Goal: Task Accomplishment & Management: Manage account settings

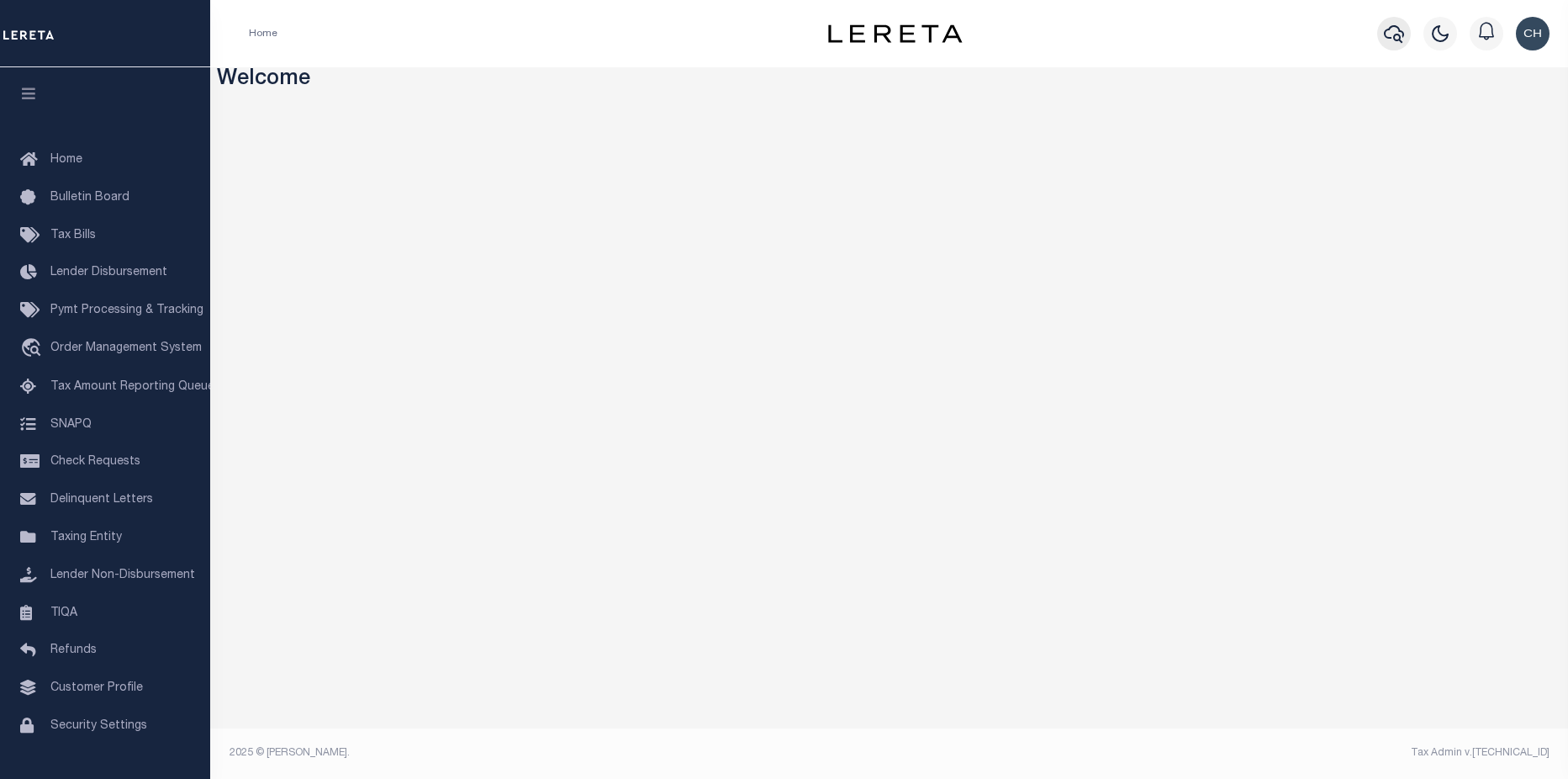
click at [1387, 39] on icon "button" at bounding box center [1395, 34] width 20 height 18
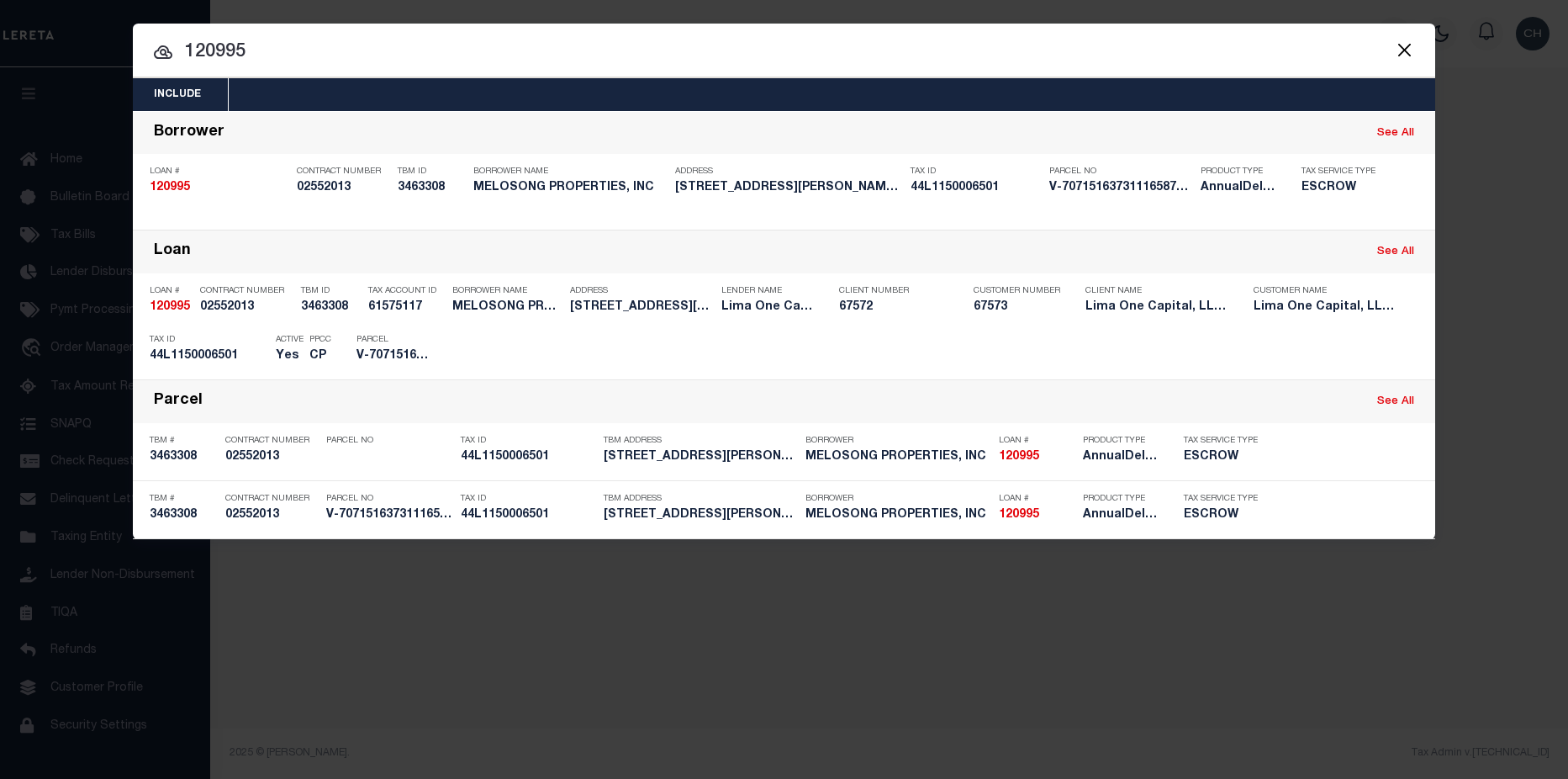
drag, startPoint x: 216, startPoint y: 44, endPoint x: 65, endPoint y: 44, distance: 151.0
click at [65, 44] on div "Include Loans TBM Customers Borrowers Payments (Lender Non-Disb) Payments (Lend…" at bounding box center [784, 390] width 1568 height 779
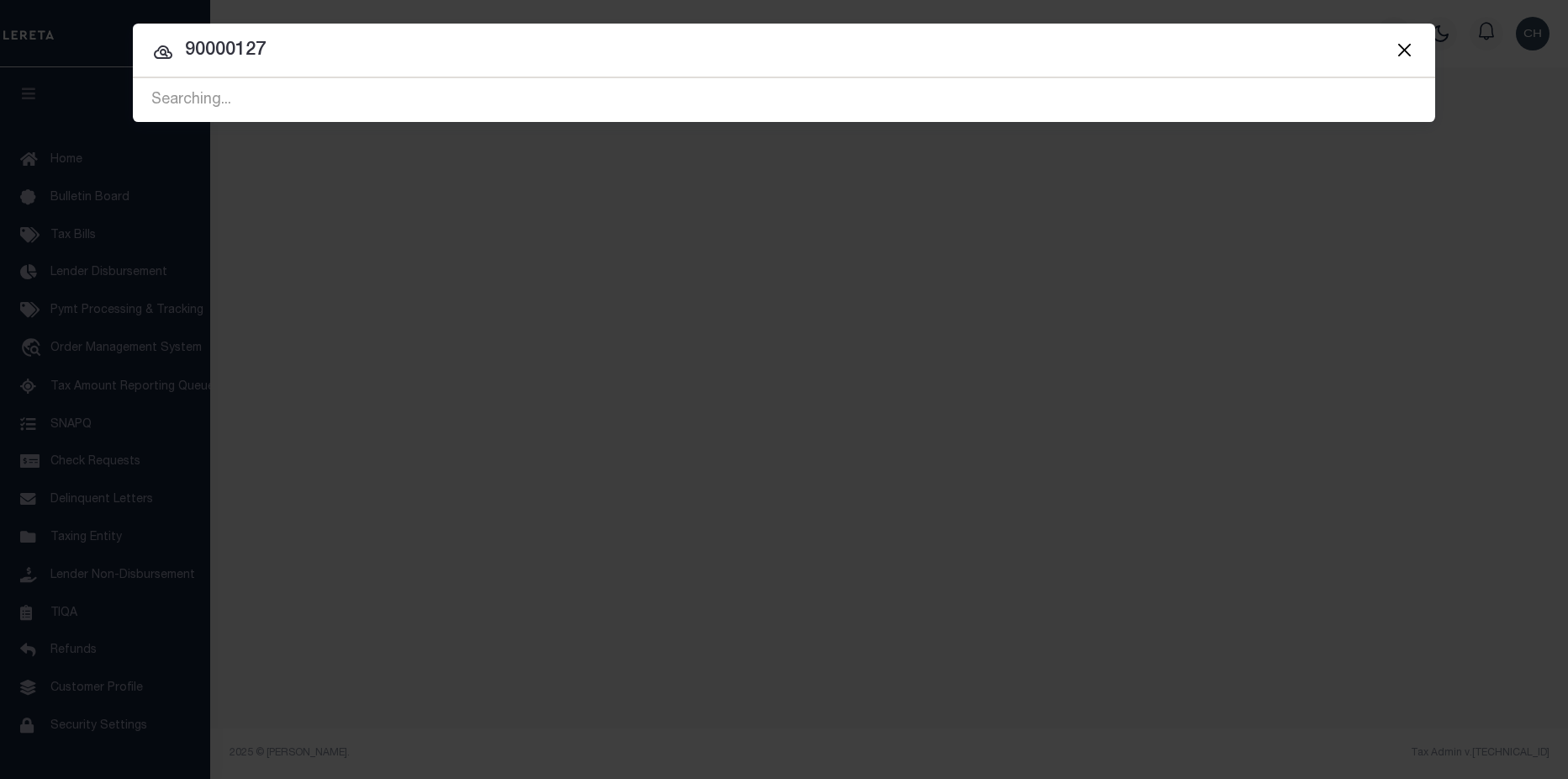
type input "90000127"
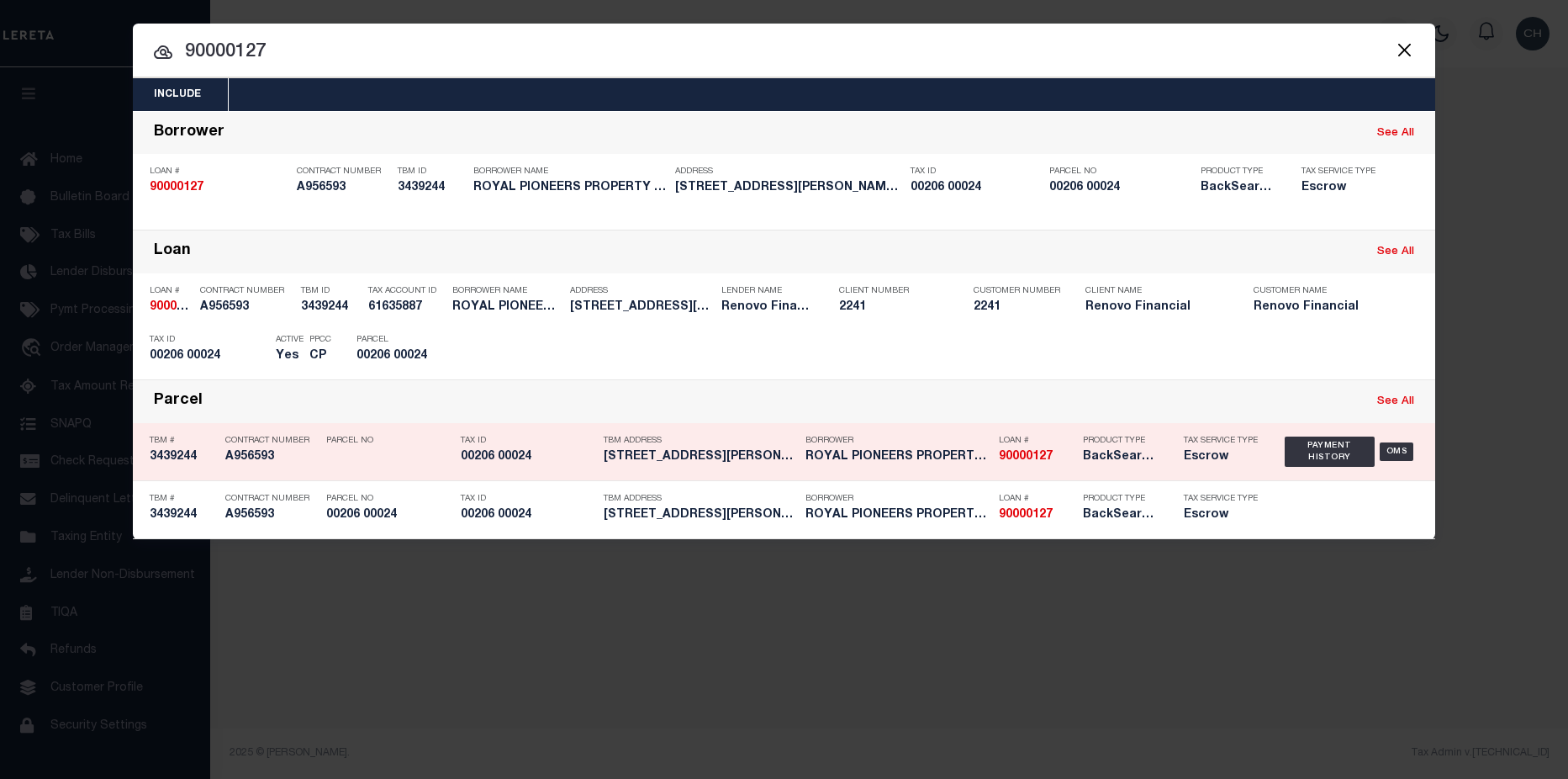
click at [906, 470] on div "Borrower ROYAL PIONEERS PROPERTY LLC" at bounding box center [898, 452] width 185 height 48
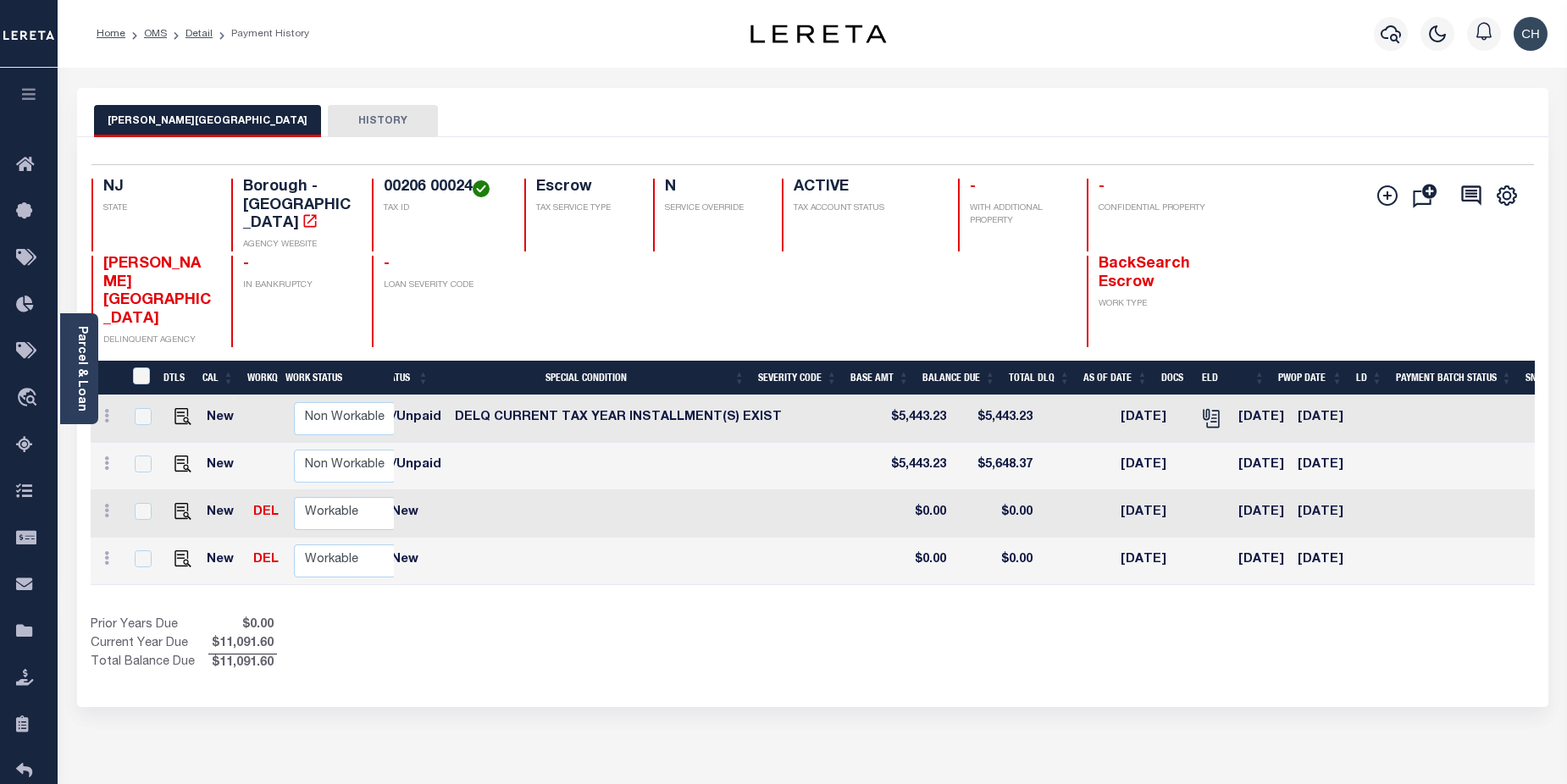
scroll to position [0, 458]
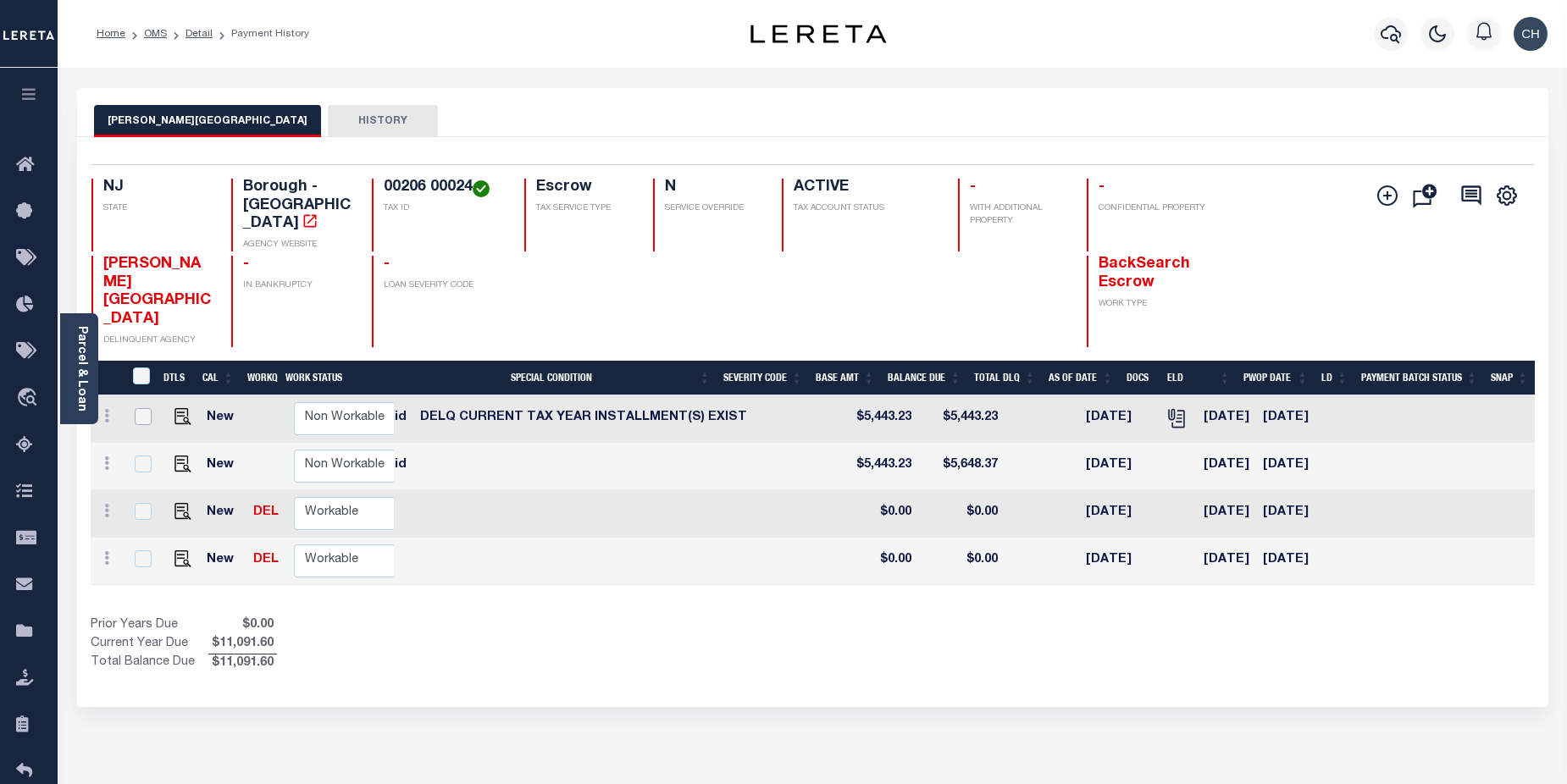
click at [144, 408] on input "checkbox" at bounding box center [144, 416] width 17 height 17
checkbox input "true"
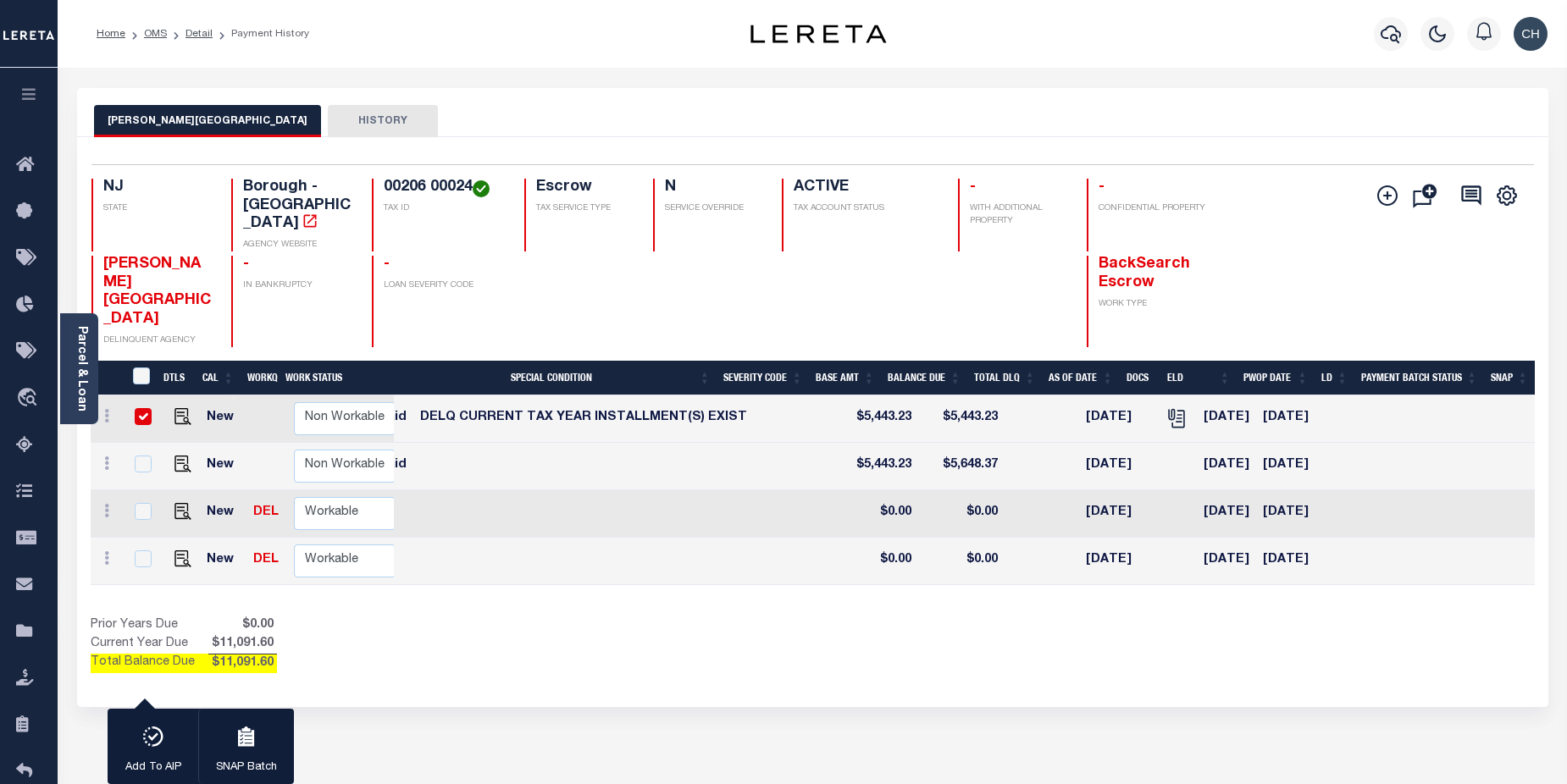
click at [135, 408] on input "checkbox" at bounding box center [144, 416] width 17 height 17
checkbox input "false"
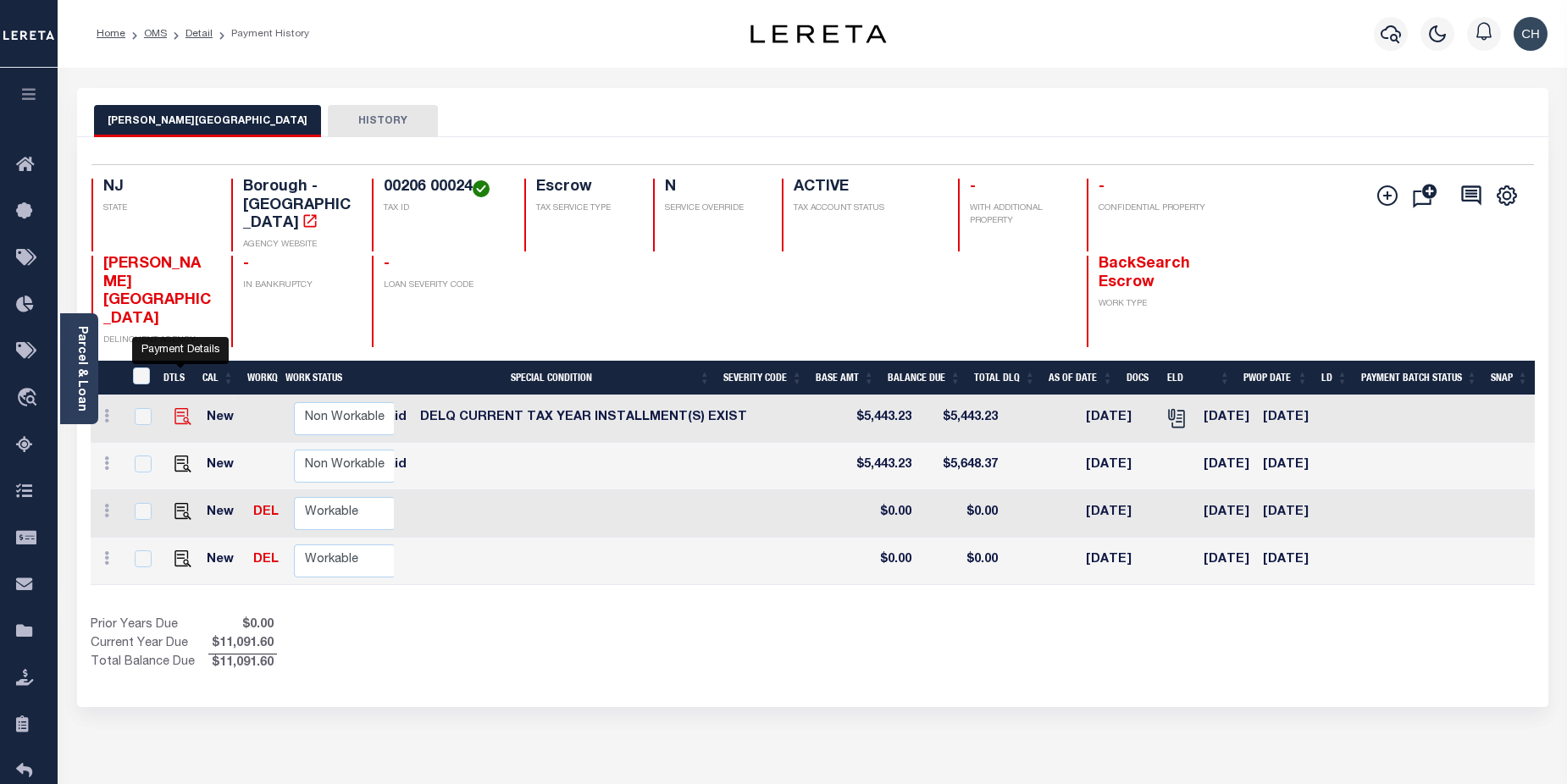
click at [175, 408] on img "" at bounding box center [183, 416] width 17 height 17
checkbox input "true"
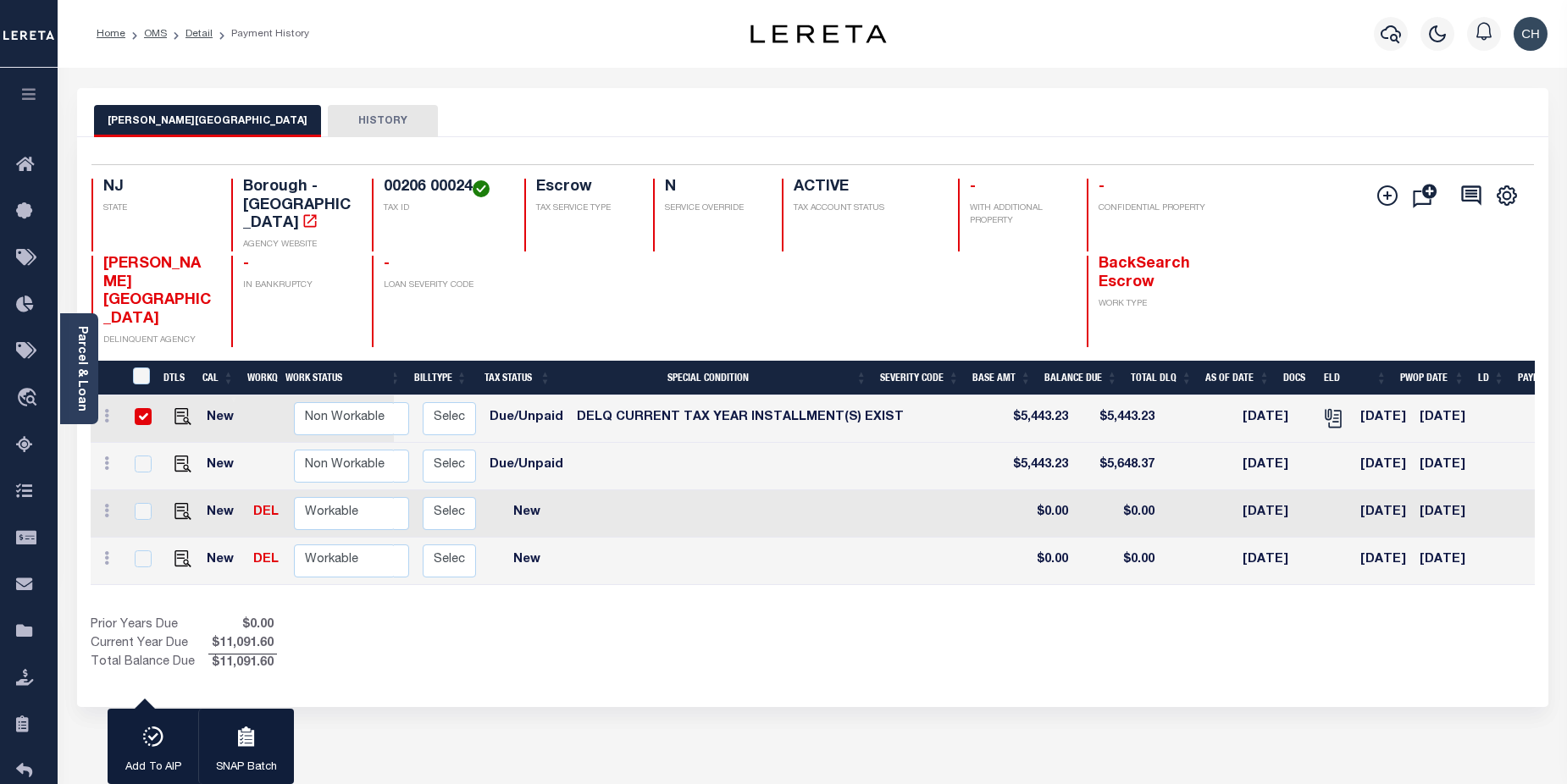
scroll to position [0, 252]
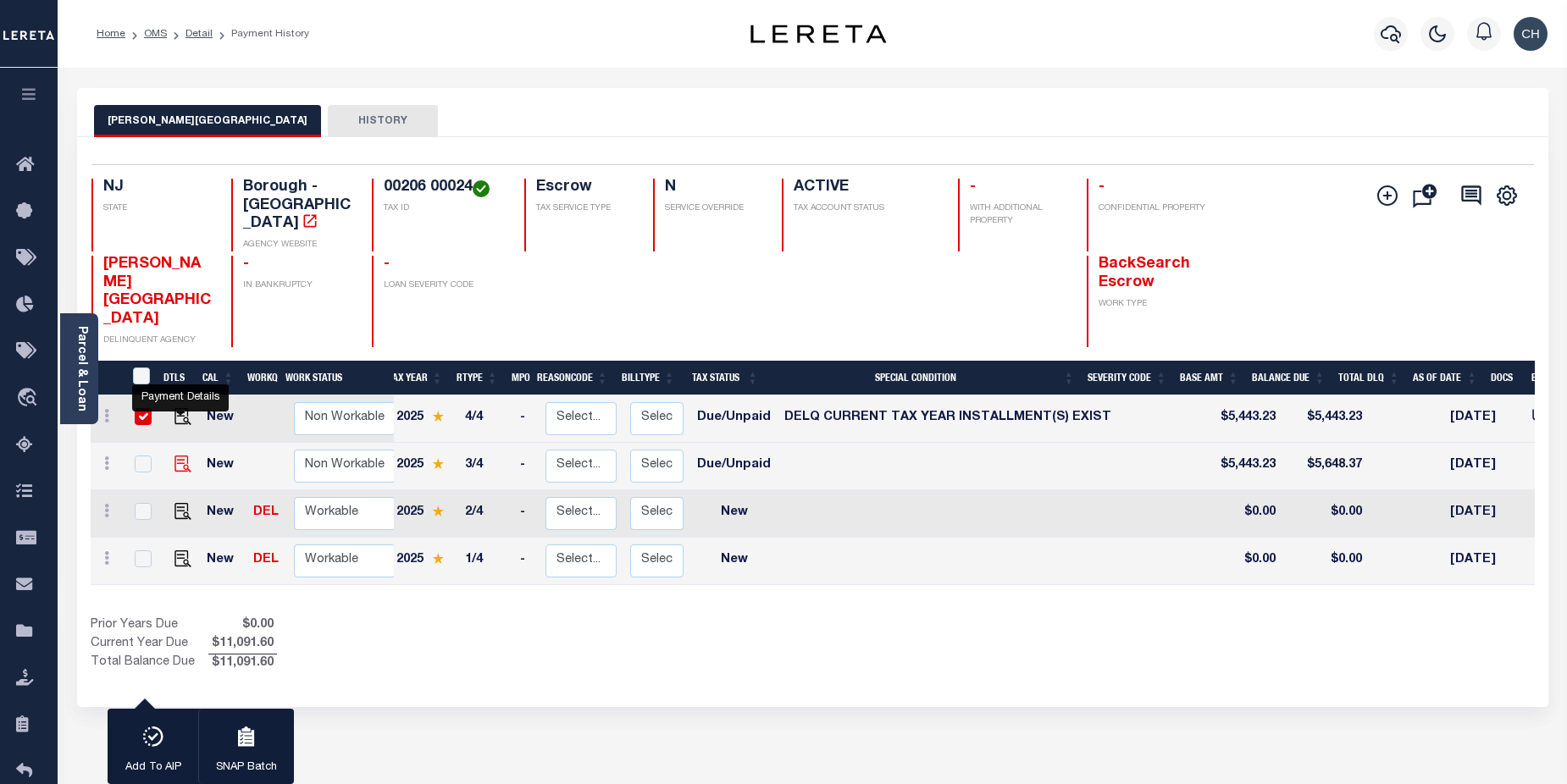
click at [175, 456] on img "" at bounding box center [183, 464] width 17 height 17
checkbox input "true"
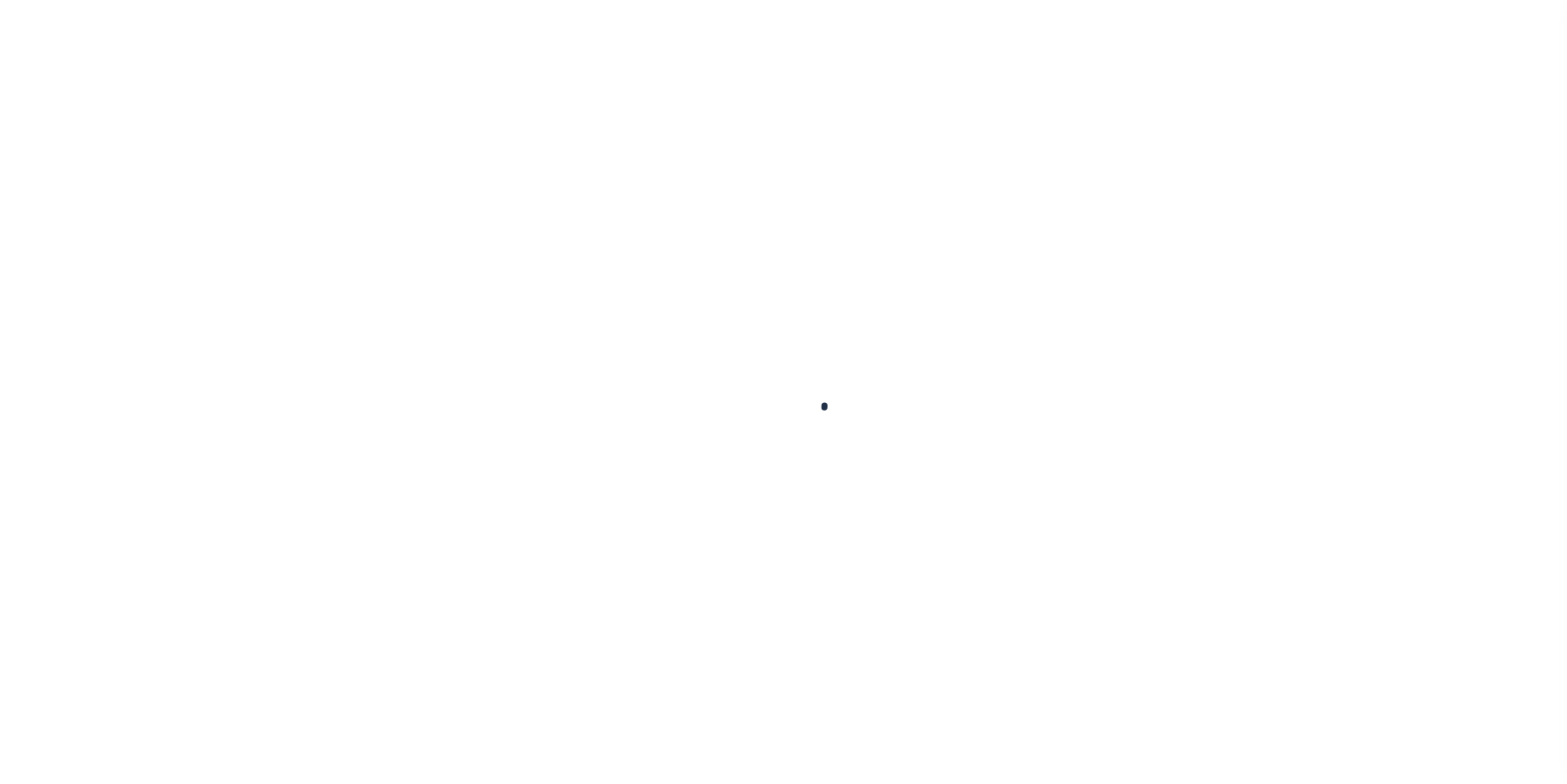
checkbox input "false"
type input "N/A"
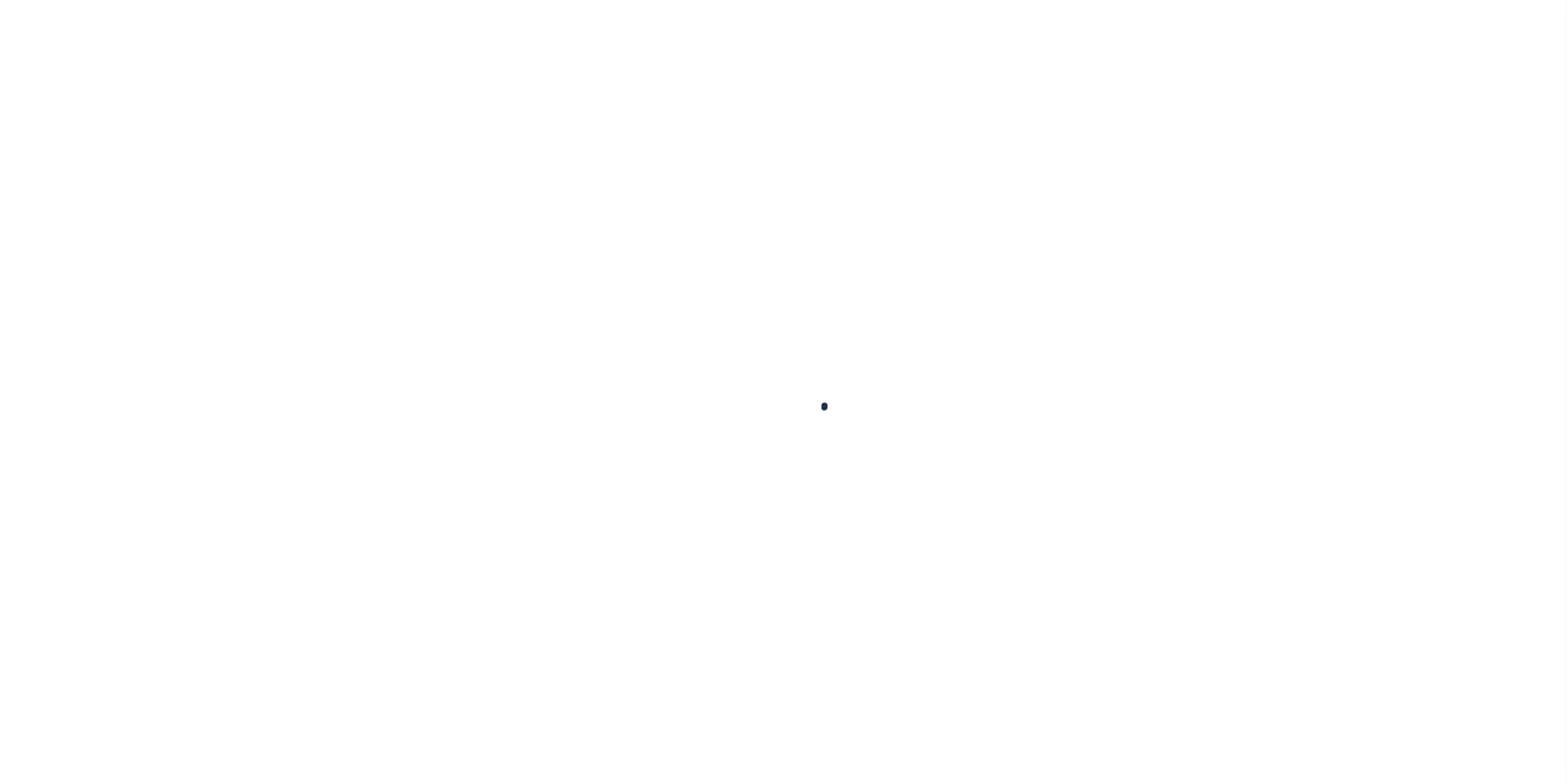
type input "[DATE]"
select select "DUE"
select select "17"
type input "$5,443.23"
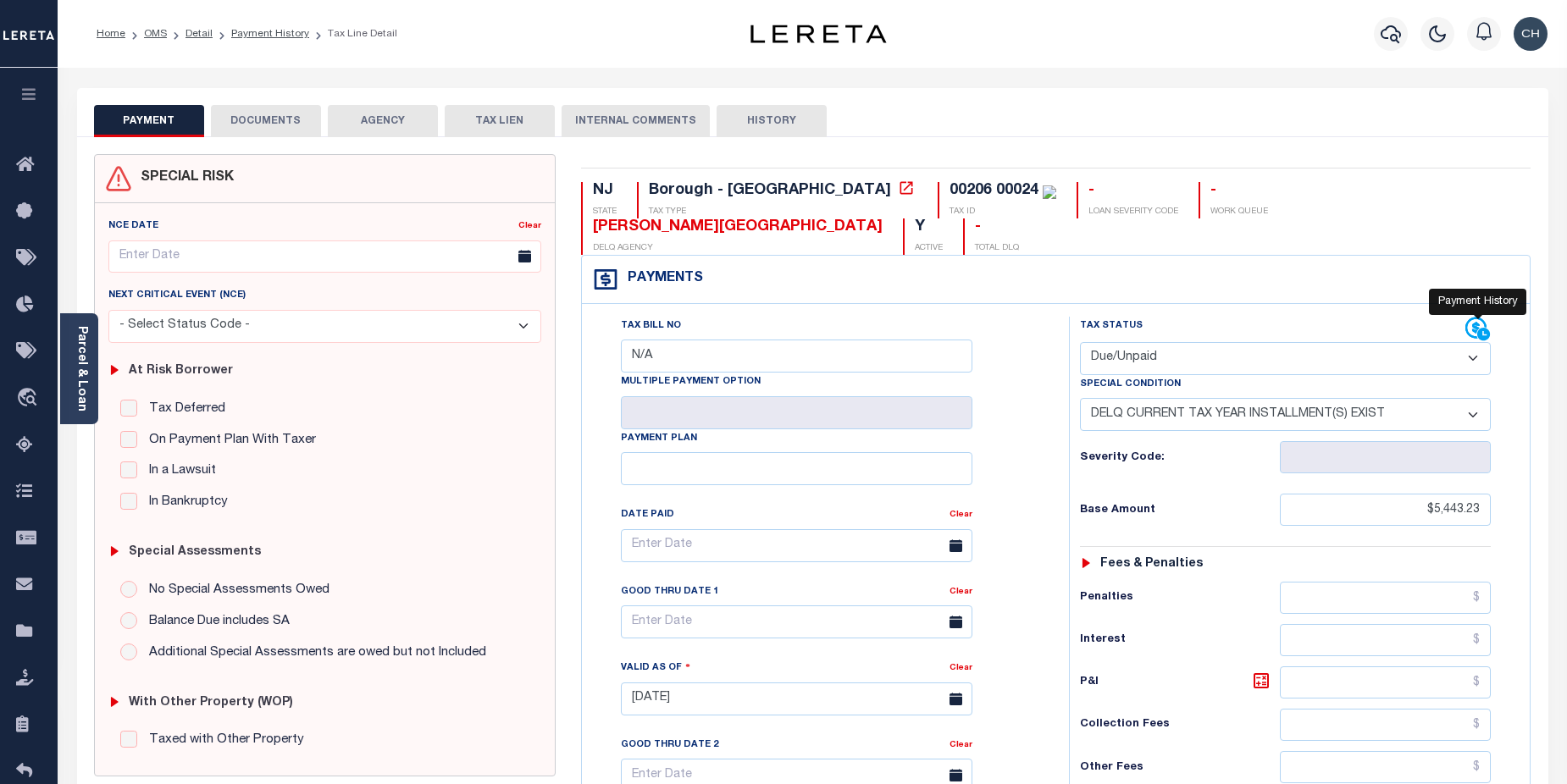
click at [1474, 317] on icon at bounding box center [1476, 327] width 22 height 22
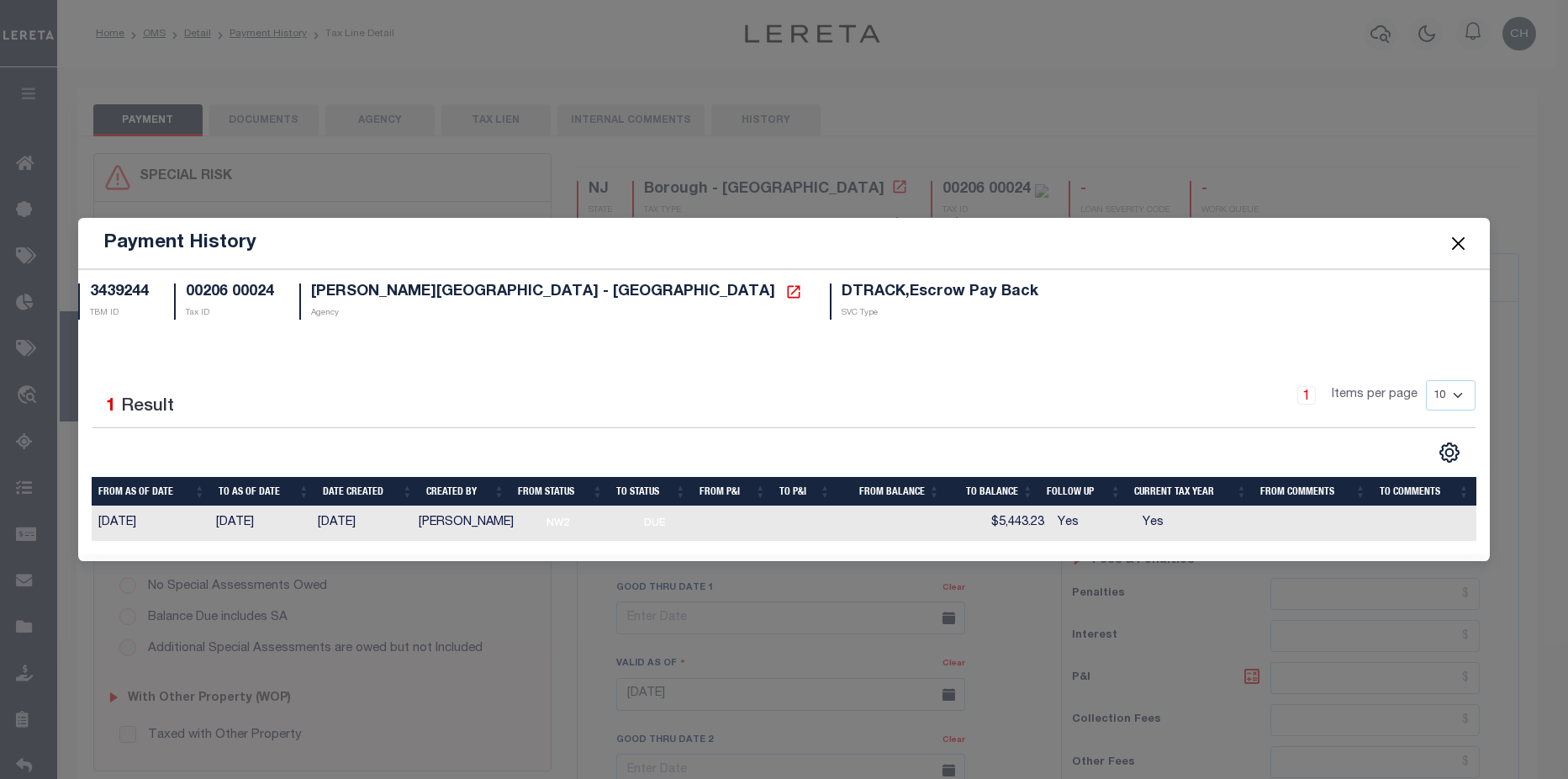
click at [1463, 238] on button "Close" at bounding box center [1458, 242] width 21 height 21
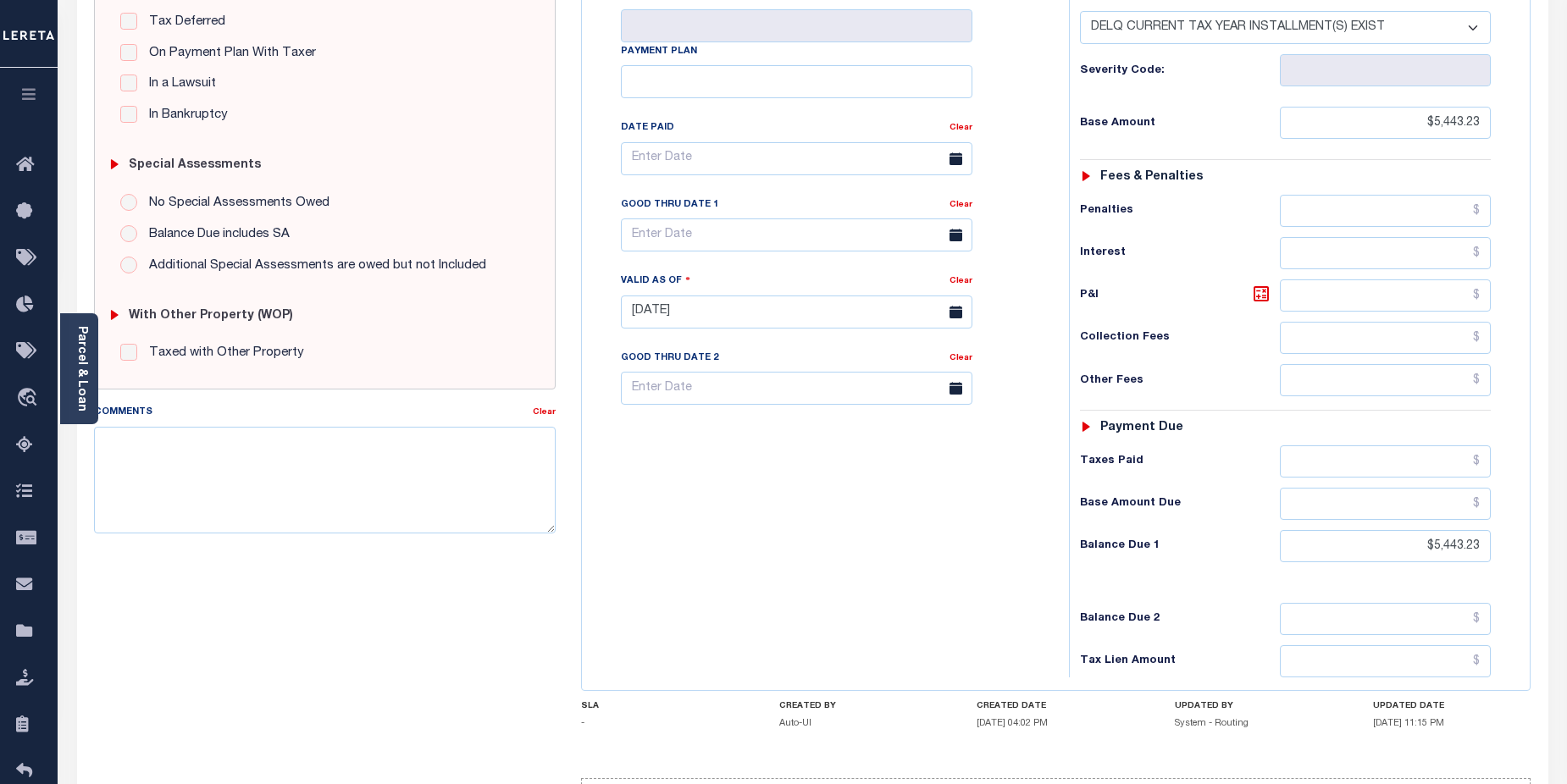
scroll to position [413, 0]
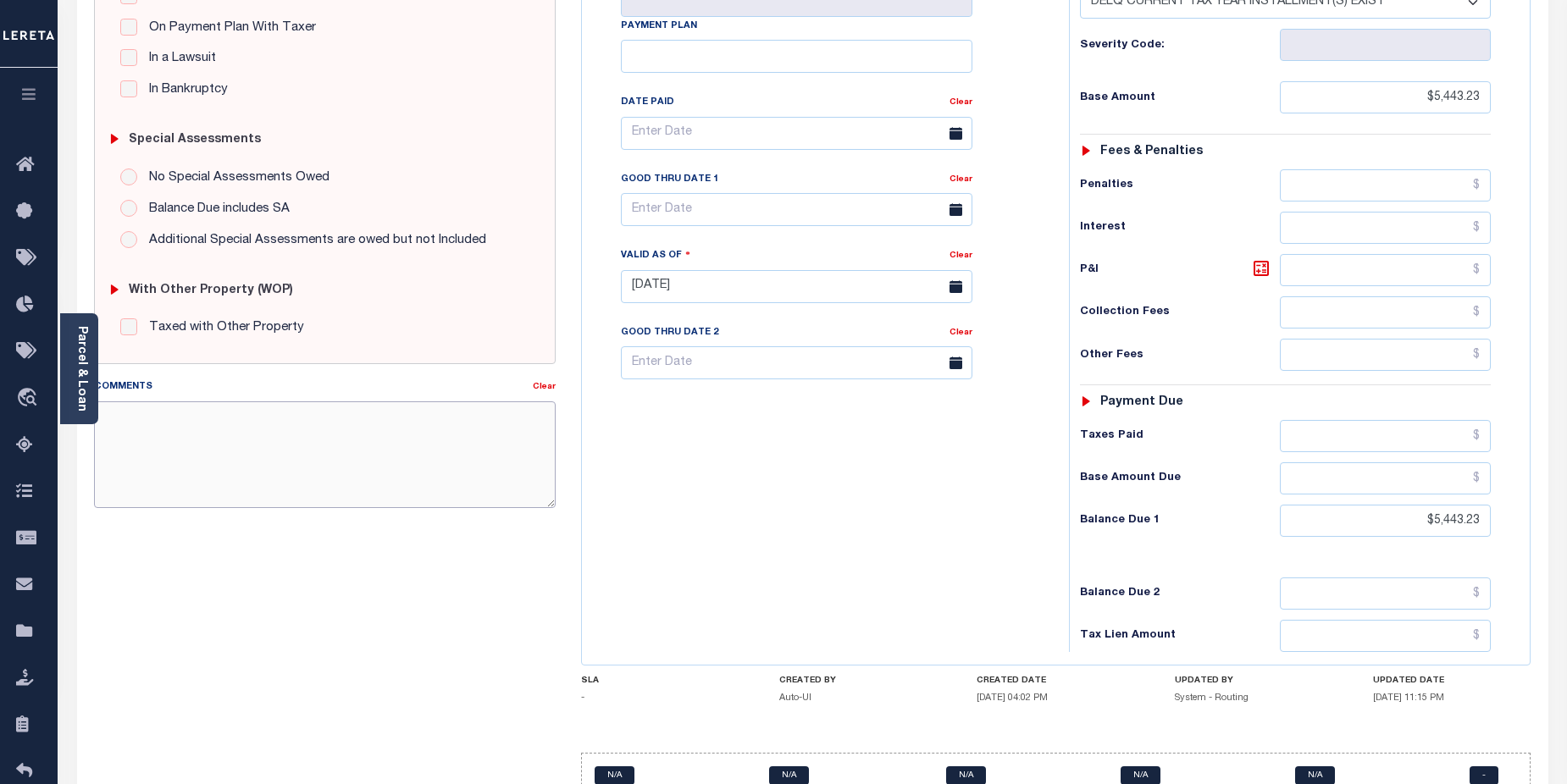
click at [260, 441] on textarea "Comments" at bounding box center [325, 455] width 463 height 107
paste textarea "CAS-474377 2025/annual dlq Base $3,323.80 P/I $568.57-Lender Responsibility Tot…"
drag, startPoint x: 137, startPoint y: 416, endPoint x: 174, endPoint y: 414, distance: 37.1
click at [174, 414] on textarea "CAS-474377 2025/annual dlq Base $3,323.80 P/I $568.57-Lender Responsibility Tot…" at bounding box center [325, 455] width 463 height 107
drag, startPoint x: 101, startPoint y: 415, endPoint x: 308, endPoint y: 483, distance: 217.9
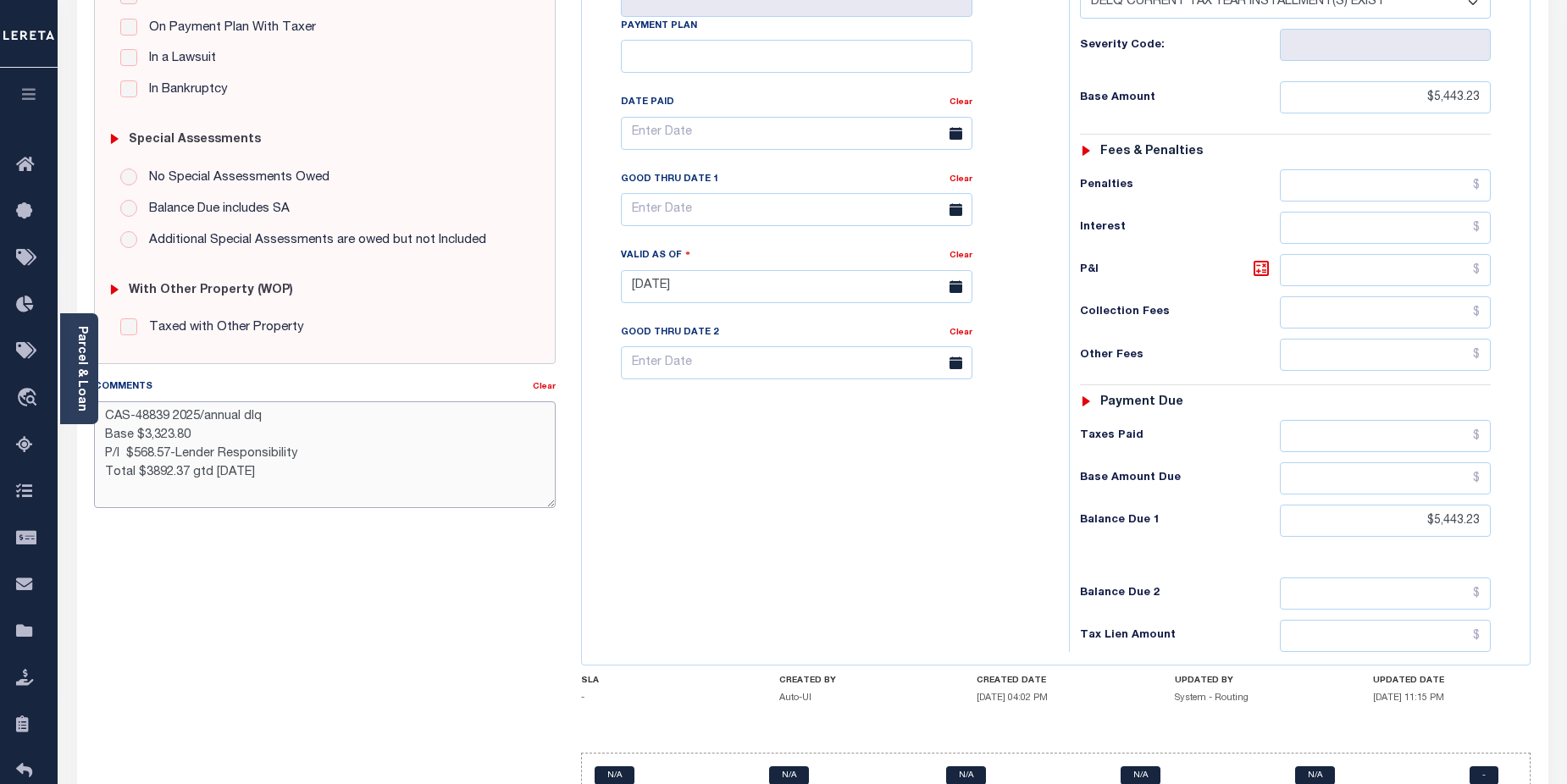
click at [308, 483] on textarea "CAS-48839 2025/annual dlq Base $3,323.80 P/I $568.57-Lender Responsibility Tota…" at bounding box center [325, 455] width 463 height 107
type textarea "CAS-48839 2025/annual dlq Base $3,323.80 P/I $568.57-Lender Responsibility Tota…"
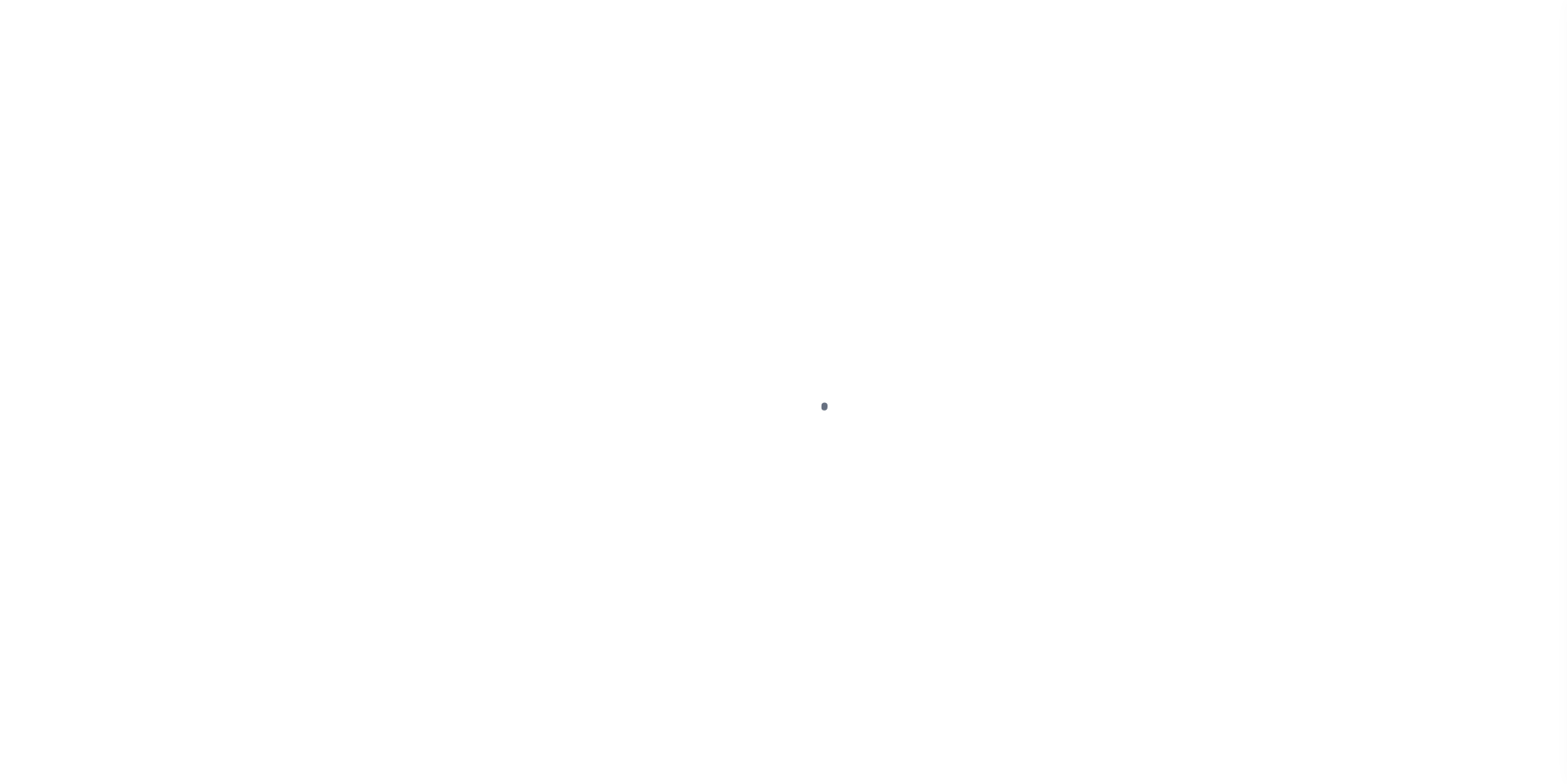
select select "DUE"
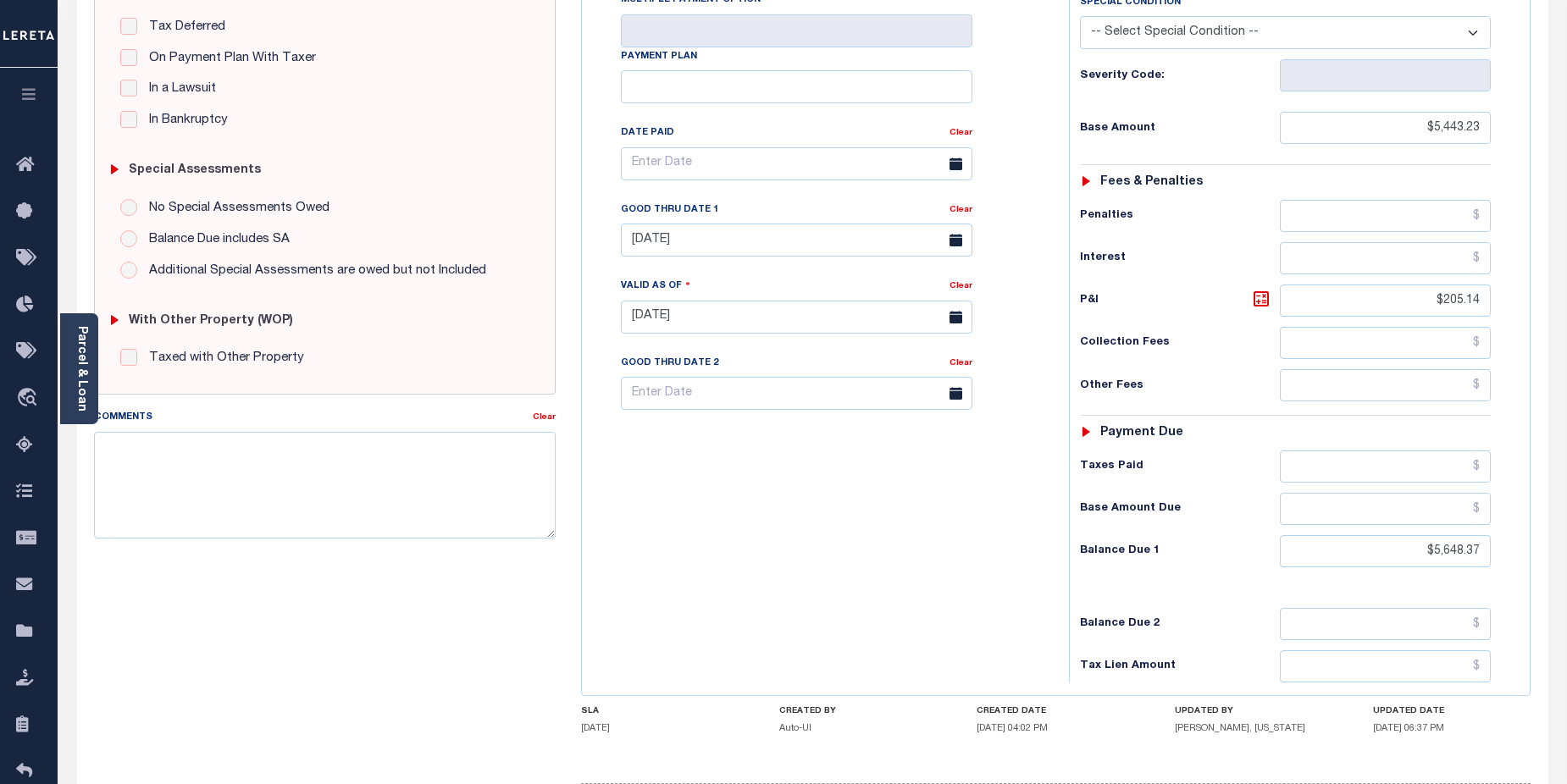
scroll to position [410, 0]
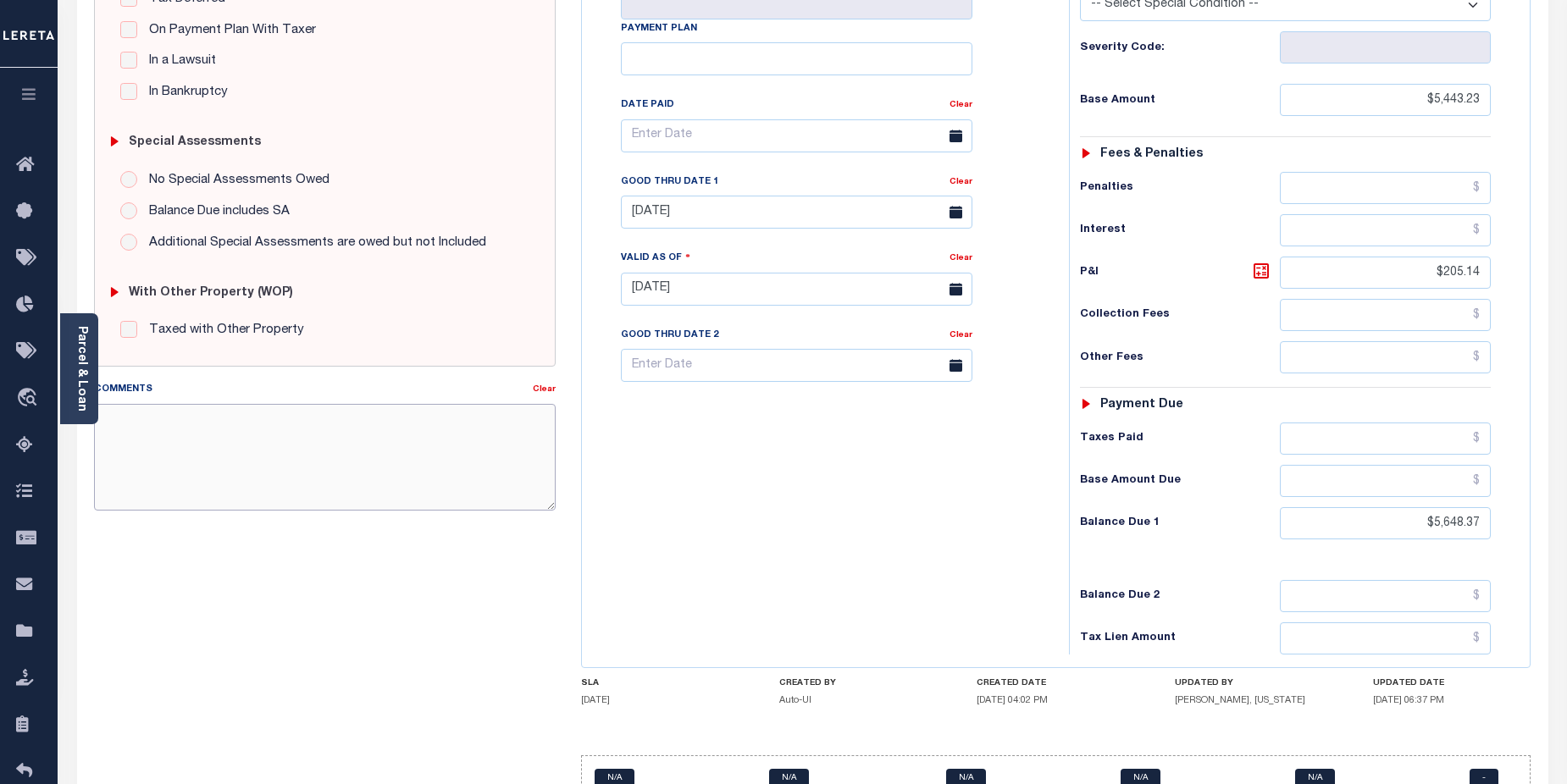
click at [156, 429] on textarea "Comments" at bounding box center [325, 458] width 463 height 107
paste textarea "CAS-48839 2025/annual dlq Base $3,323.80 P/I $568.57-Lender Responsibility Tota…"
drag, startPoint x: 206, startPoint y: 419, endPoint x: 252, endPoint y: 274, distance: 152.1
click at [243, 416] on textarea "CAS-48839 2025/annual dlq Base $3,323.80 P/I $568.57-Lender Responsibility Tota…" at bounding box center [325, 458] width 463 height 107
drag, startPoint x: 144, startPoint y: 439, endPoint x: 200, endPoint y: 441, distance: 56.0
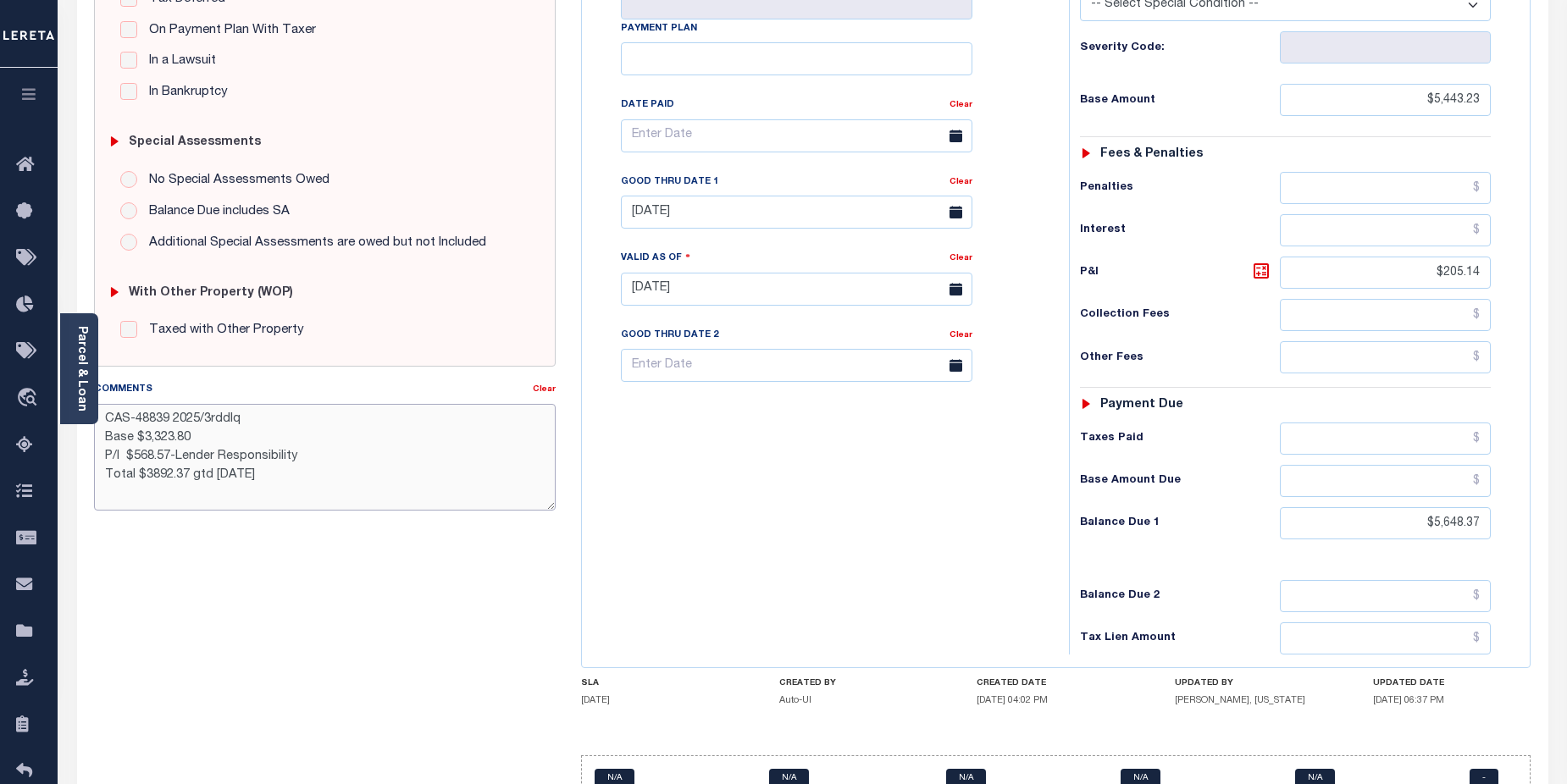
click at [200, 441] on textarea "CAS-48839 2025/3rddlq Base $3,323.80 P/I $568.57-Lender Responsibility Total $3…" at bounding box center [325, 458] width 463 height 107
drag, startPoint x: 134, startPoint y: 457, endPoint x: 145, endPoint y: 465, distance: 13.6
click at [170, 458] on textarea "CAS-48839 2025/3rddlq Base $5,443.23 P/I $568.57-Lender Responsibility Total $3…" at bounding box center [325, 458] width 463 height 107
drag, startPoint x: 190, startPoint y: 460, endPoint x: 214, endPoint y: 457, distance: 24.2
click at [214, 457] on textarea "CAS-48839 2025/3rddlq Base $5,443.23 P/I $205.14-Lender Responsibility Total $3…" at bounding box center [325, 458] width 463 height 107
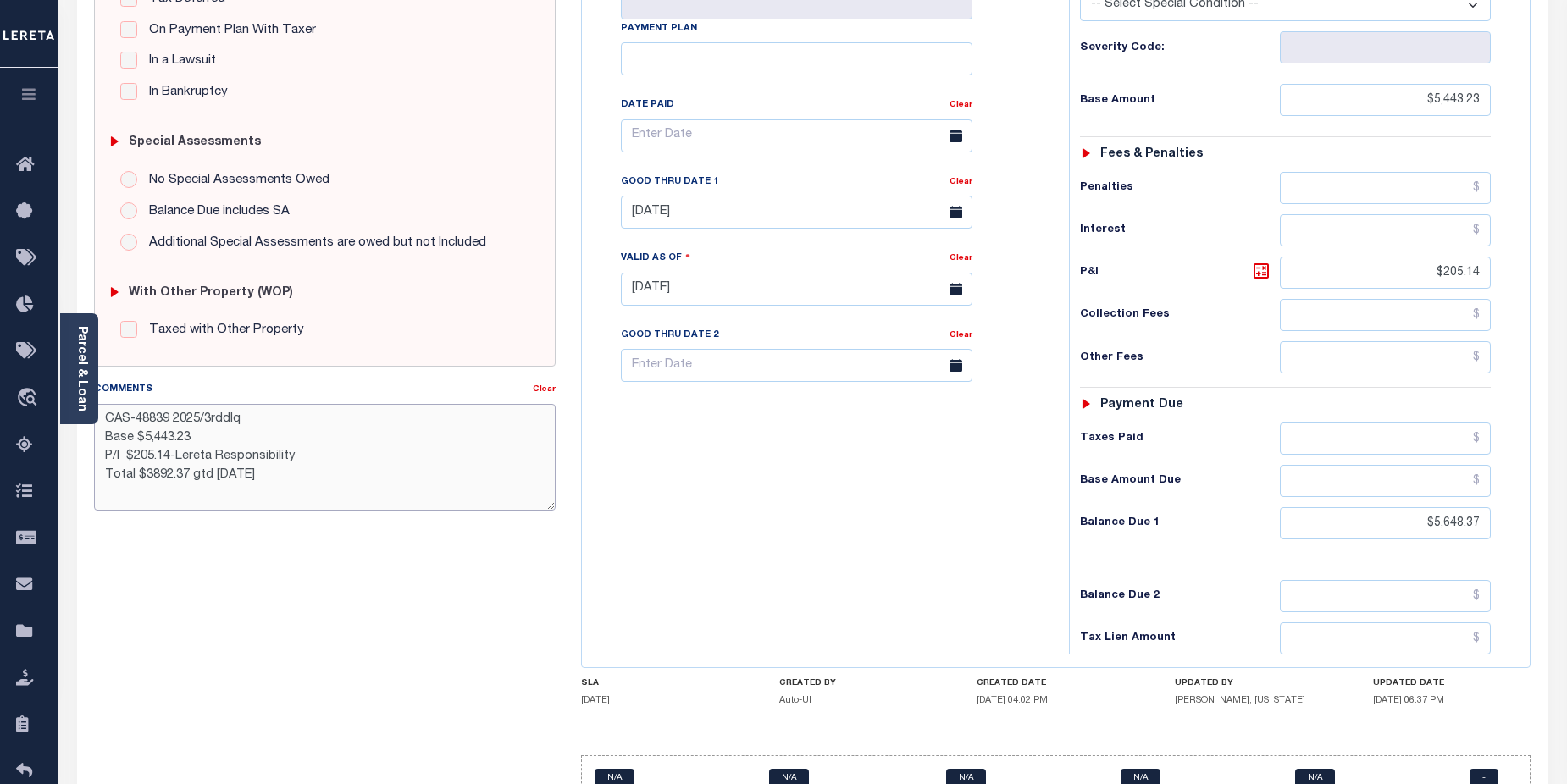
click at [312, 457] on textarea "CAS-48839 2025/3rddlq Base $5,443.23 P/I $205.14-Lereta Responsibility Total $3…" at bounding box center [325, 458] width 463 height 107
drag, startPoint x: 297, startPoint y: 455, endPoint x: 327, endPoint y: 455, distance: 30.0
click at [327, 455] on textarea "CAS-48839 2025/3rddlq Base $5,443.23 P/I $205.14-Lereta Responsibility( Tar Tot…" at bounding box center [325, 458] width 463 height 107
drag, startPoint x: 212, startPoint y: 474, endPoint x: 217, endPoint y: 453, distance: 21.6
click at [216, 475] on textarea "CAS-48839 2025/3rddlq Base $5,443.23 P/I $205.14-Lereta Responsibility( open it…" at bounding box center [325, 458] width 463 height 107
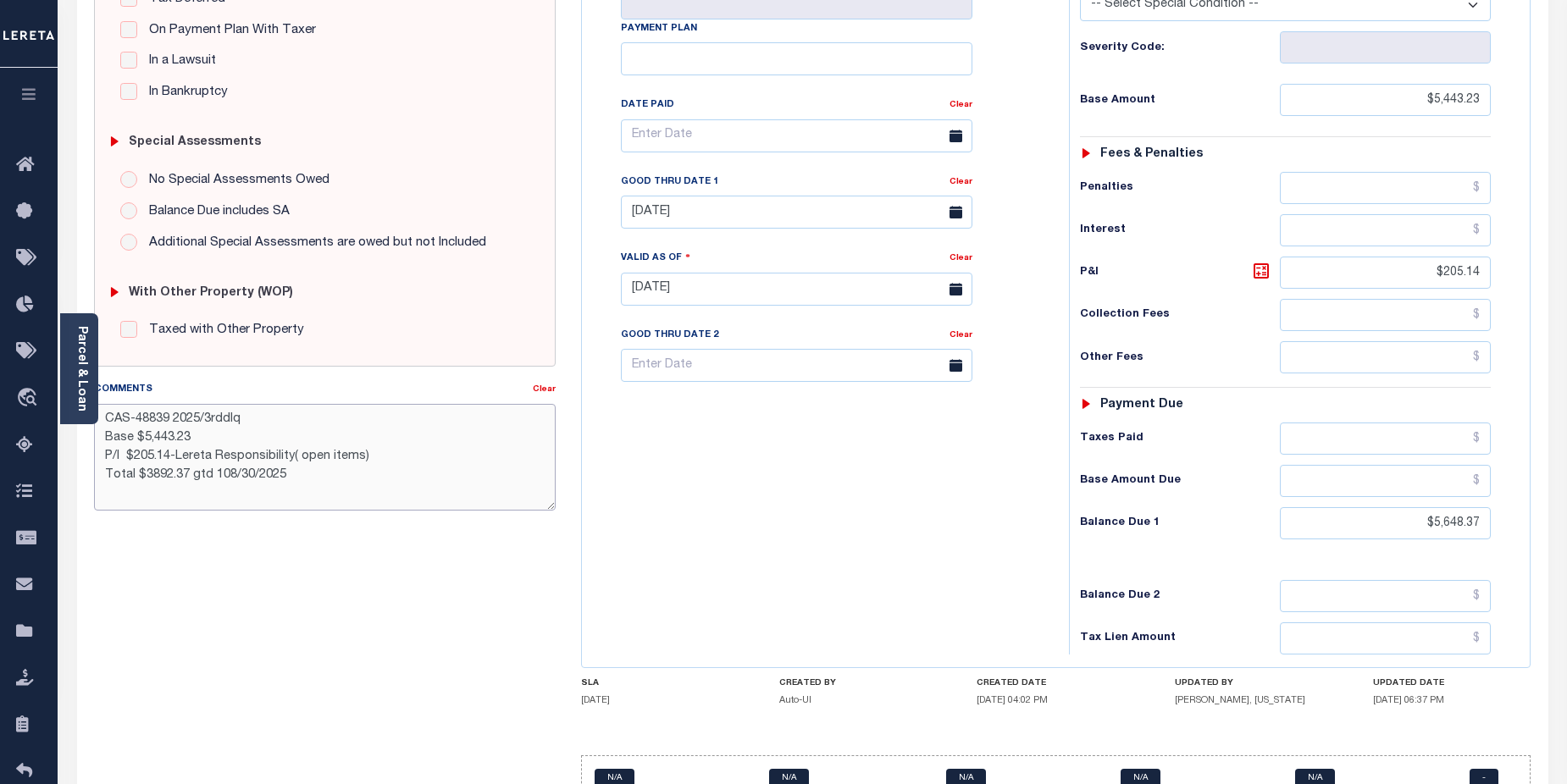
drag, startPoint x: 144, startPoint y: 478, endPoint x: 187, endPoint y: 477, distance: 43.0
click at [187, 477] on textarea "CAS-48839 2025/3rddlq Base $5,443.23 P/I $205.14-Lereta Responsibility( open it…" at bounding box center [325, 458] width 463 height 107
type textarea "CAS-48839 2025/3rddlq Base $5,443.23 P/I $205.14-Lereta Responsibility( open it…"
type input "[DATE]"
click at [900, 546] on div "Tax Bill No Multiple Payment Option Payment Plan Clear" at bounding box center [821, 280] width 470 height 747
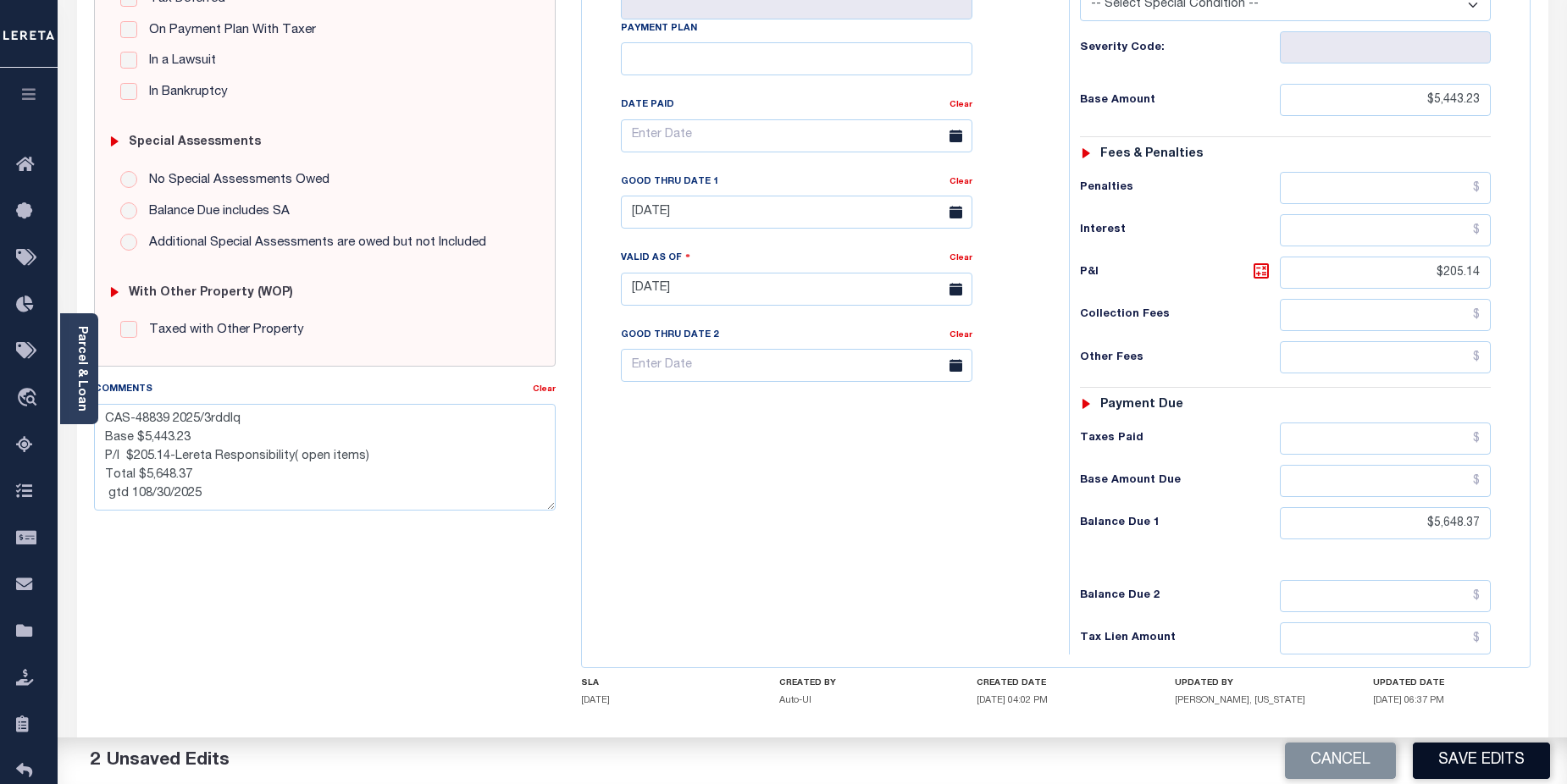
click at [1495, 770] on button "Save Edits" at bounding box center [1482, 761] width 137 height 37
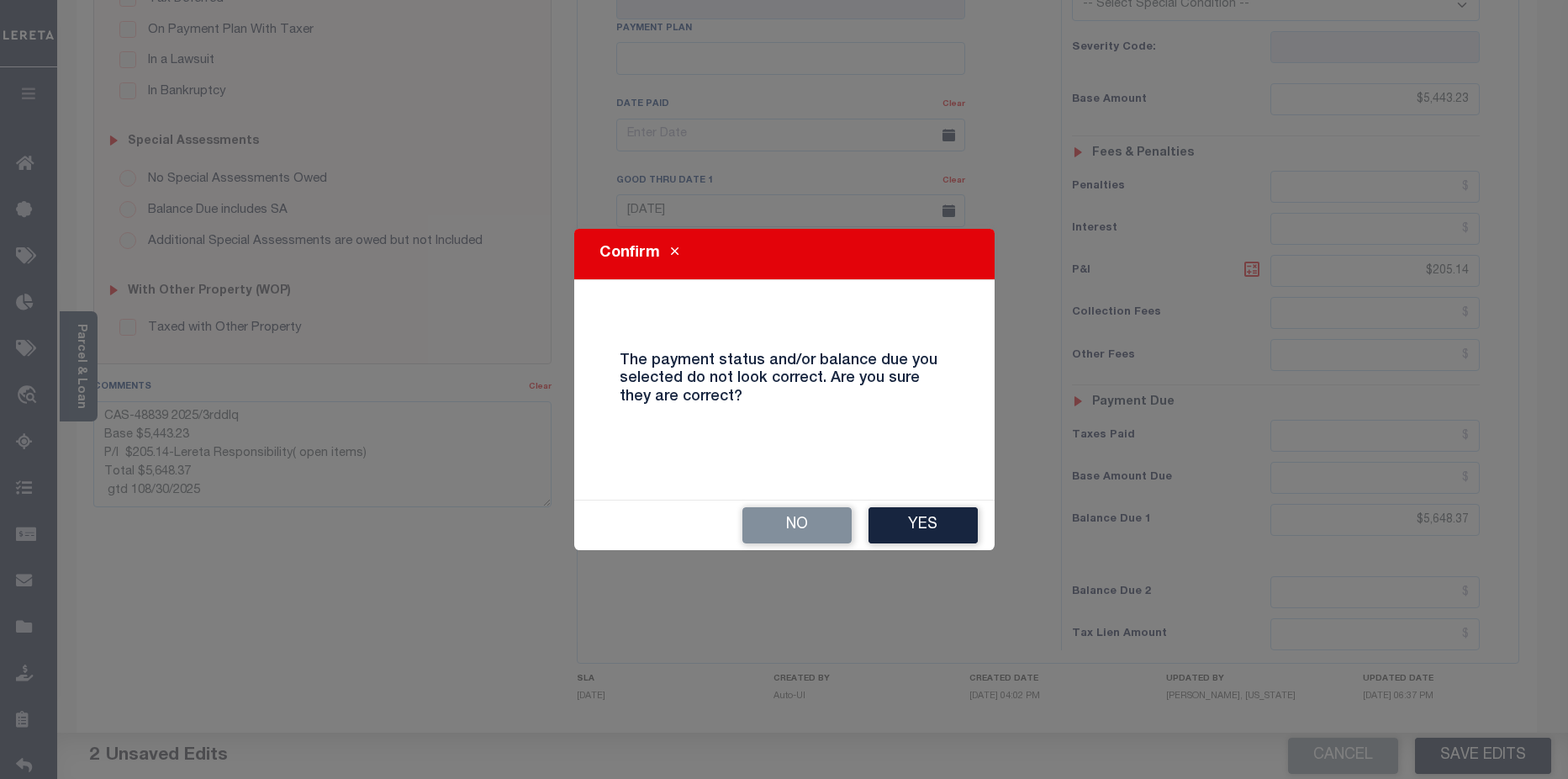
click at [925, 547] on div "No Yes" at bounding box center [784, 525] width 420 height 49
drag, startPoint x: 902, startPoint y: 517, endPoint x: 911, endPoint y: 517, distance: 9.0
click at [902, 517] on button "Yes" at bounding box center [922, 525] width 109 height 36
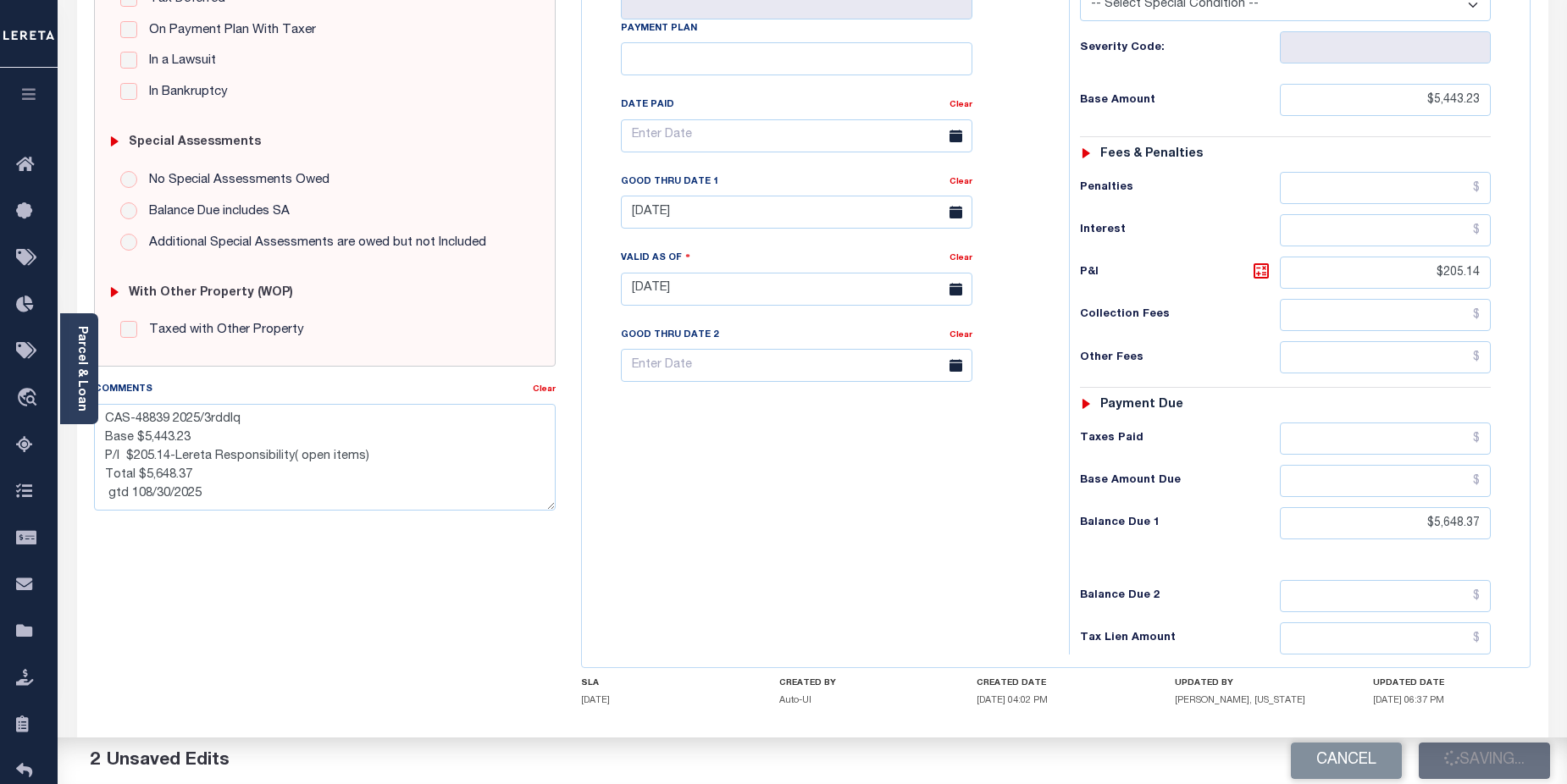
checkbox input "false"
type textarea "CAS-48839 2025/3rddlq Base $5,443.23 P/I $205.14-Lereta Responsibility( open it…"
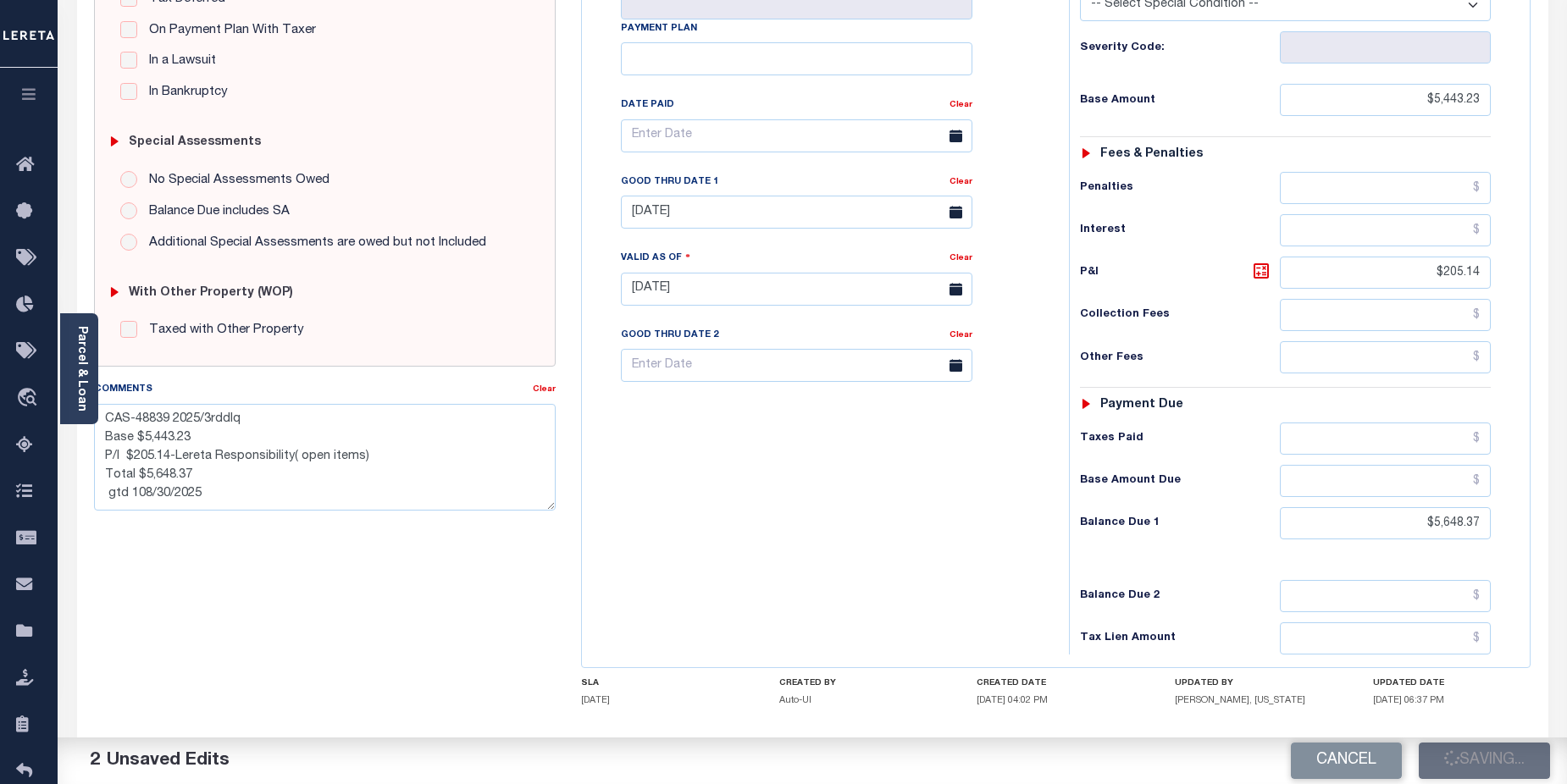
type input "$5,443.23"
type input "$205.14"
type input "$5,648.37"
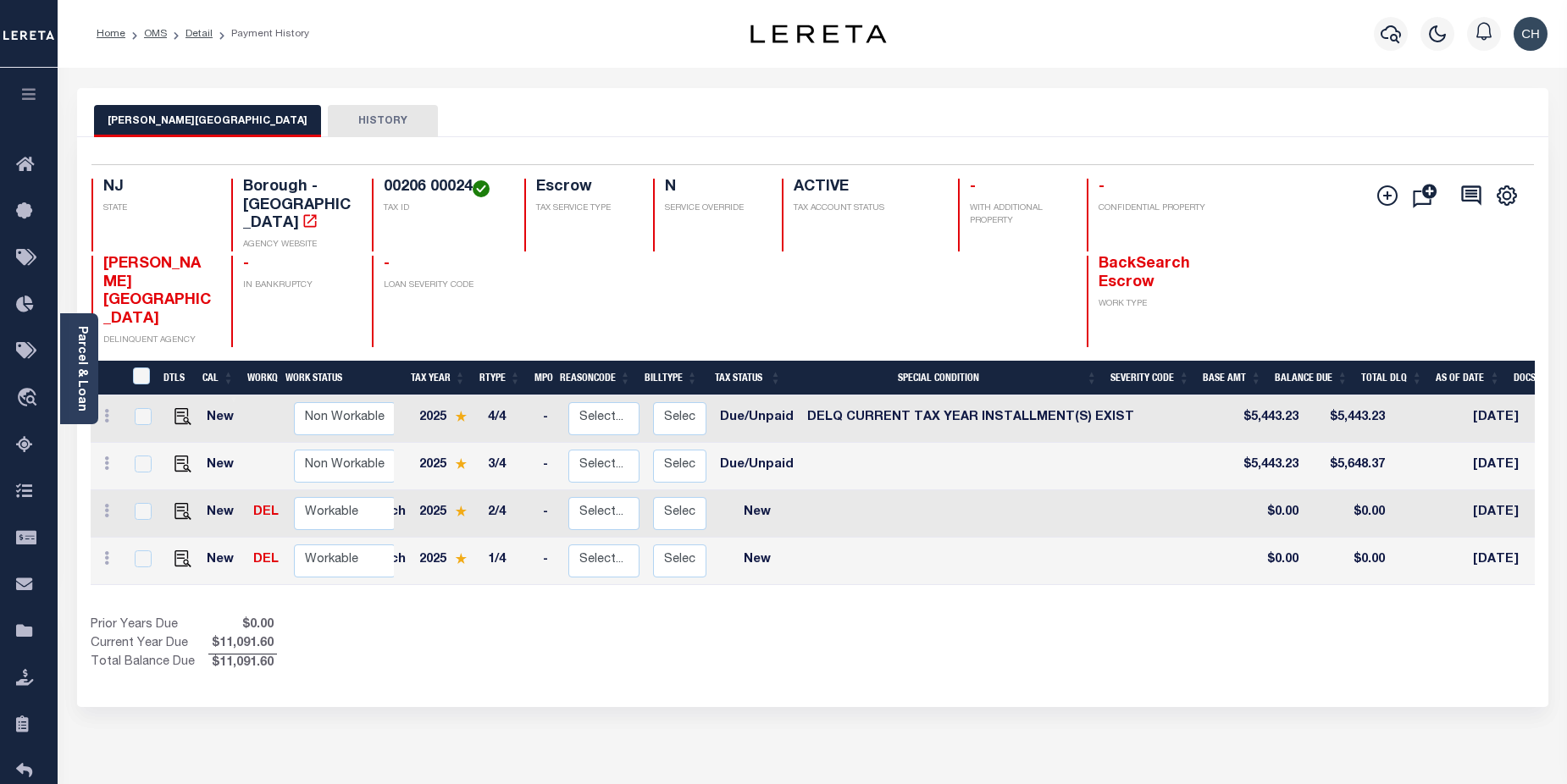
scroll to position [0, 64]
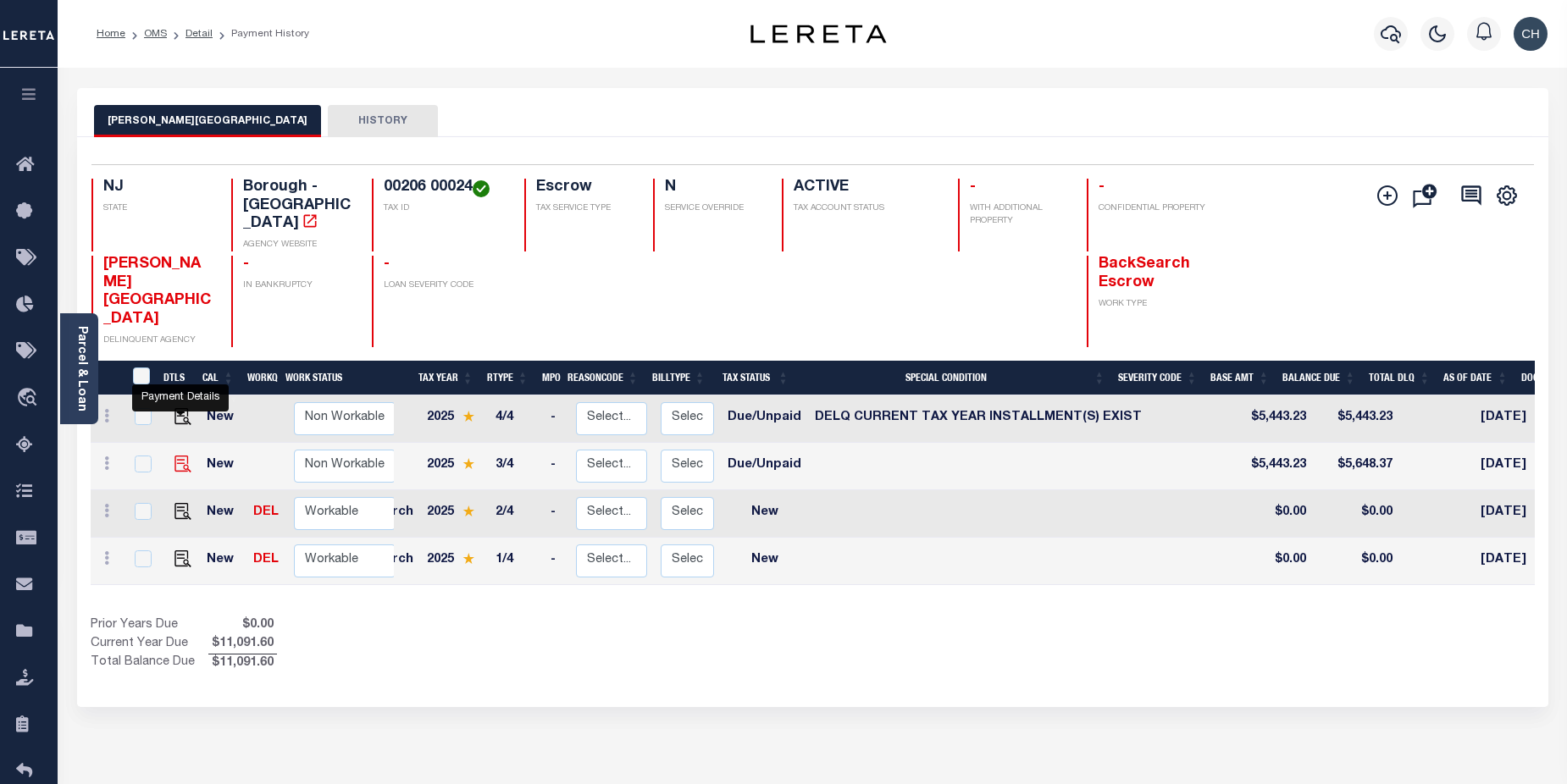
click at [185, 456] on img "" at bounding box center [183, 464] width 17 height 17
checkbox input "true"
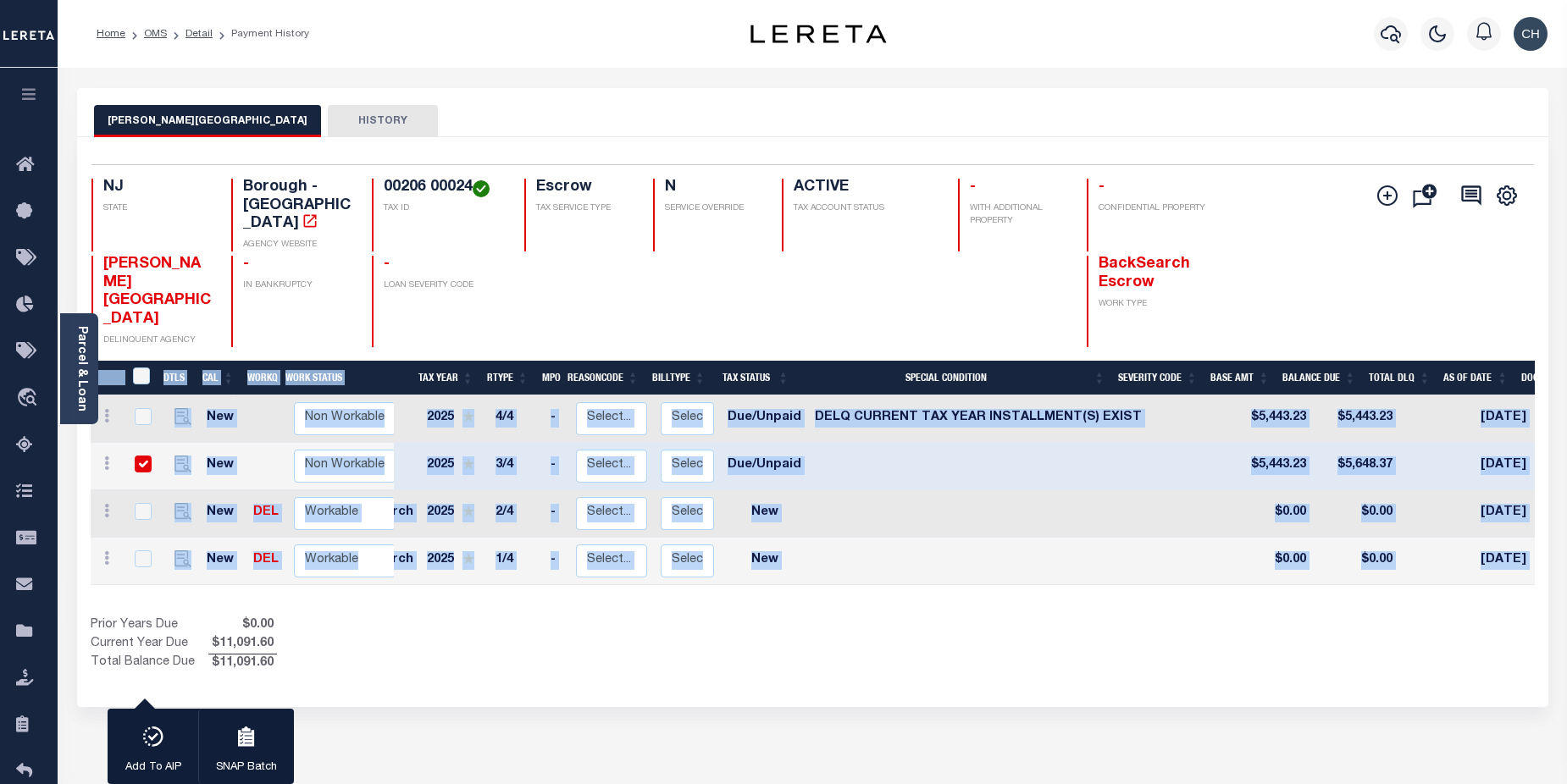
drag, startPoint x: 789, startPoint y: 541, endPoint x: 936, endPoint y: 542, distance: 147.0
click at [936, 542] on div "DTLS CAL WorkQ Work Status Work Type Tax Year RType MPO ReasonCode BillType Tax…" at bounding box center [813, 517] width 1444 height 312
drag, startPoint x: 936, startPoint y: 542, endPoint x: 869, endPoint y: 527, distance: 68.7
click at [868, 537] on td at bounding box center [978, 561] width 341 height 48
checkbox input "true"
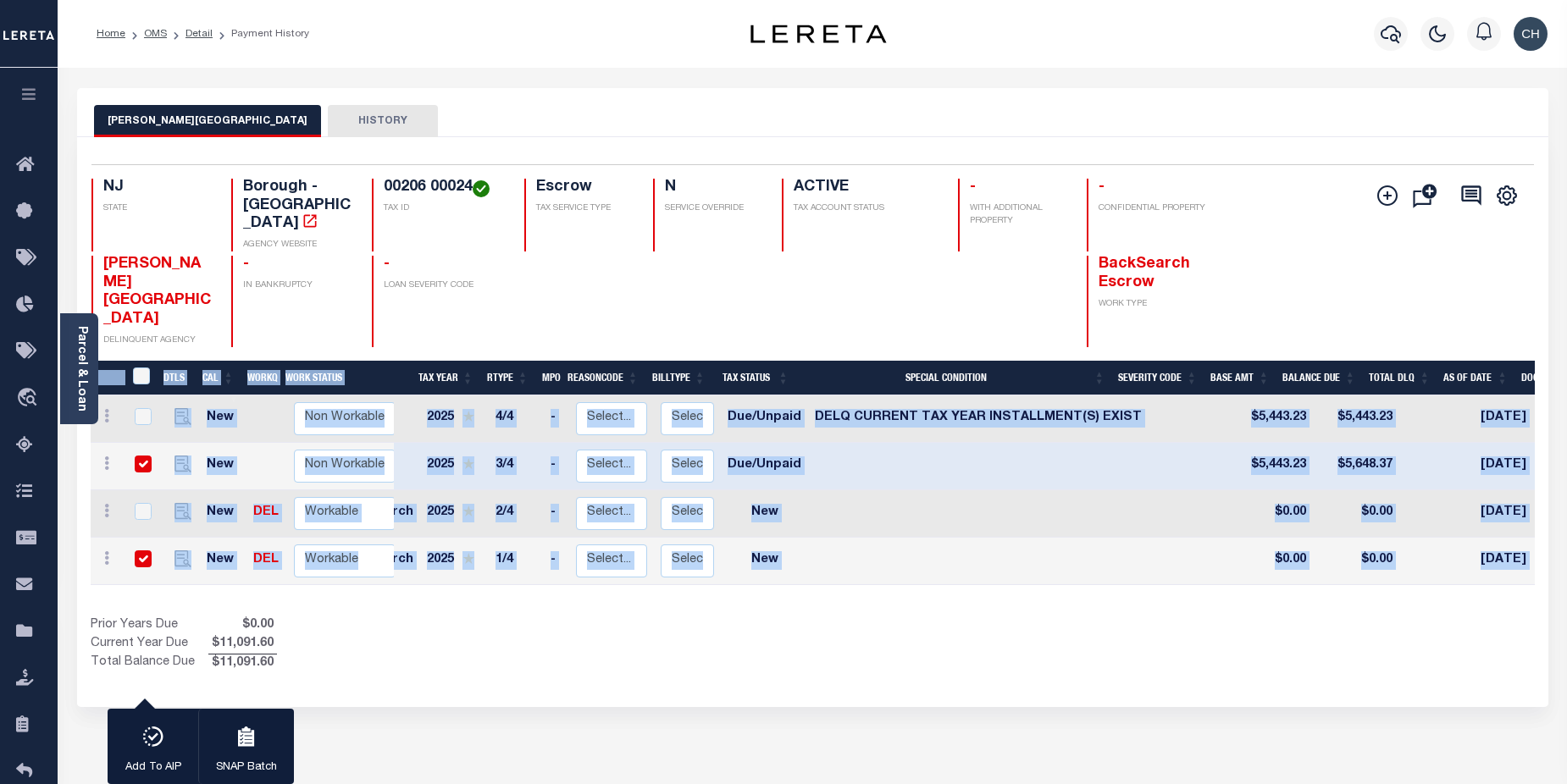
checkbox input "true"
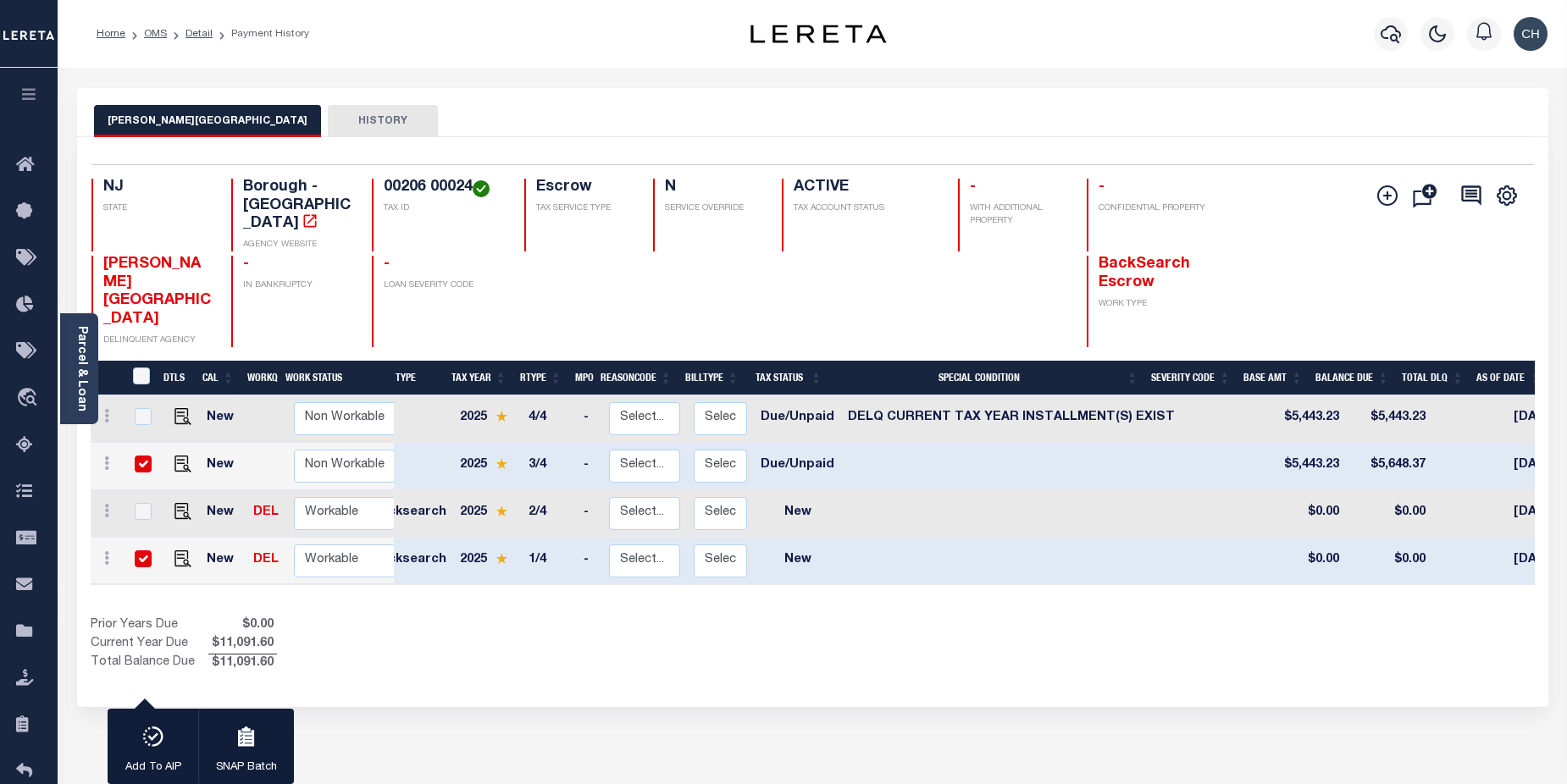
scroll to position [0, 0]
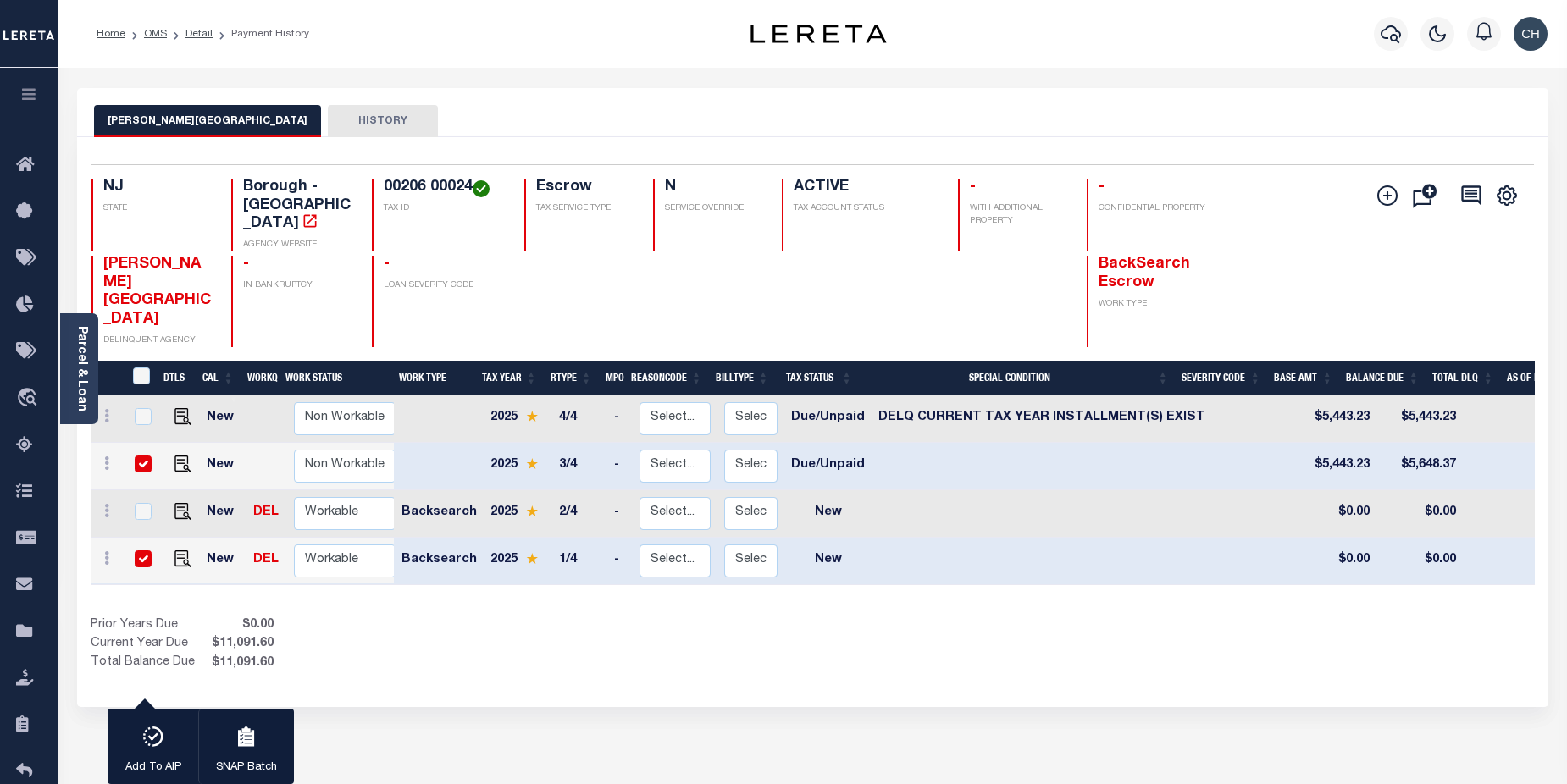
click at [135, 550] on div at bounding box center [141, 560] width 22 height 19
checkbox input "false"
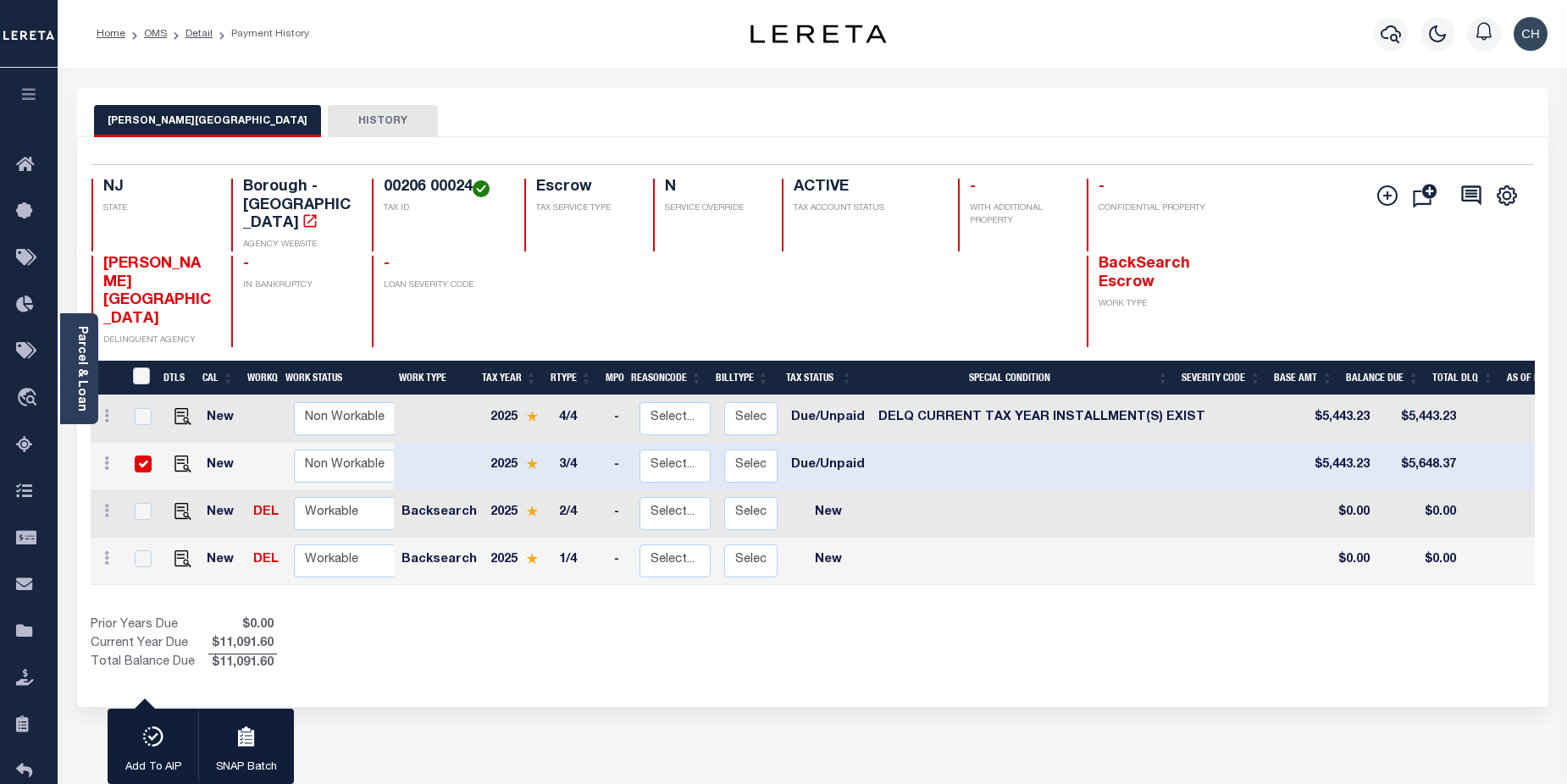
drag, startPoint x: 135, startPoint y: 503, endPoint x: 132, endPoint y: 410, distance: 93.0
click at [132, 456] on div at bounding box center [141, 465] width 22 height 19
checkbox input "false"
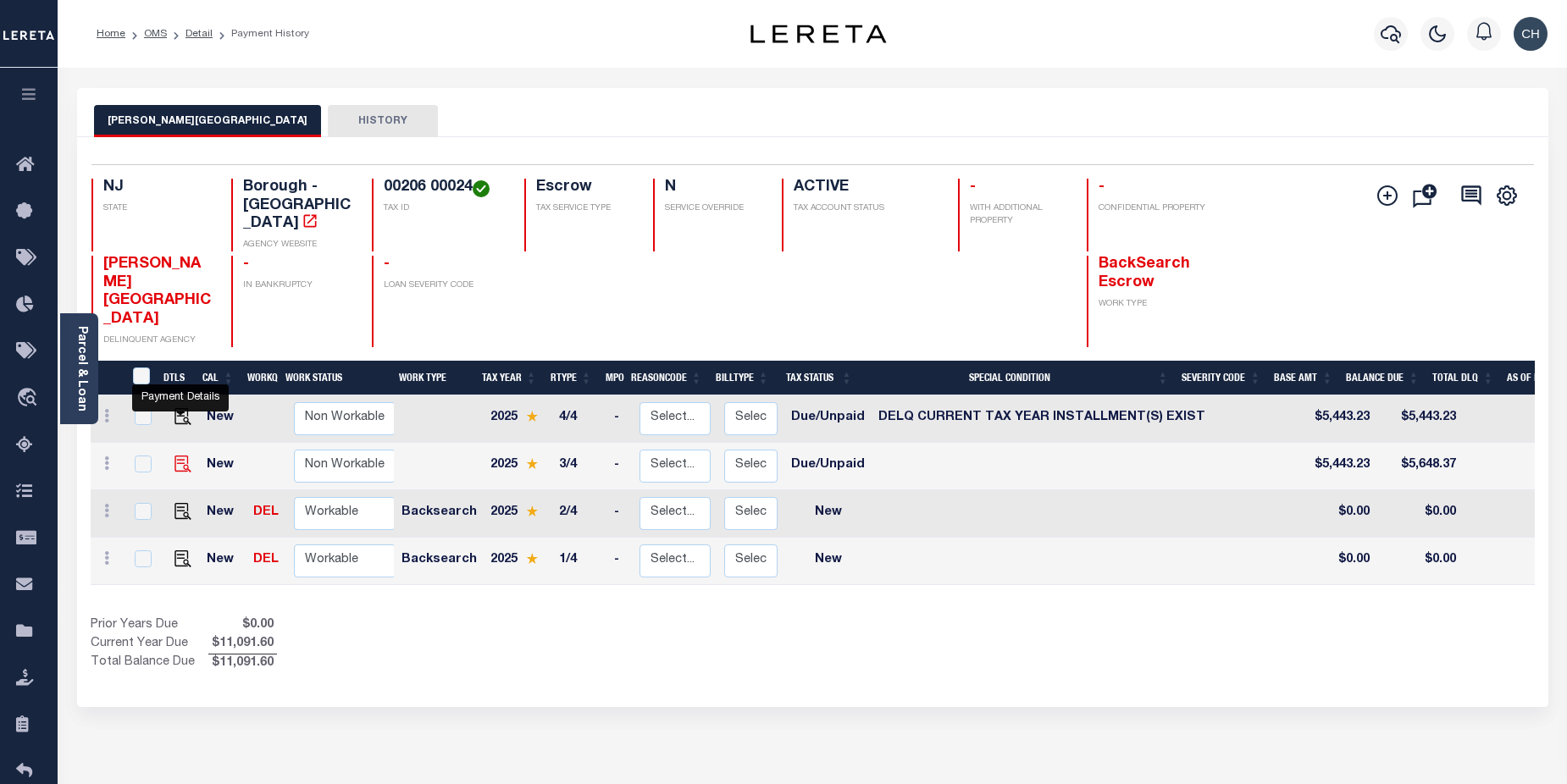
click at [181, 456] on img "" at bounding box center [183, 464] width 17 height 17
checkbox input "true"
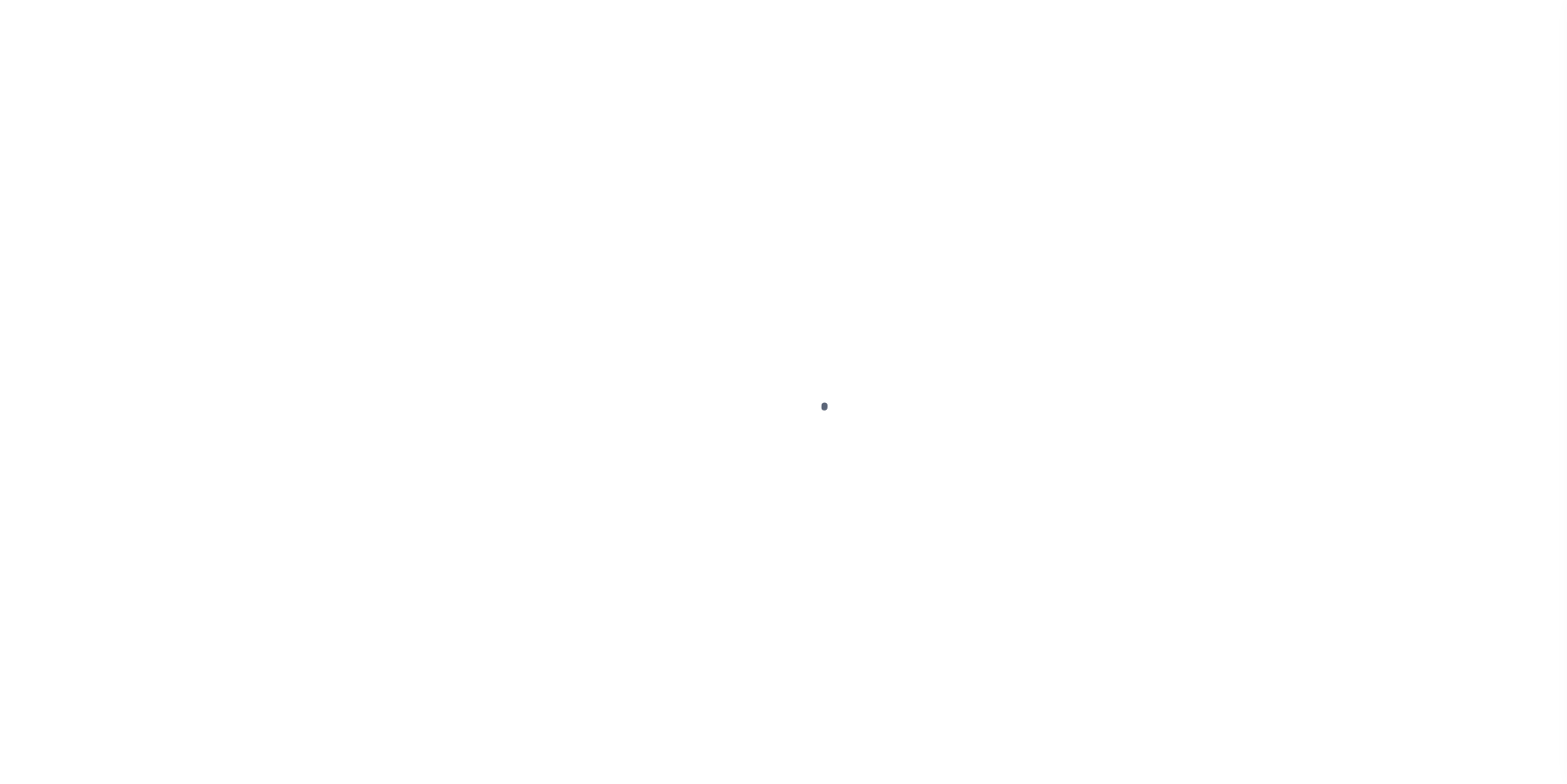
select select "DUE"
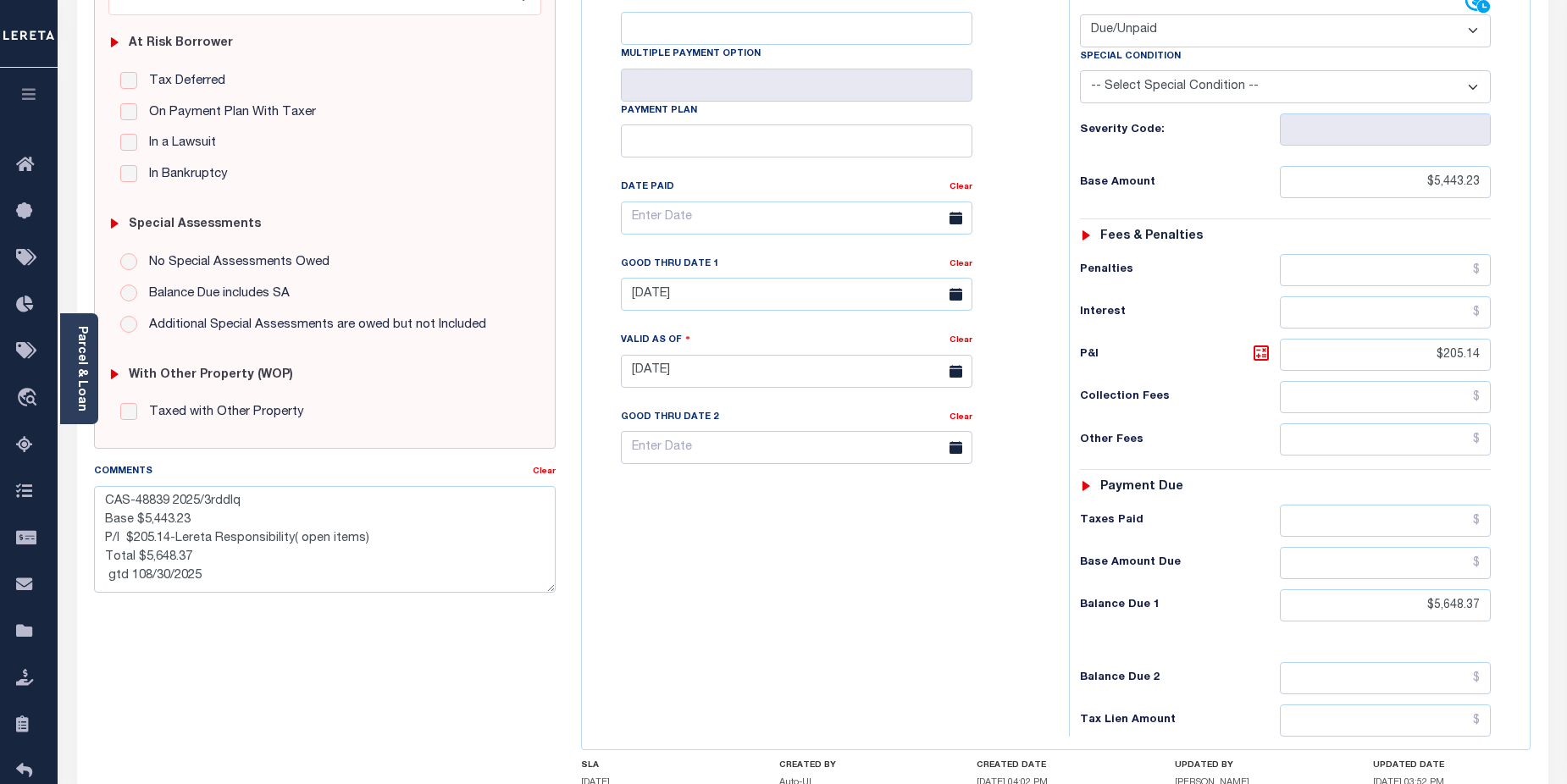
scroll to position [329, 0]
drag, startPoint x: 1436, startPoint y: 322, endPoint x: 1485, endPoint y: 317, distance: 49.3
click at [1485, 337] on input "$205.14" at bounding box center [1386, 353] width 212 height 32
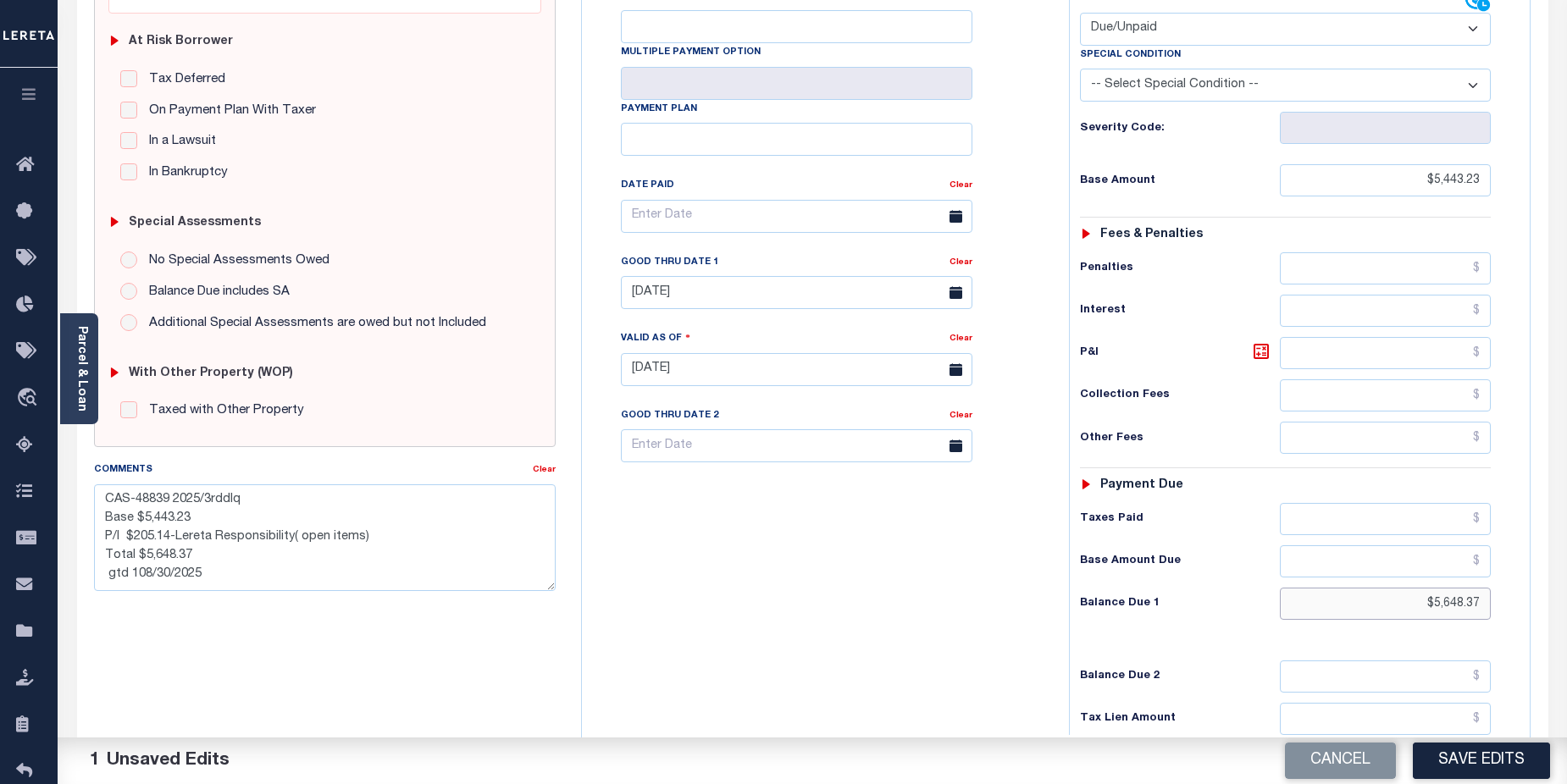
drag, startPoint x: 1390, startPoint y: 569, endPoint x: 1492, endPoint y: 571, distance: 102.0
click at [1492, 571] on div "Tax Status Status - Select Status Code -" at bounding box center [1291, 360] width 445 height 747
type input "$5,443.23"
click at [1504, 767] on button "Save Edits" at bounding box center [1482, 761] width 137 height 37
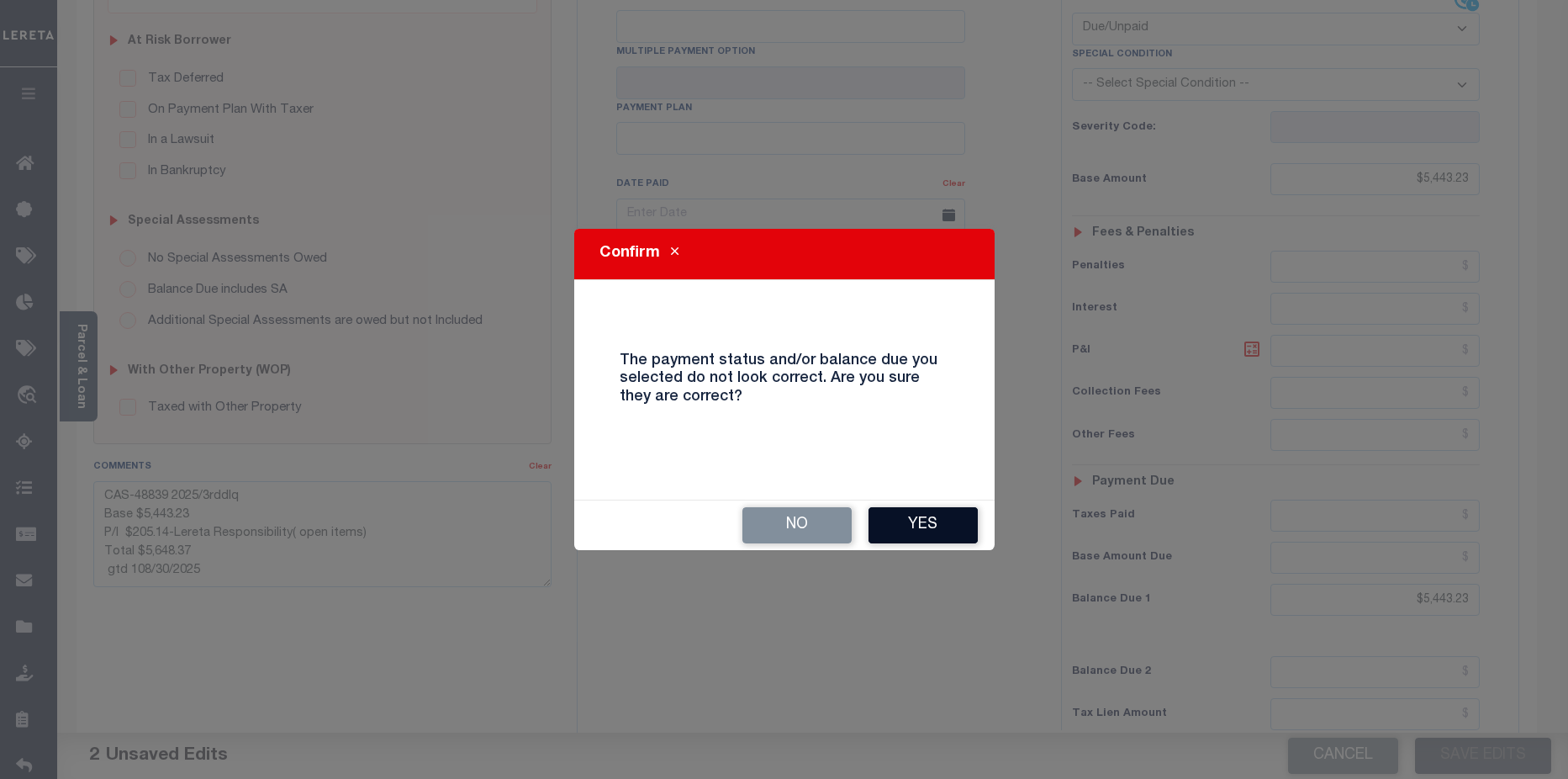
click at [931, 529] on button "Yes" at bounding box center [922, 525] width 109 height 36
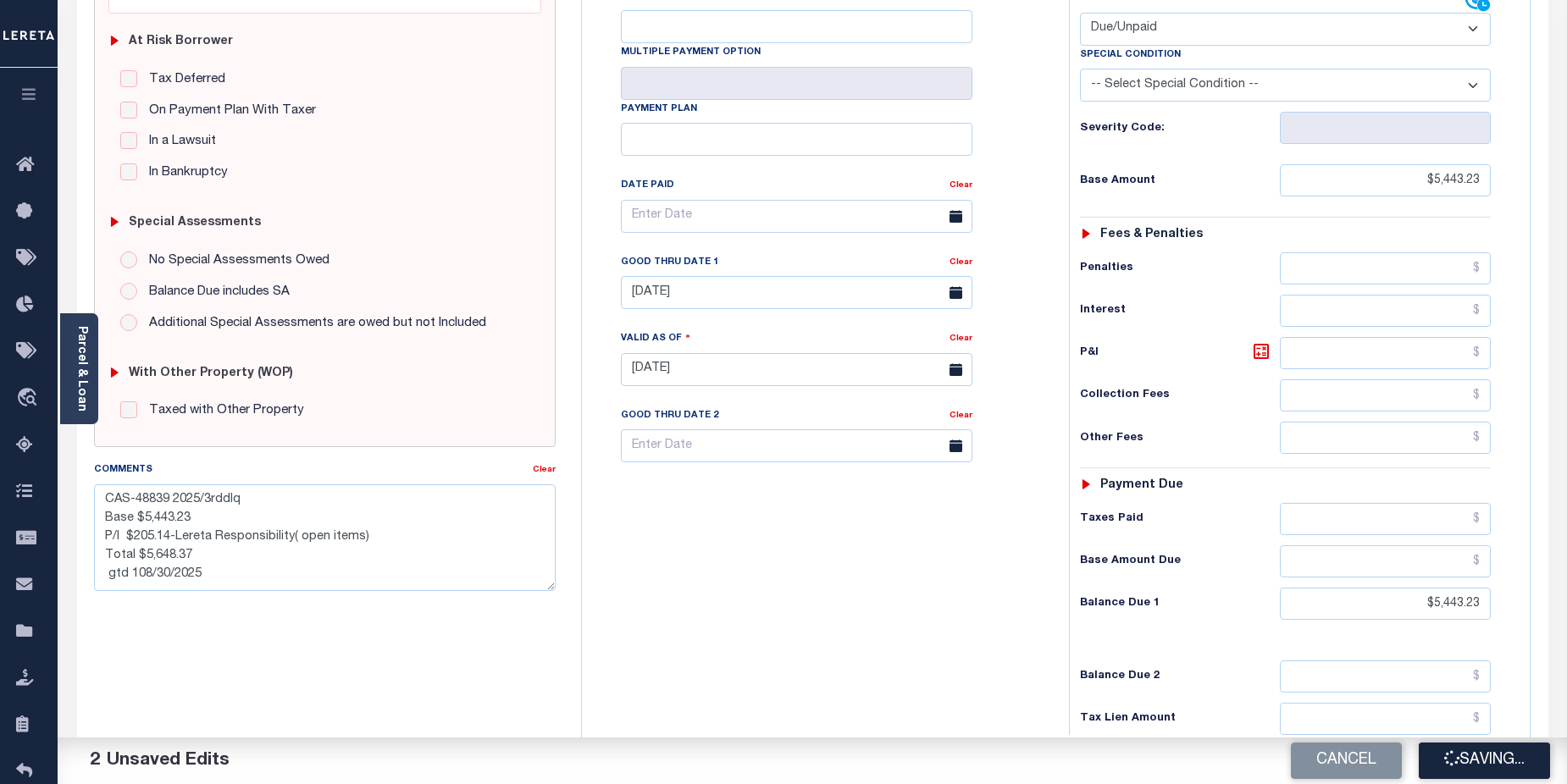
checkbox input "false"
type textarea "CAS-48839 2025/3rddlq Base $5,443.23 P/I $205.14-Lereta Responsibility( open it…"
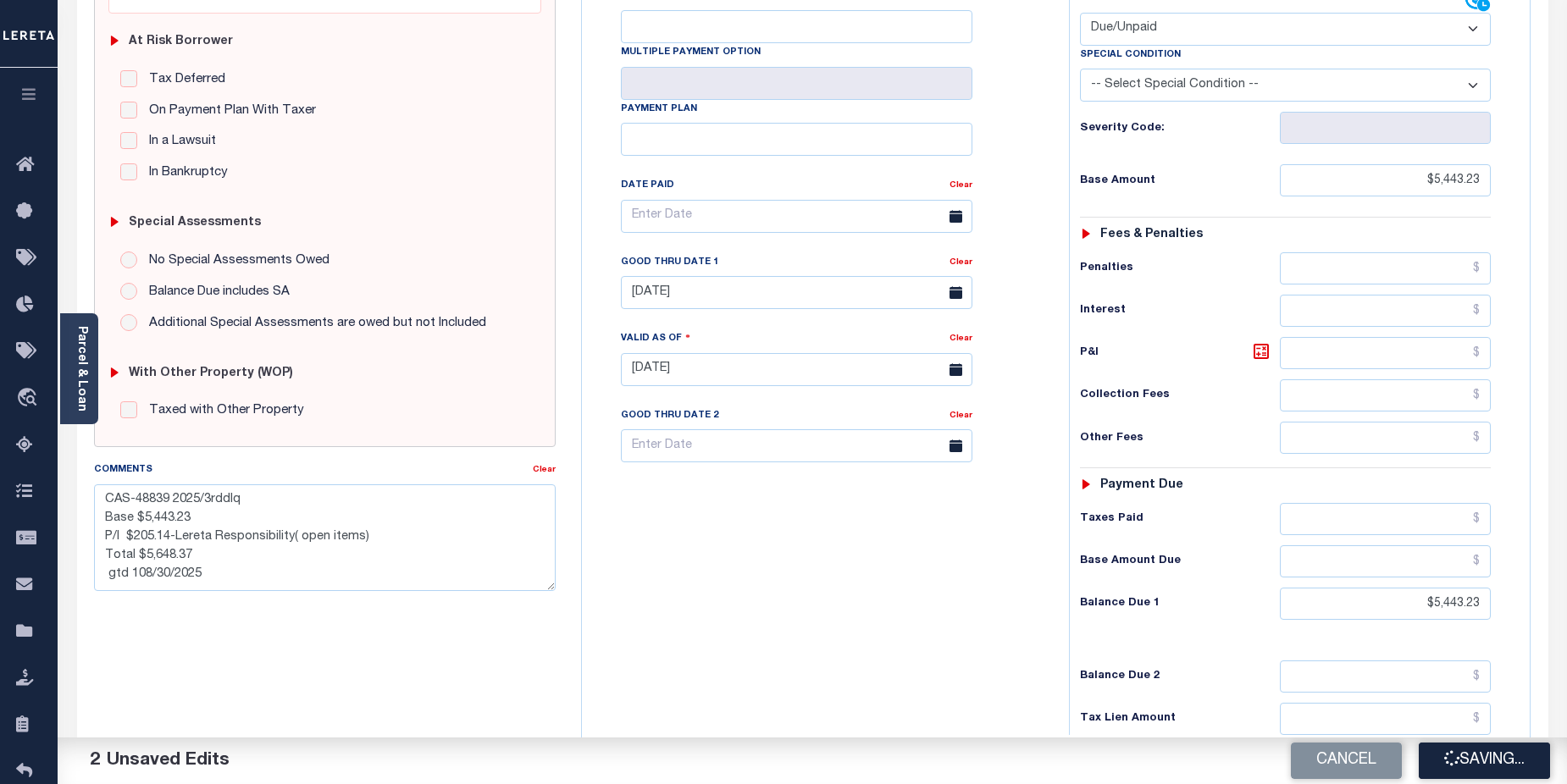
type input "$5,443.23"
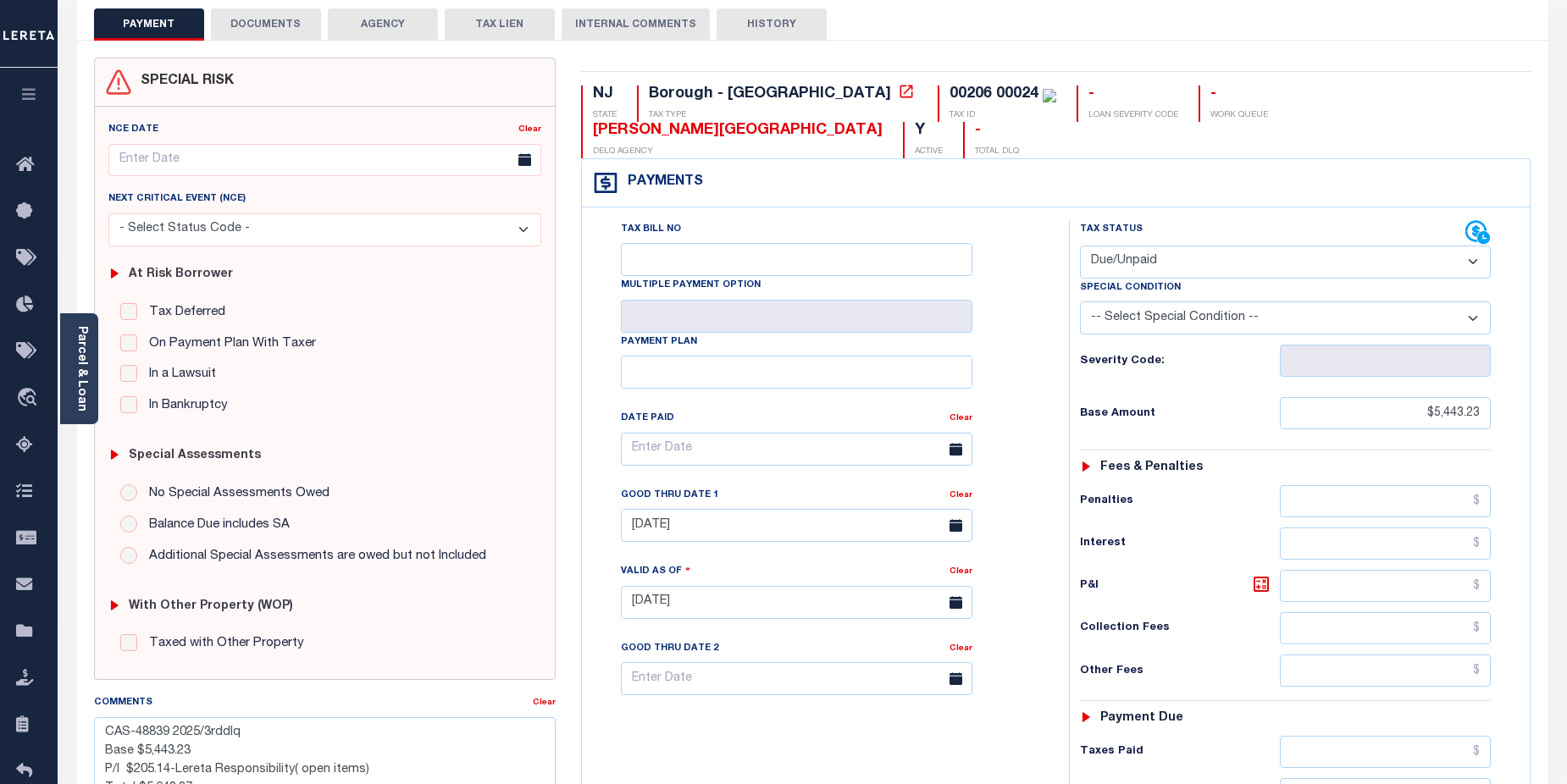
scroll to position [84, 0]
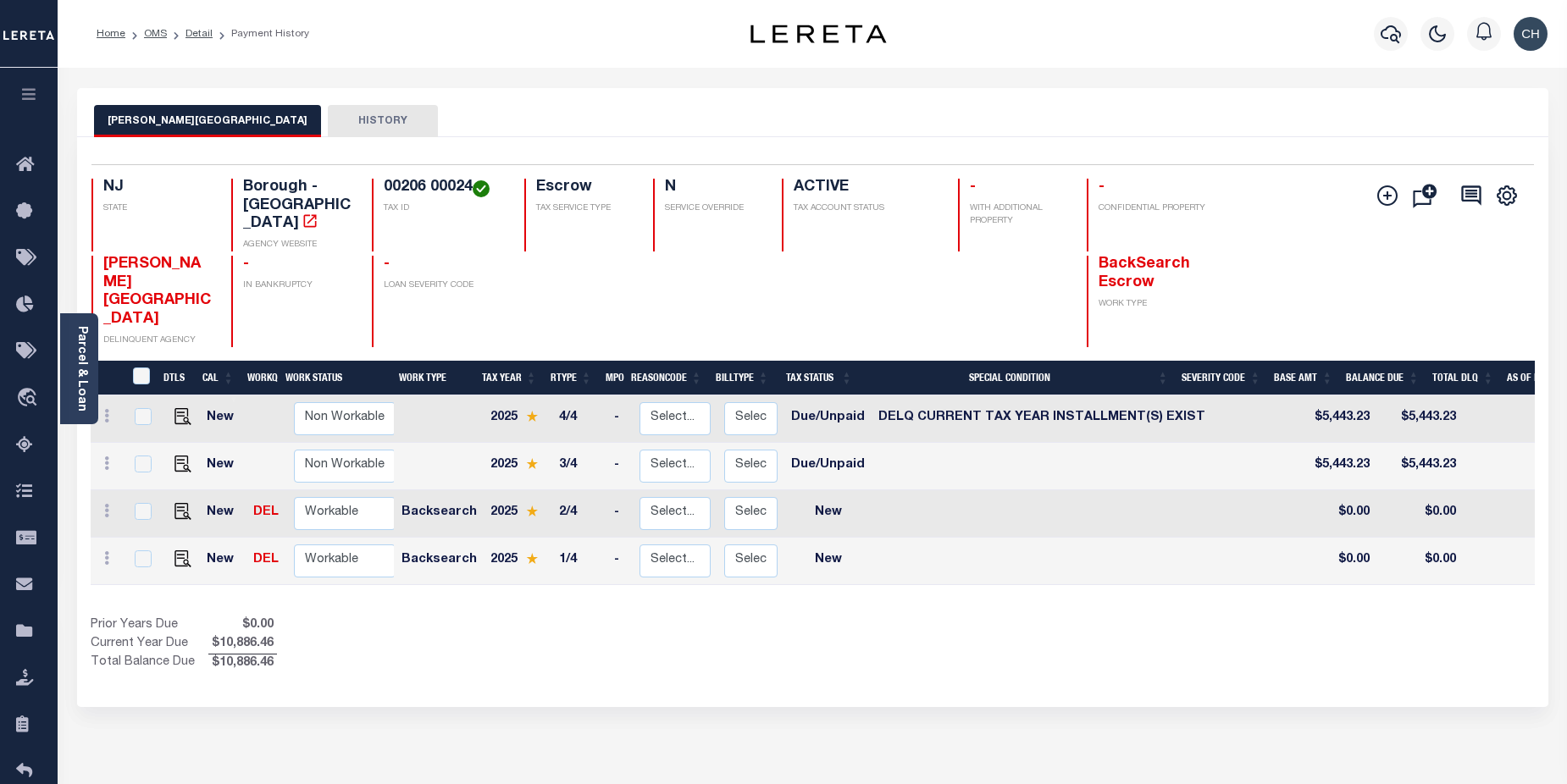
click at [168, 459] on link at bounding box center [178, 464] width 25 height 12
checkbox input "true"
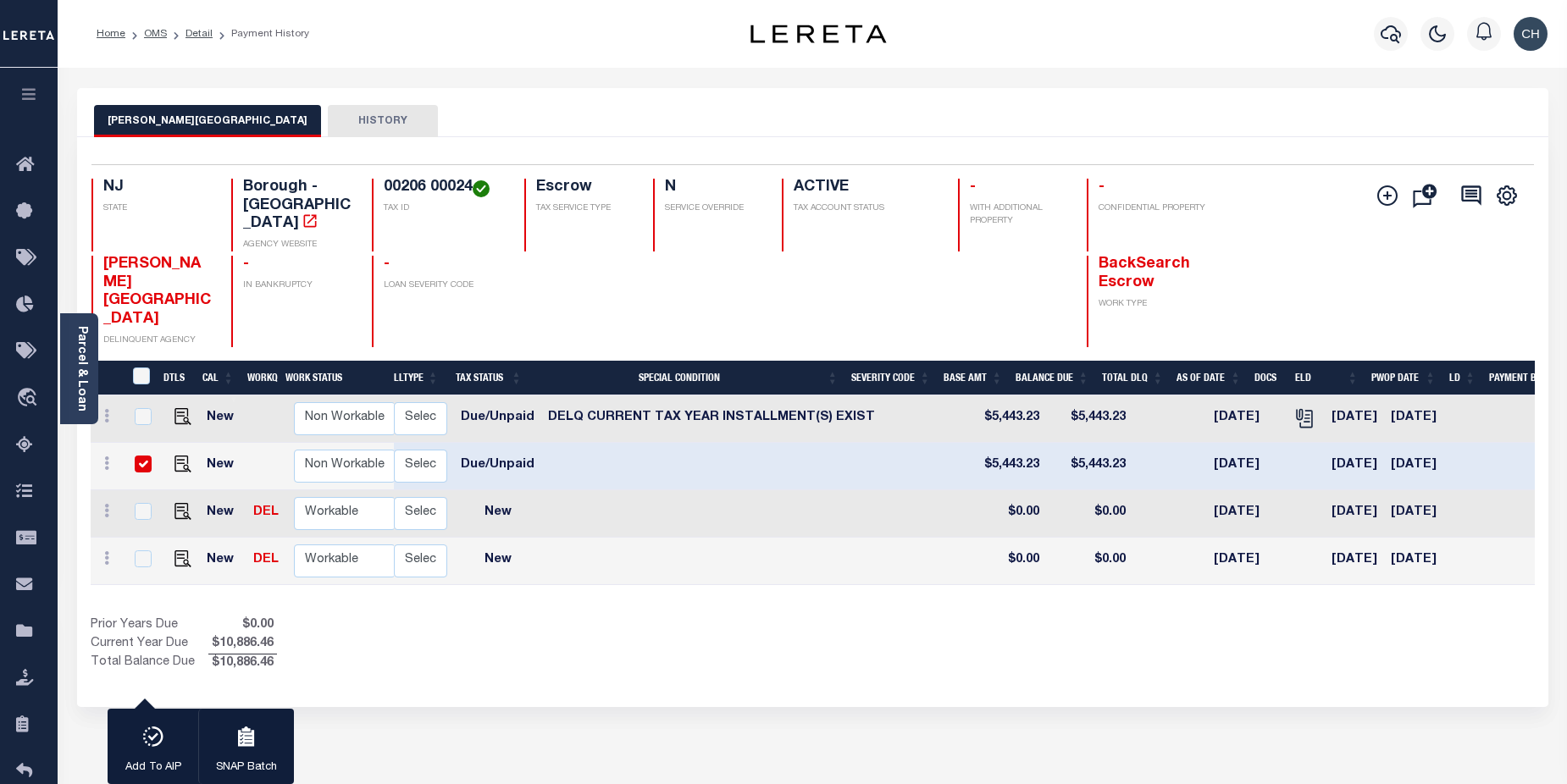
scroll to position [0, 175]
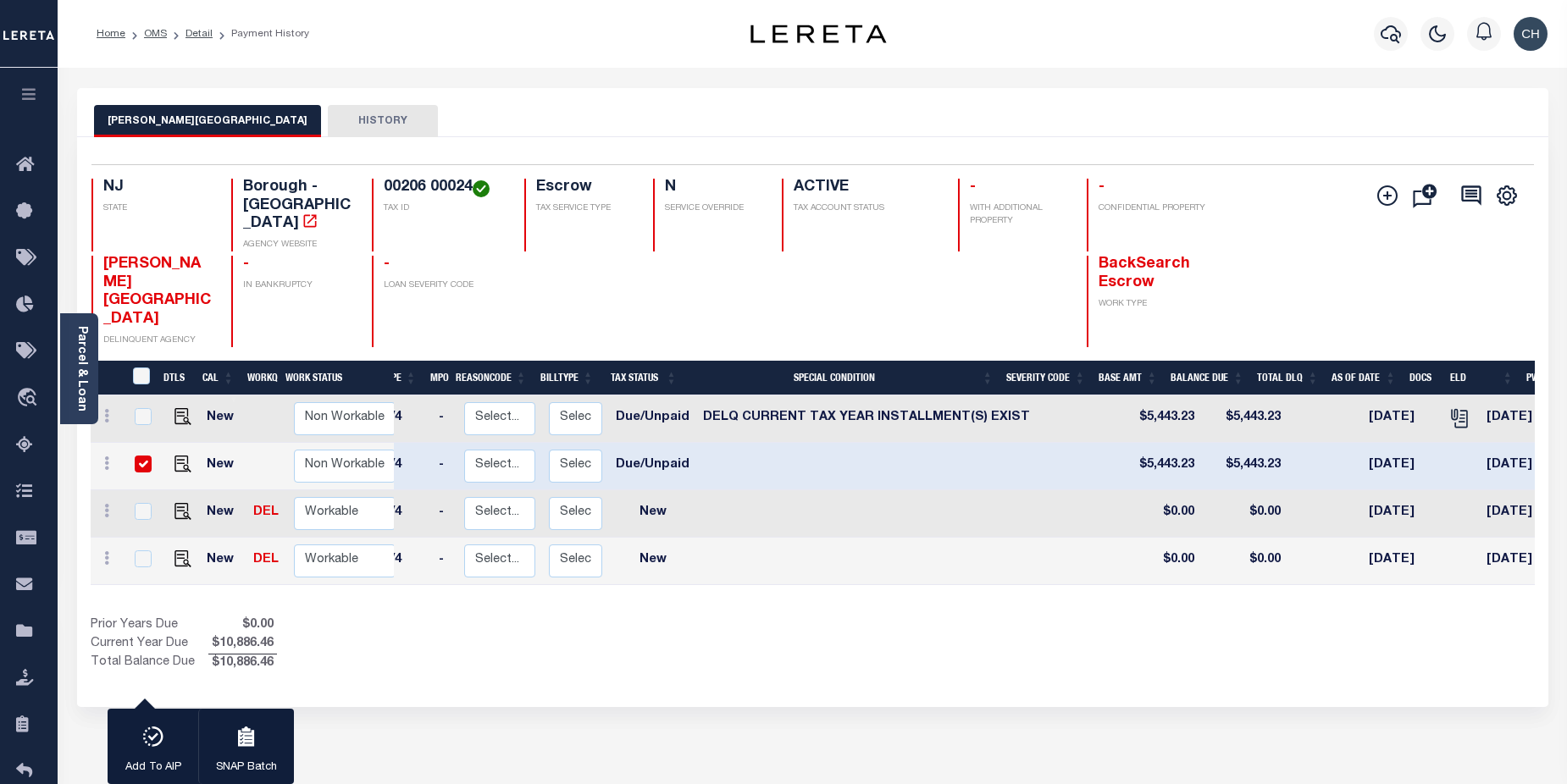
click at [183, 490] on td at bounding box center [179, 514] width 40 height 48
checkbox input "true"
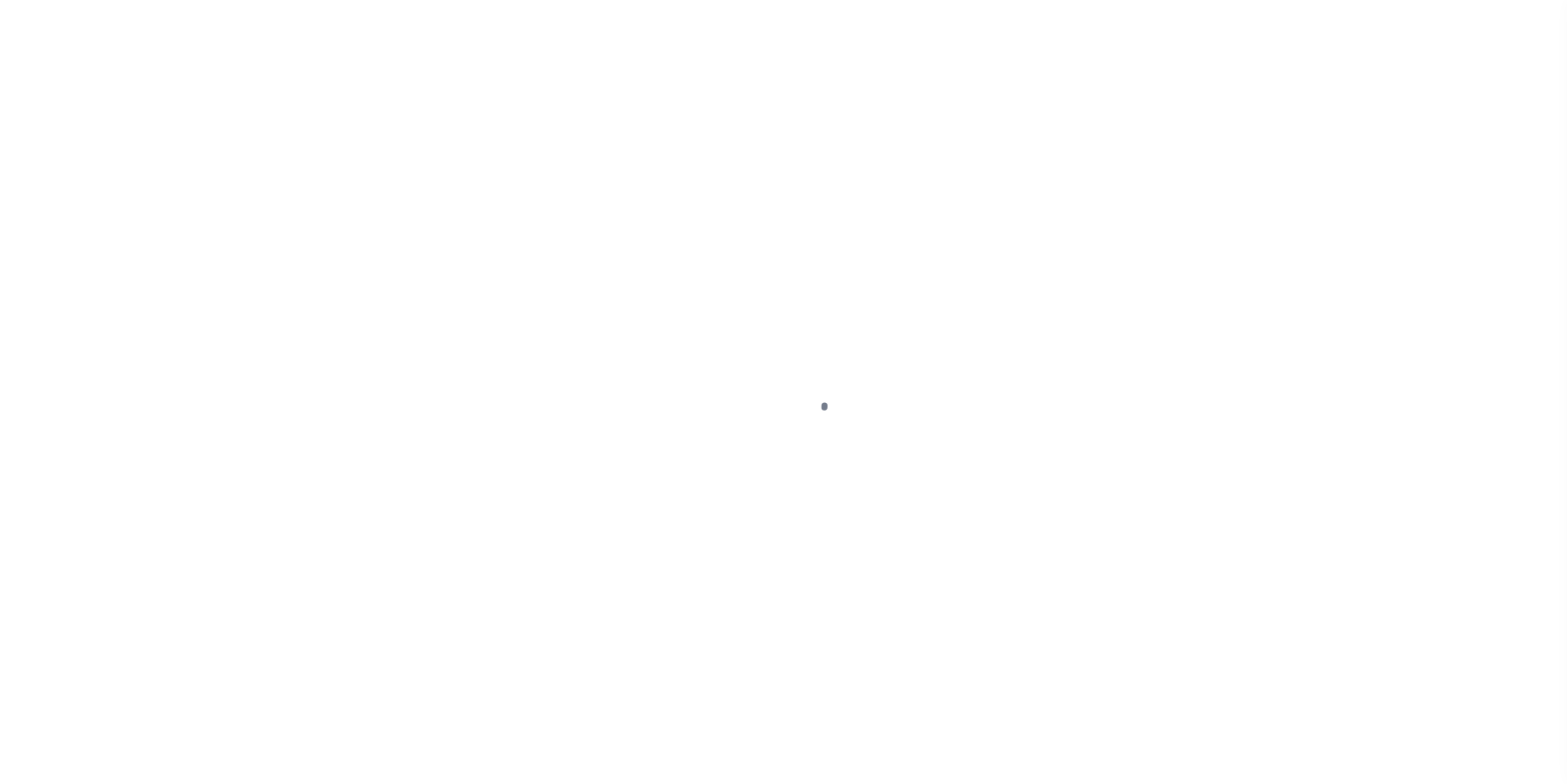
select select "DUE"
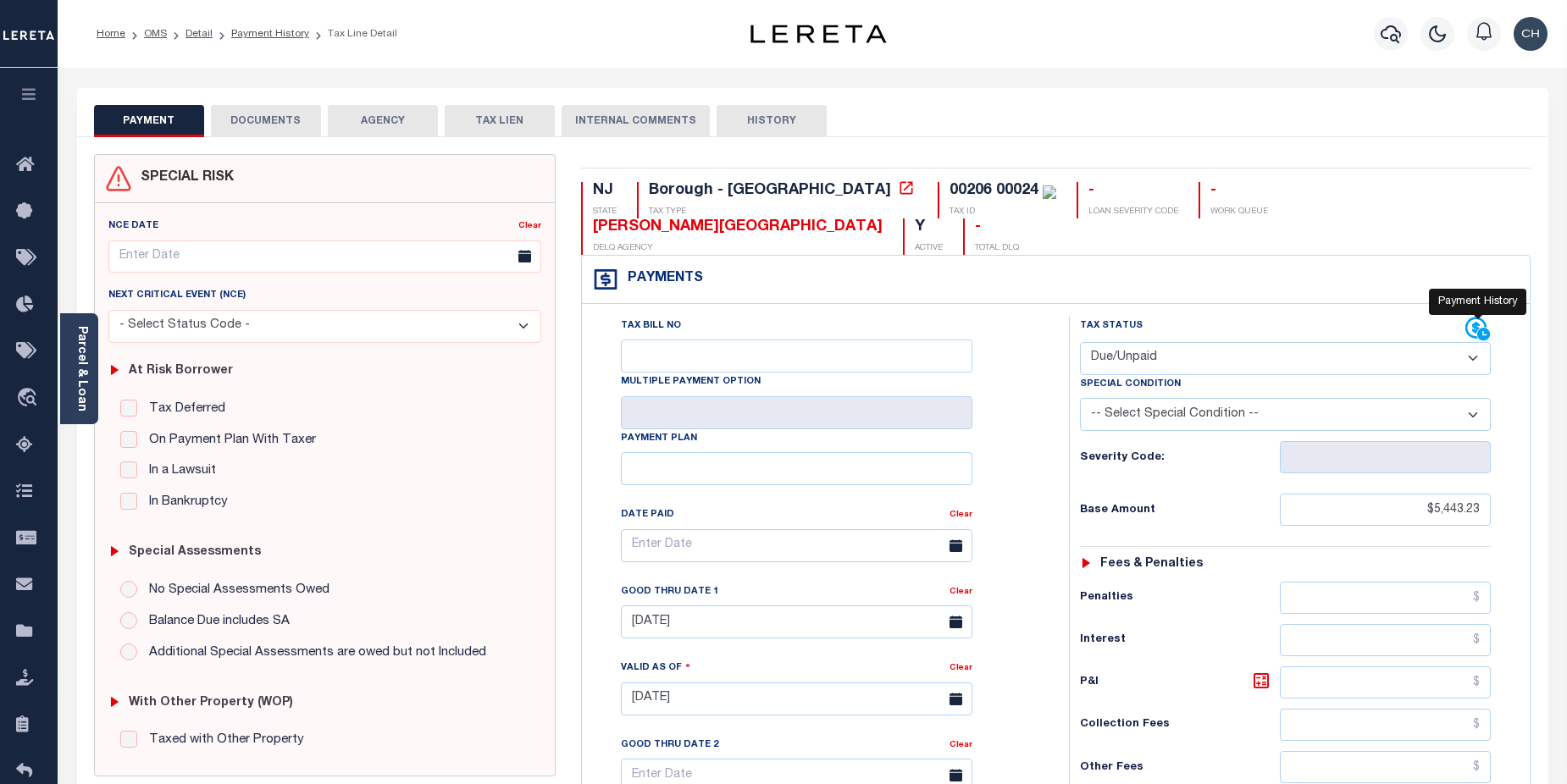
click at [1471, 317] on icon at bounding box center [1478, 329] width 25 height 25
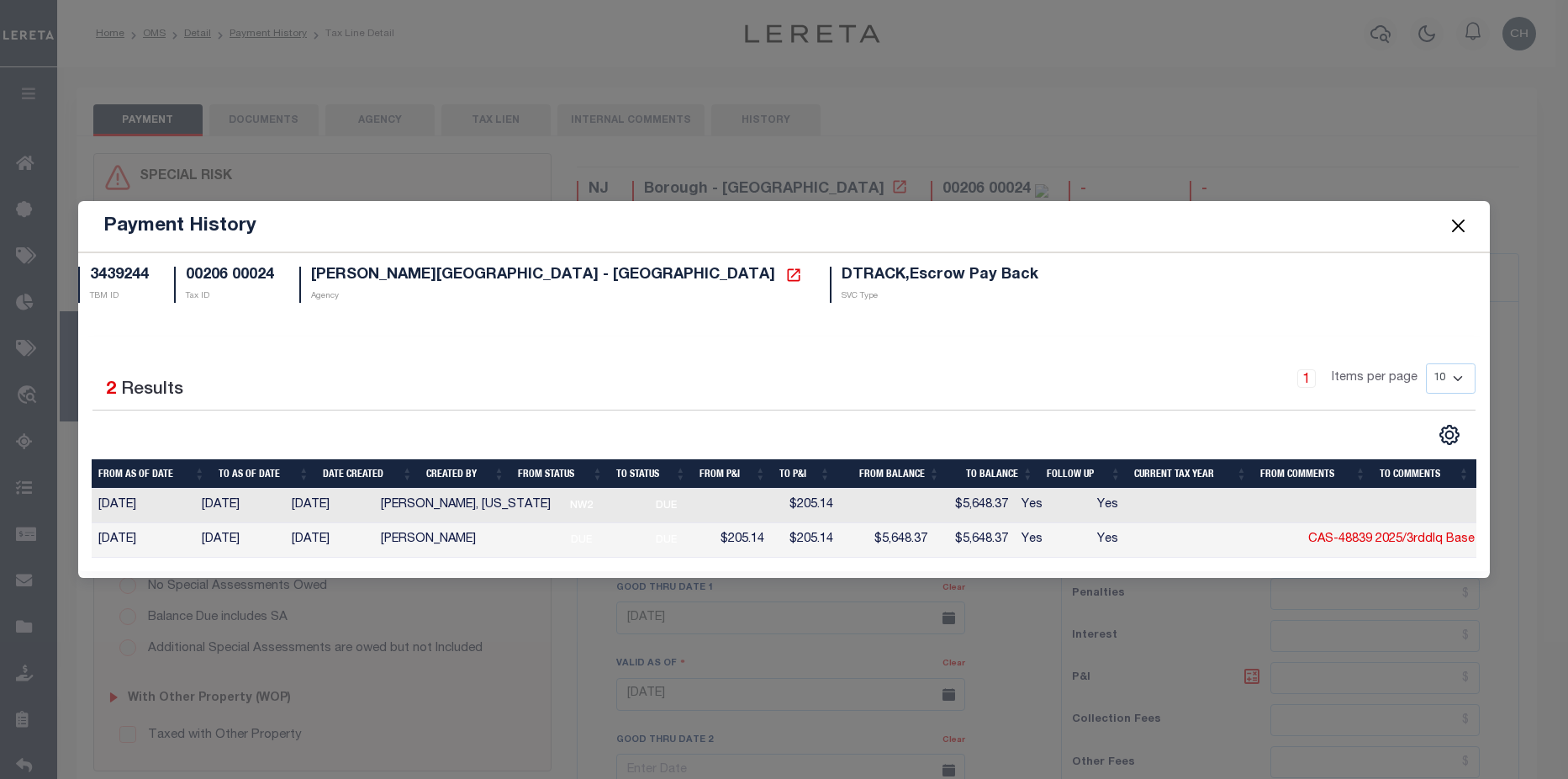
click at [1465, 219] on button "Close" at bounding box center [1458, 226] width 21 height 21
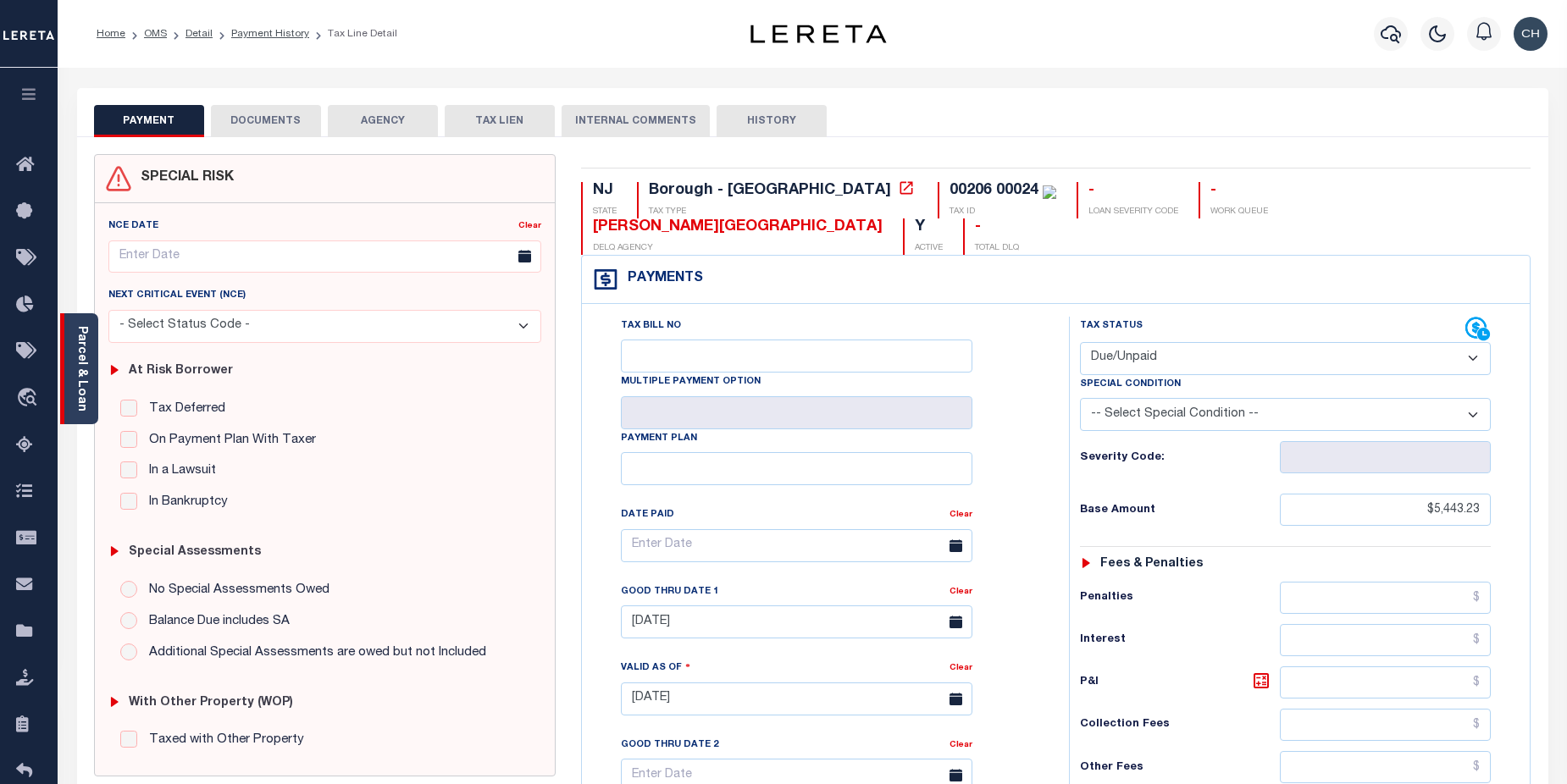
click at [83, 371] on link "Parcel & Loan" at bounding box center [81, 369] width 12 height 85
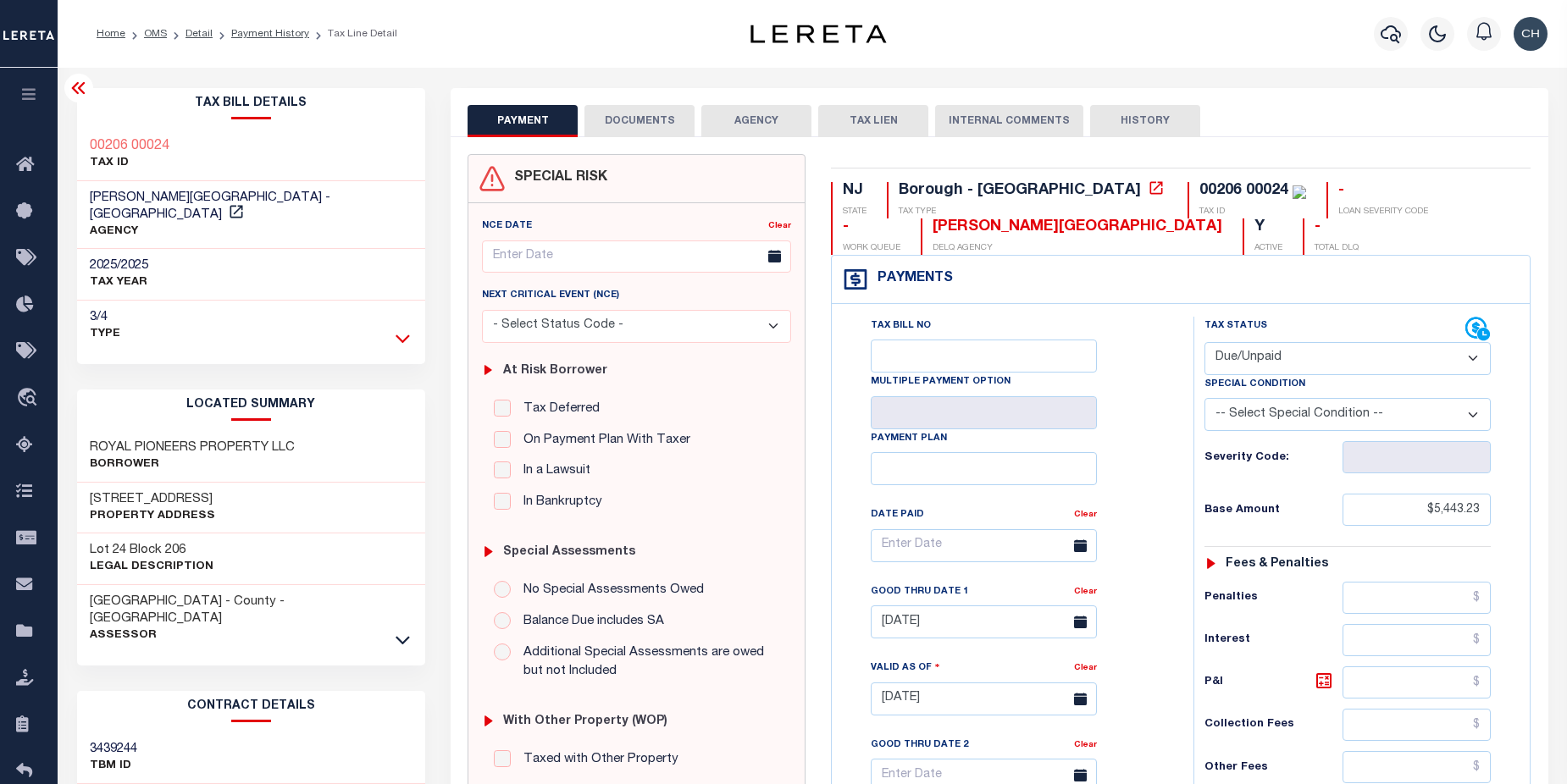
click at [398, 335] on icon at bounding box center [403, 339] width 14 height 8
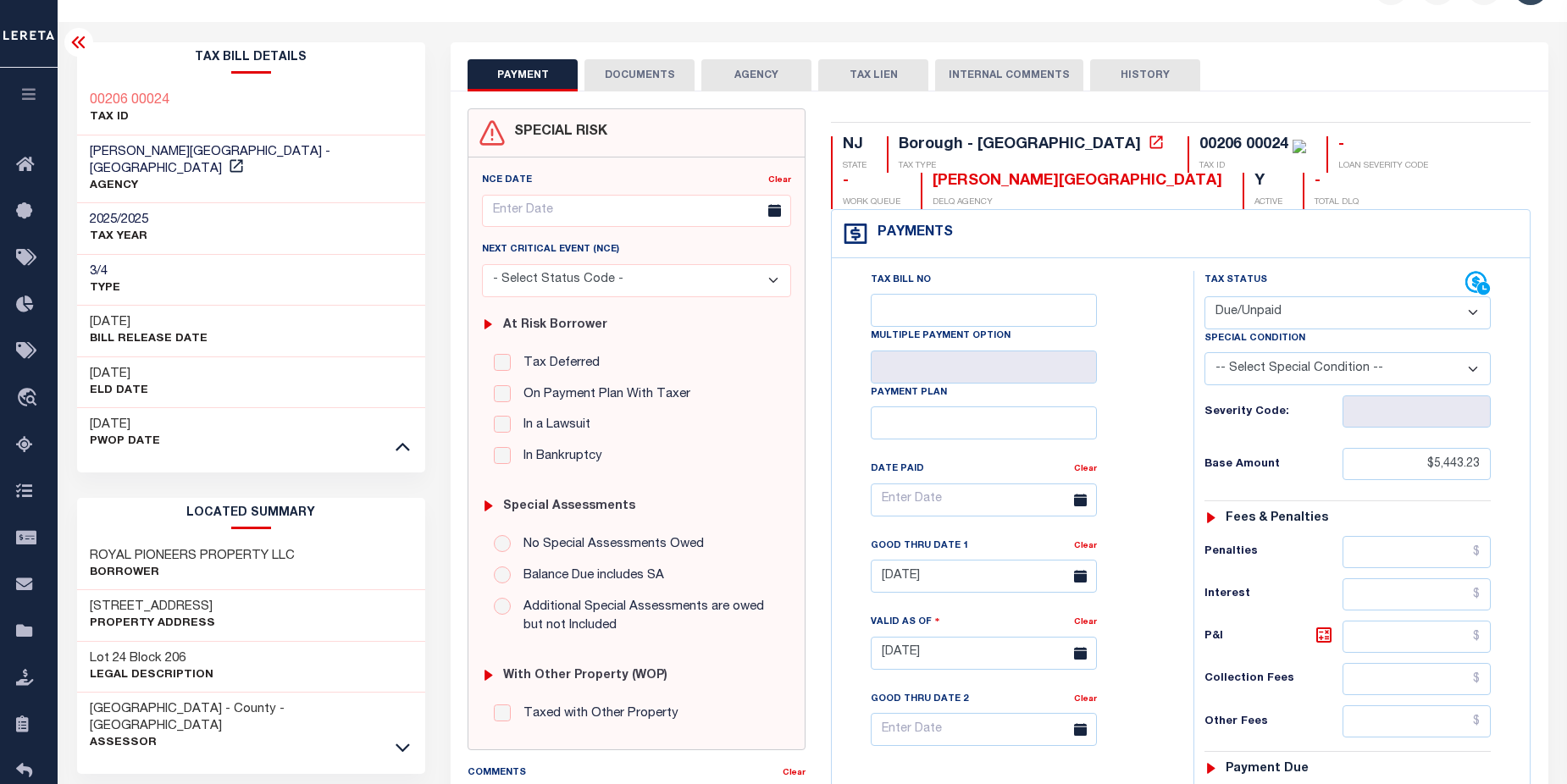
scroll to position [38, 0]
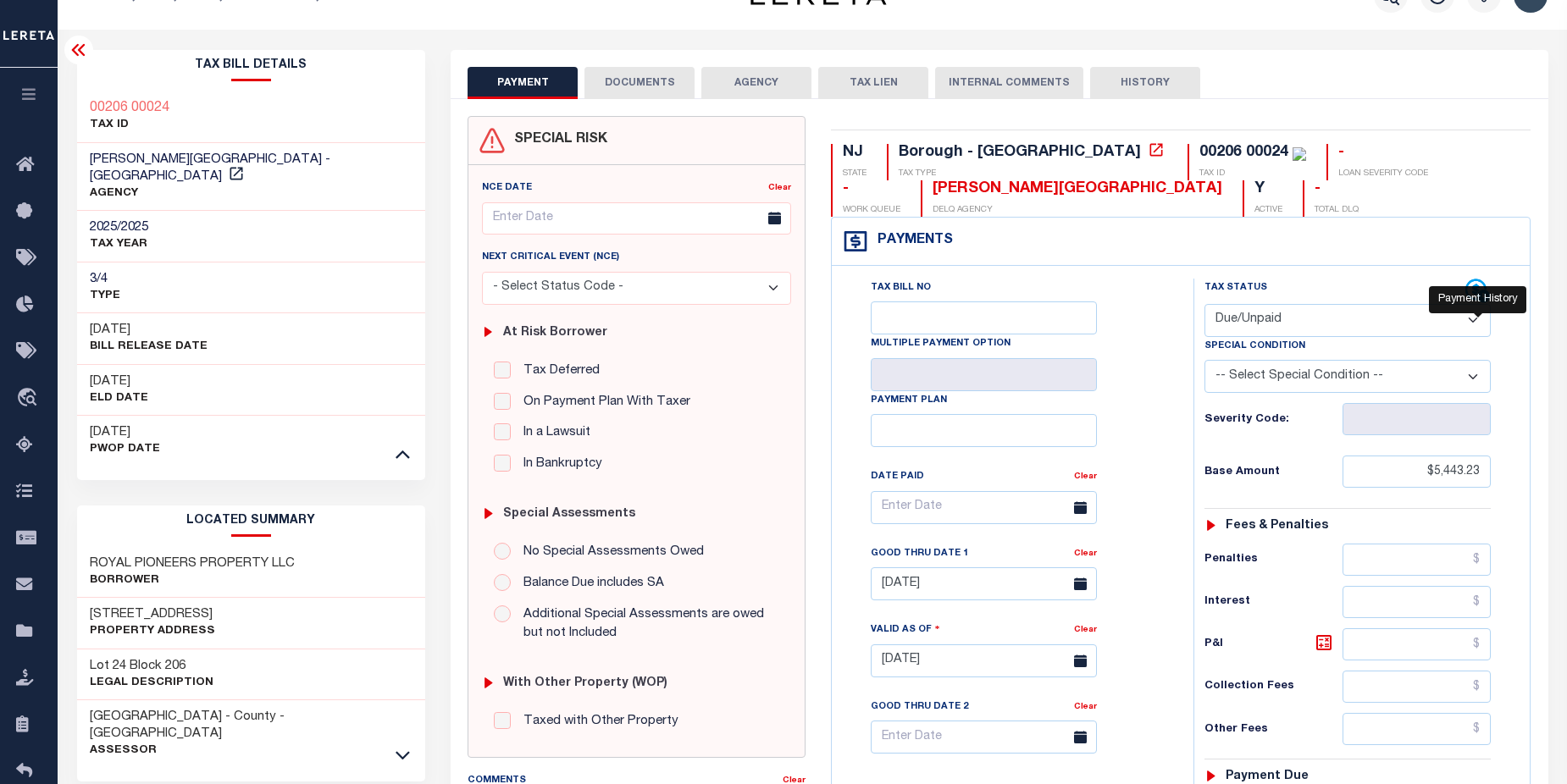
click at [1484, 299] on icon at bounding box center [1483, 296] width 13 height 13
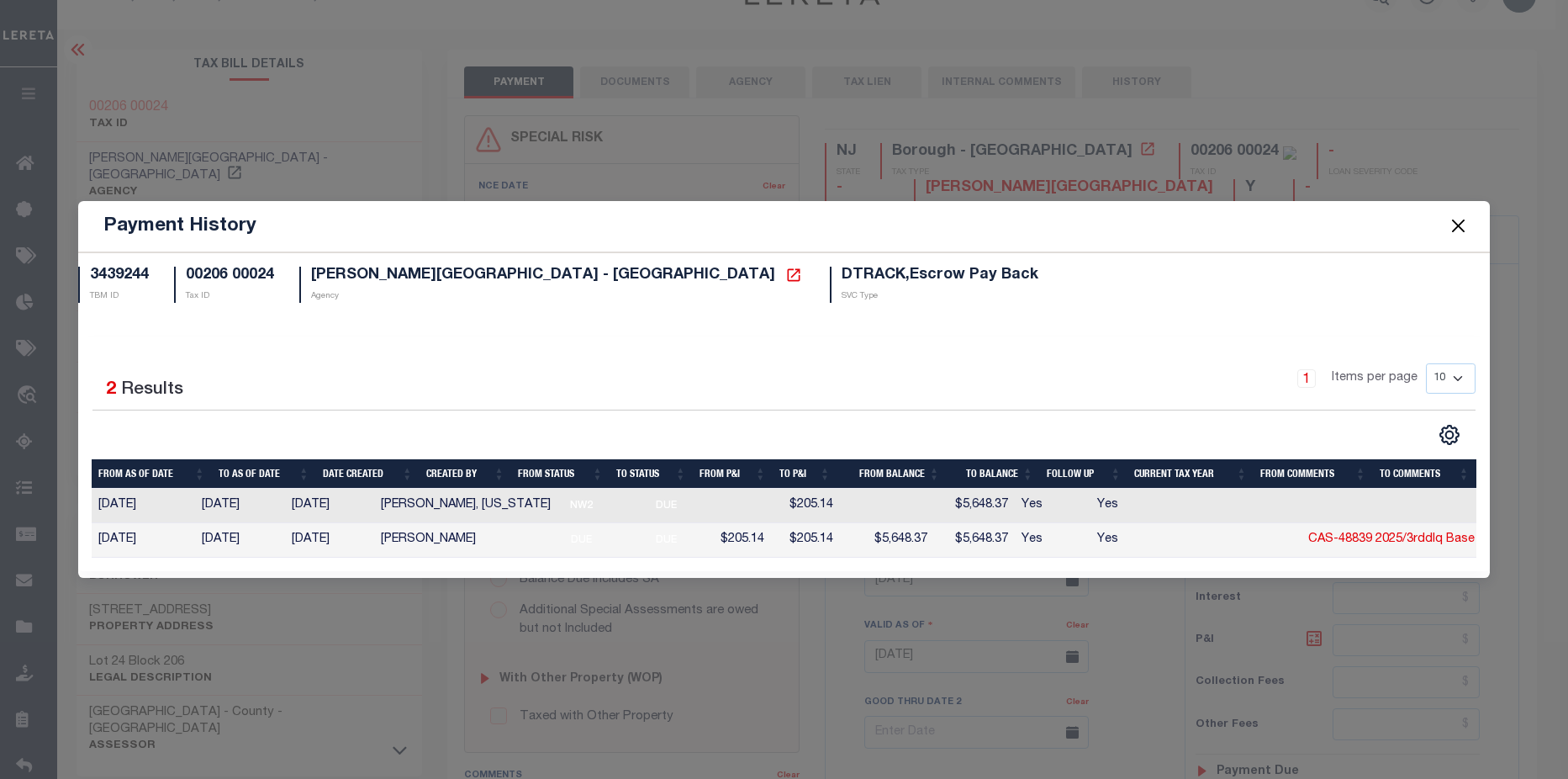
click at [1452, 220] on button "Close" at bounding box center [1458, 226] width 21 height 21
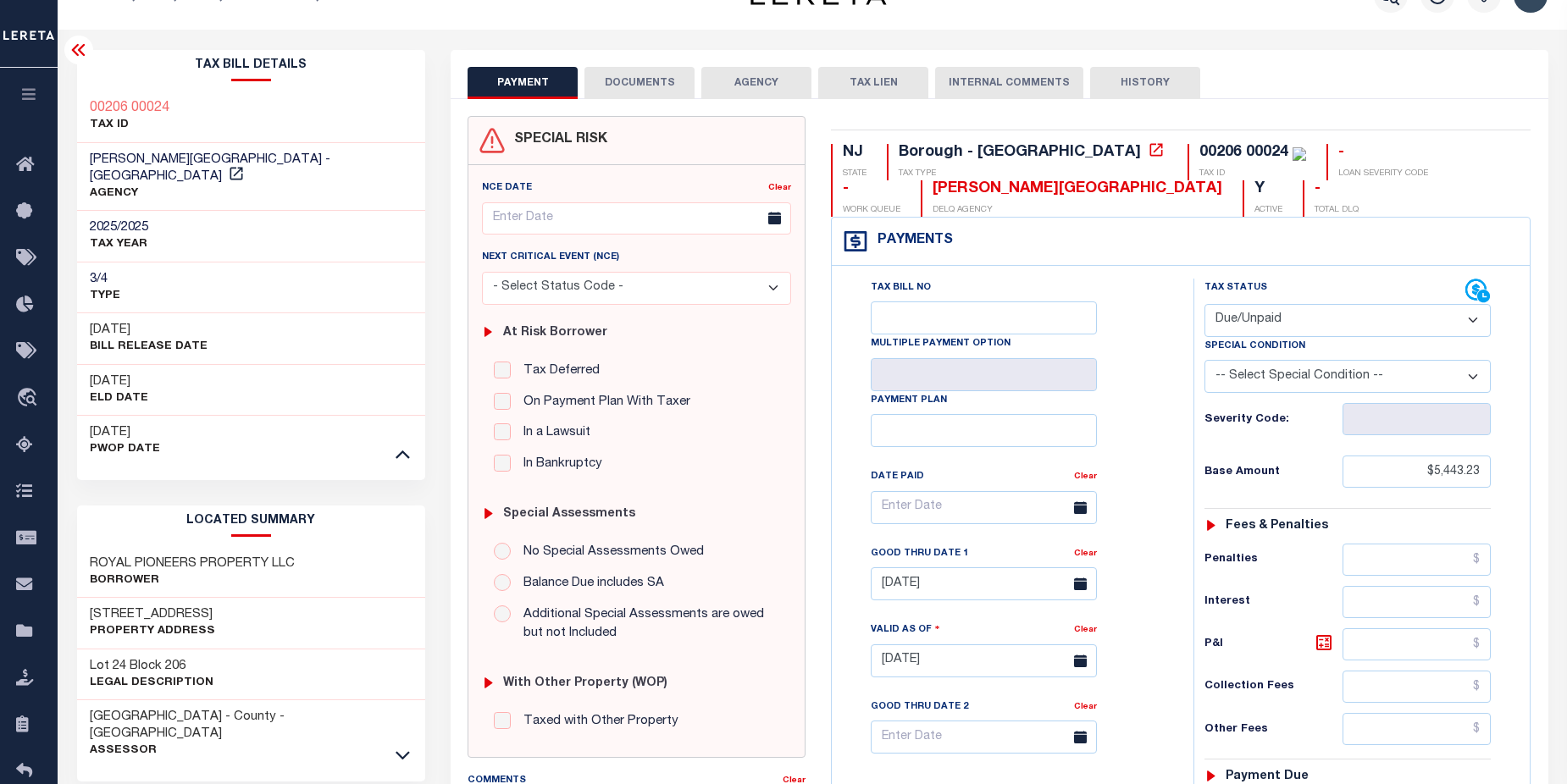
click at [642, 78] on button "DOCUMENTS" at bounding box center [639, 83] width 110 height 32
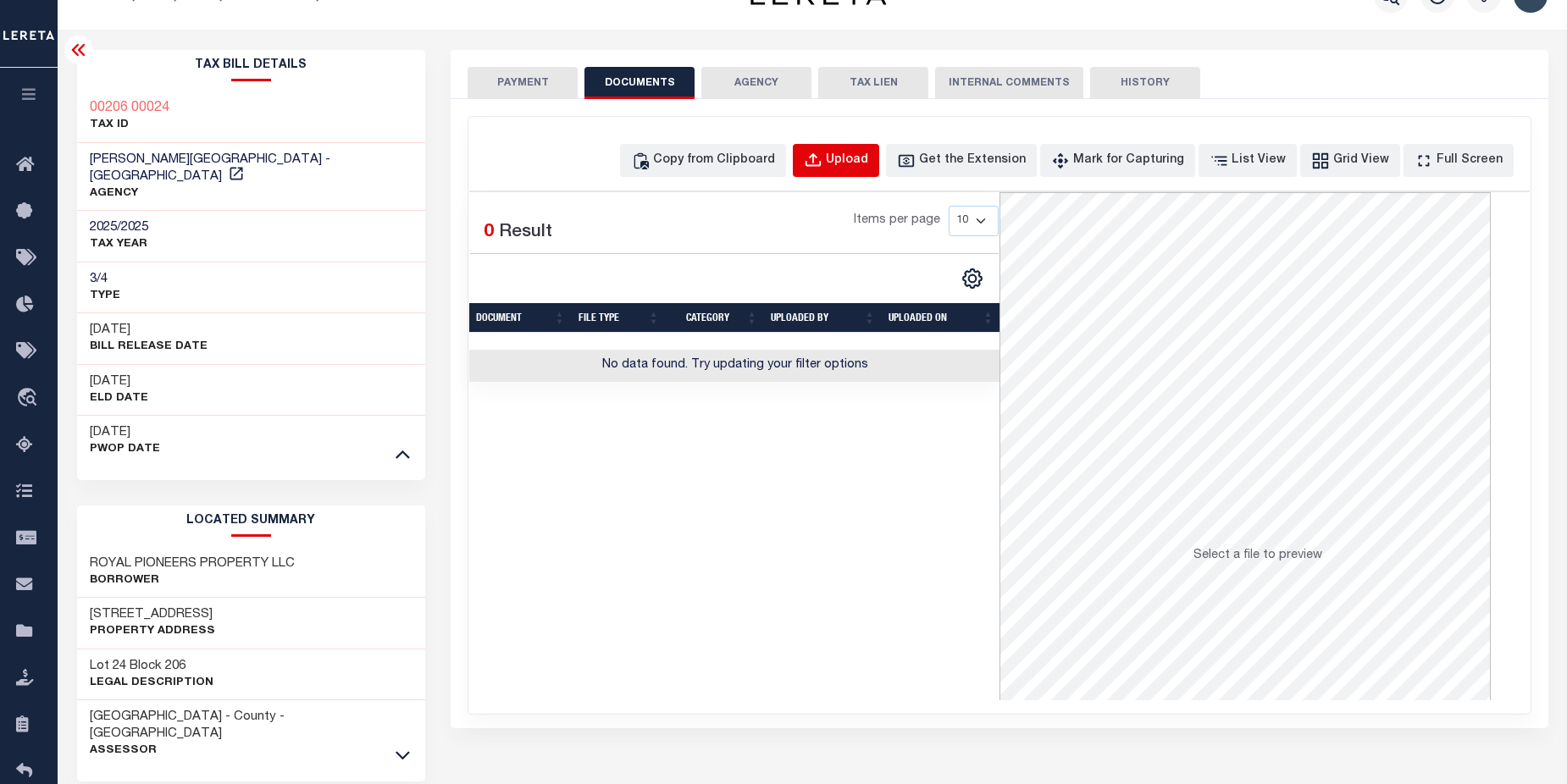
click at [868, 162] on div "Upload" at bounding box center [846, 161] width 42 height 19
select select "POP"
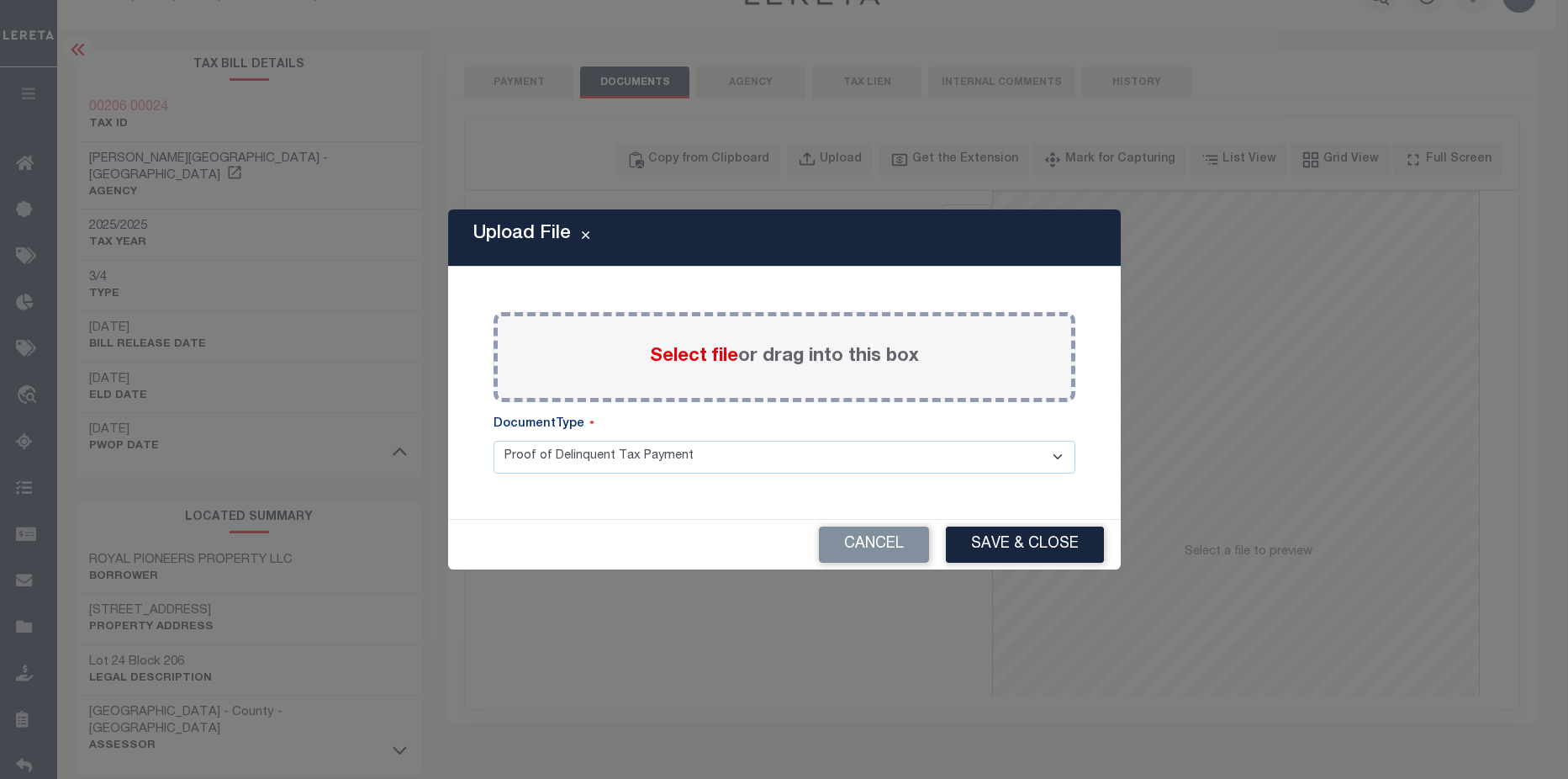
click at [716, 358] on span "Select file" at bounding box center [694, 357] width 89 height 19
click at [0, 0] on input "Select file or drag into this box" at bounding box center [0, 0] width 0 height 0
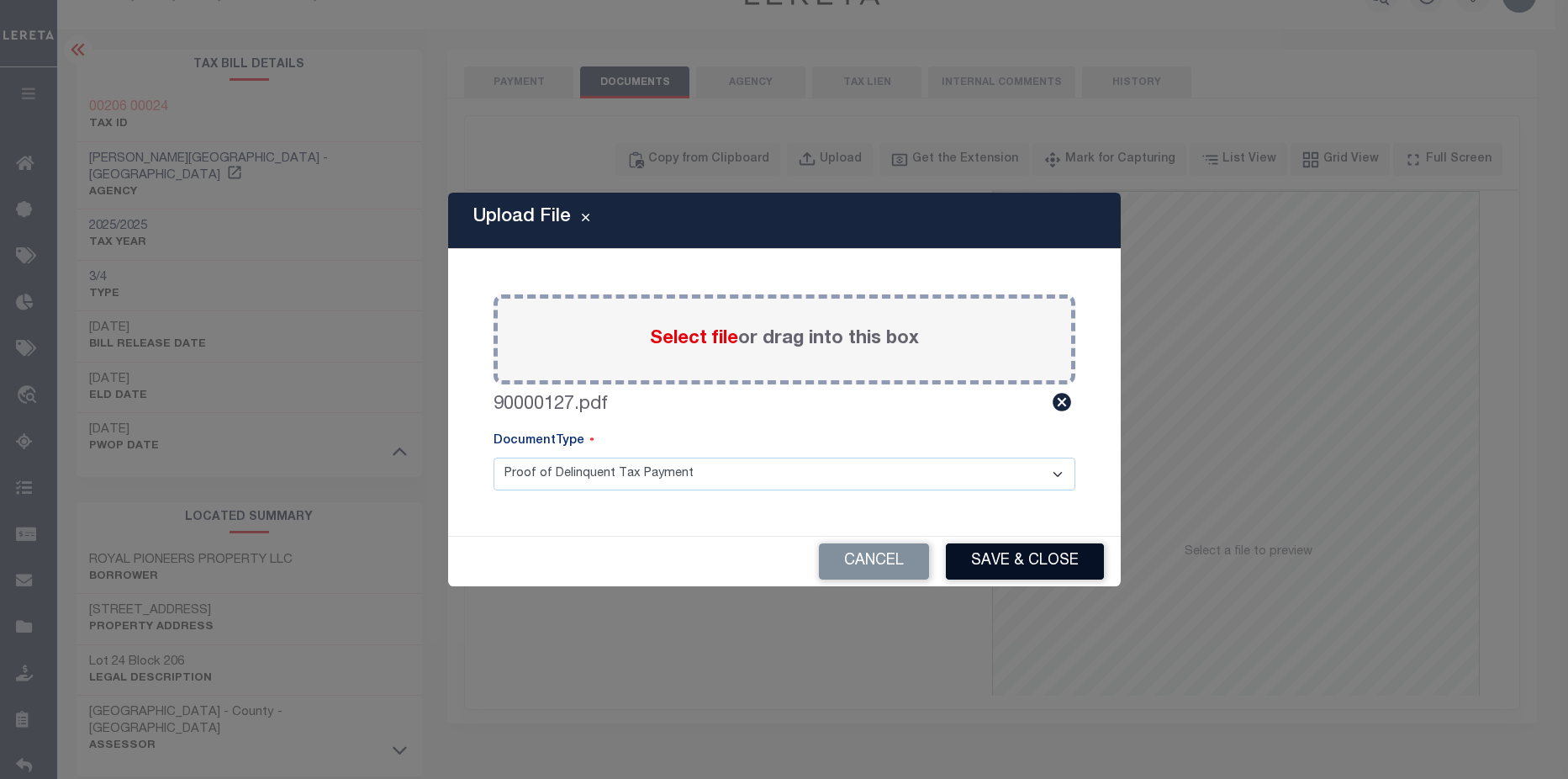
click at [1055, 568] on button "Save & Close" at bounding box center [1025, 561] width 158 height 36
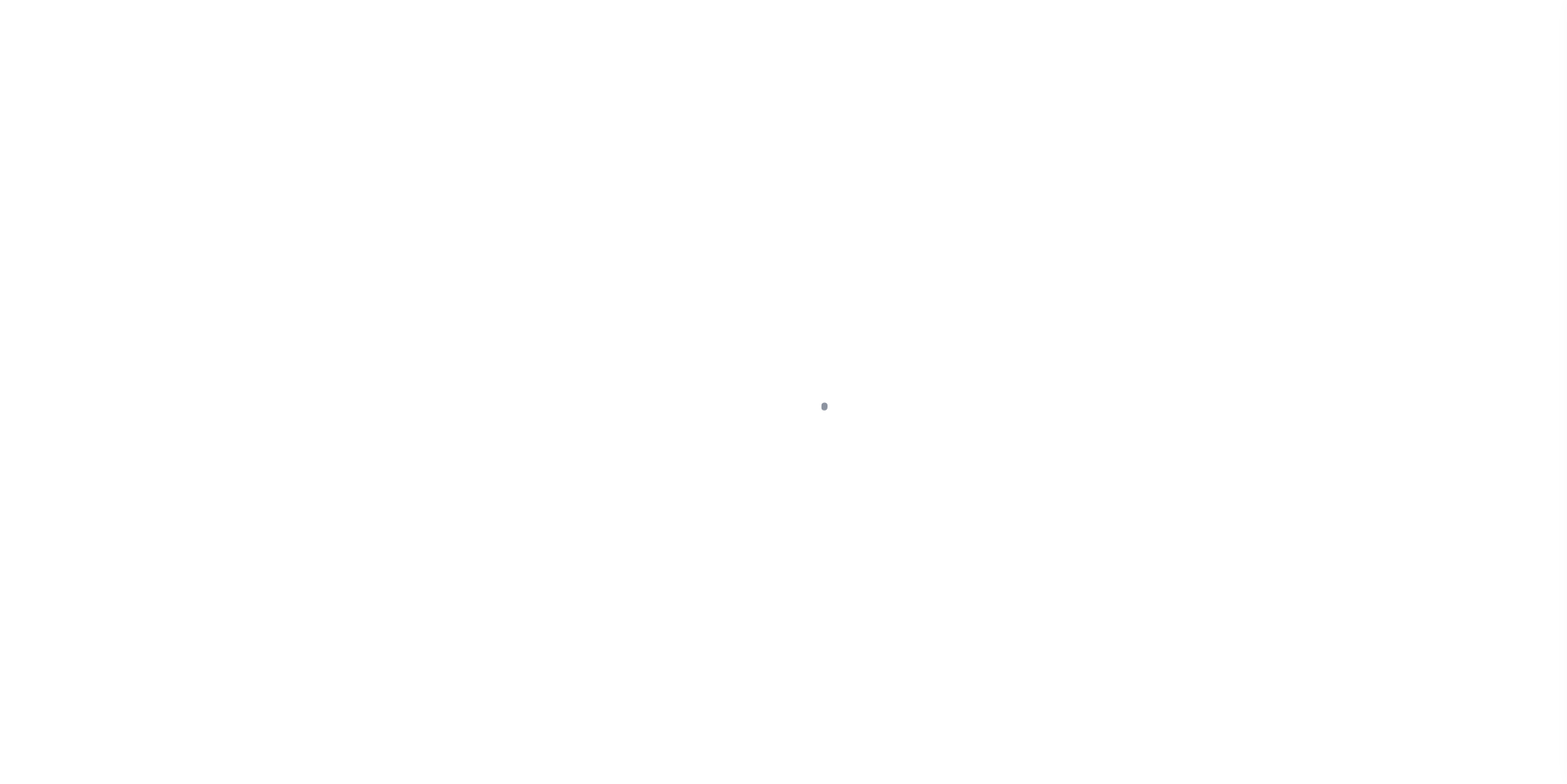
select select "DUE"
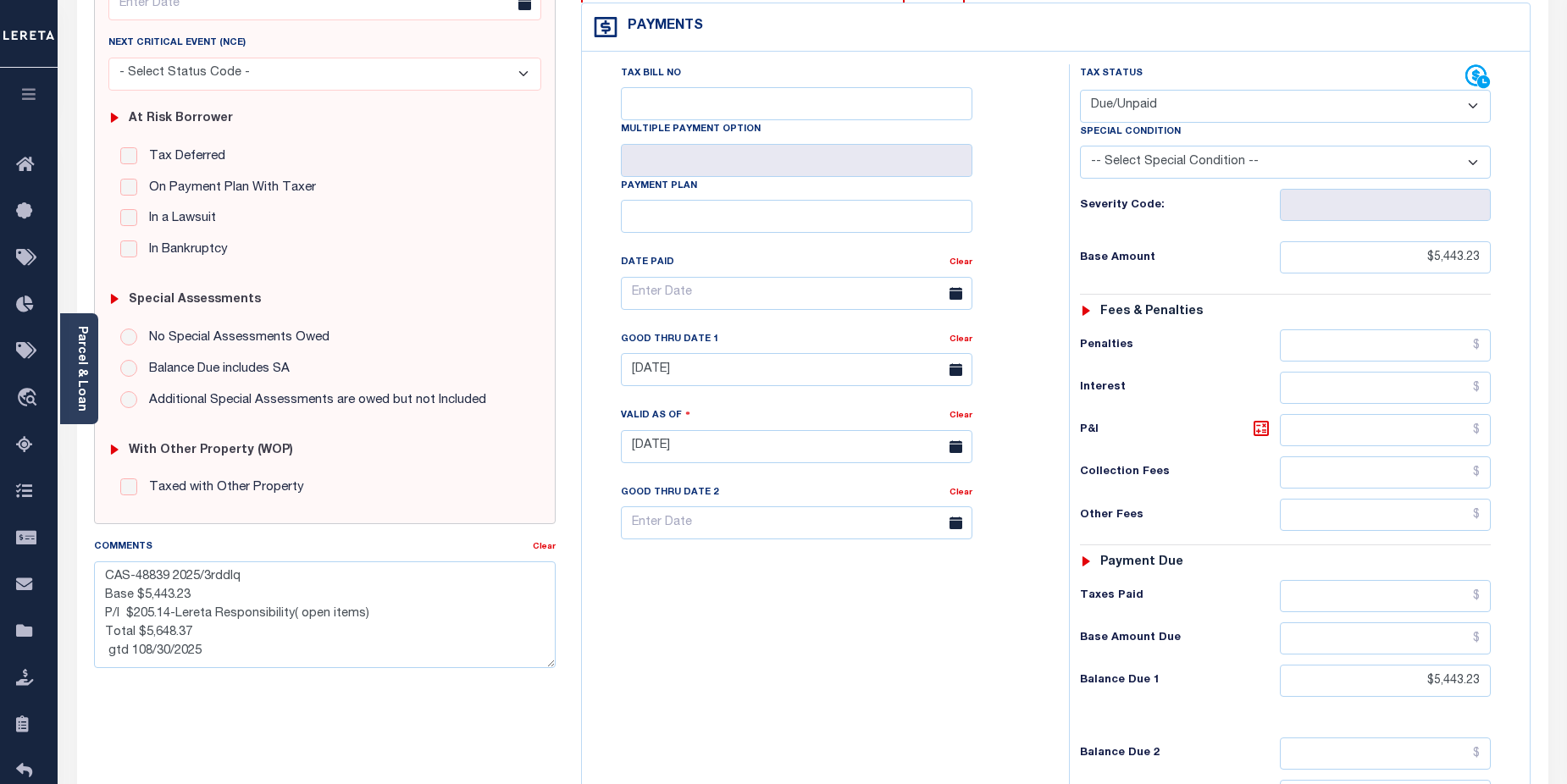
scroll to position [282, 0]
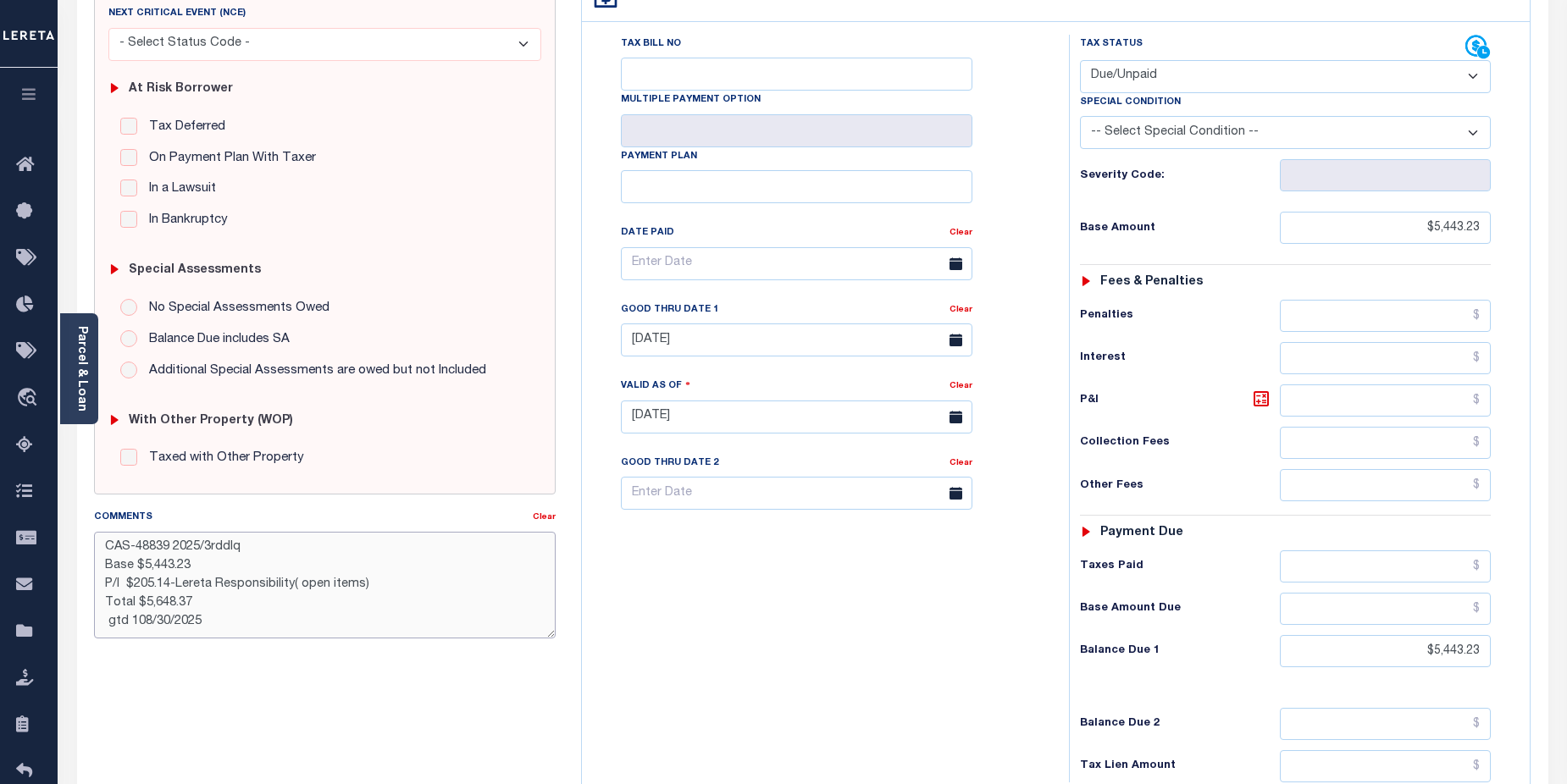
drag, startPoint x: 190, startPoint y: 586, endPoint x: 215, endPoint y: 586, distance: 25.0
click at [215, 586] on textarea "CAS-48839 2025/3rddlq Base $5,443.23 P/I $205.14-Lereta Responsibility( open it…" at bounding box center [325, 585] width 463 height 107
drag, startPoint x: 299, startPoint y: 587, endPoint x: 361, endPoint y: 587, distance: 62.0
click at [361, 587] on textarea "CAS-48839 2025/3rddlq Base $5,443.23 P/I $205.14-Lender Responsibility( open it…" at bounding box center [325, 585] width 463 height 107
type textarea "CAS-48839 2025/3rddlq Base $5,443.23 P/I $205.14-Lender Responsibility(loan rcv…"
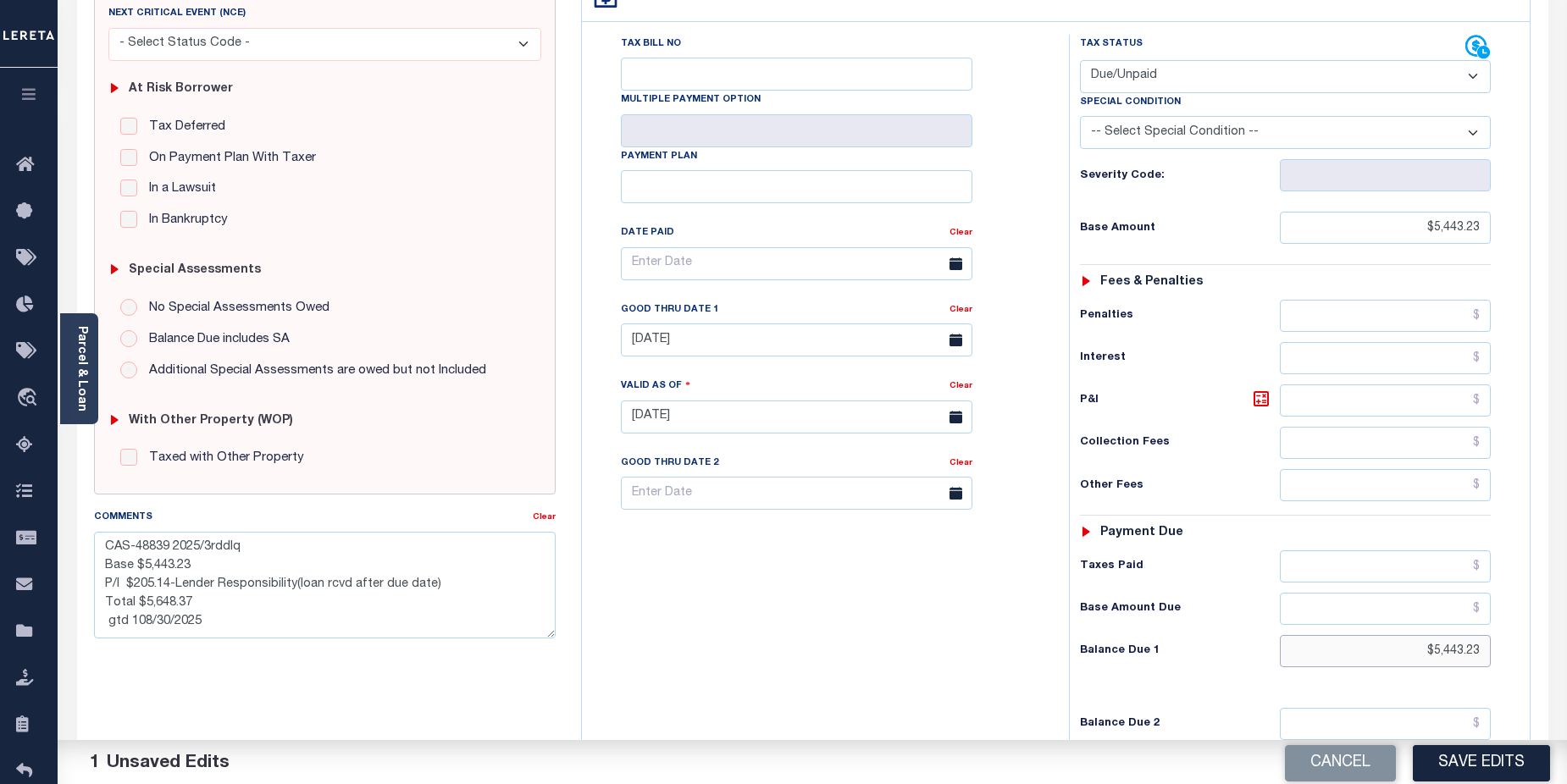
drag, startPoint x: 1420, startPoint y: 619, endPoint x: 1483, endPoint y: 620, distance: 63.0
click at [1496, 620] on div "Tax Status Status - Select Status Code -" at bounding box center [1291, 408] width 445 height 747
type input "$5,648.37"
click at [1270, 388] on icon at bounding box center [1261, 399] width 21 height 21
type input "$205.14"
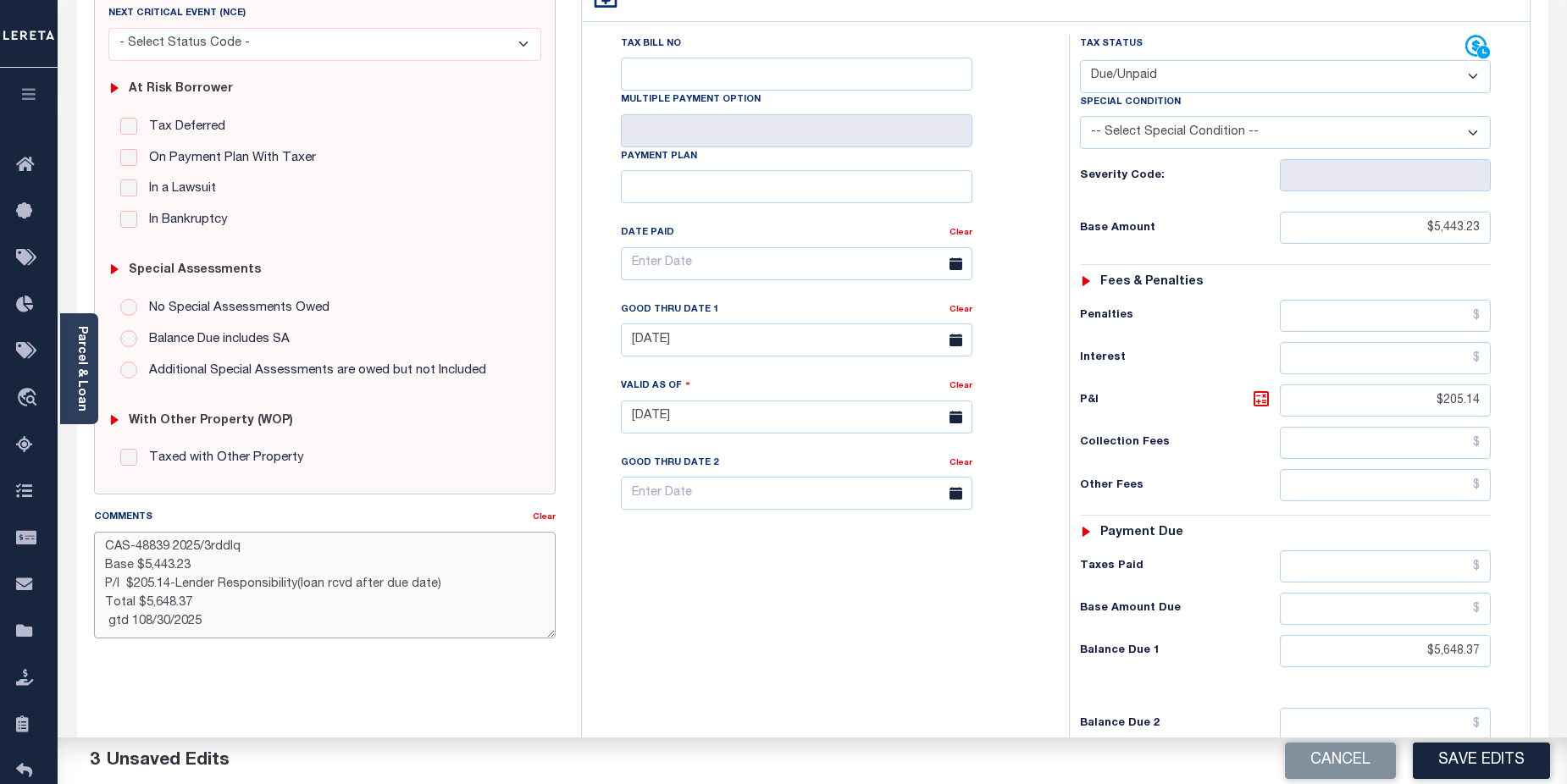
click at [221, 545] on textarea "CAS-48839 2025/3rddlq Base $5,443.23 P/I $205.14-Lender Responsibility(loan rcv…" at bounding box center [325, 585] width 463 height 107
type textarea "CAS-48839 2025/3rd dlq Base $5,443.23 P/I $205.14-Lender Responsibility(loan rc…"
click at [1485, 762] on button "Save Edits" at bounding box center [1482, 761] width 137 height 37
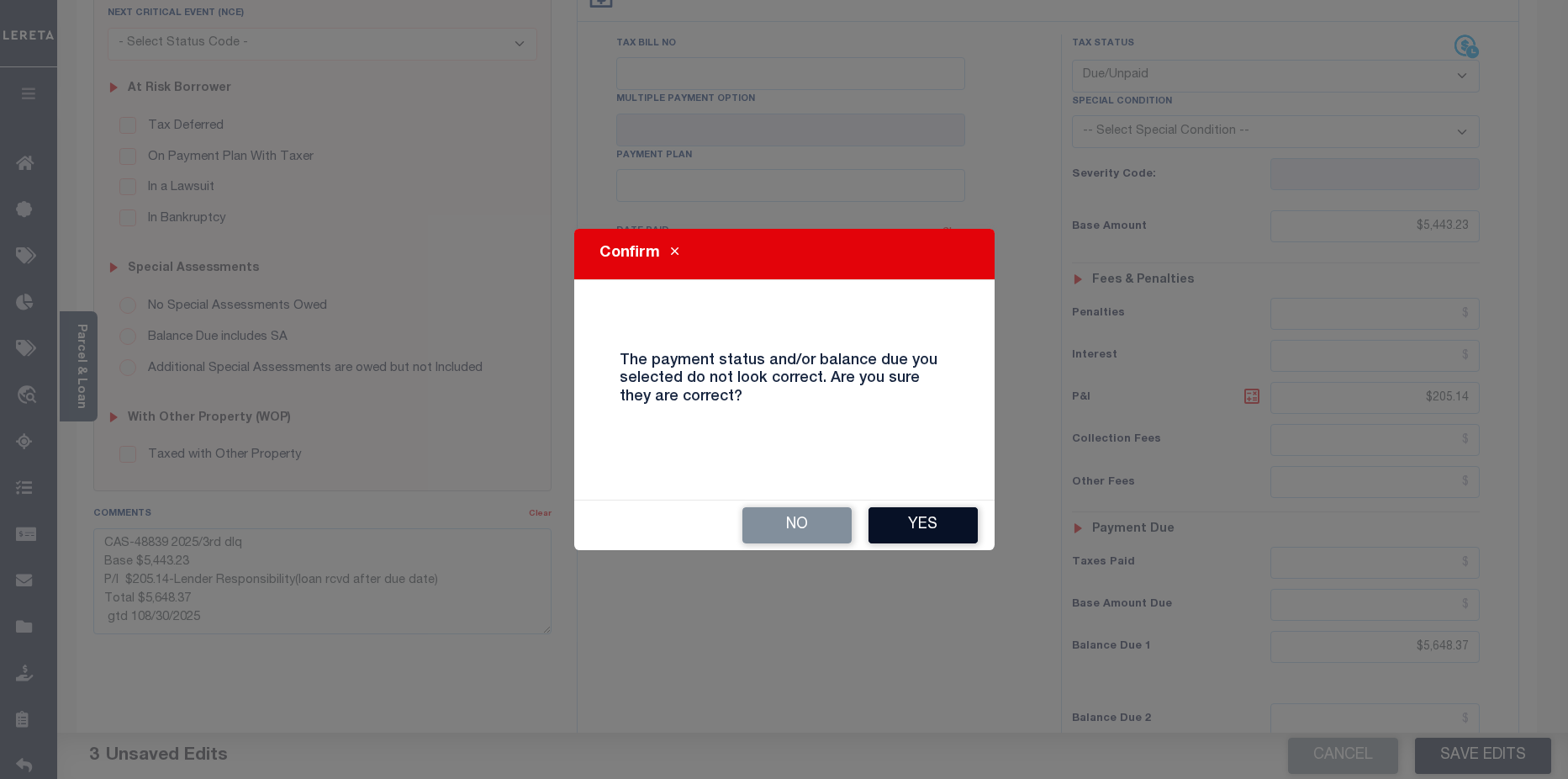
click at [933, 526] on button "Yes" at bounding box center [922, 525] width 109 height 36
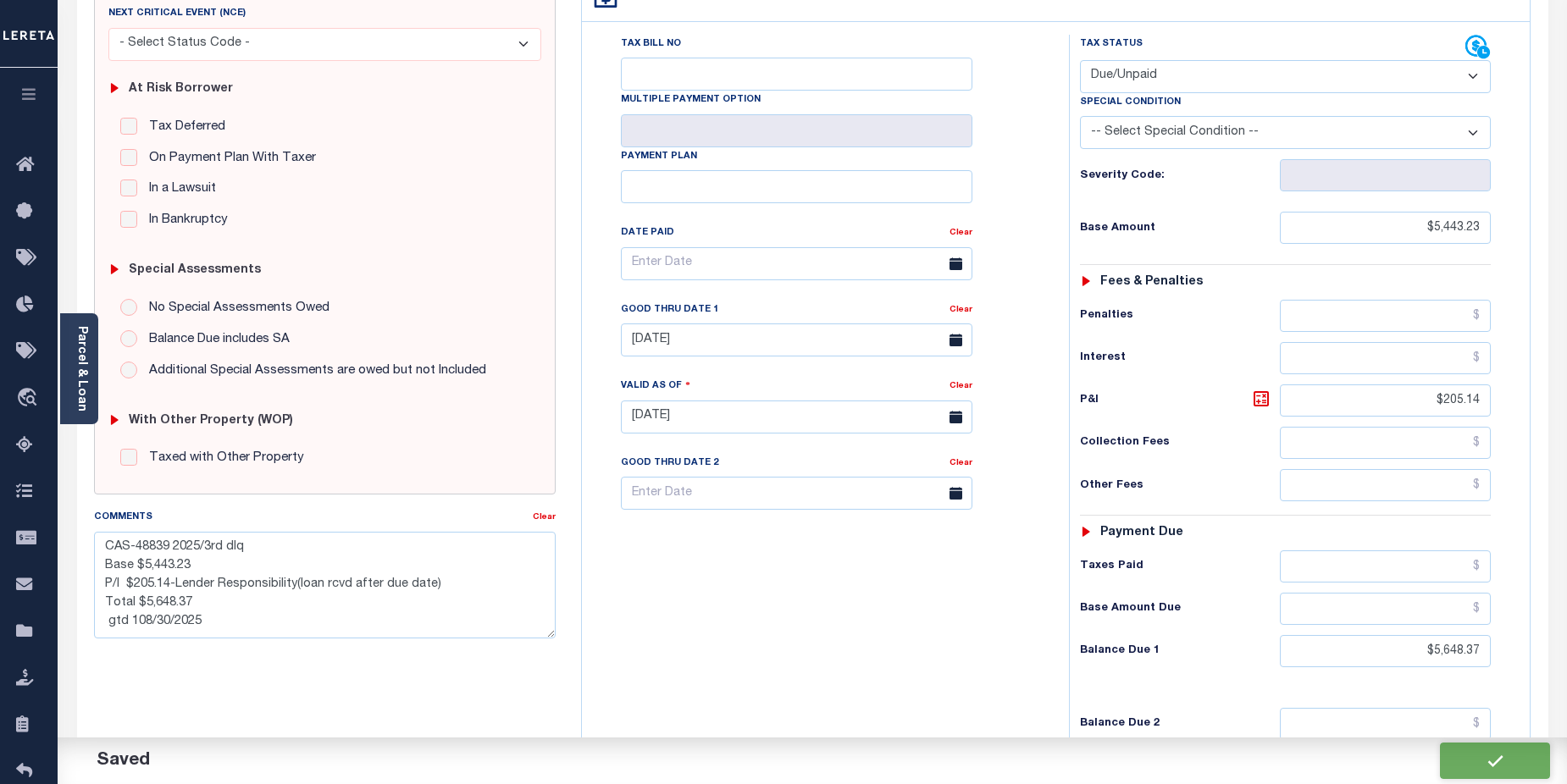
checkbox input "false"
type textarea "CAS-48839 2025/3rd dlq Base $5,443.23 P/I $205.14-Lender Responsibility(loan rc…"
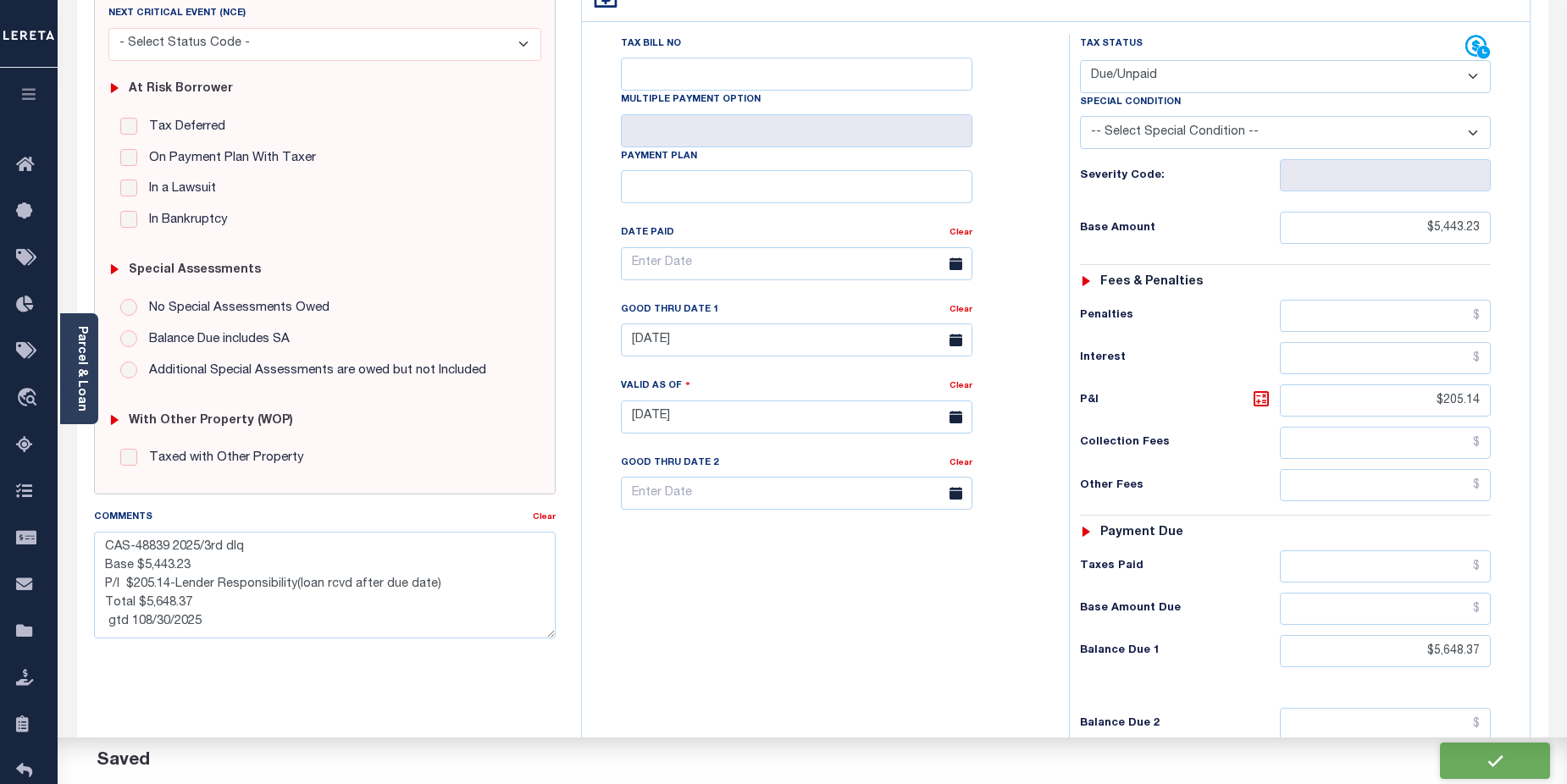
type input "$5,443.23"
type input "$205.14"
type input "$5,648.37"
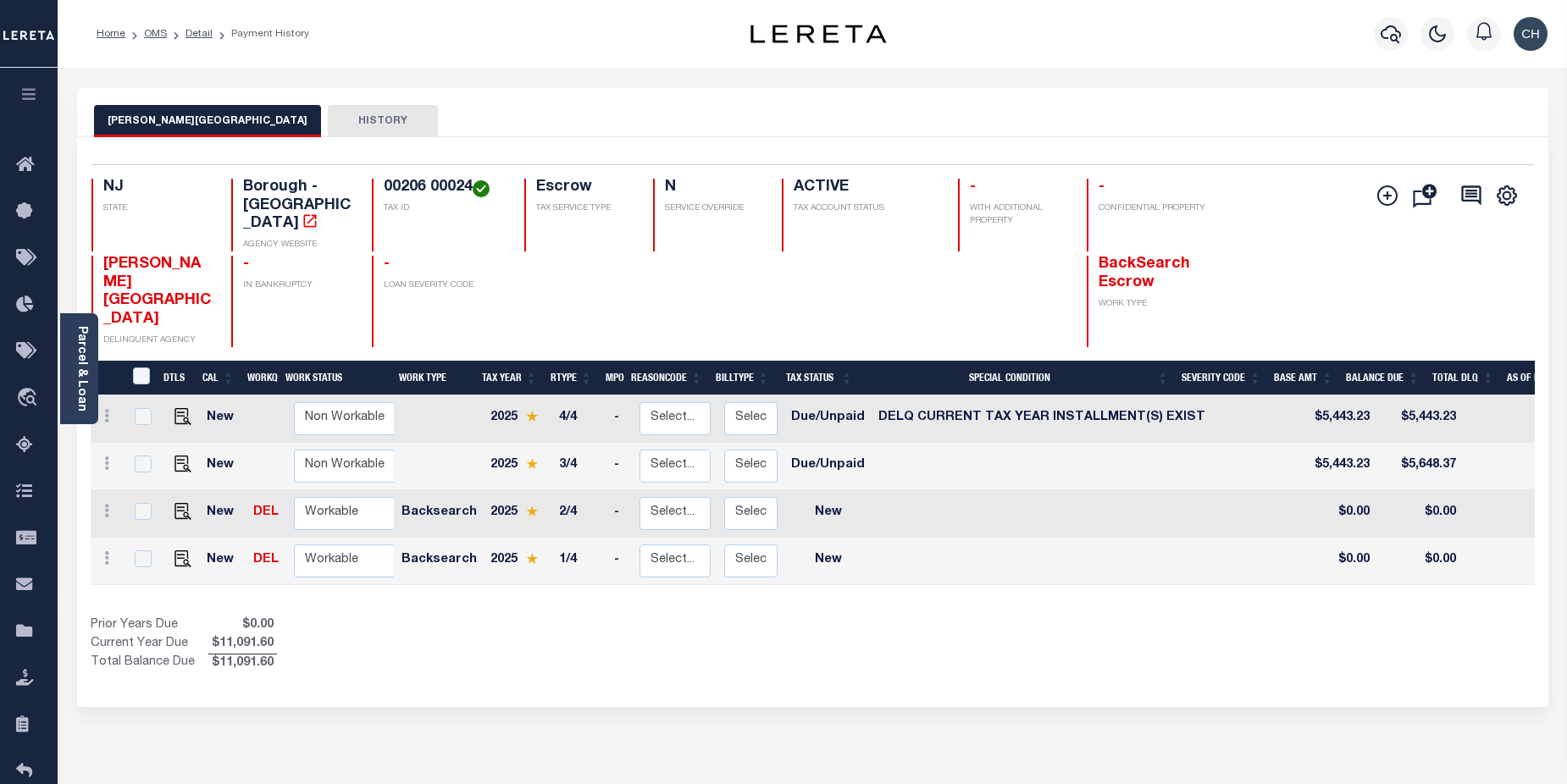
drag, startPoint x: 1083, startPoint y: 542, endPoint x: 1237, endPoint y: 544, distance: 154.0
click at [1237, 544] on div "DTLS CAL WorkQ Work Status Work Type Tax Year RType MPO ReasonCode BillType Tax…" at bounding box center [813, 517] width 1444 height 312
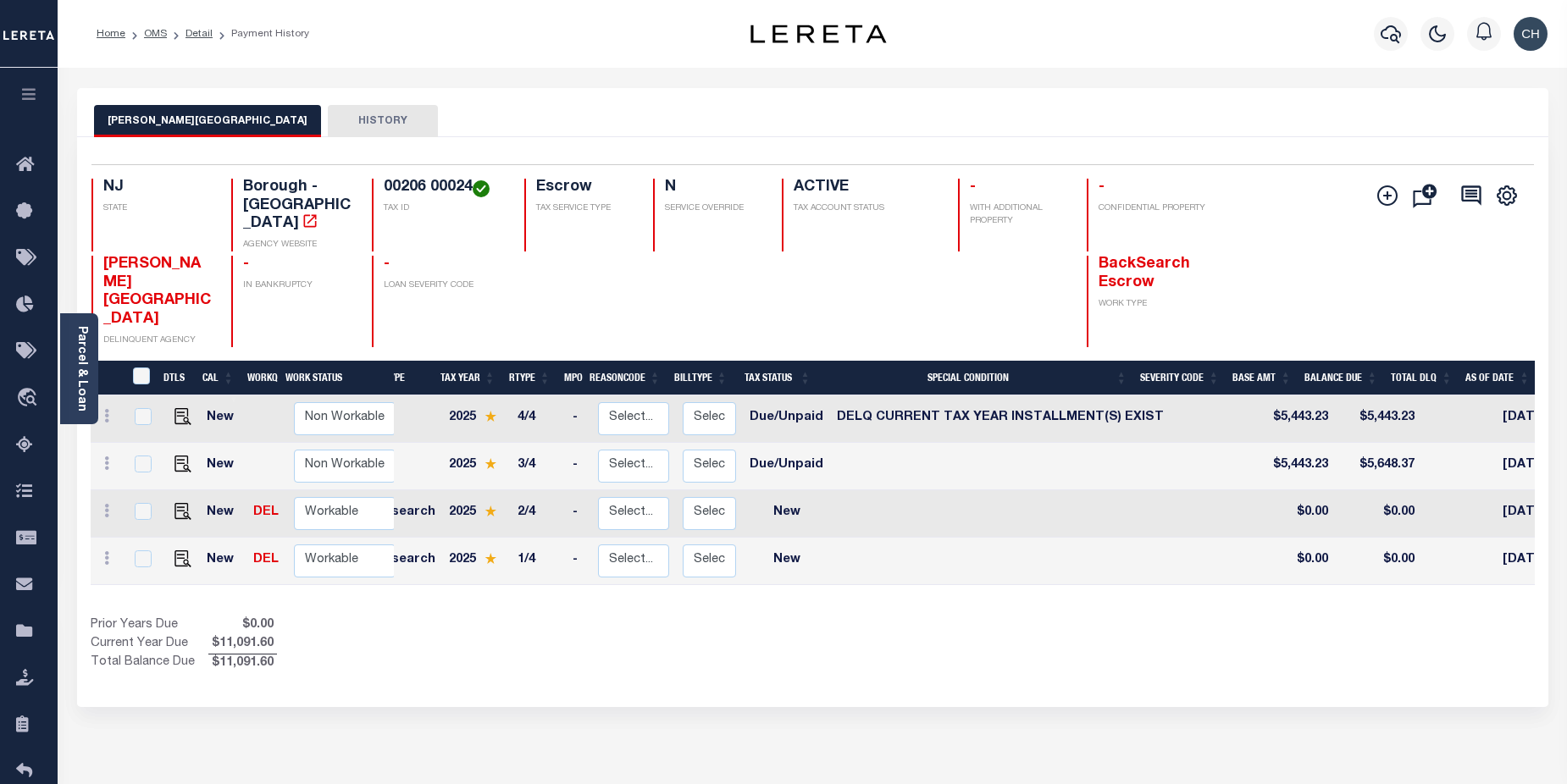
scroll to position [0, 16]
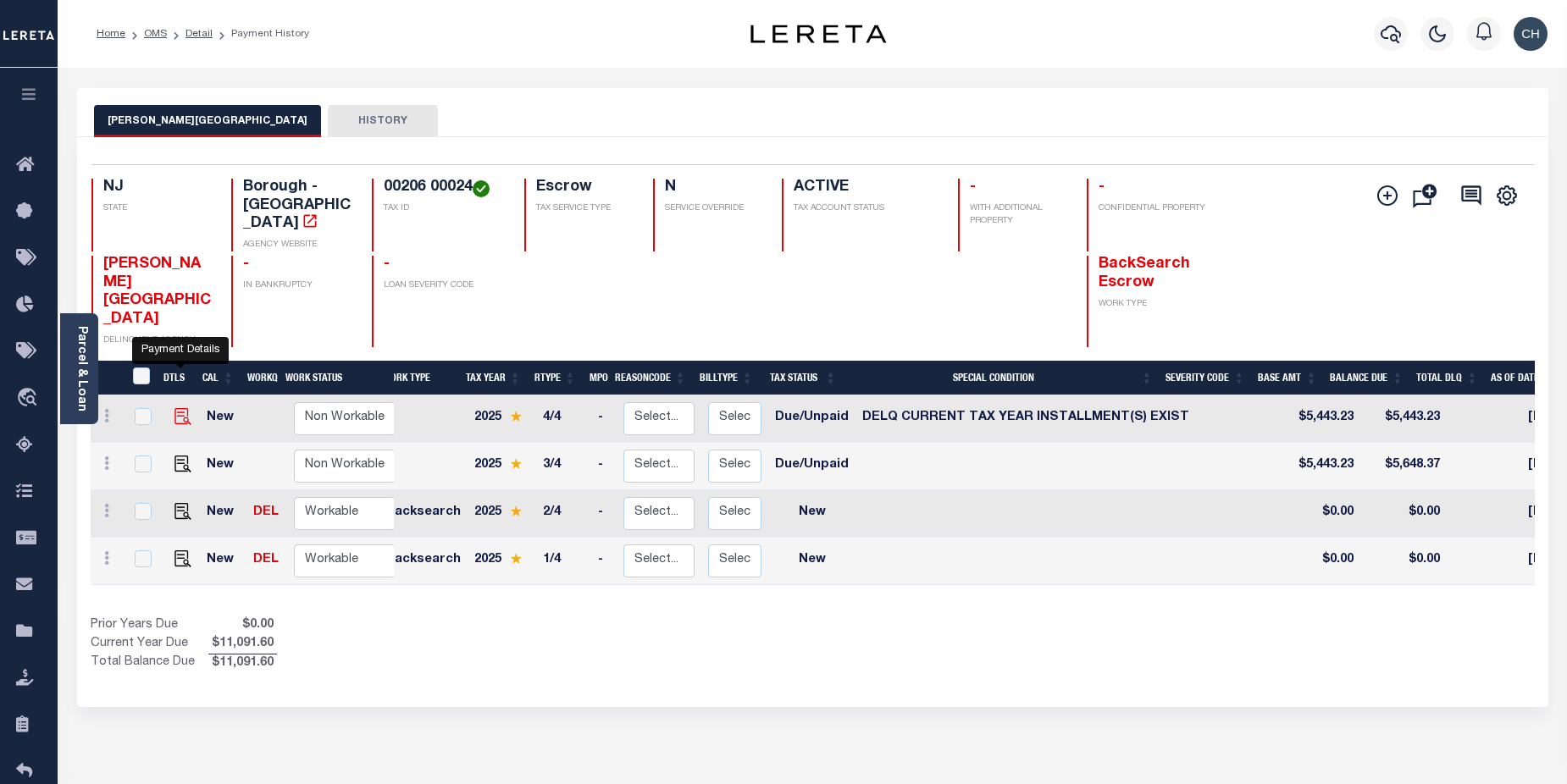
click at [177, 408] on img "" at bounding box center [183, 416] width 17 height 17
checkbox input "true"
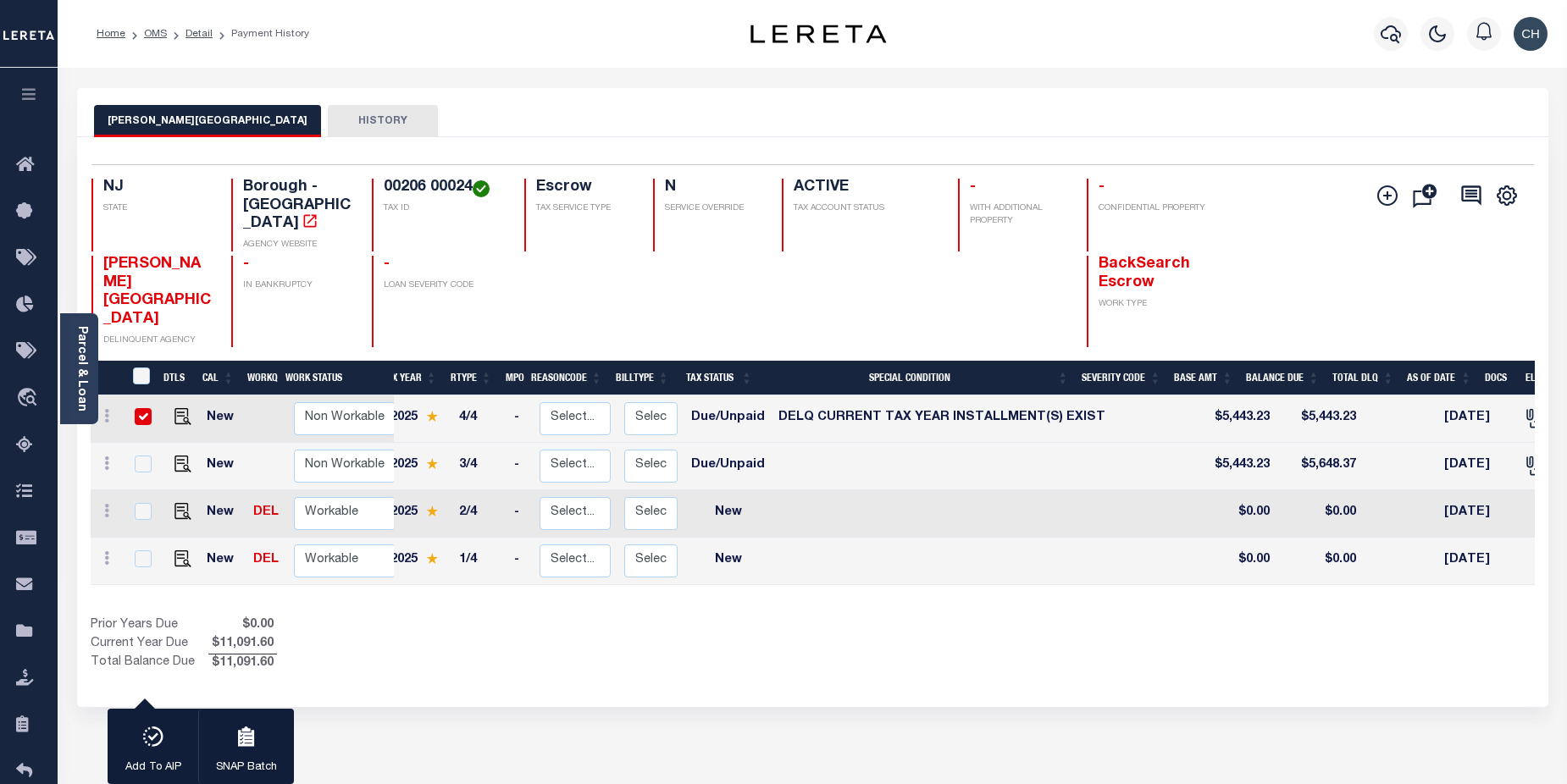
scroll to position [0, 0]
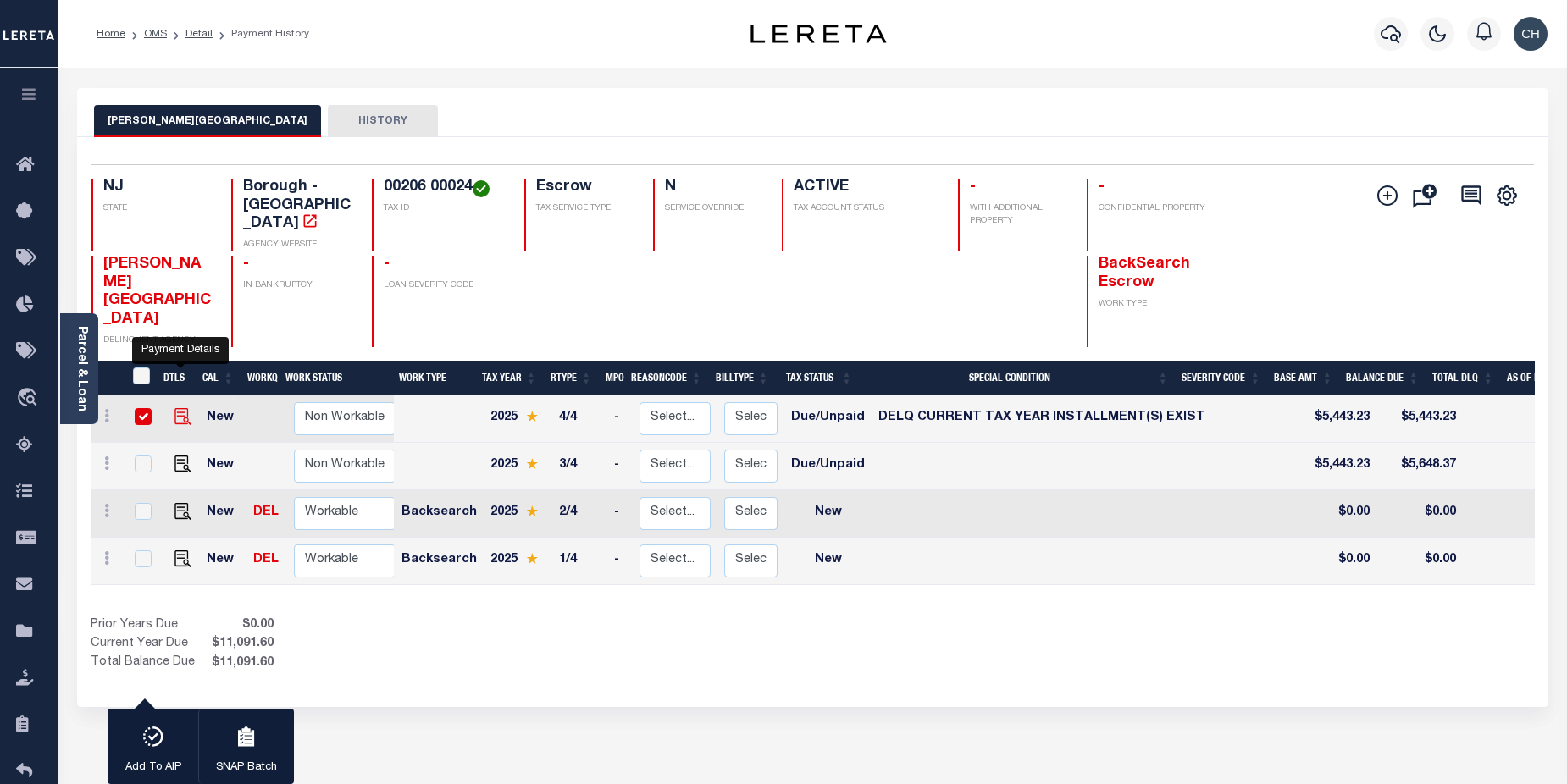
click at [183, 408] on img "" at bounding box center [183, 416] width 17 height 17
checkbox input "false"
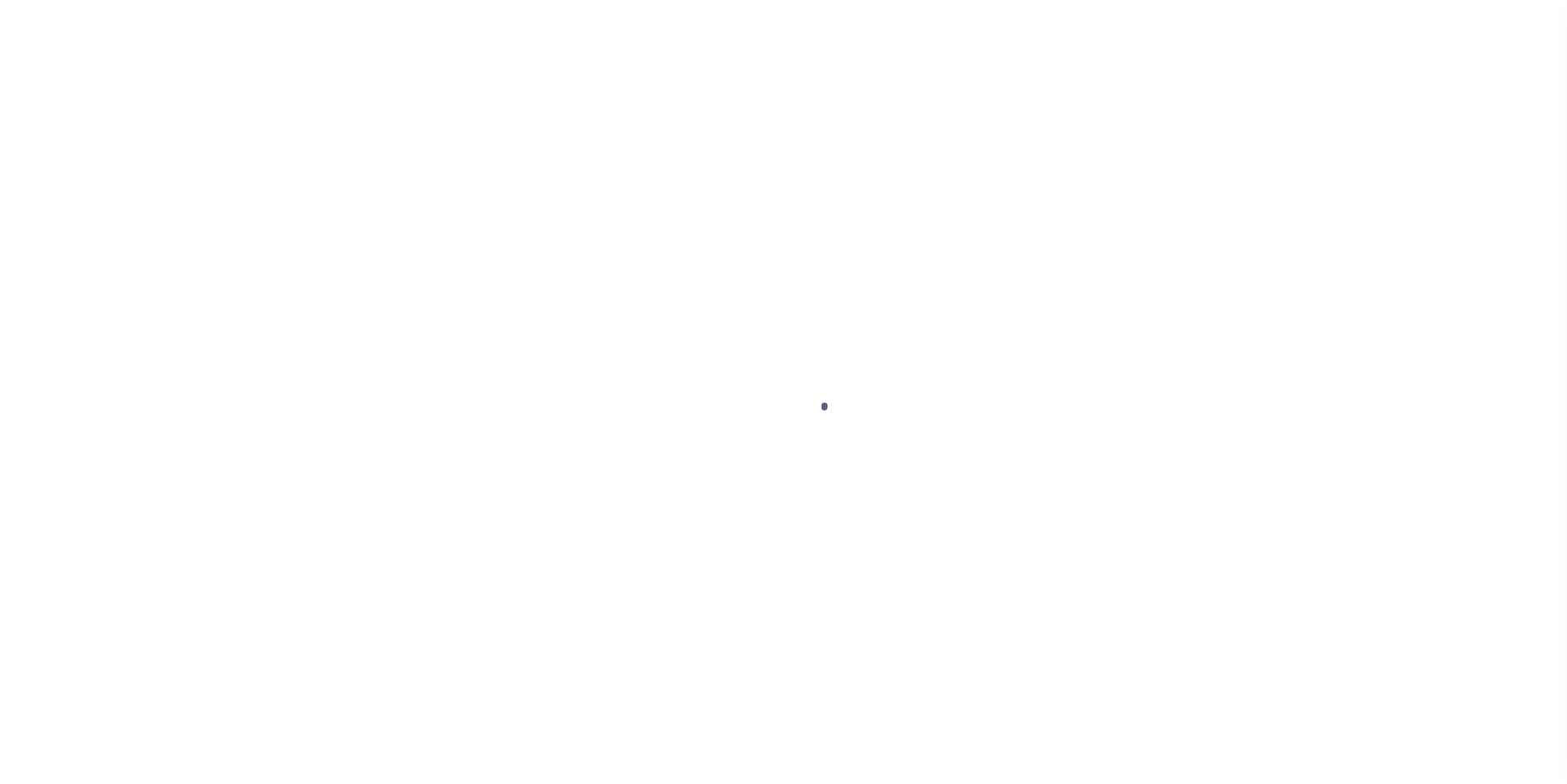
select select "DUE"
select select "17"
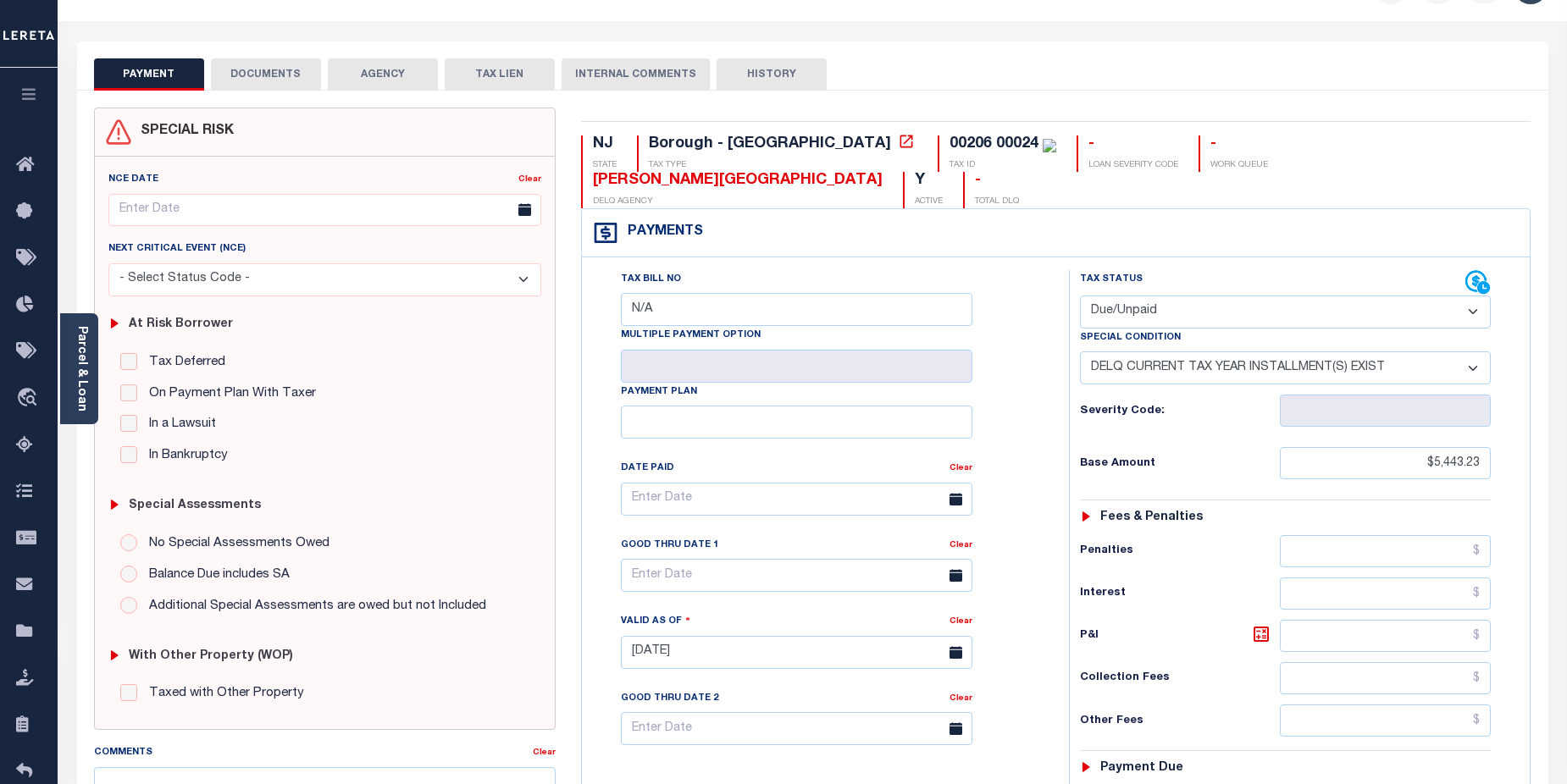
scroll to position [46, 0]
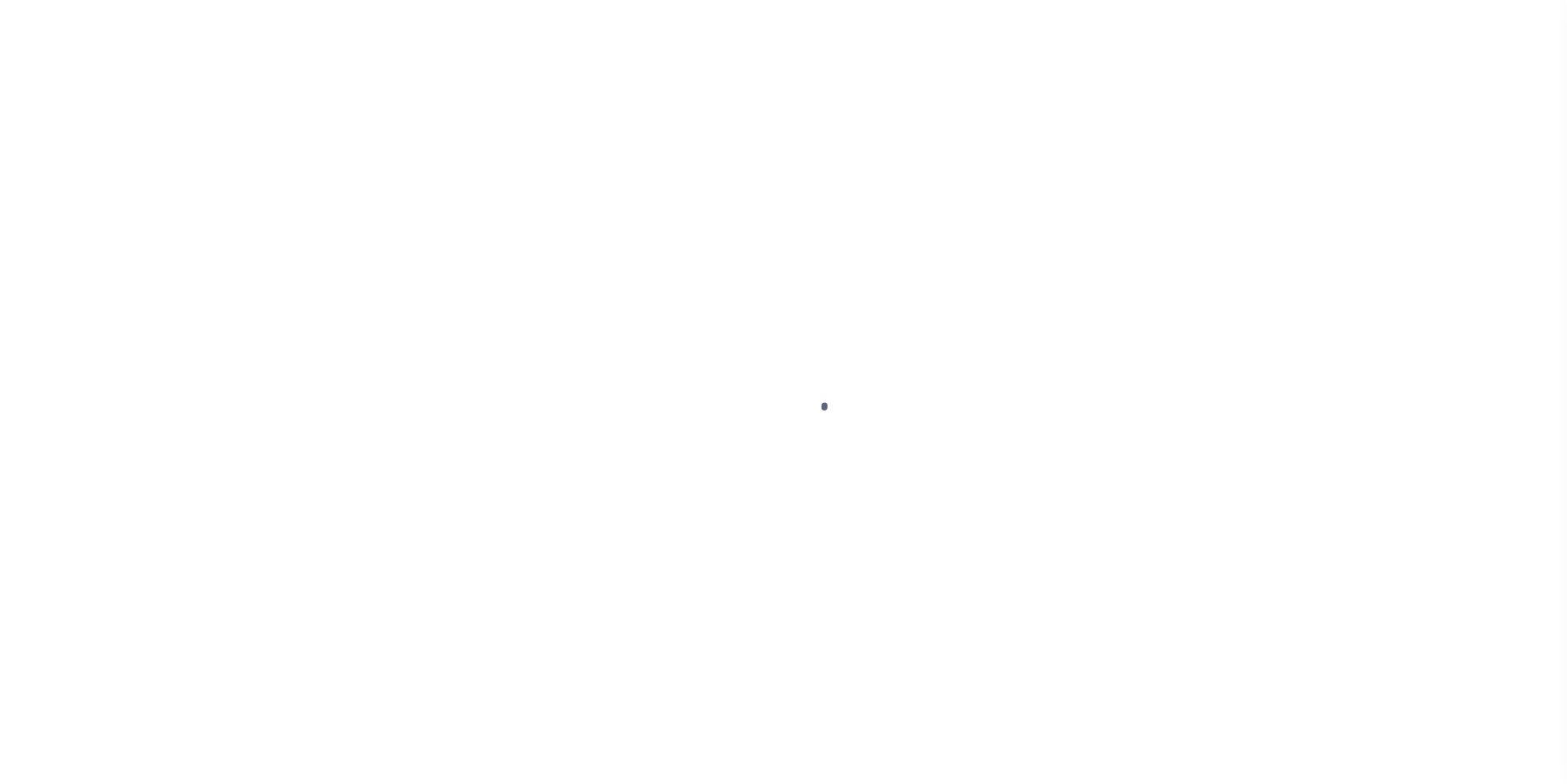
select select "DUE"
select select "17"
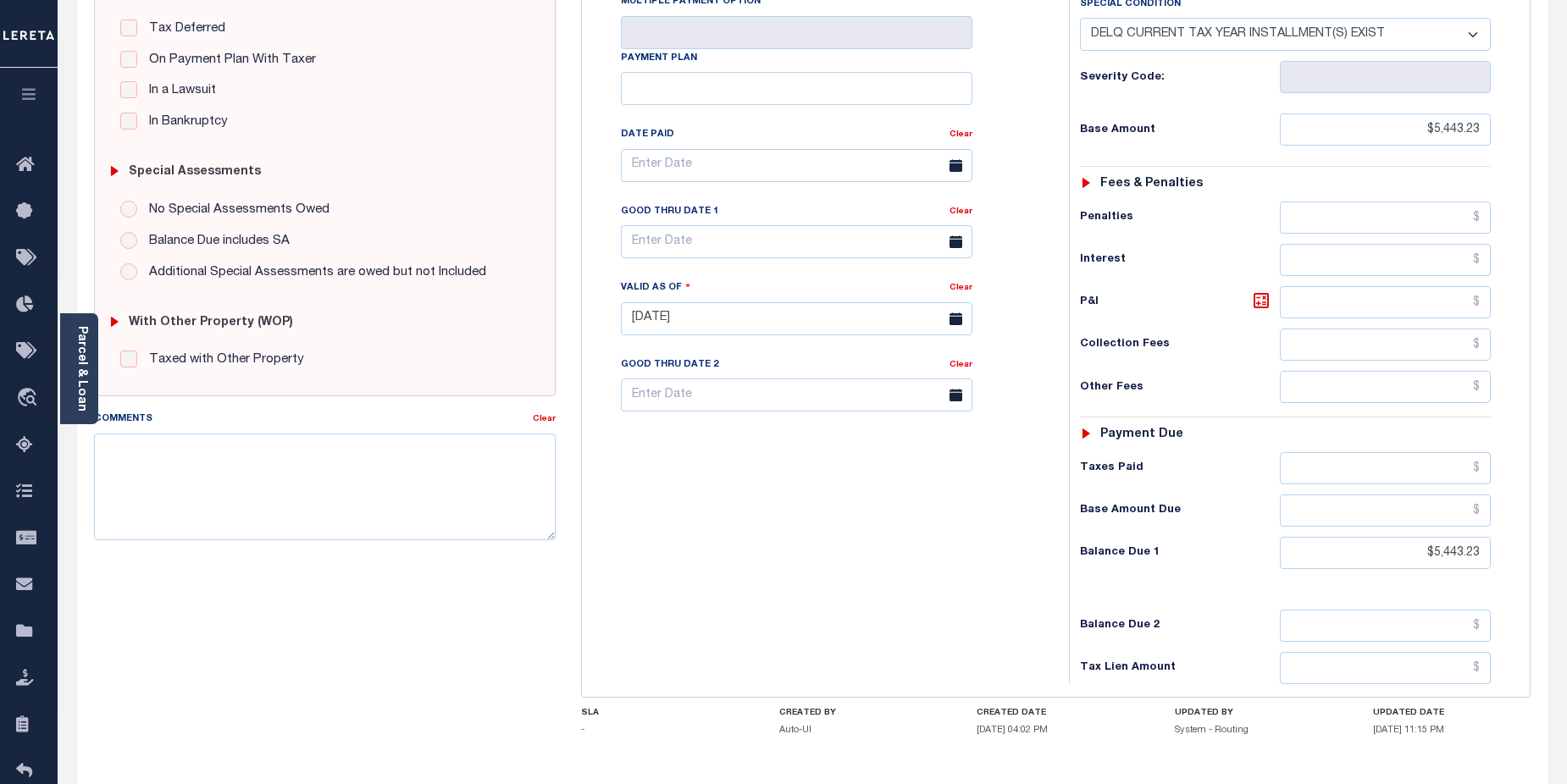
scroll to position [378, 0]
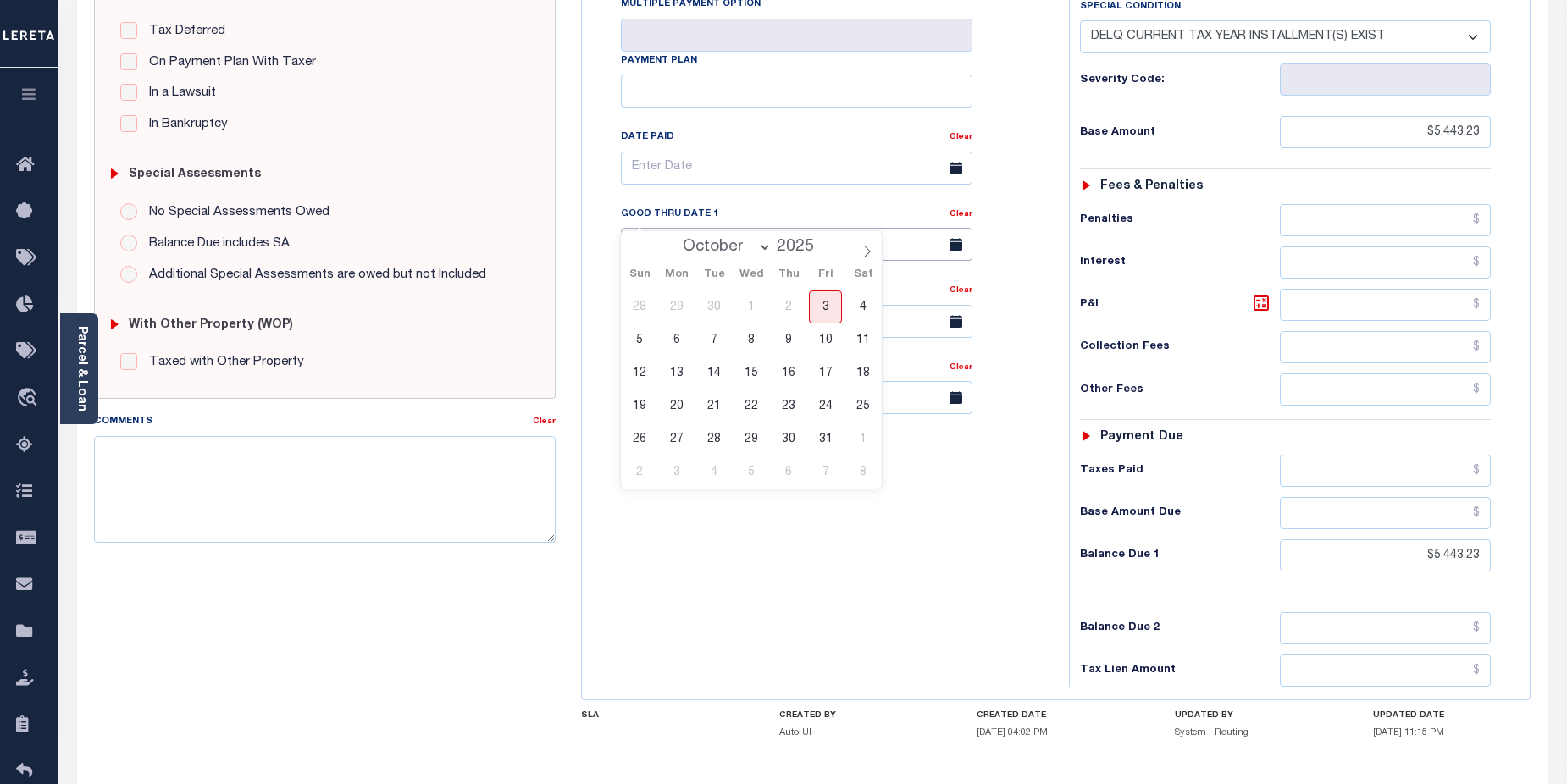
click at [738, 228] on input "text" at bounding box center [797, 244] width 352 height 33
click at [836, 441] on span "31" at bounding box center [825, 438] width 33 height 33
type input "[DATE]"
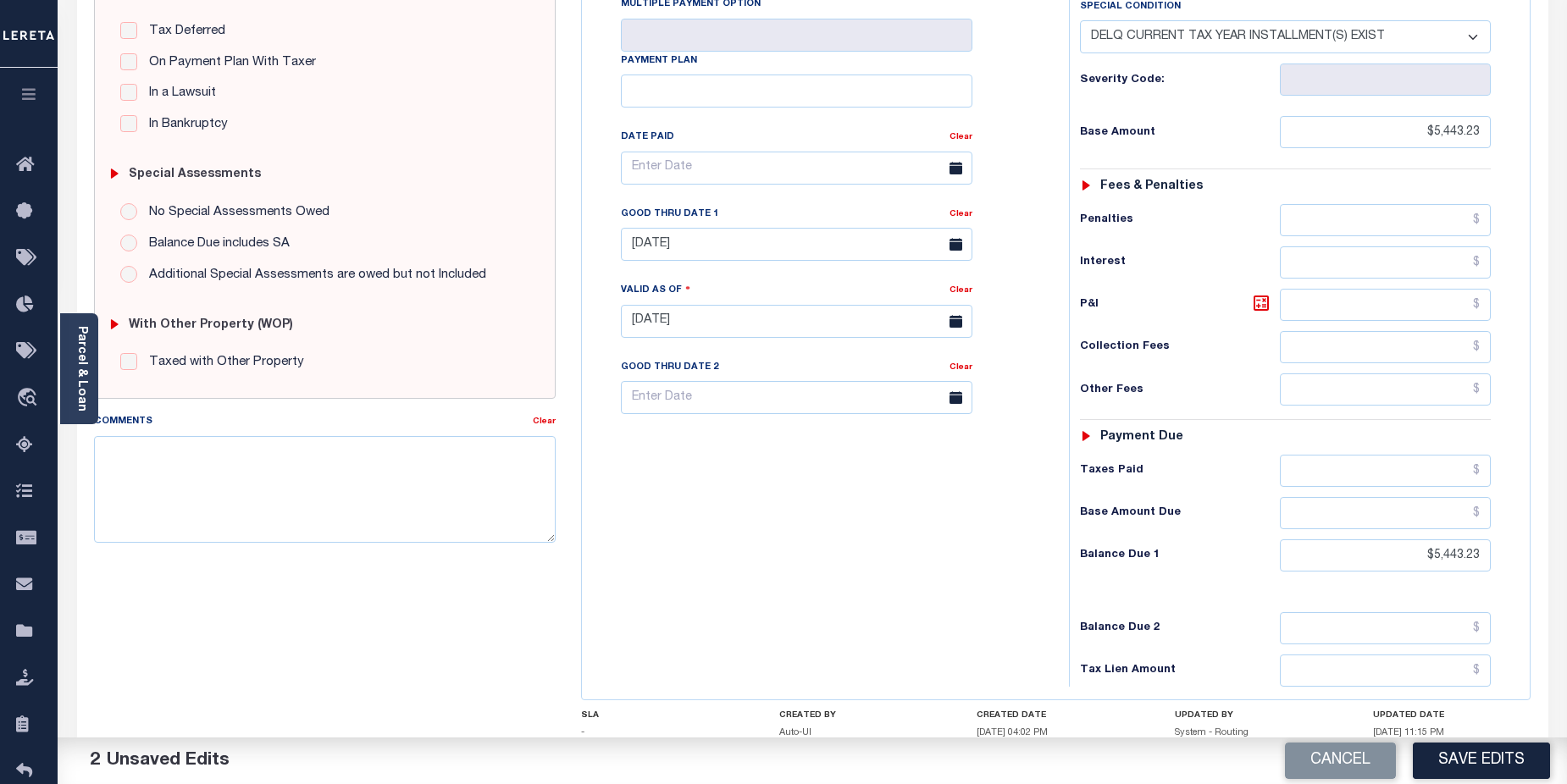
drag, startPoint x: 1467, startPoint y: 756, endPoint x: 1488, endPoint y: 746, distance: 23.3
click at [1467, 756] on button "Save Edits" at bounding box center [1482, 761] width 137 height 37
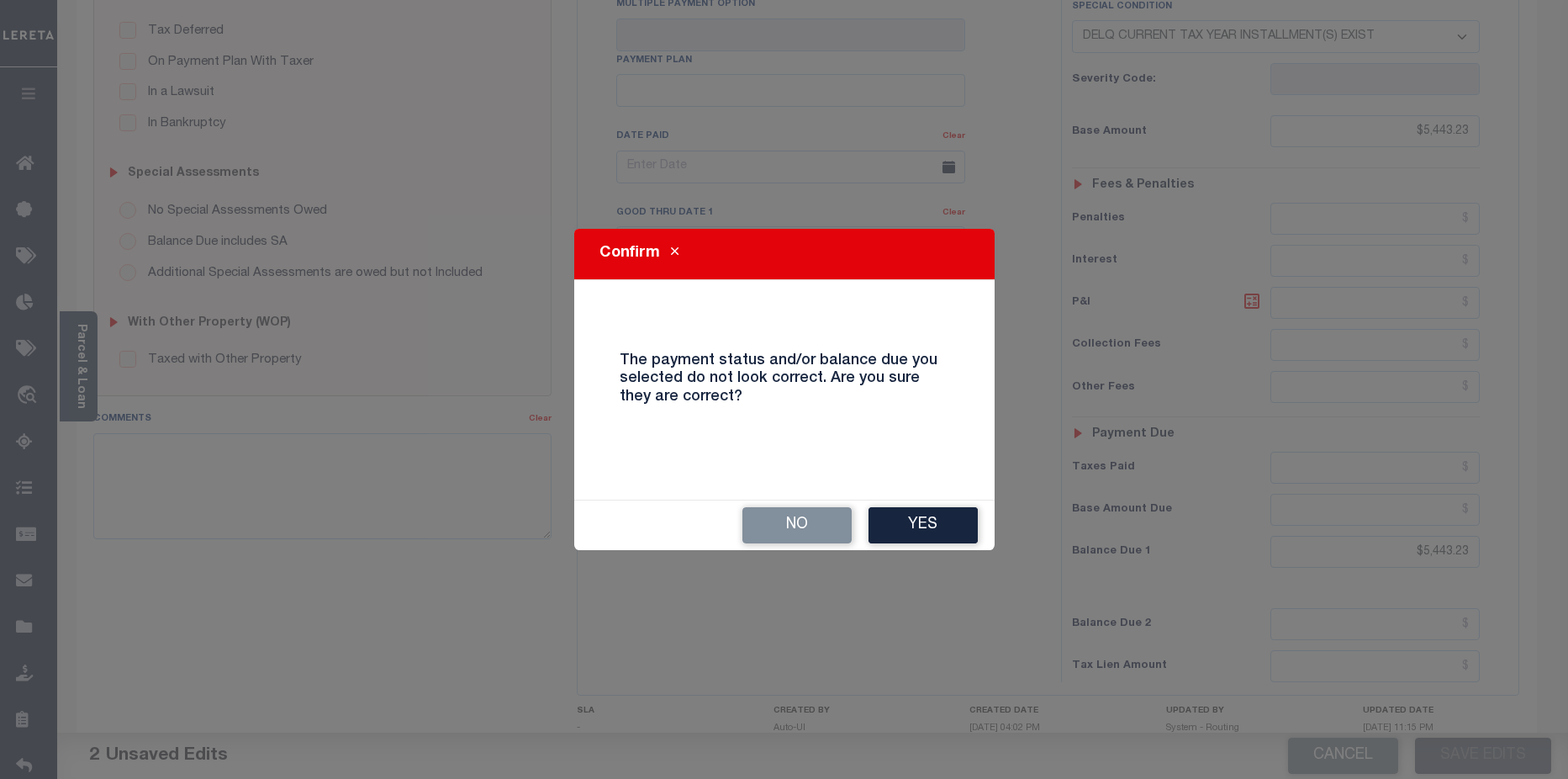
drag, startPoint x: 937, startPoint y: 535, endPoint x: 955, endPoint y: 482, distance: 56.0
click at [937, 532] on button "Yes" at bounding box center [922, 525] width 109 height 36
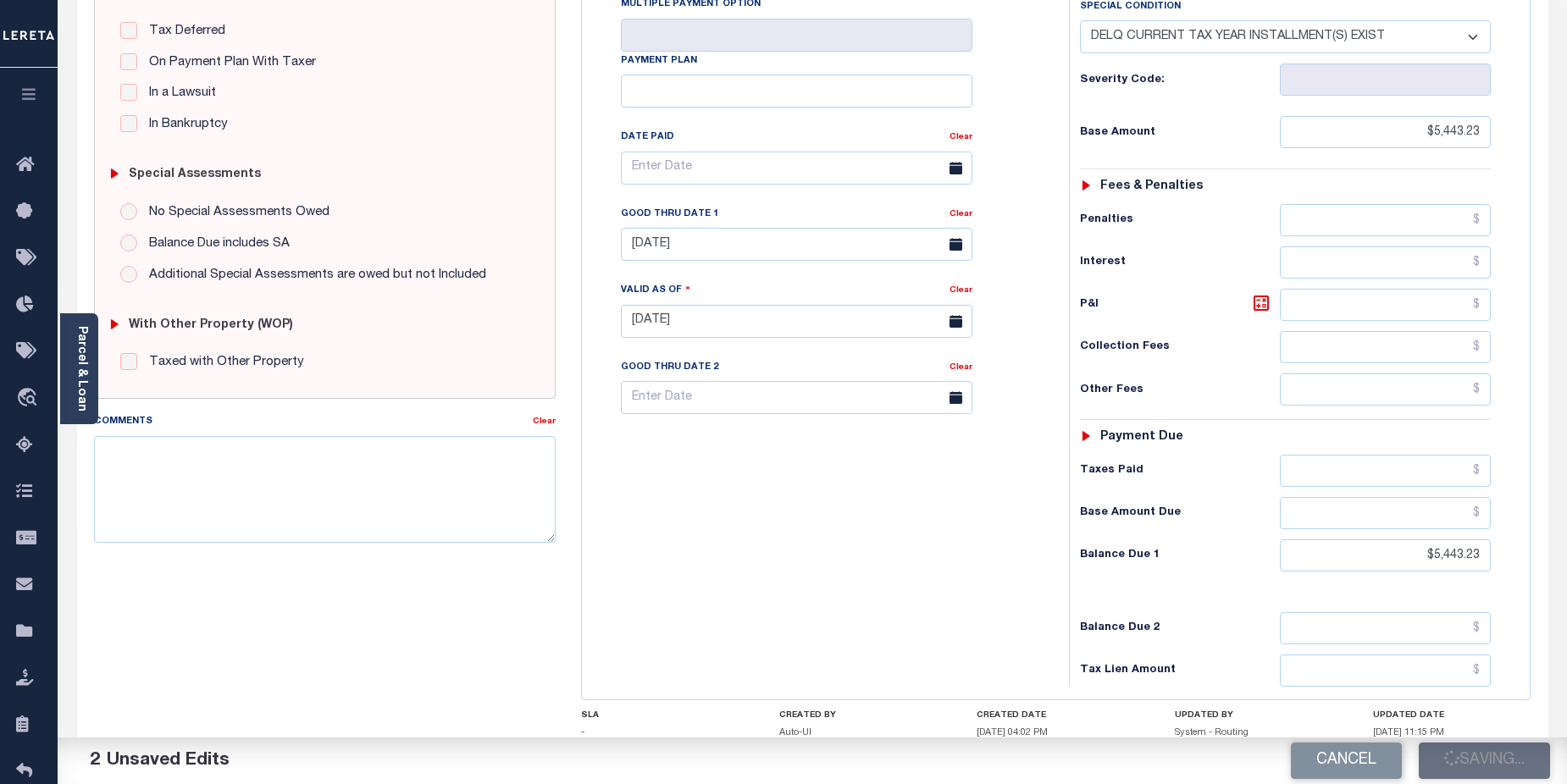
checkbox input "false"
type input "$5,443.23"
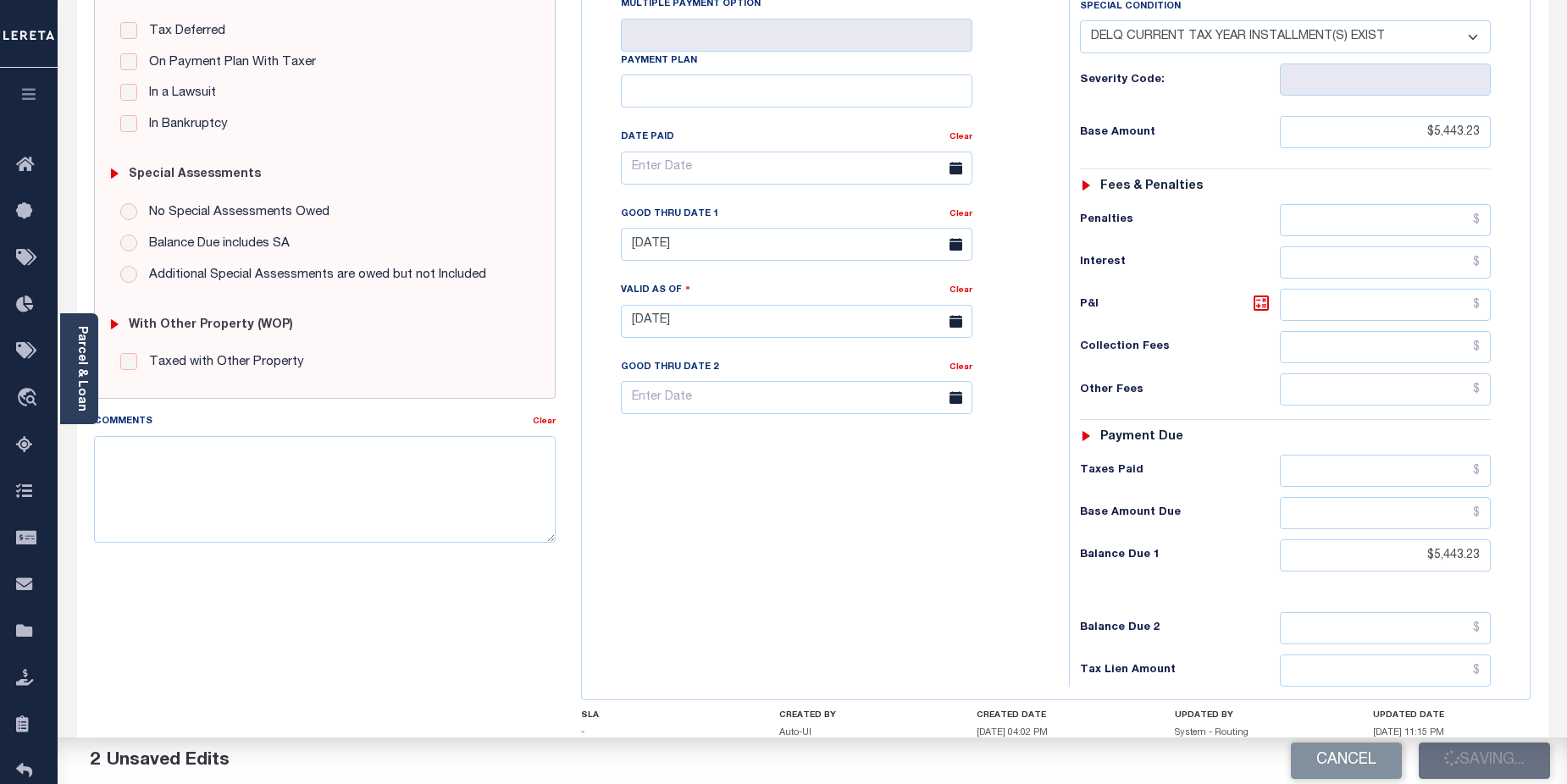
type input "$5,443.23"
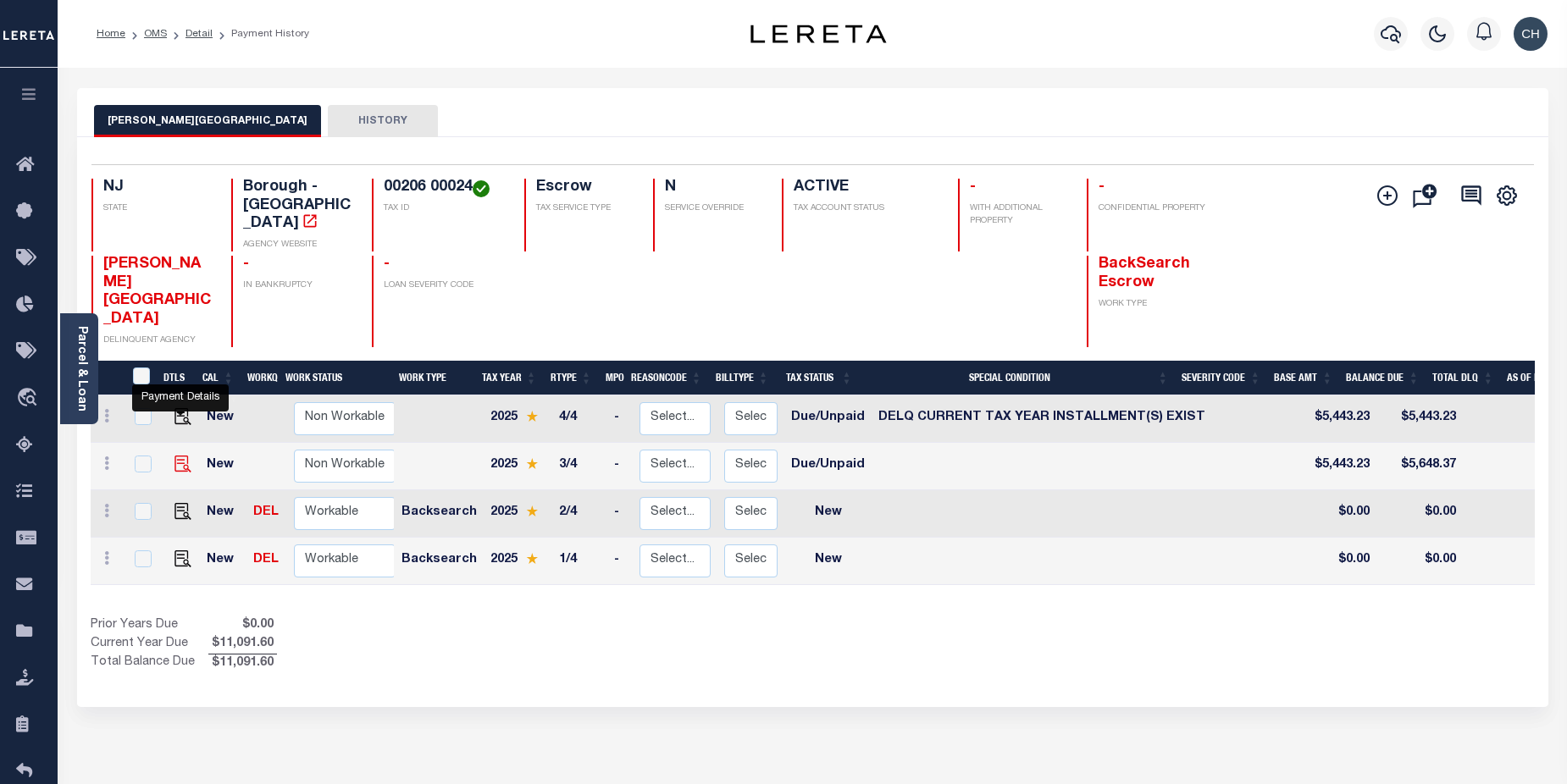
click at [182, 456] on img "" at bounding box center [183, 464] width 17 height 17
checkbox input "true"
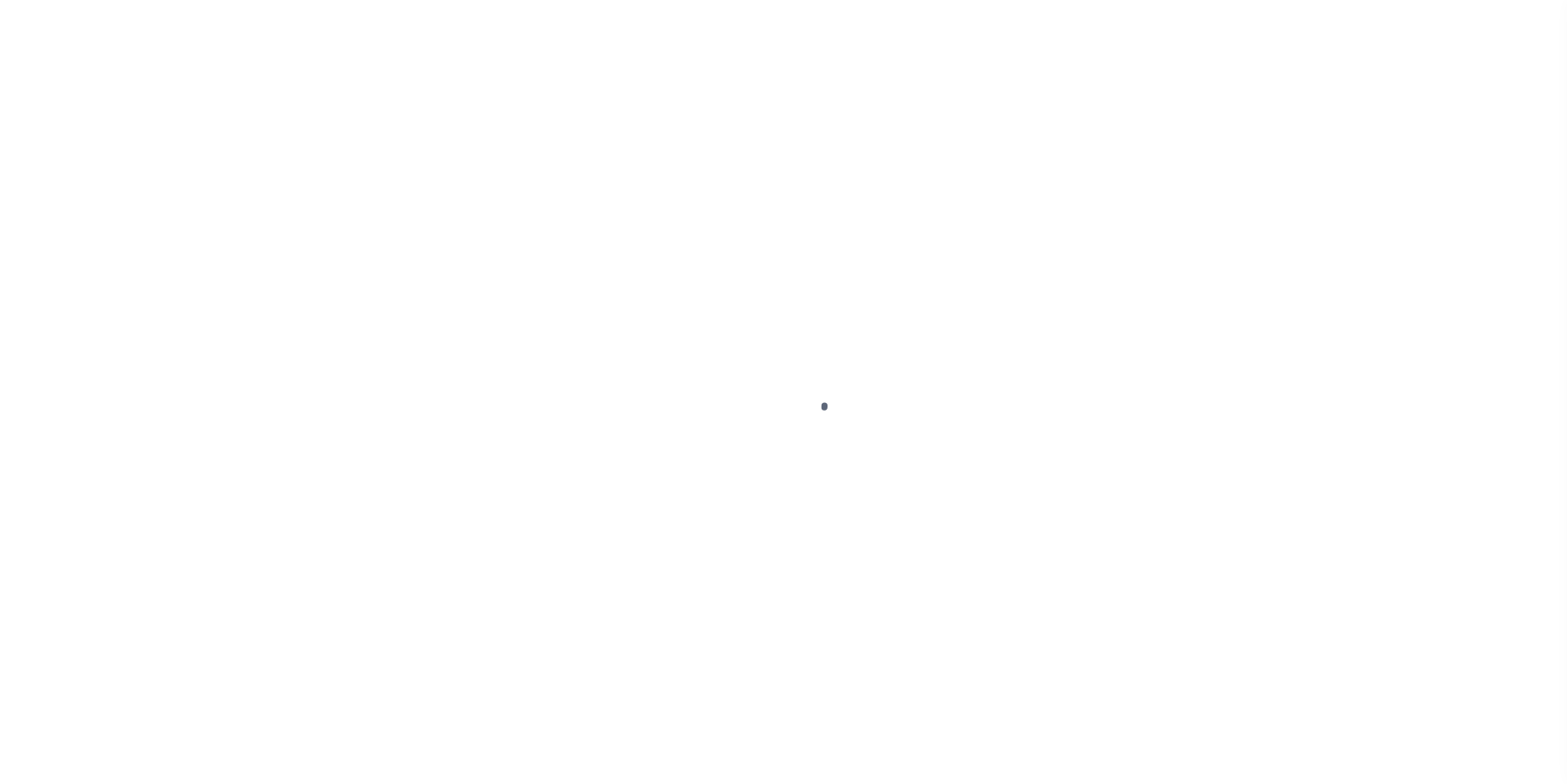
select select "DUE"
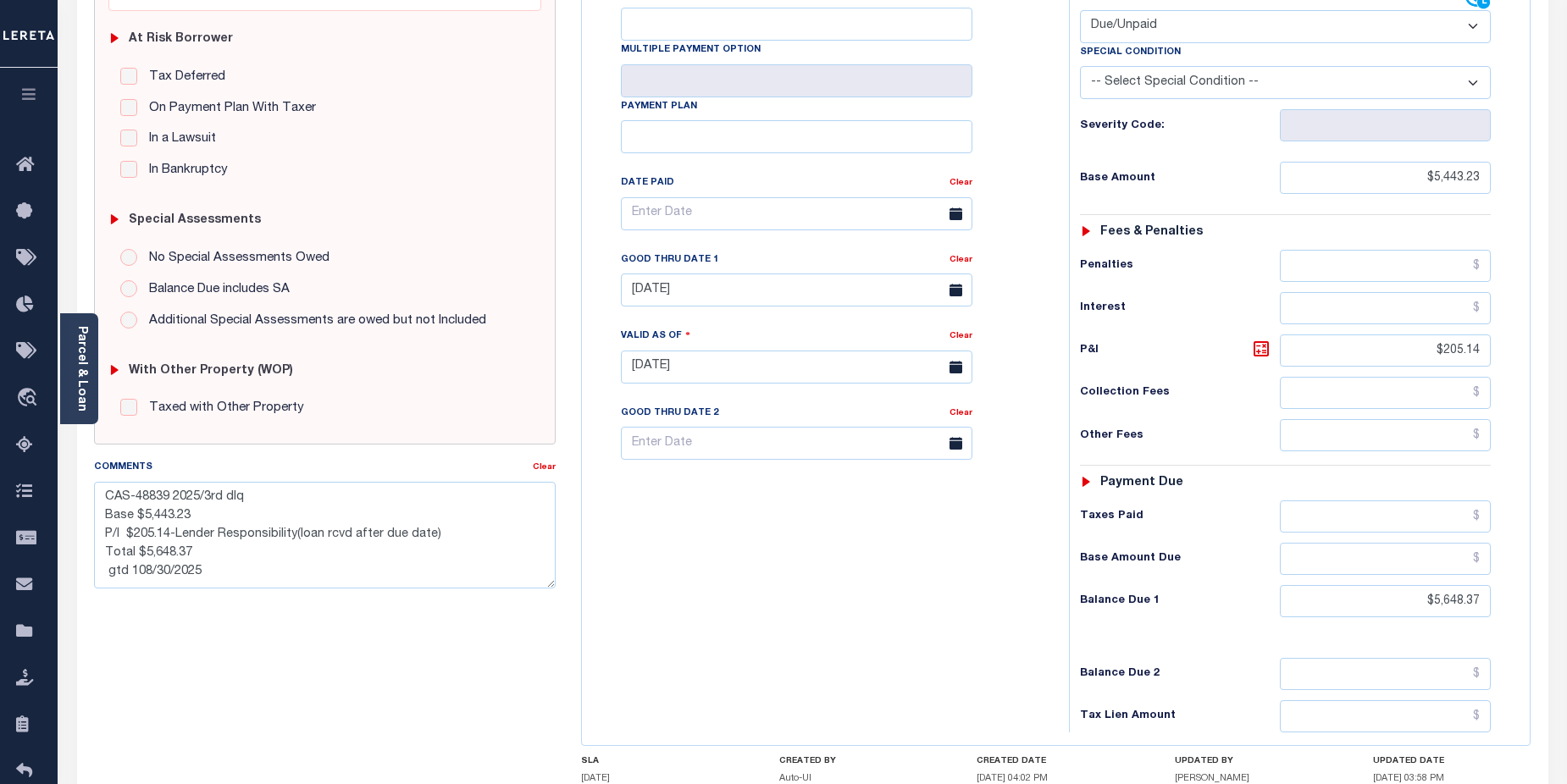
scroll to position [357, 0]
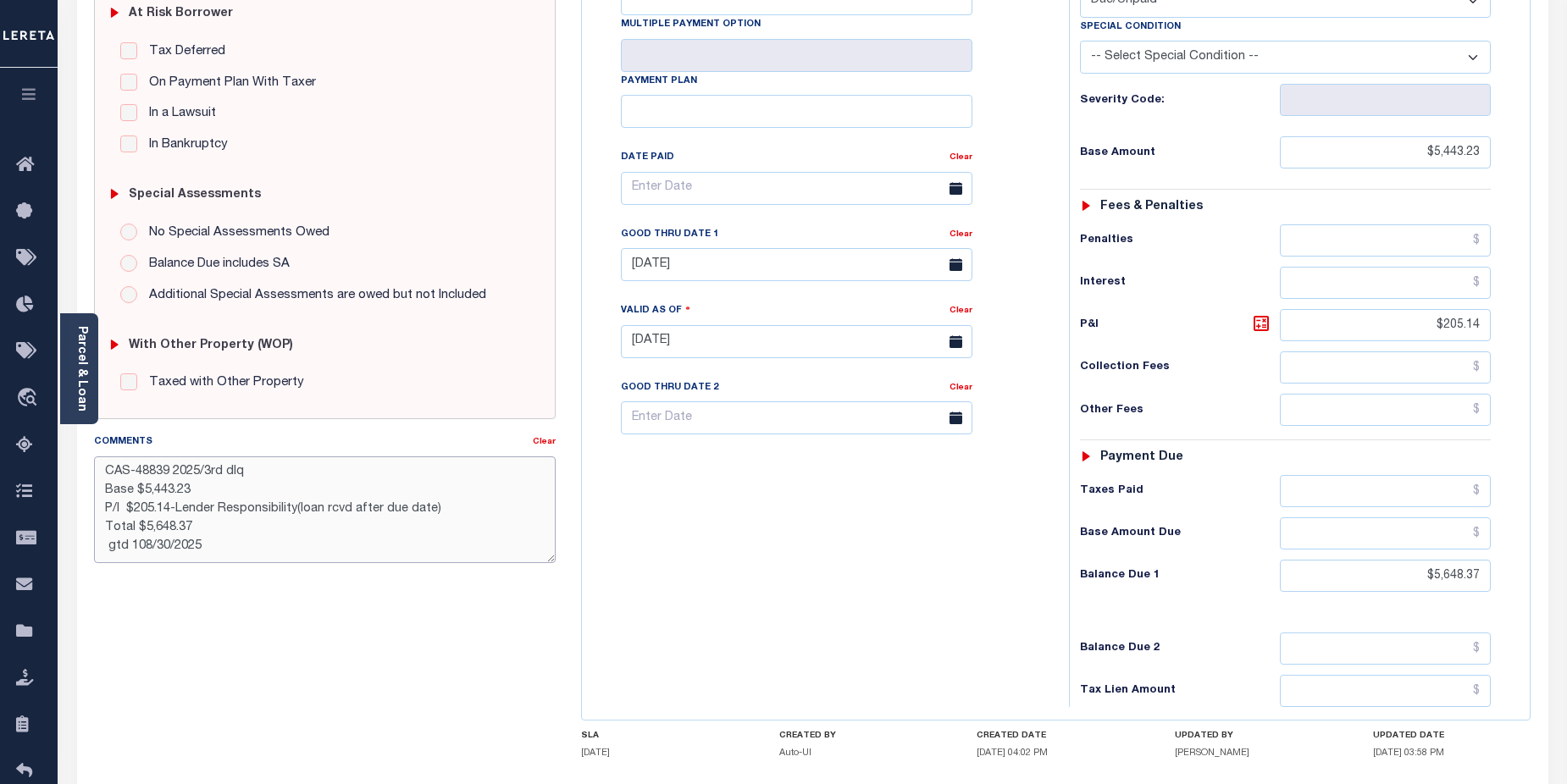
drag, startPoint x: 107, startPoint y: 466, endPoint x: 455, endPoint y: 546, distance: 357.1
click at [455, 546] on textarea "CAS-48839 2025/3rd dlq Base $5,443.23 P/I $205.14-Lender Responsibility(loan rc…" at bounding box center [325, 510] width 463 height 107
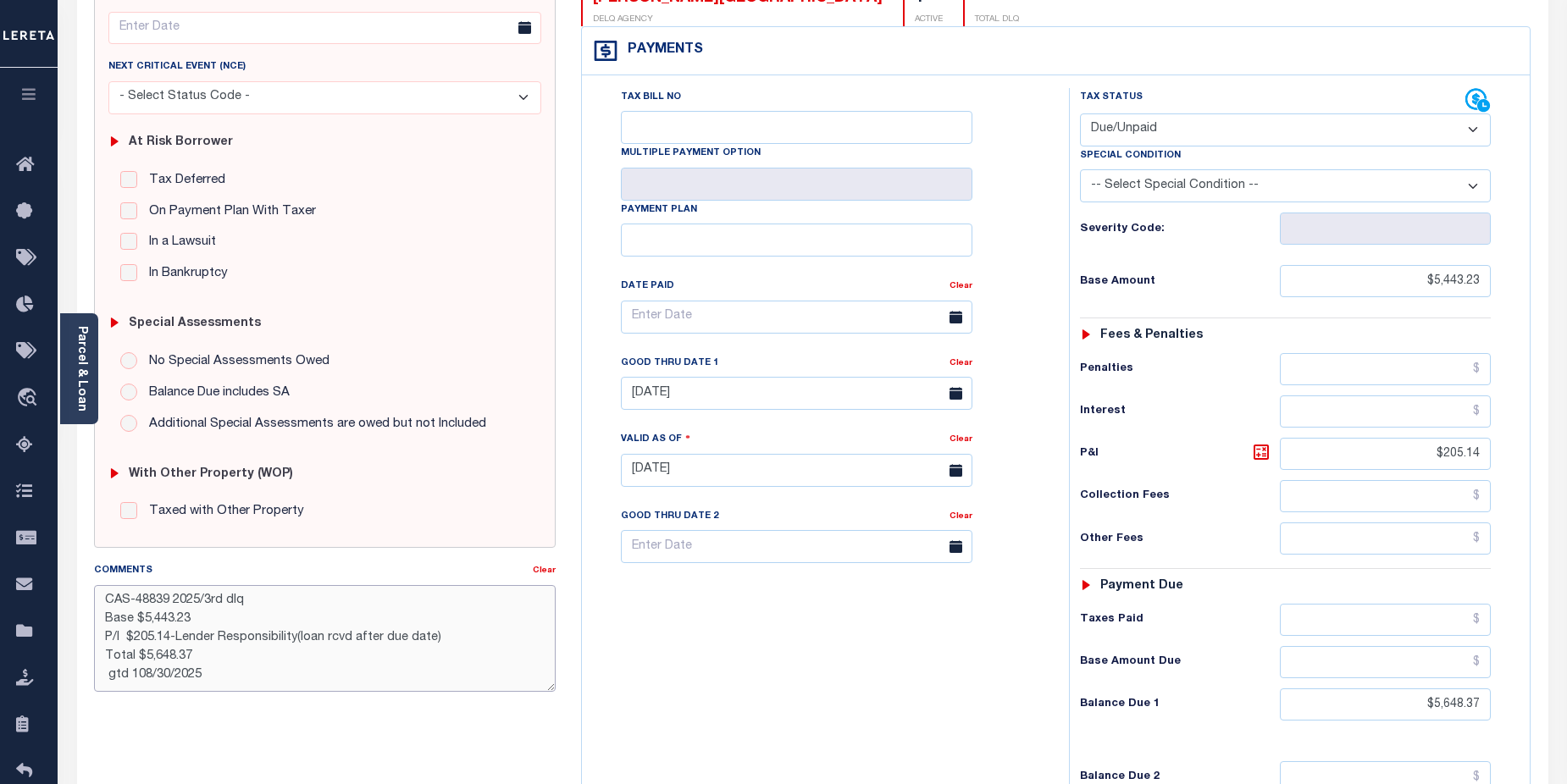
scroll to position [30, 0]
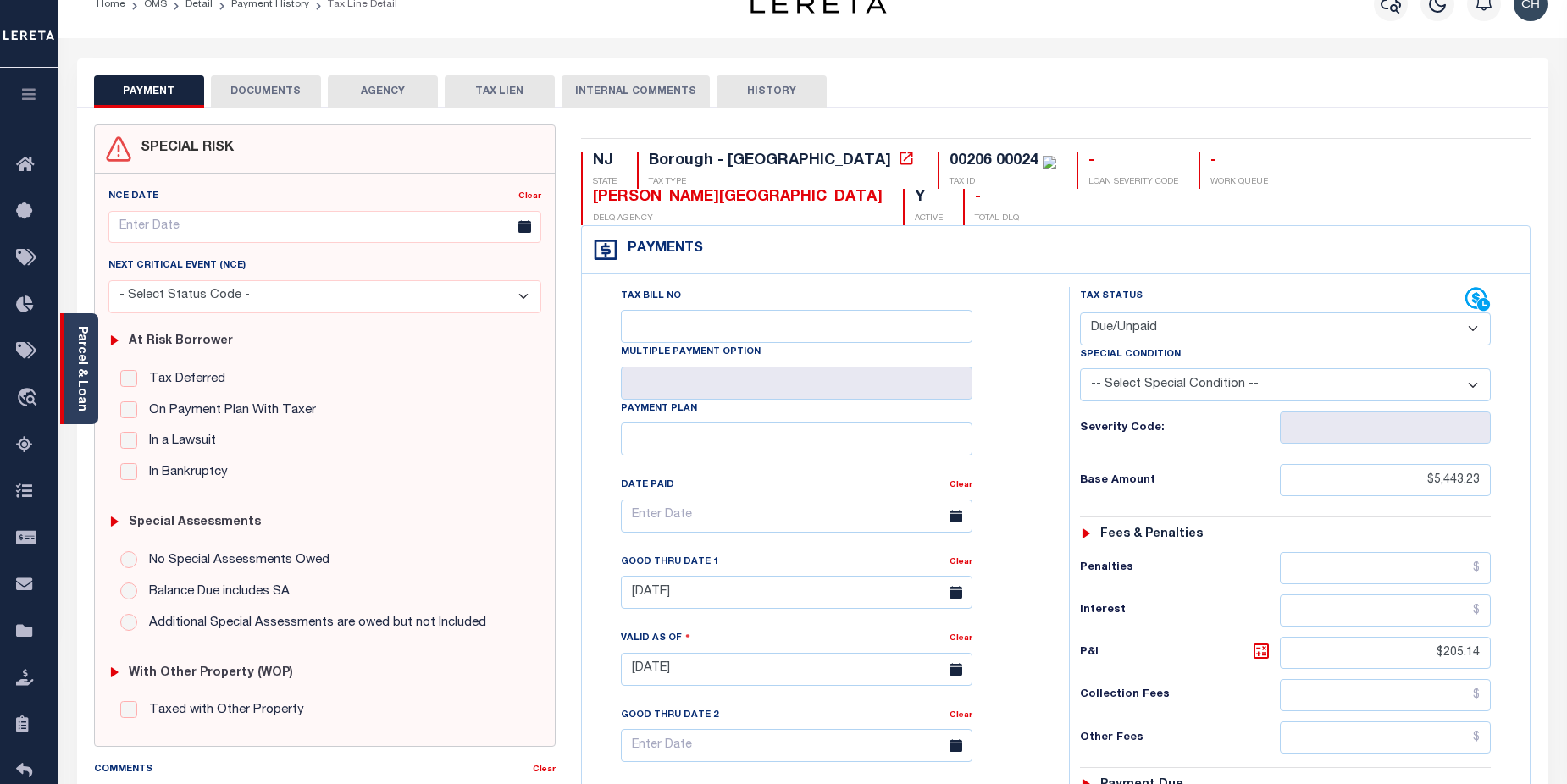
click at [92, 339] on div "Parcel & Loan" at bounding box center [79, 369] width 38 height 111
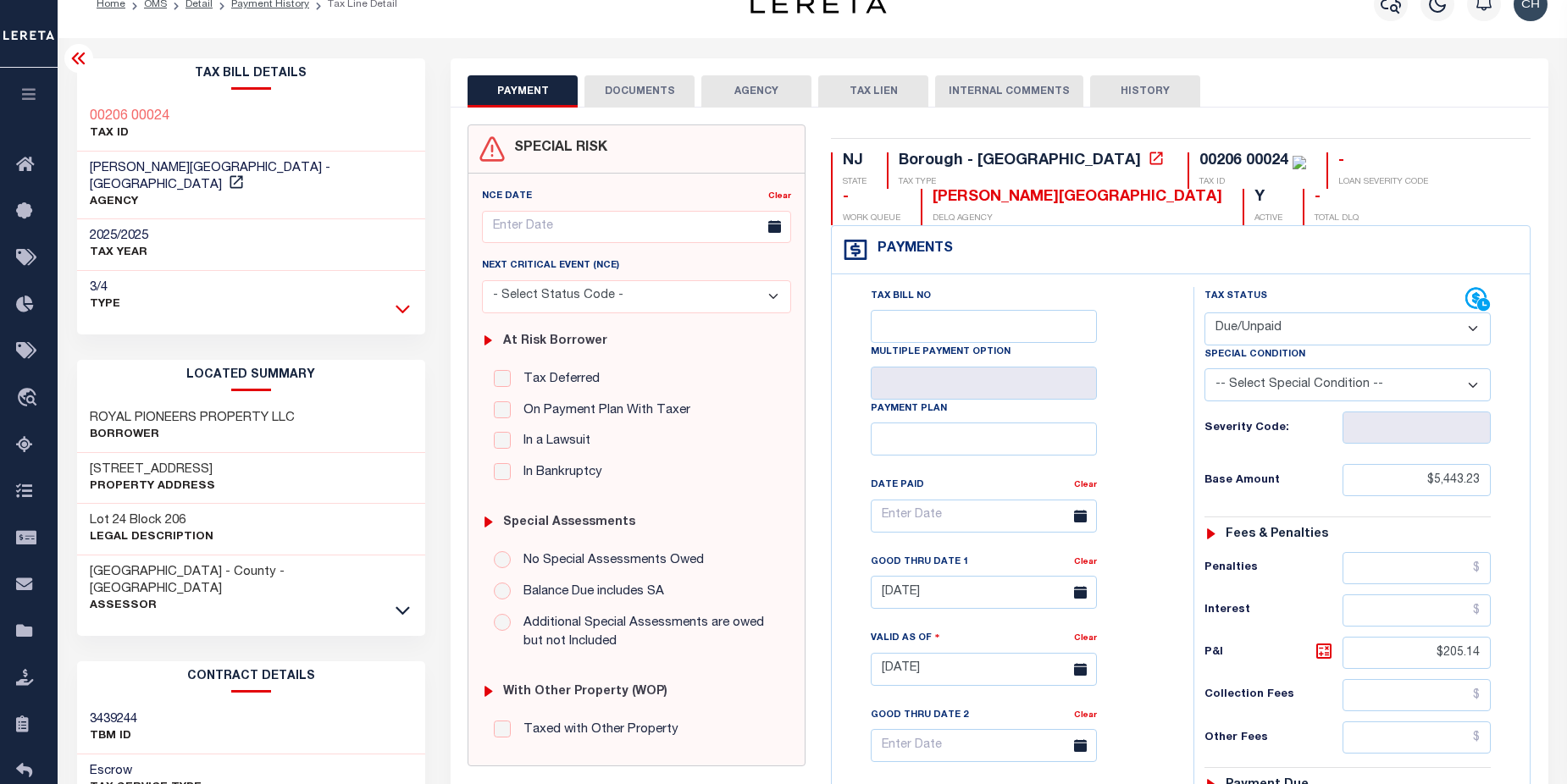
click at [406, 300] on icon at bounding box center [403, 309] width 14 height 18
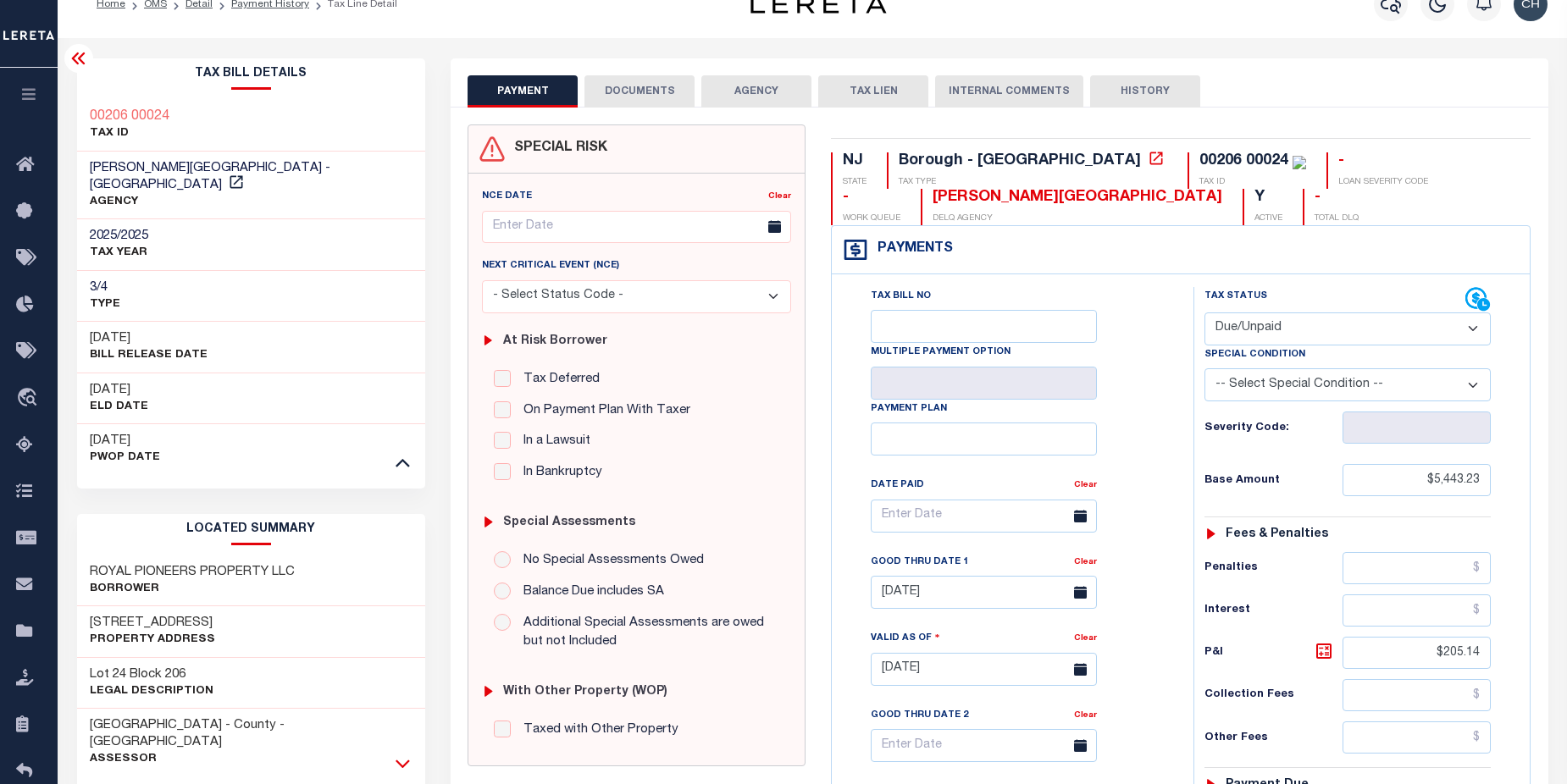
click at [398, 754] on icon at bounding box center [403, 762] width 14 height 18
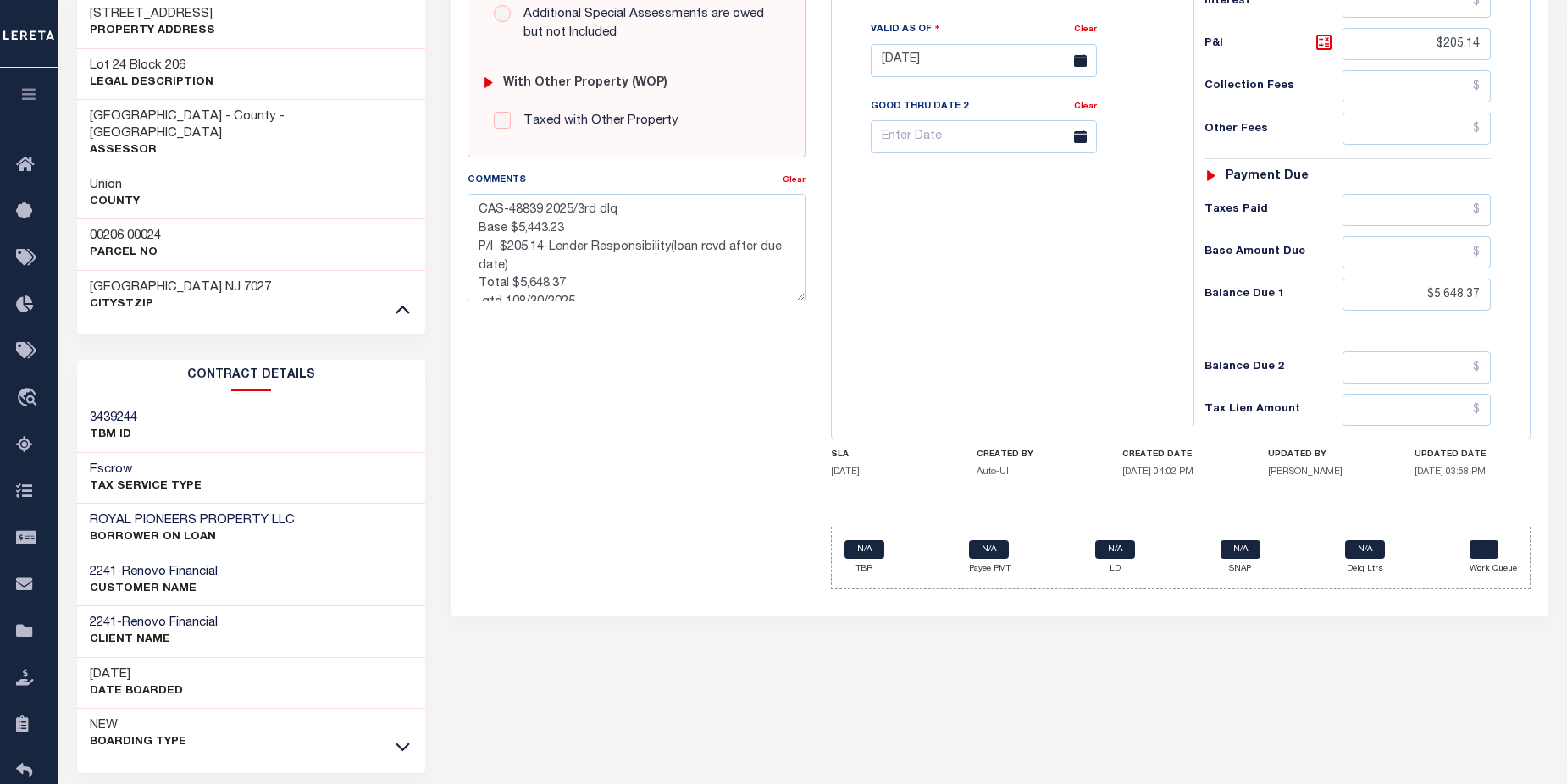
scroll to position [628, 0]
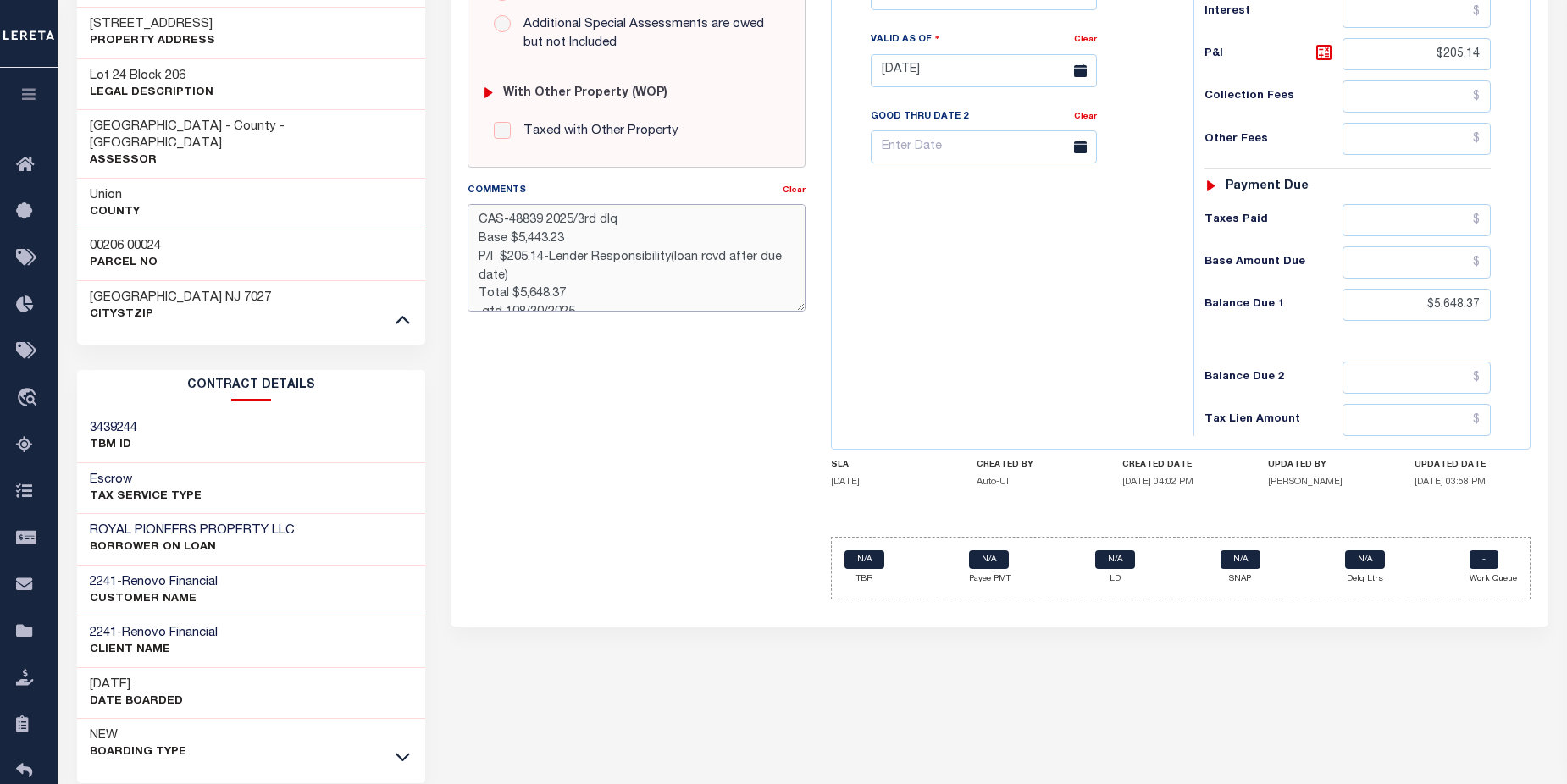
drag, startPoint x: 562, startPoint y: 261, endPoint x: 587, endPoint y: 255, distance: 25.7
click at [587, 255] on textarea "CAS-48839 2025/3rd dlq Base $5,443.23 P/I $205.14-Lender Responsibility(loan rc…" at bounding box center [635, 258] width 337 height 107
drag, startPoint x: 671, startPoint y: 260, endPoint x: 753, endPoint y: 273, distance: 83.0
click at [753, 273] on textarea "CAS-48839 2025/3rd dlq Base $5,443.23 P/I $205.14-Lereta Responsibility(loan rc…" at bounding box center [635, 258] width 337 height 107
type textarea "CAS-48839 2025/3rd dlq Base $5,443.23 P/I $205.14-Lereta Responsibility( Total …"
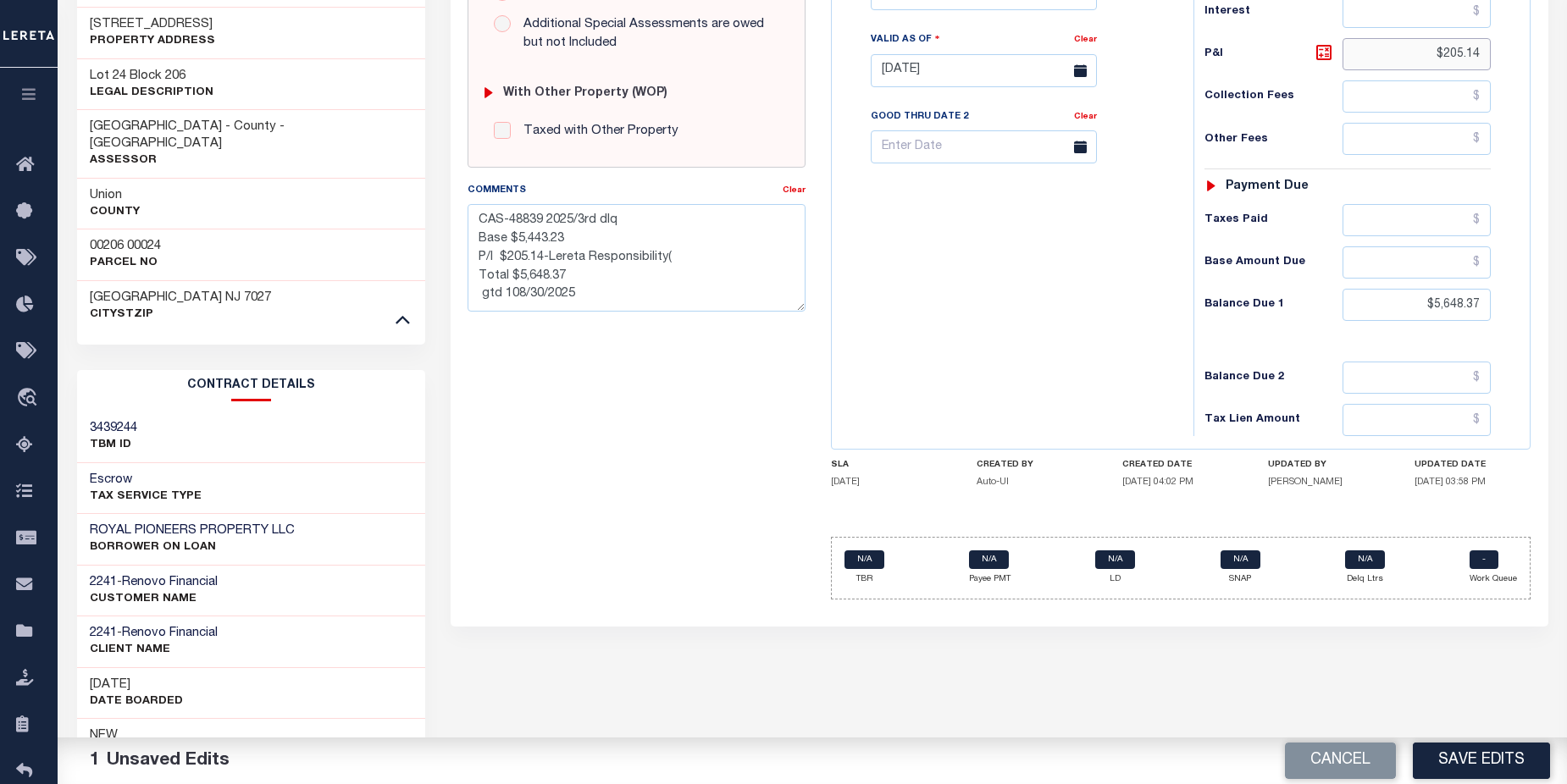
drag, startPoint x: 1424, startPoint y: 58, endPoint x: 1489, endPoint y: 60, distance: 65.0
click at [1489, 60] on input "$205.14" at bounding box center [1417, 54] width 149 height 32
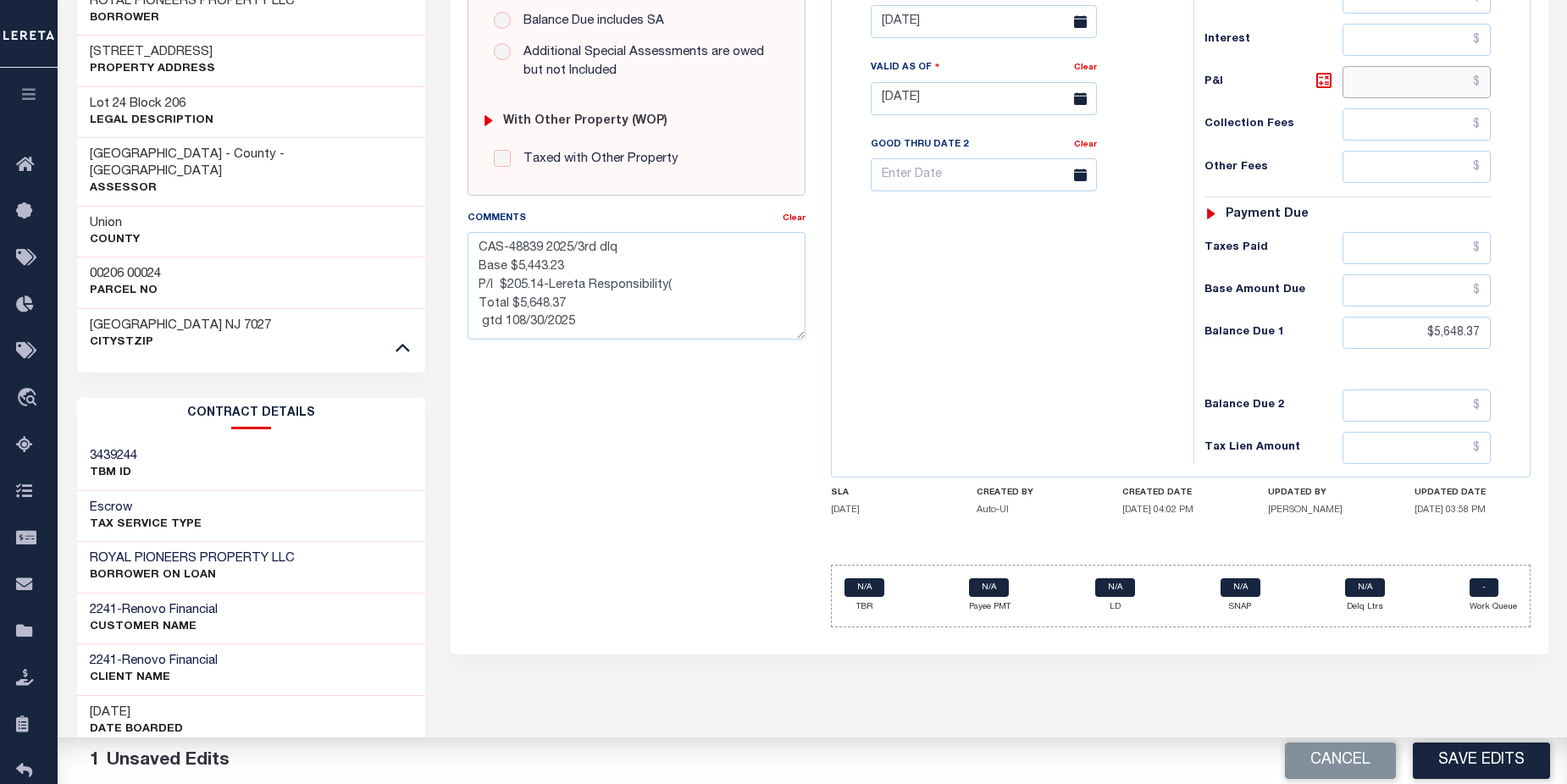
scroll to position [570, 0]
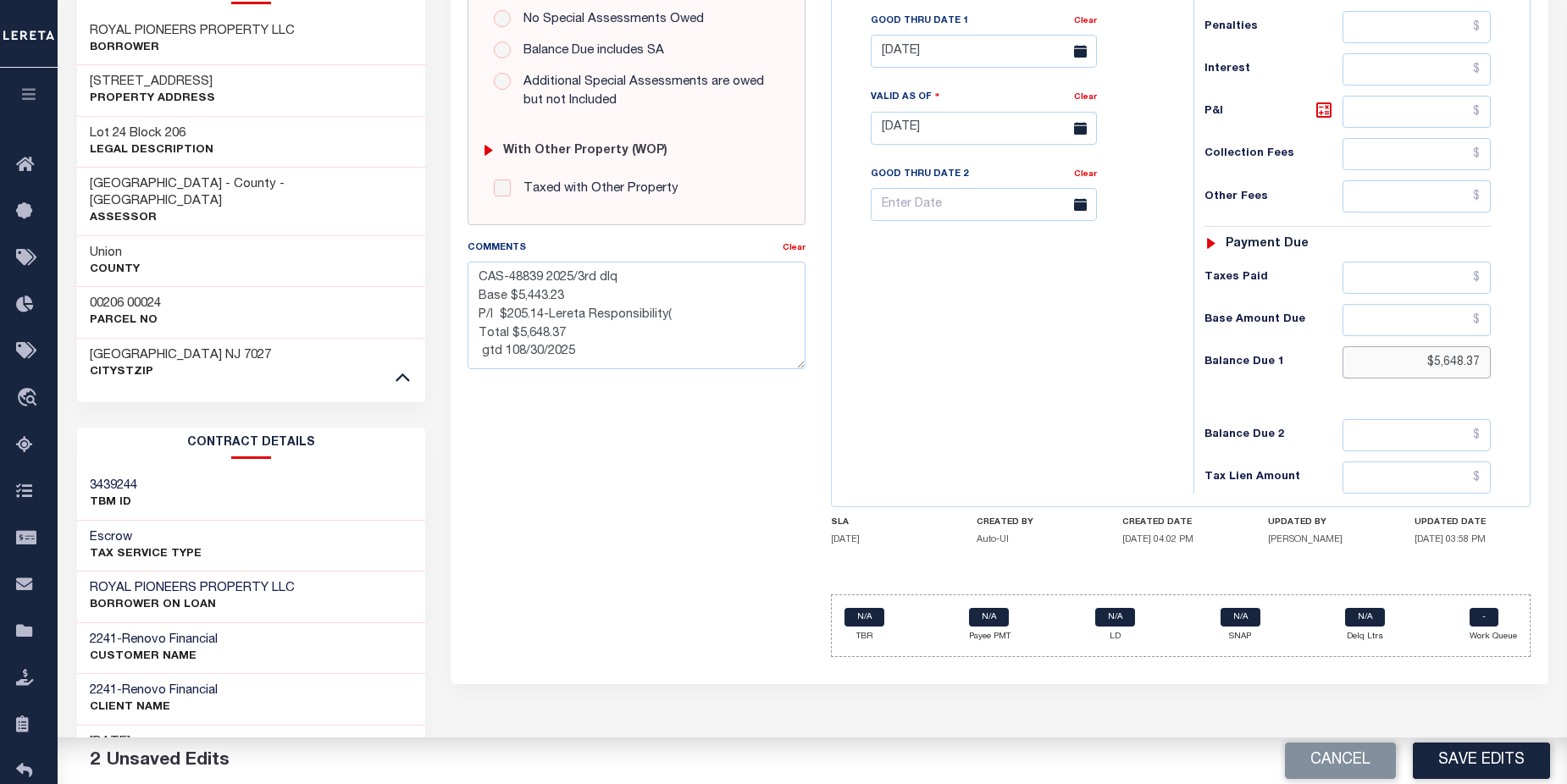
drag, startPoint x: 1423, startPoint y: 369, endPoint x: 1526, endPoint y: 335, distance: 108.5
click at [1514, 358] on div "Tax Status Status" at bounding box center [1352, 119] width 344 height 747
type input "$54,423.00"
click at [920, 361] on div "Tax Bill No Multiple Payment Option Payment Plan Clear" at bounding box center [1008, 119] width 344 height 747
click at [1484, 772] on button "Save Edits" at bounding box center [1482, 761] width 137 height 37
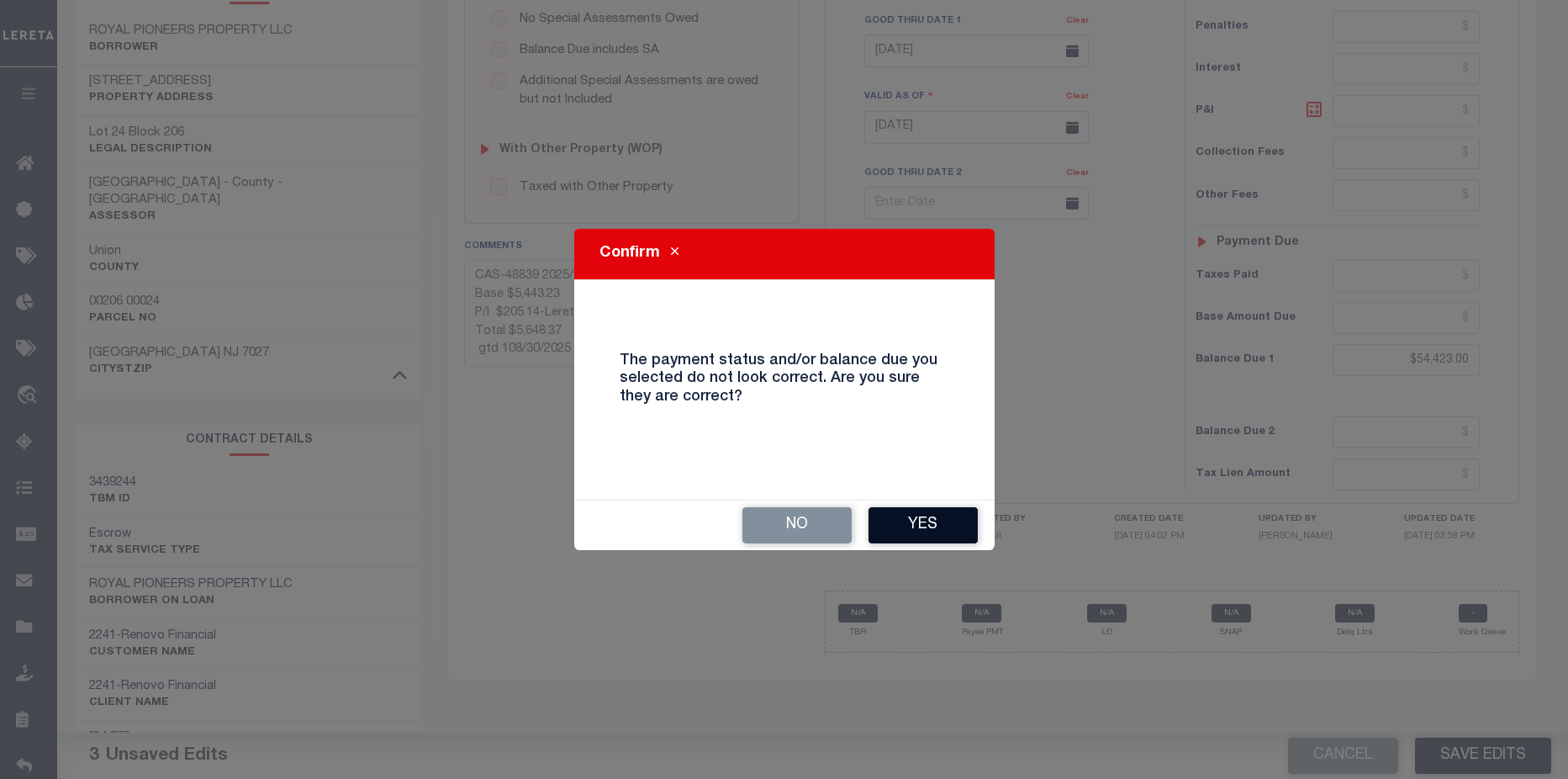
click at [937, 526] on button "Yes" at bounding box center [922, 525] width 109 height 36
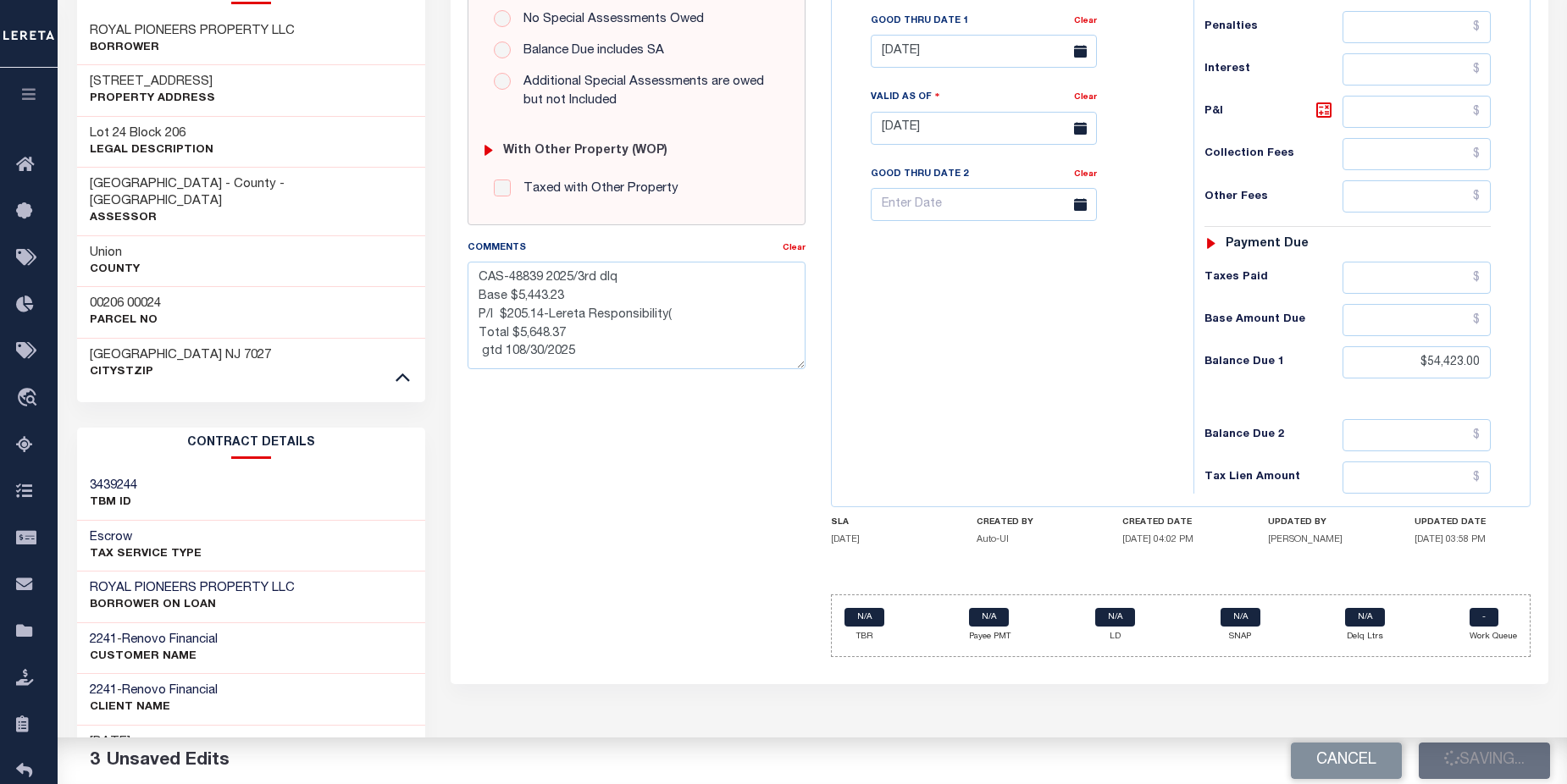
checkbox input "false"
type textarea "CAS-48839 2025/3rd dlq Base $5,443.23 P/I $205.14-Lereta Responsibility( Total …"
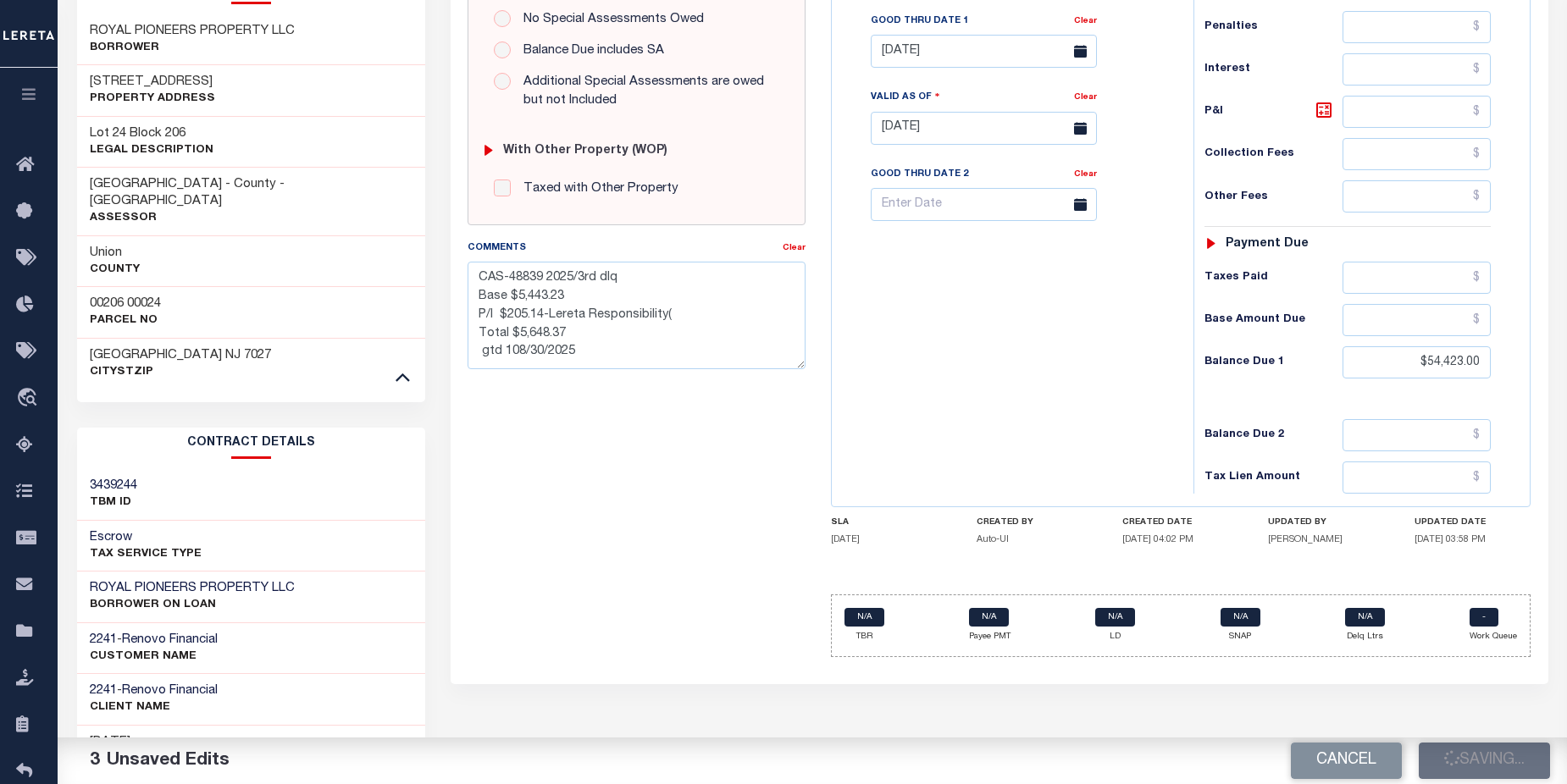
type input "$5,443.23"
type input "$54,423"
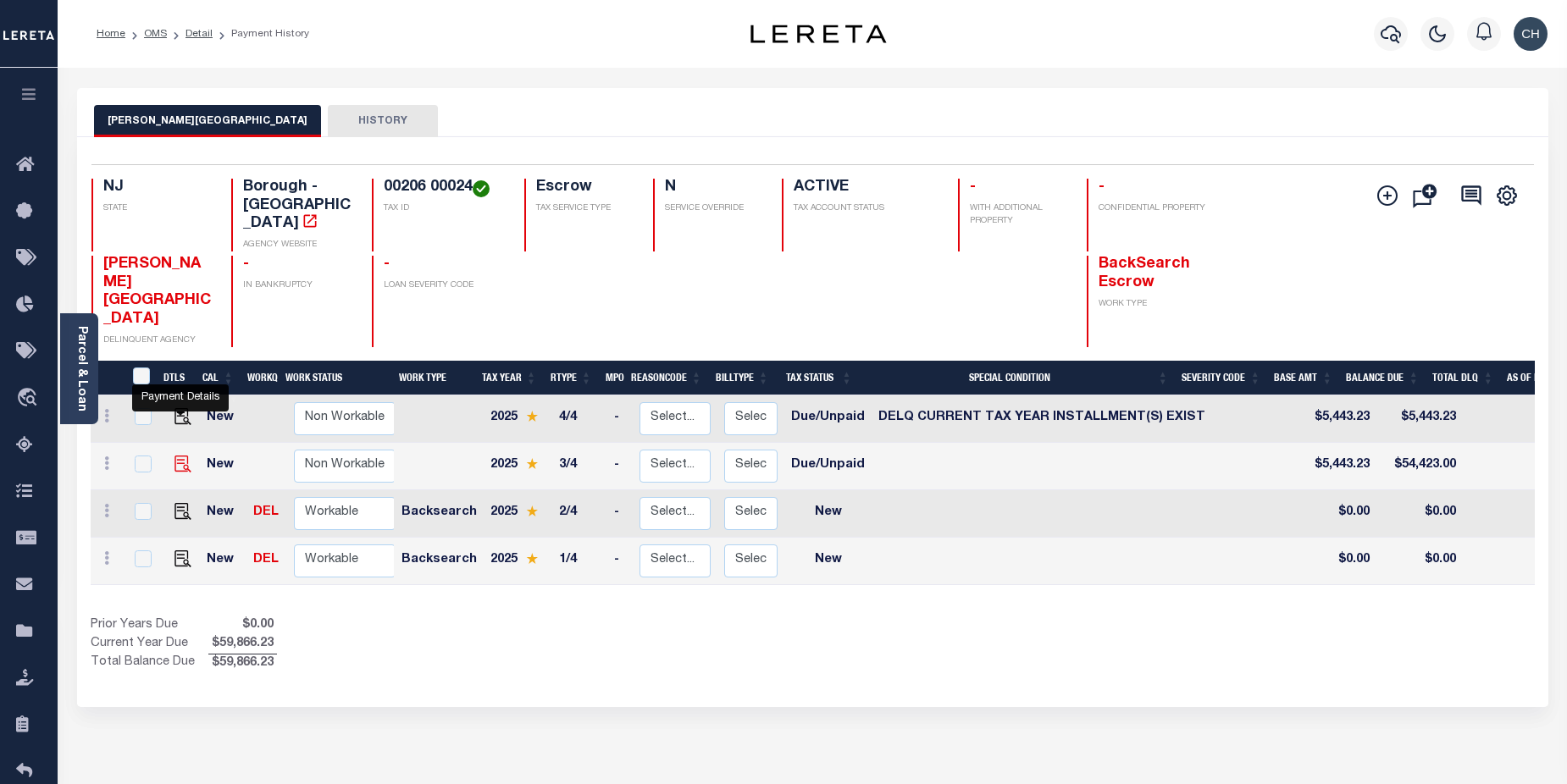
click at [178, 456] on img "" at bounding box center [183, 464] width 17 height 17
checkbox input "true"
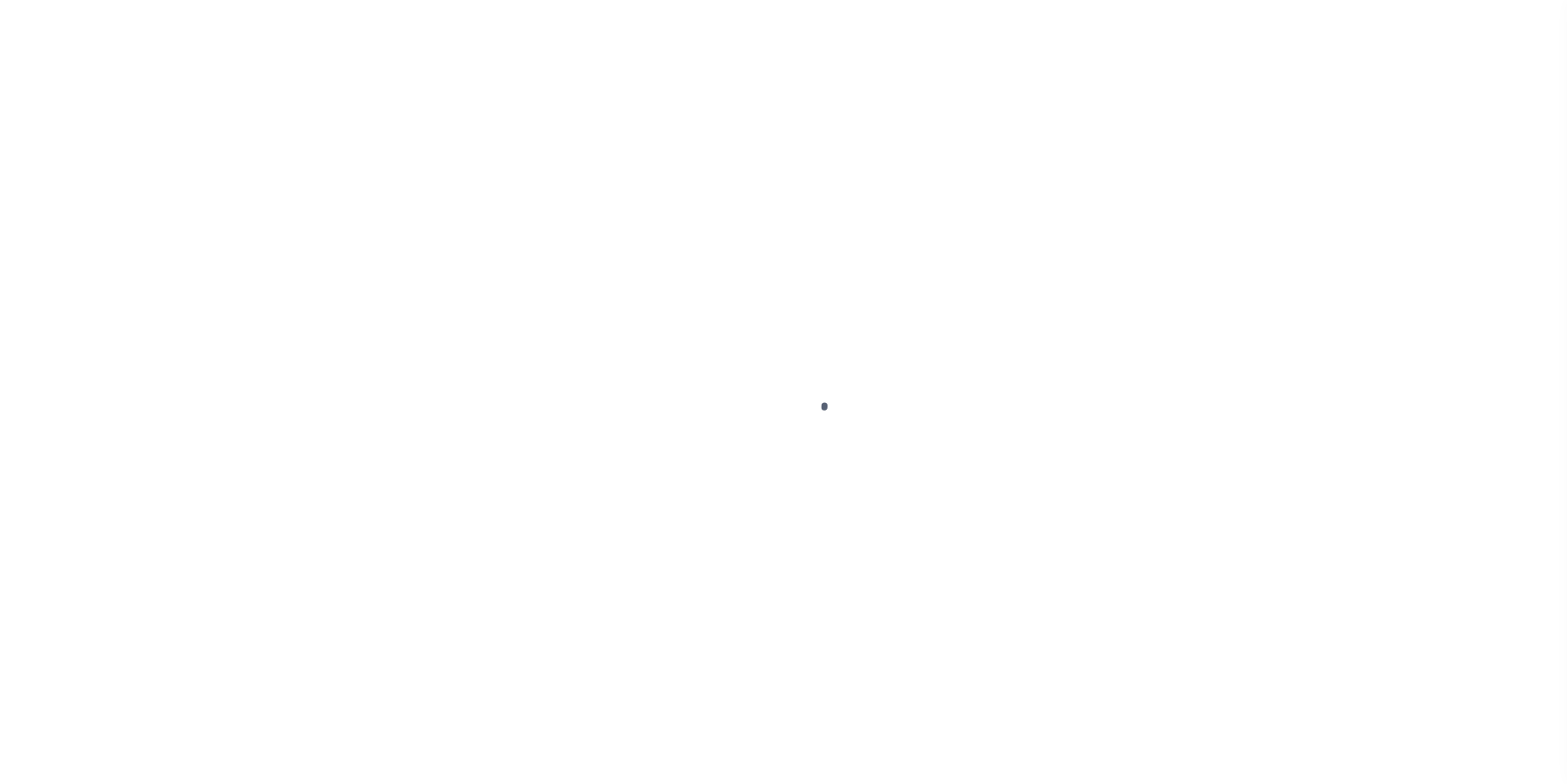
select select "DUE"
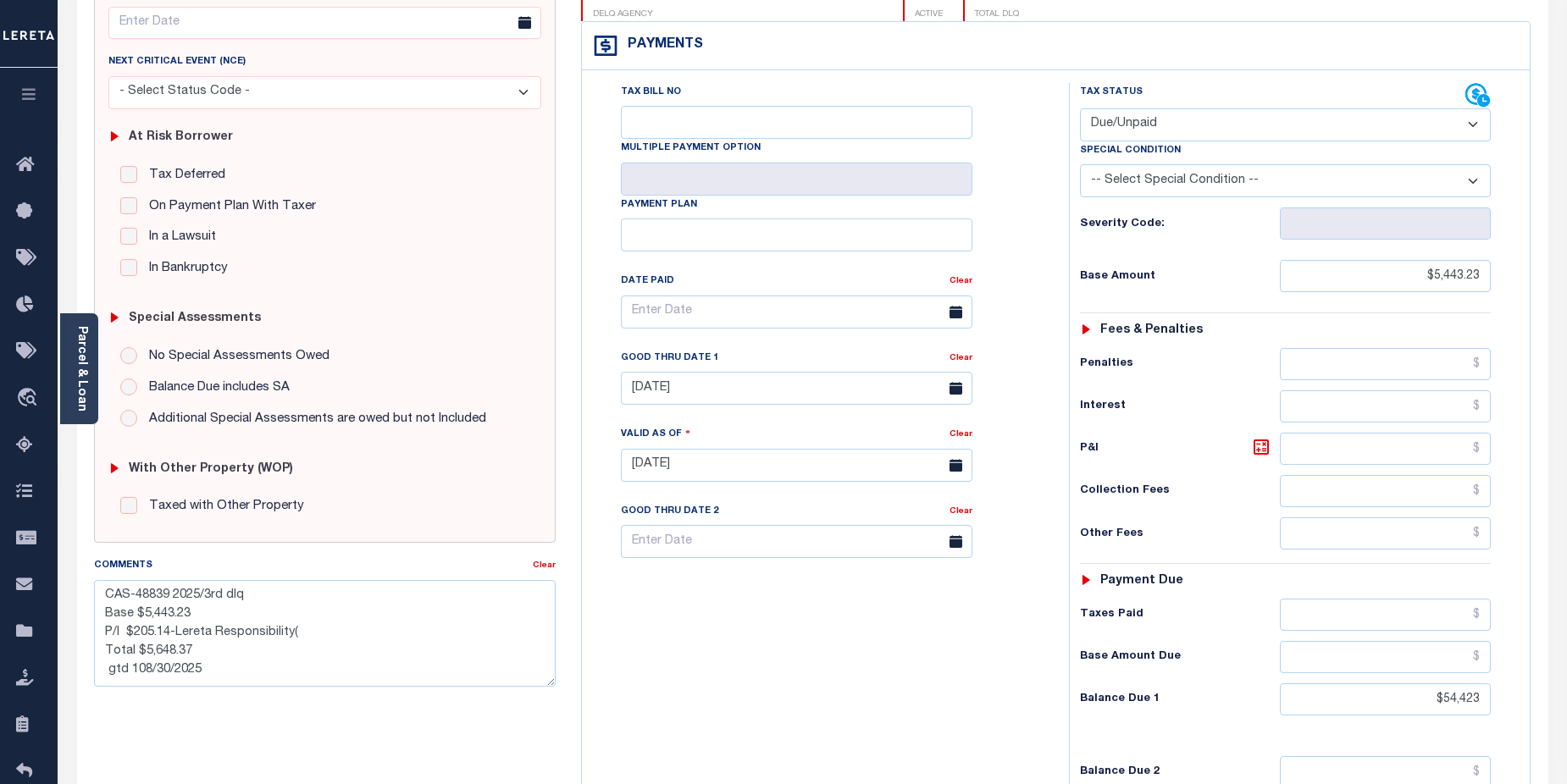
scroll to position [233, 0]
drag, startPoint x: 1428, startPoint y: 667, endPoint x: 1488, endPoint y: 667, distance: 60.0
click at [1488, 684] on input "$54,423" at bounding box center [1386, 700] width 212 height 32
type input "$5,443.23"
click at [1001, 656] on div "Tax Bill No Multiple Payment Option Payment Plan Clear" at bounding box center [821, 457] width 470 height 747
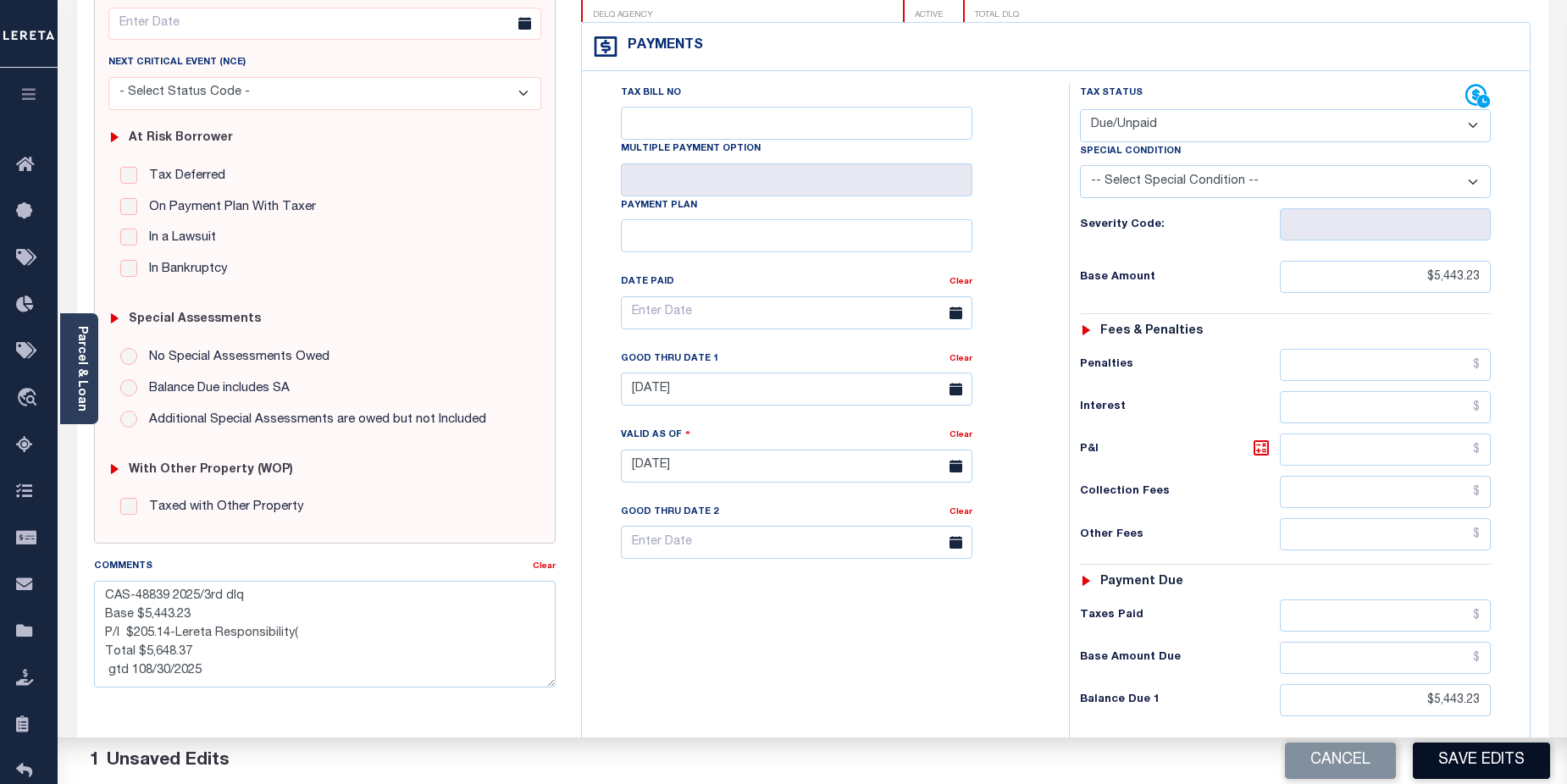
click at [1466, 767] on button "Save Edits" at bounding box center [1482, 761] width 137 height 37
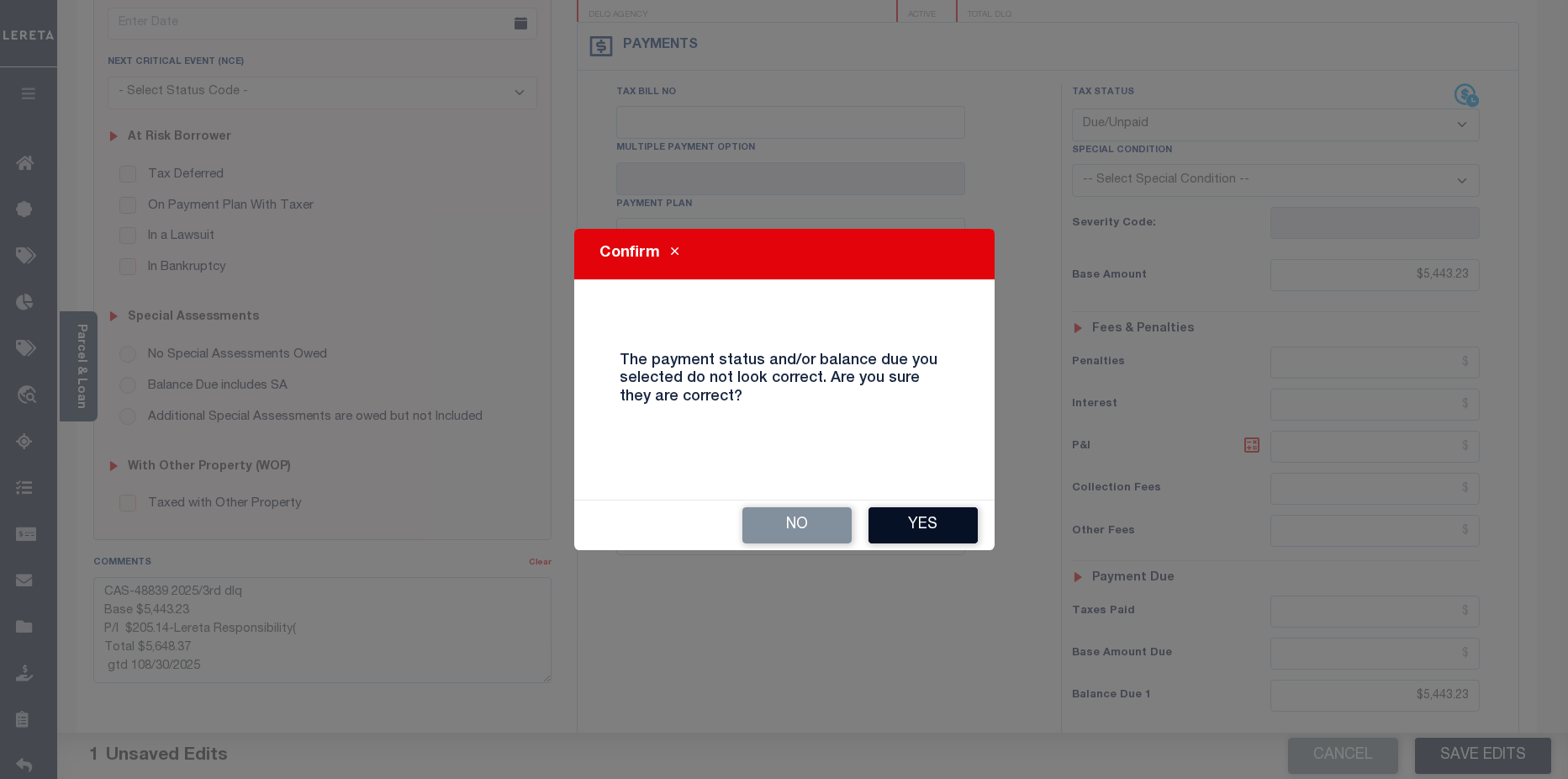
click at [932, 521] on button "Yes" at bounding box center [922, 525] width 109 height 36
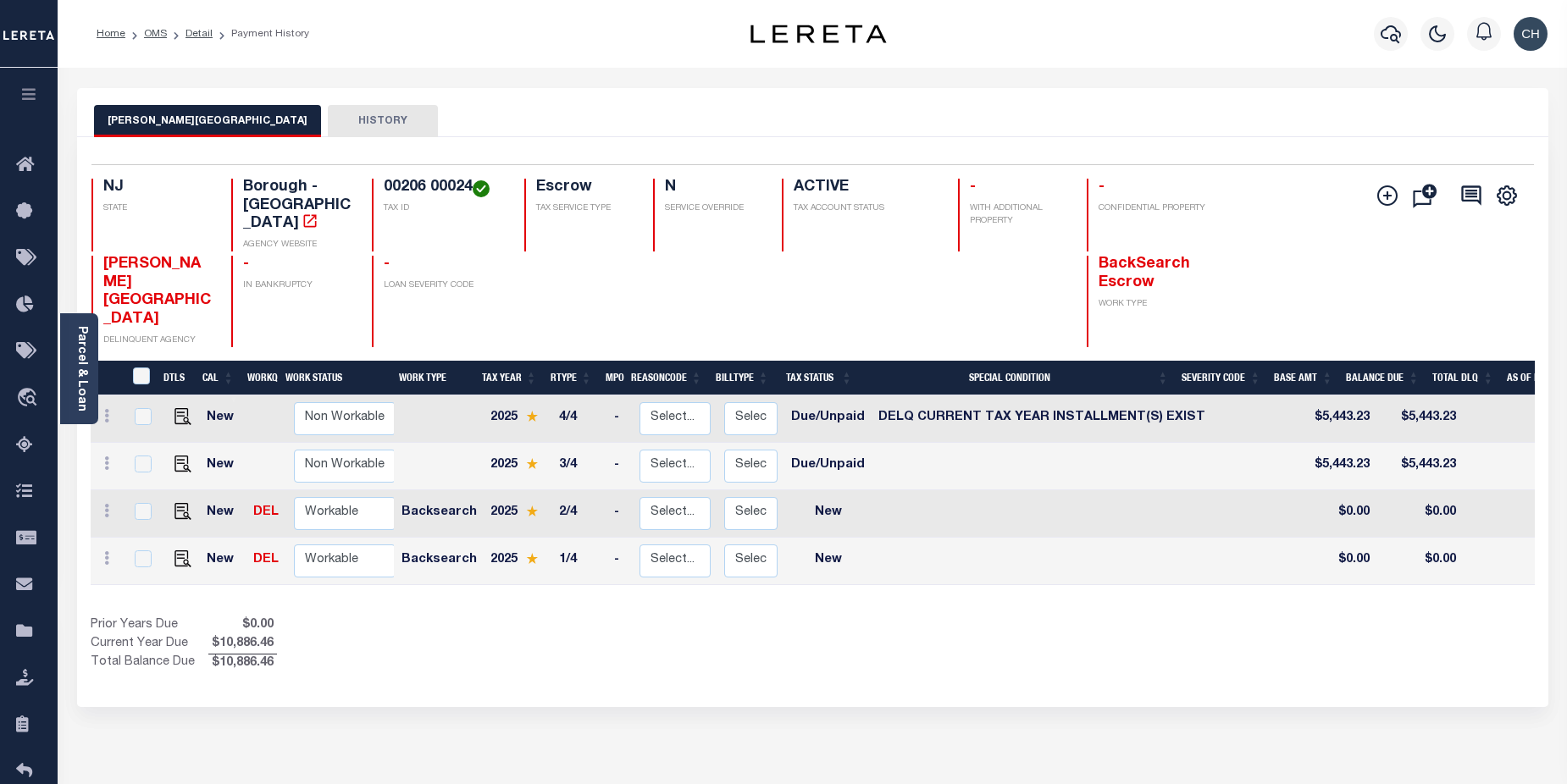
drag, startPoint x: 883, startPoint y: 541, endPoint x: 956, endPoint y: 537, distance: 73.1
click at [956, 537] on div "DTLS CAL WorkQ Work Status Work Type Tax Year RType MPO ReasonCode BillType Tax…" at bounding box center [813, 490] width 1444 height 189
click at [176, 408] on img "" at bounding box center [183, 416] width 17 height 17
checkbox input "true"
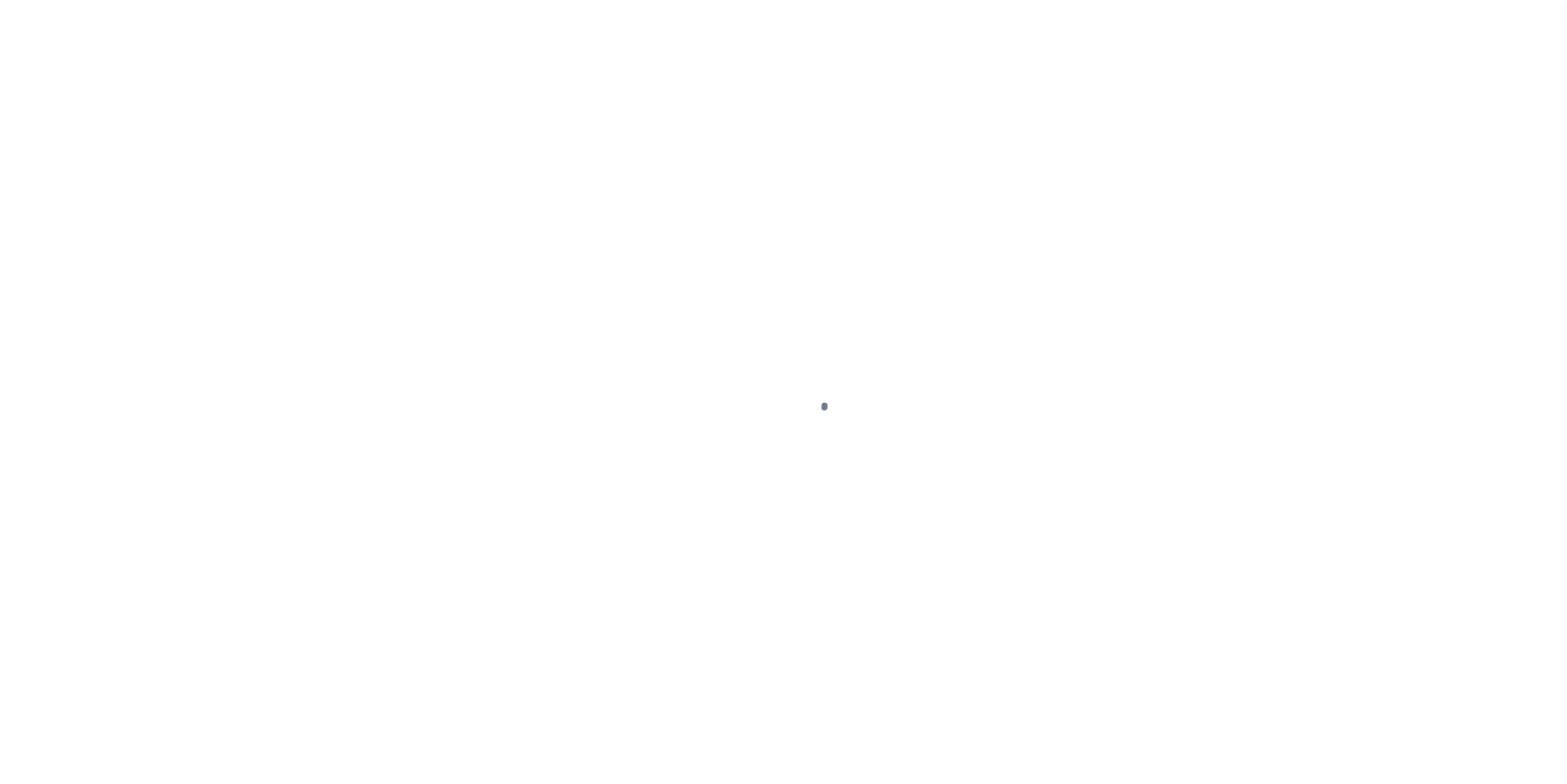
select select "DUE"
select select "17"
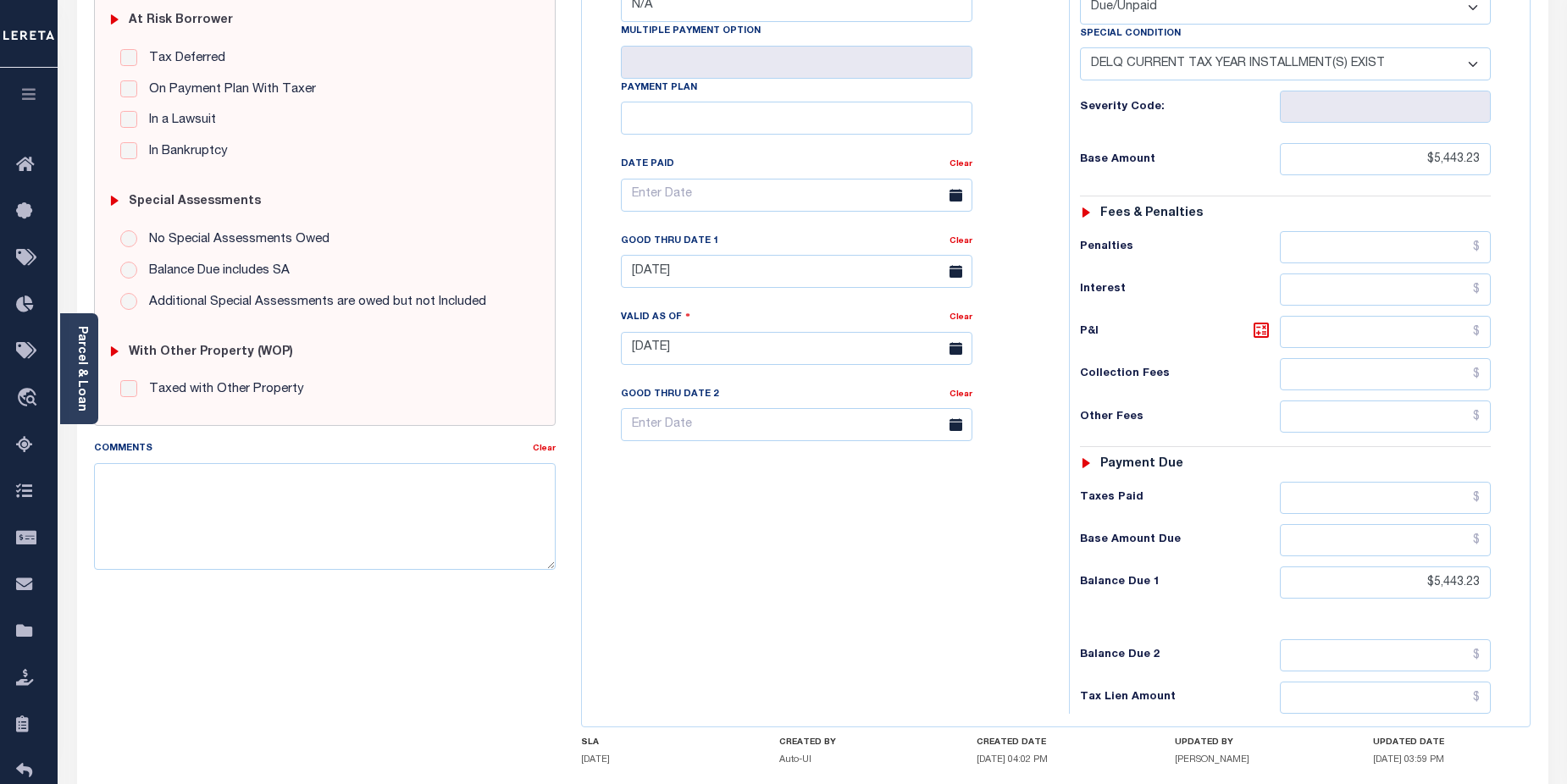
scroll to position [383, 0]
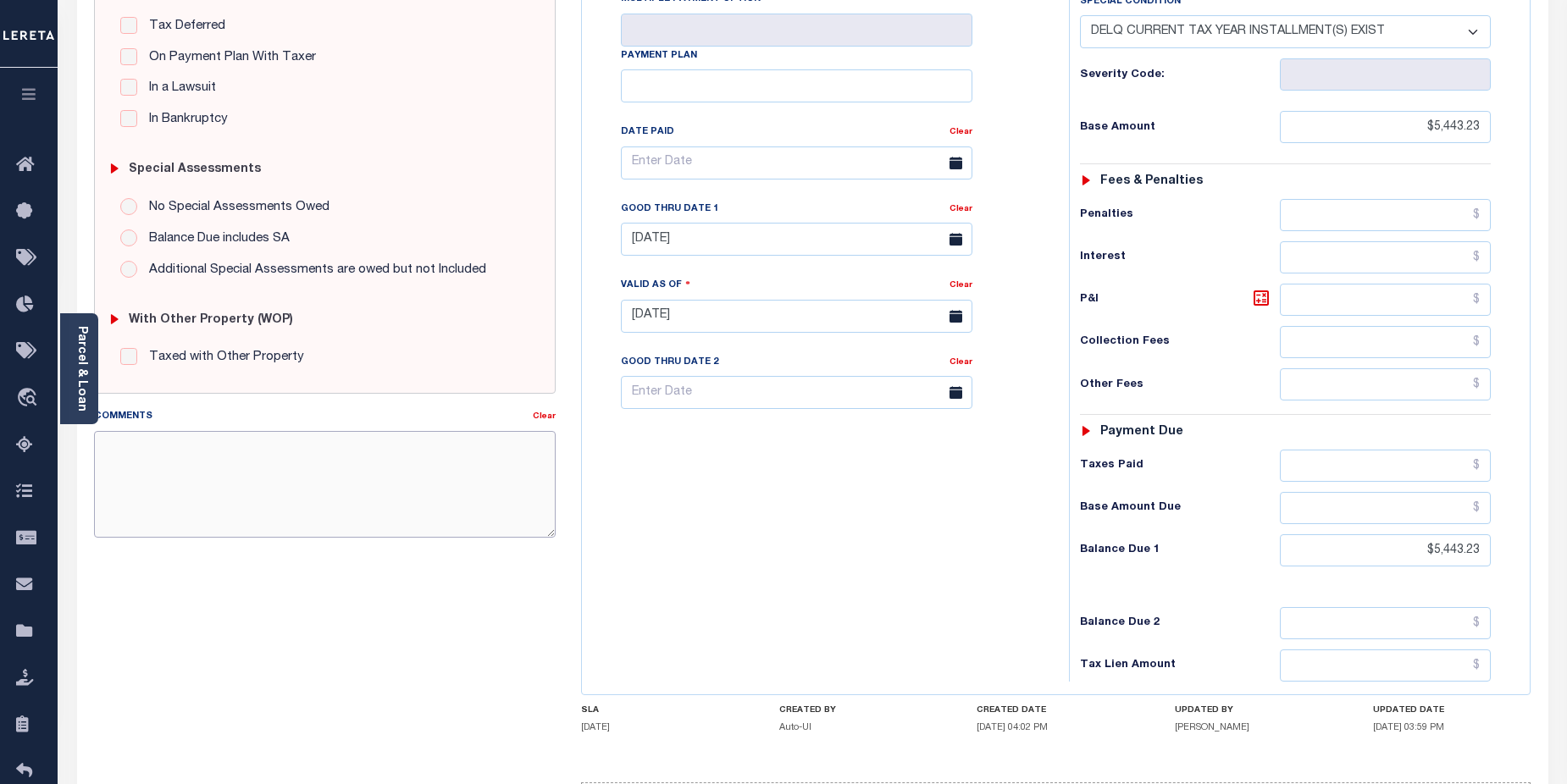
click at [111, 445] on textarea "Comments" at bounding box center [325, 484] width 463 height 107
paste textarea "CAS-48839 2025/3rd dlq Base $5,443.23 P/I $205.14-Lender Responsibility(loan rc…"
drag, startPoint x: 207, startPoint y: 444, endPoint x: 253, endPoint y: 442, distance: 46.0
click at [261, 445] on textarea "CAS-48839 2025/3rd dlq Base $5,443.23 P/I $205.14-Lender Responsibility(loan rc…" at bounding box center [325, 484] width 463 height 107
drag, startPoint x: 99, startPoint y: 486, endPoint x: 449, endPoint y: 487, distance: 350.0
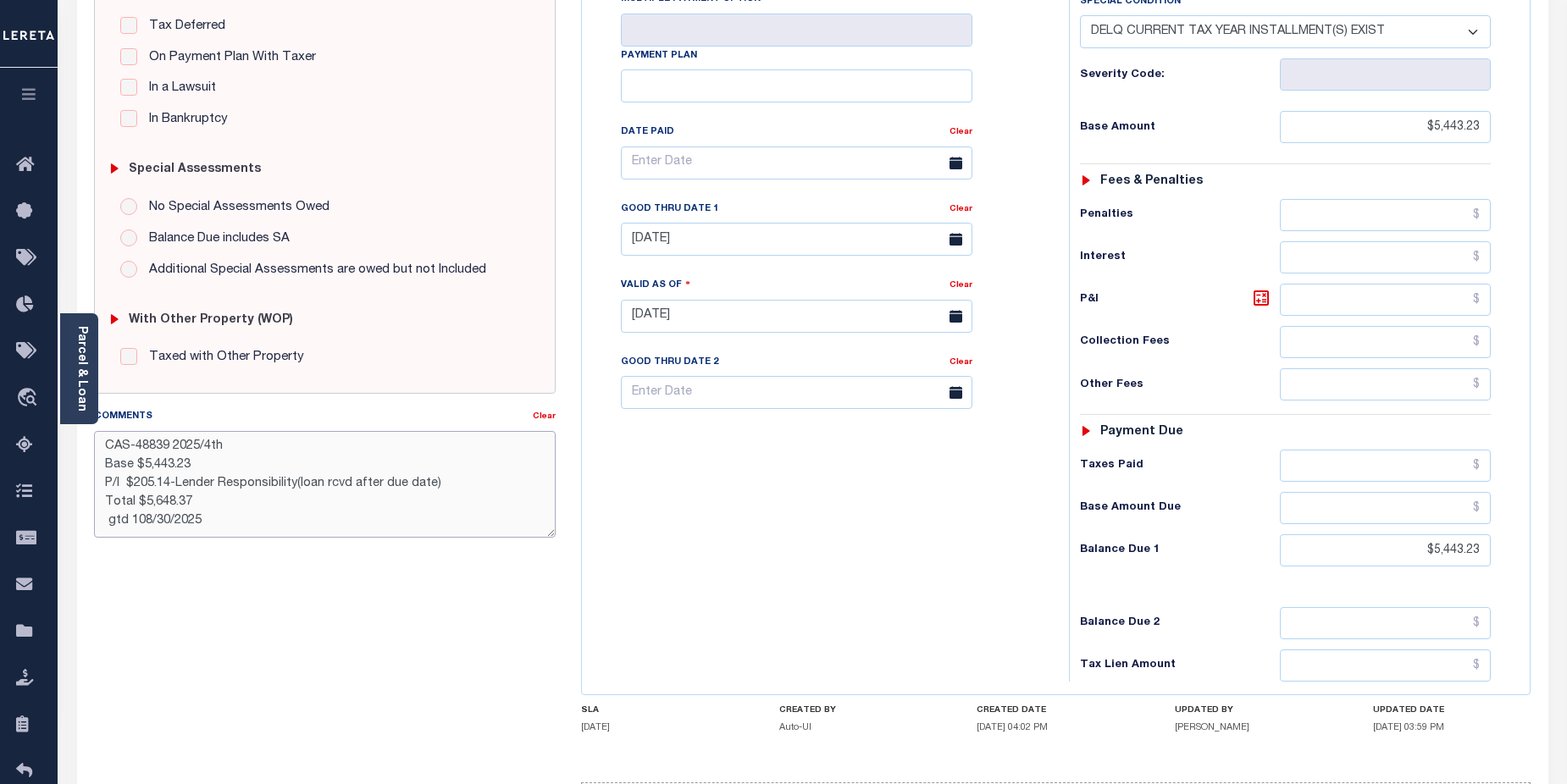
click at [449, 487] on textarea "CAS-48839 2025/4th Base $5,443.23 P/I $205.14-Lender Responsibility(loan rcvd a…" at bounding box center [325, 484] width 463 height 107
click at [141, 523] on textarea "CAS-48839 2025/4th Base $5,443.23 Total $5,648.37 gtd 108/30/2025" at bounding box center [325, 484] width 463 height 107
click at [152, 520] on textarea "CAS-48839 2025/4th Base $5,443.23 Total $5,648.37 gtd 10/30/2025" at bounding box center [325, 484] width 463 height 107
drag, startPoint x: 152, startPoint y: 496, endPoint x: 192, endPoint y: 497, distance: 40.0
click at [192, 497] on textarea "CAS-48839 2025/4th Base $5,443.23 Total $5,648.37 gtd 10/31/2025" at bounding box center [325, 484] width 463 height 107
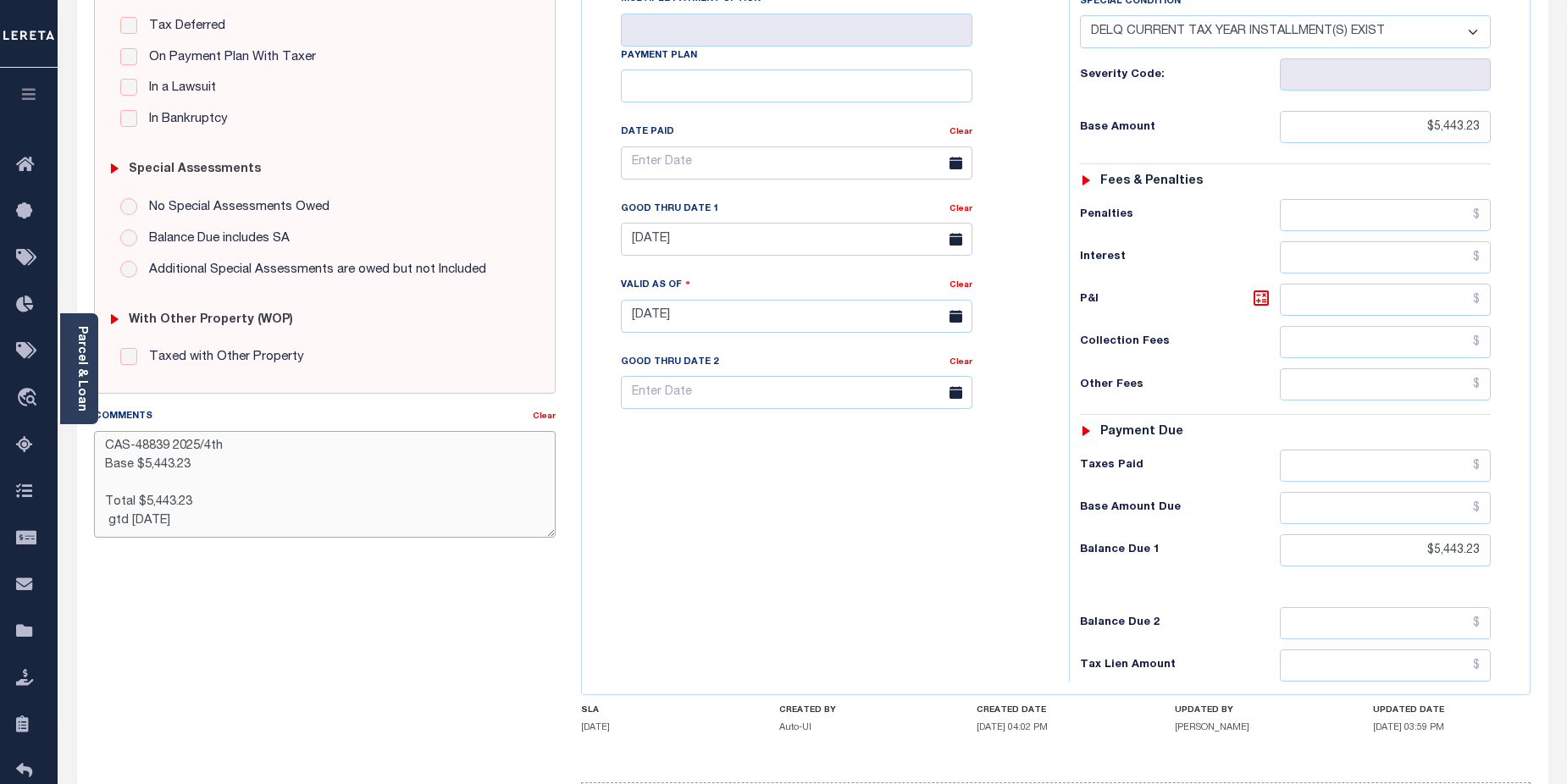
click at [105, 522] on textarea "CAS-48839 2025/4th Base $5,443.23 Total $5,443.23 gtd 10/31/2025" at bounding box center [325, 484] width 463 height 107
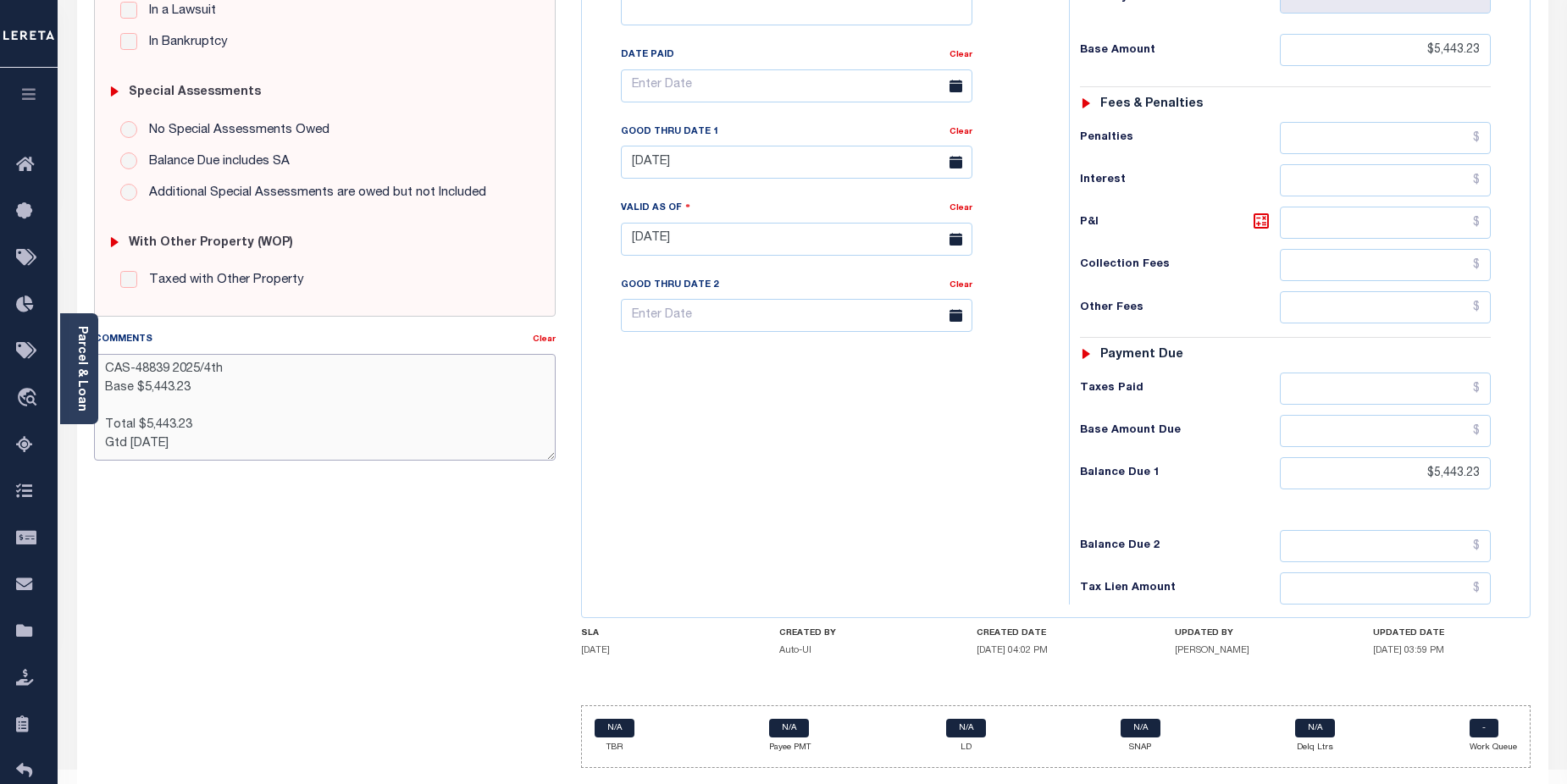
scroll to position [462, 0]
type textarea "CAS-48839 2025/4th Base $5,443.23 Total $5,443.23 Gtd 10/31/2025"
click at [770, 414] on div "Tax Bill No N/A Multiple Payment Option Payment Plan Clear" at bounding box center [821, 228] width 470 height 747
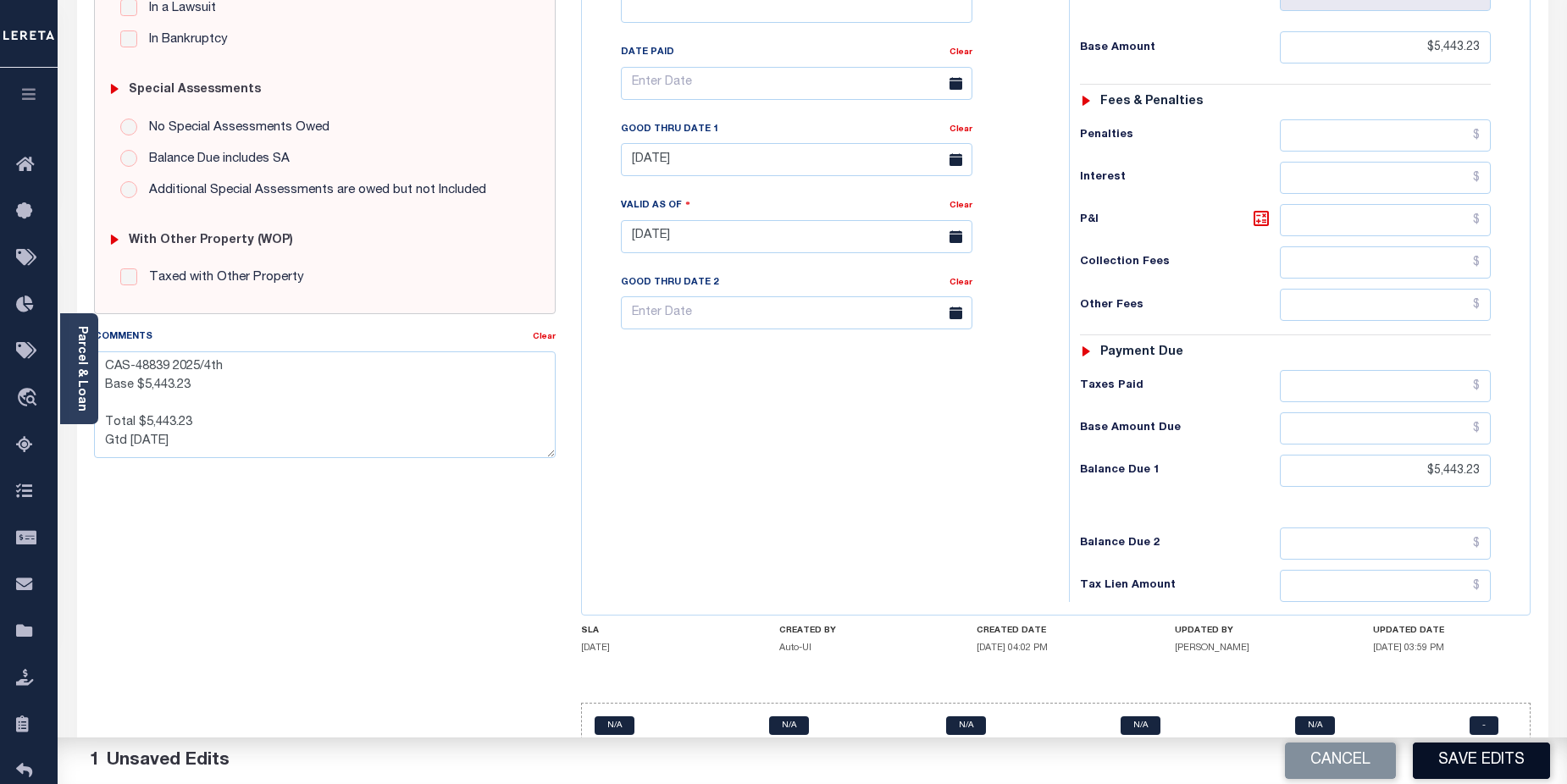
click at [1511, 777] on button "Save Edits" at bounding box center [1482, 761] width 137 height 37
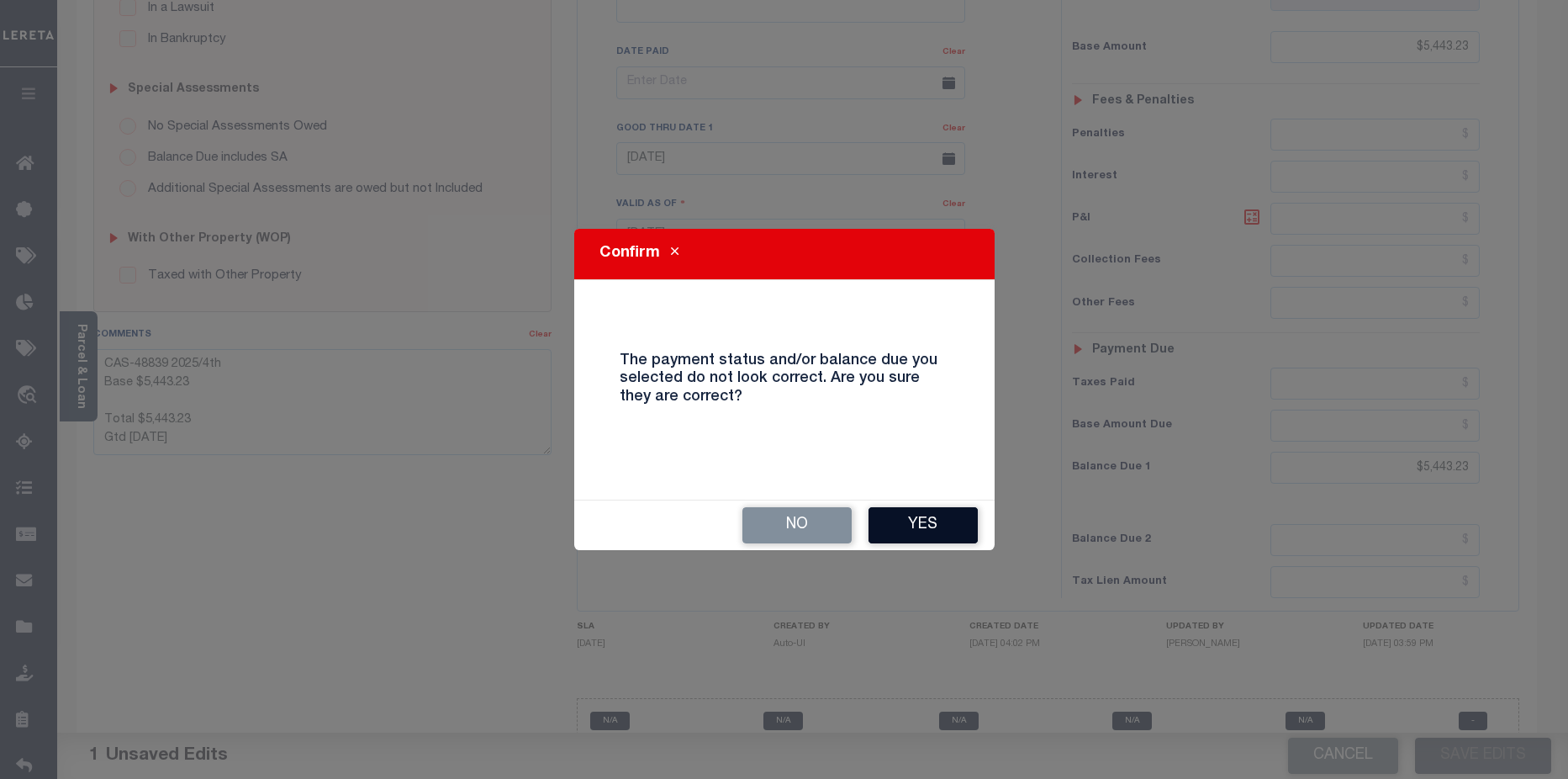
click at [925, 523] on button "Yes" at bounding box center [922, 525] width 109 height 36
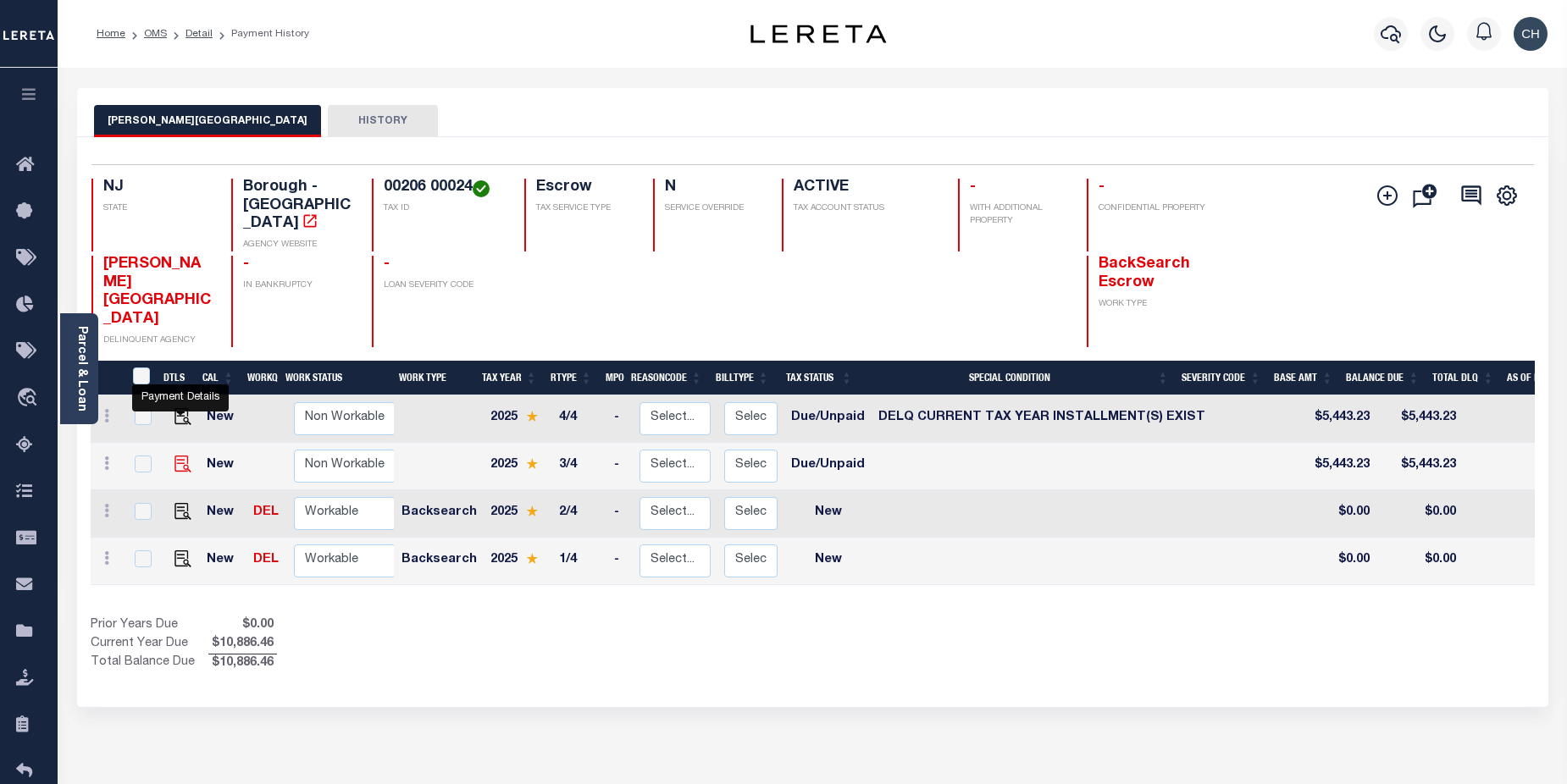
click at [179, 456] on img "" at bounding box center [183, 464] width 17 height 17
checkbox input "true"
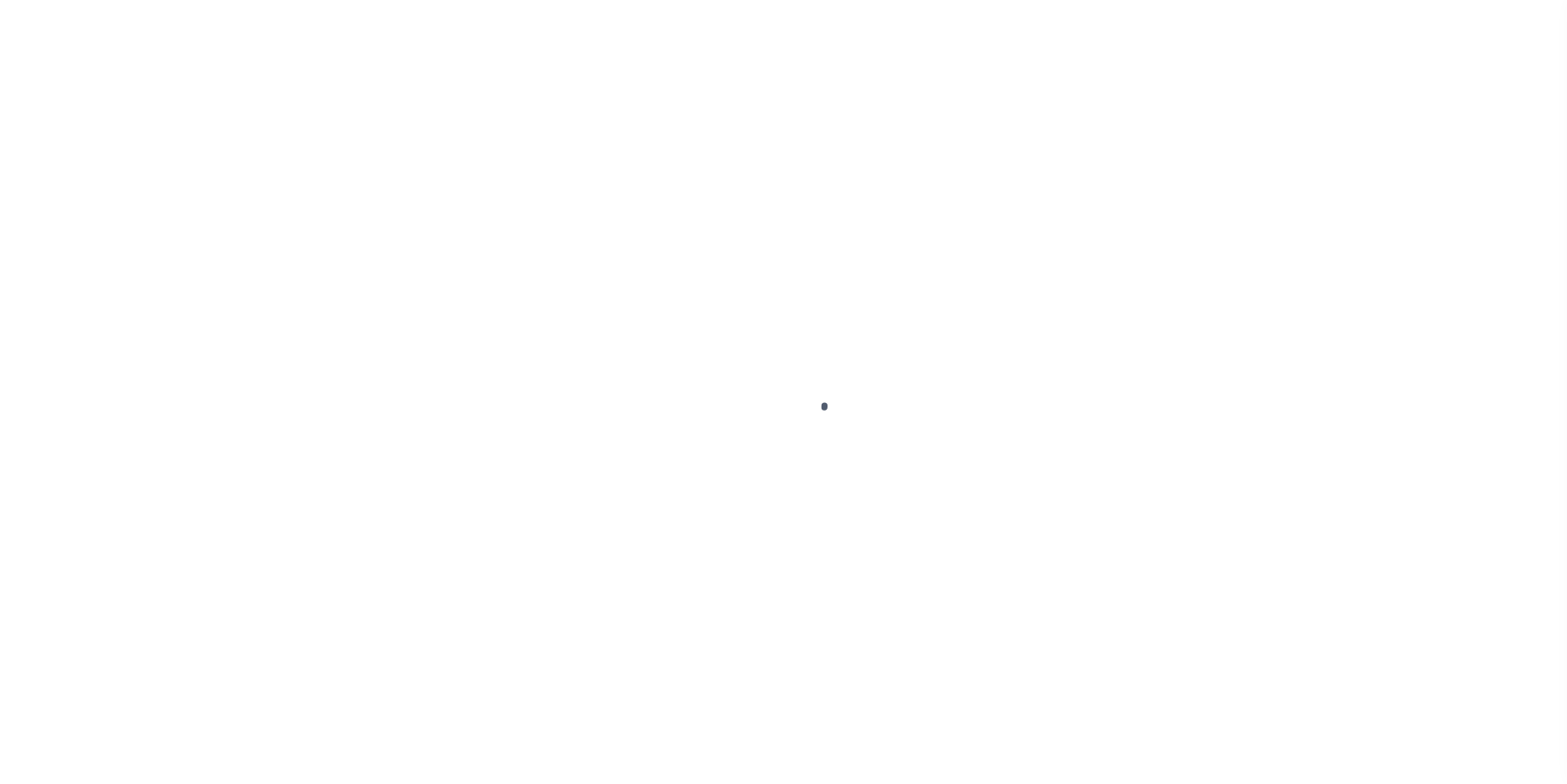
select select "DUE"
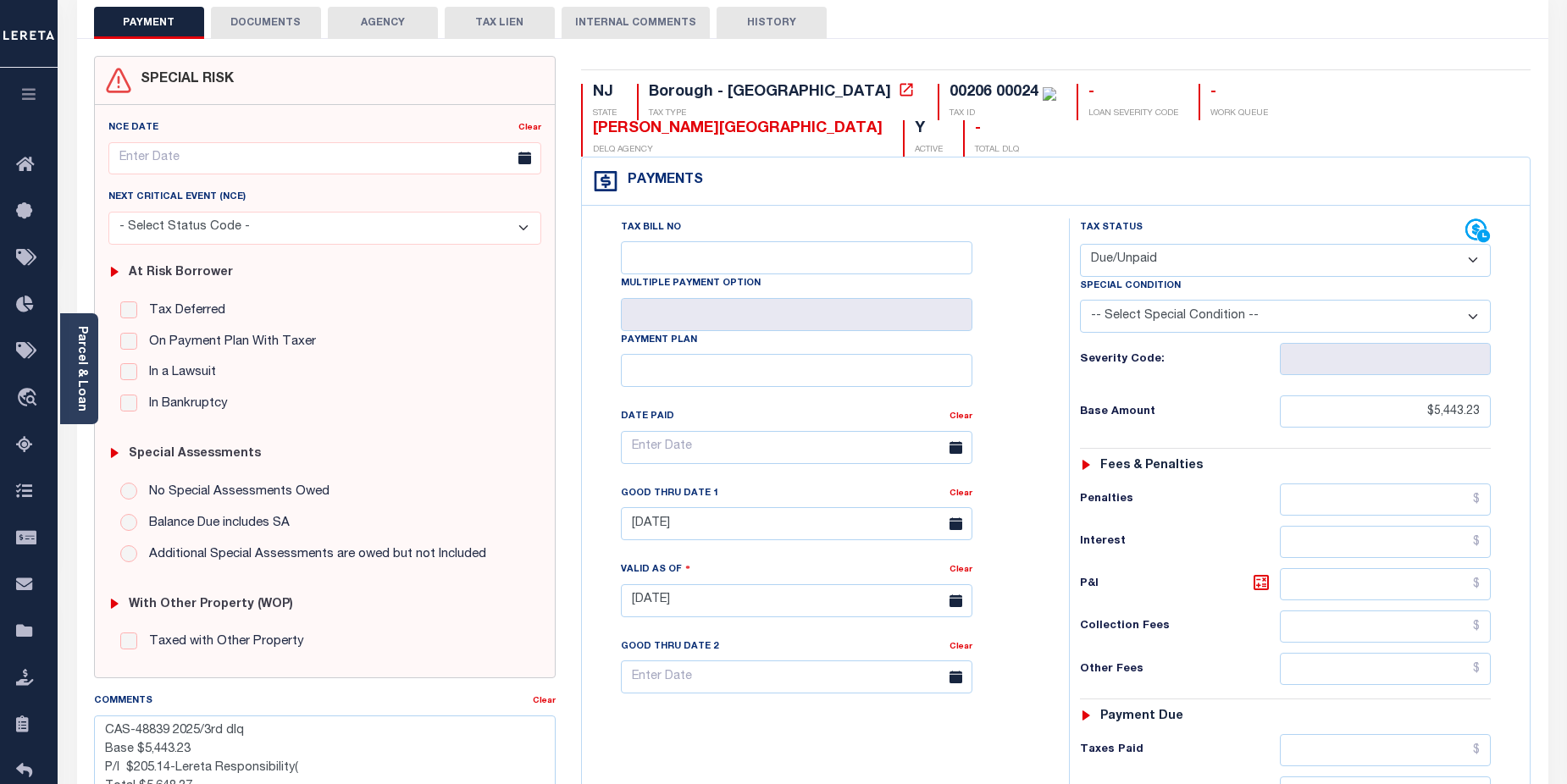
scroll to position [78, 0]
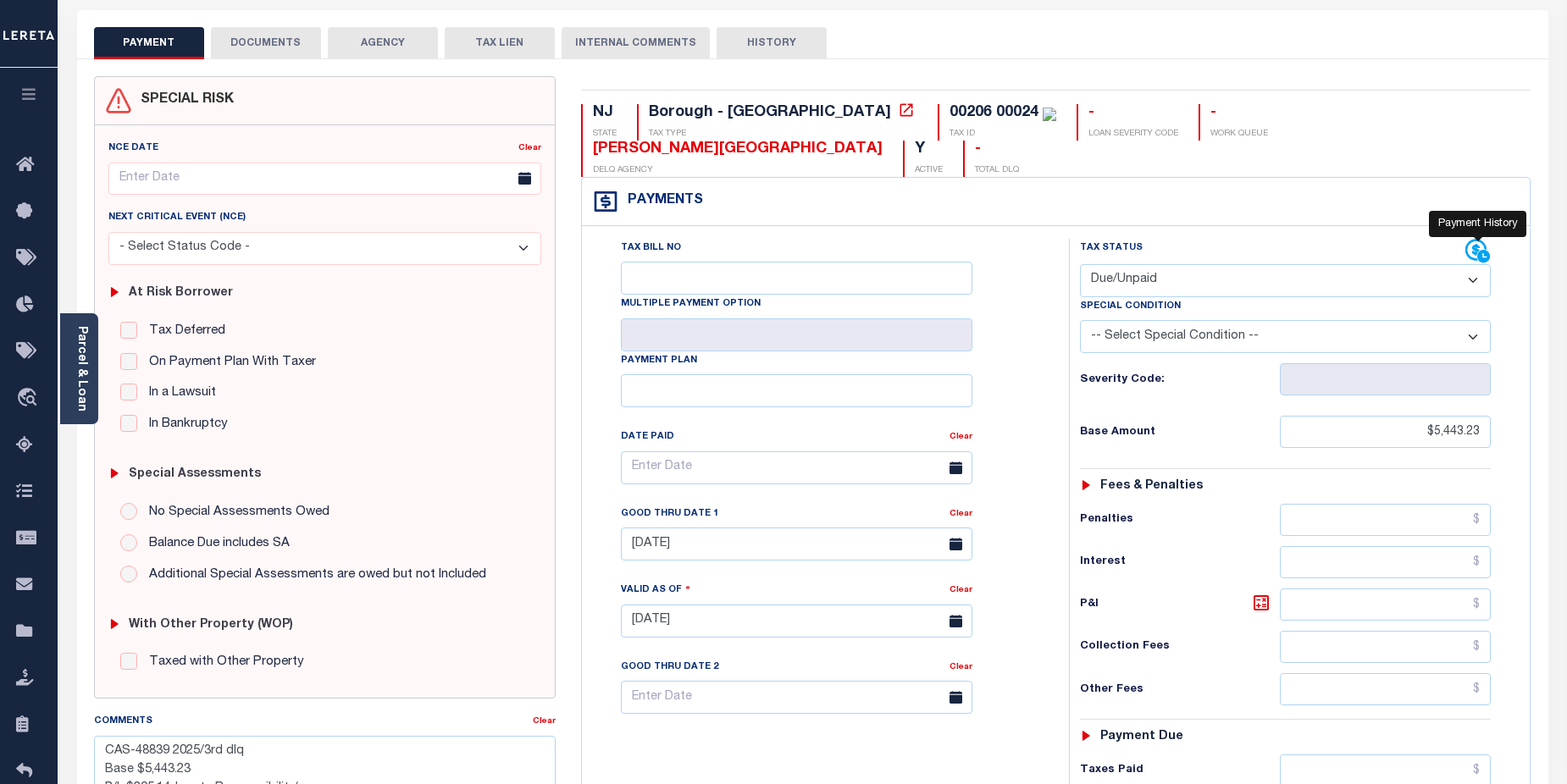
click at [1483, 249] on icon at bounding box center [1483, 256] width 13 height 13
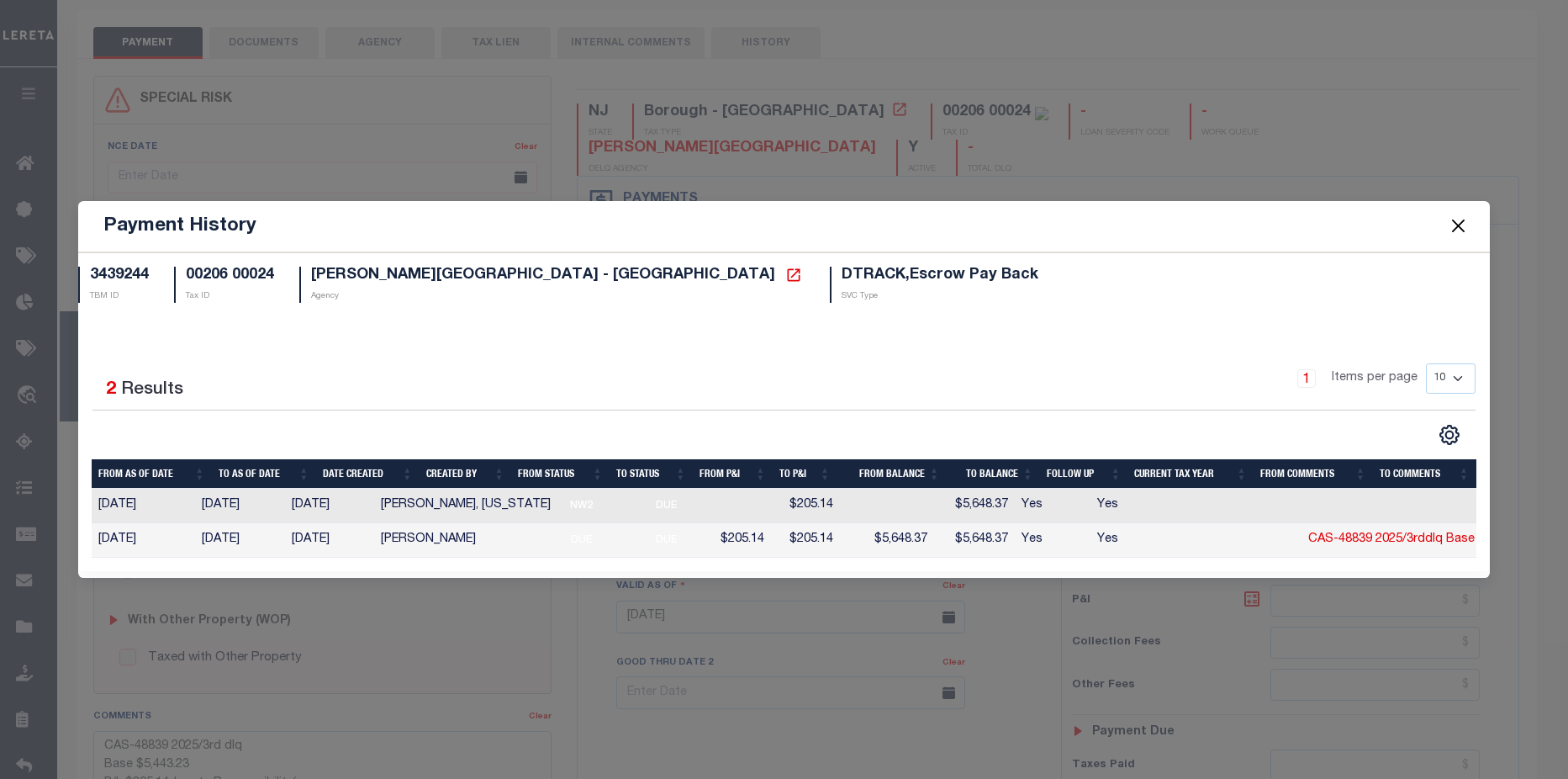
click at [1468, 226] on button "Close" at bounding box center [1458, 226] width 21 height 21
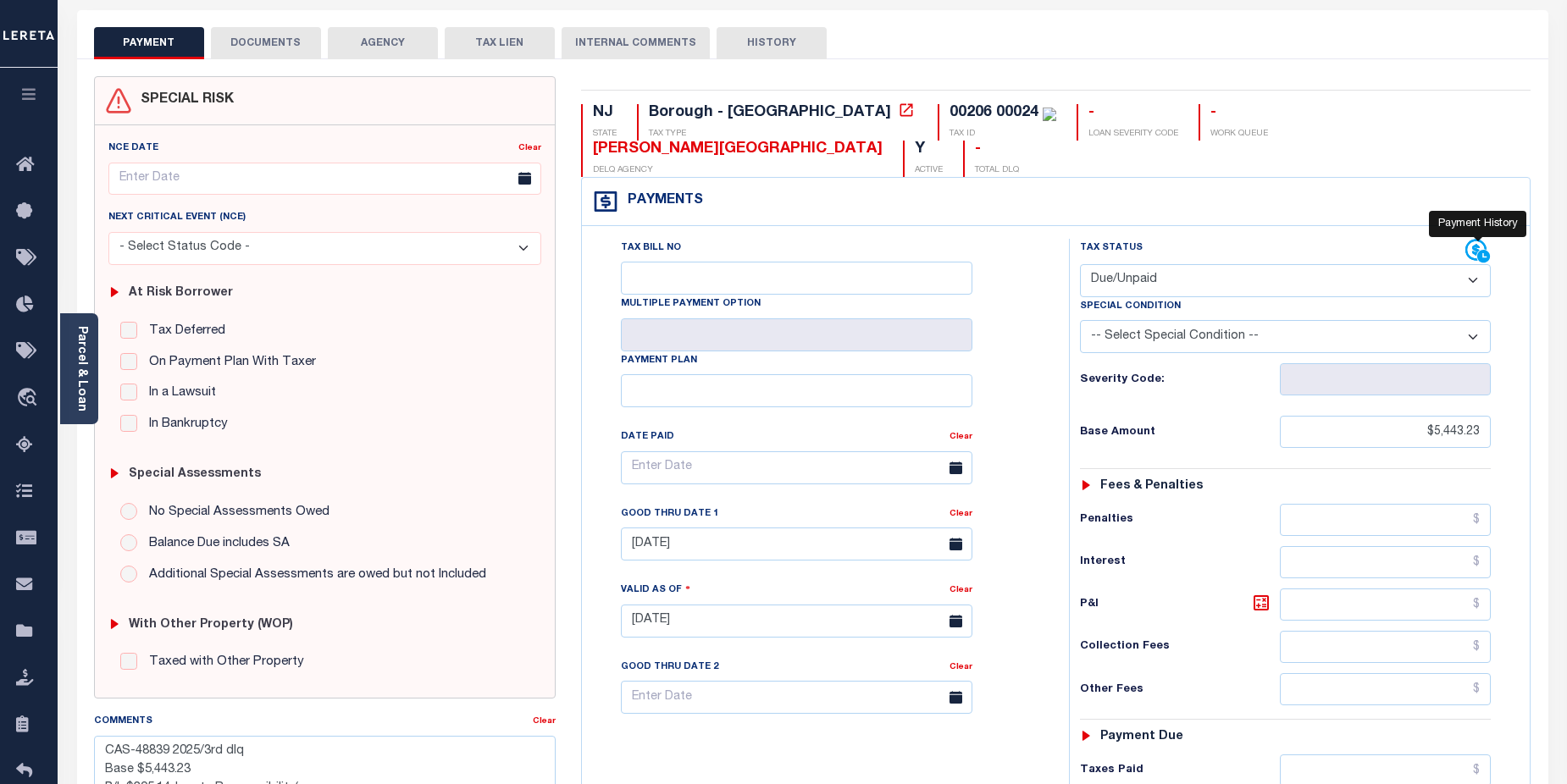
click at [1477, 249] on icon at bounding box center [1483, 255] width 14 height 14
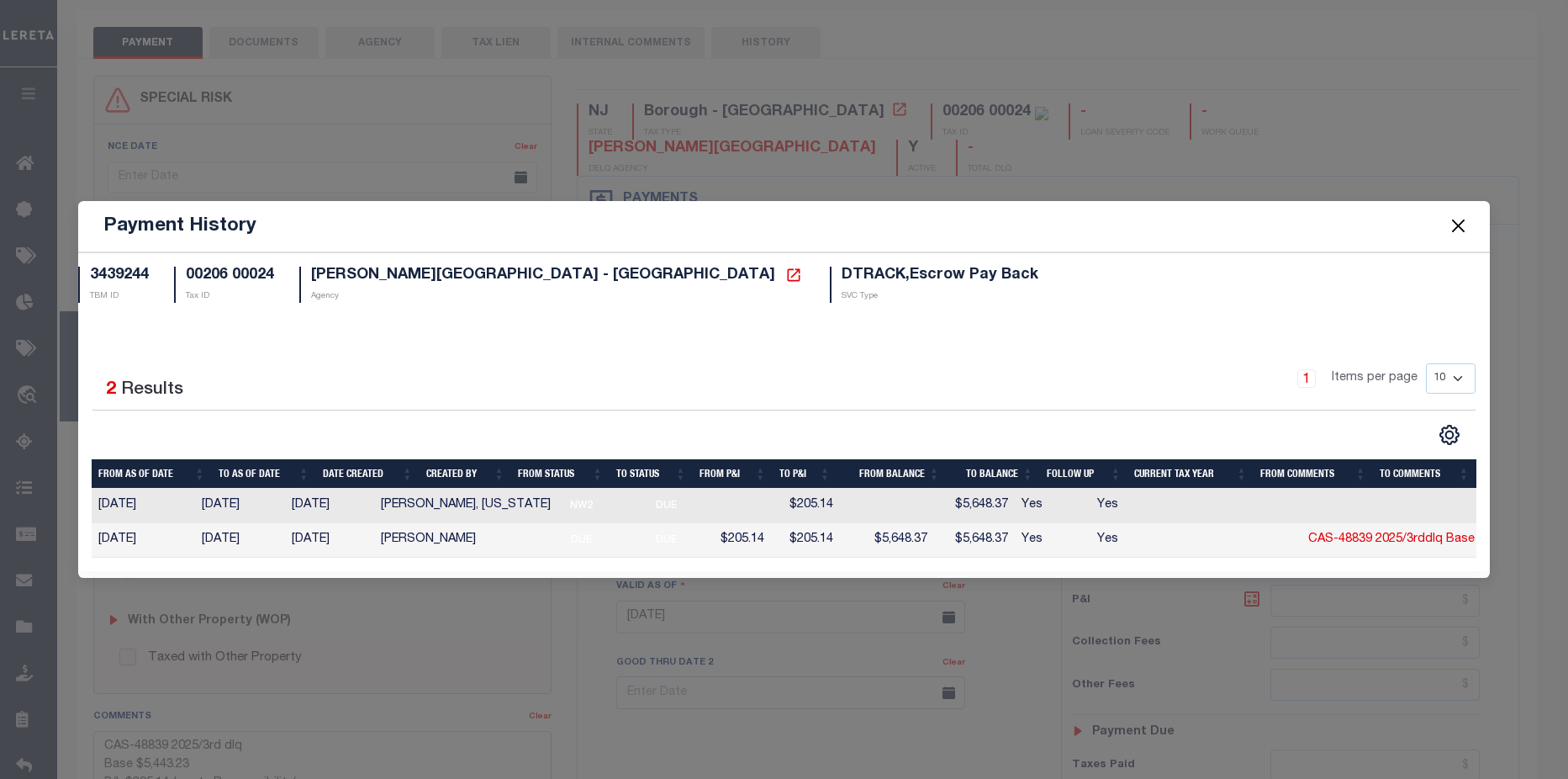
drag, startPoint x: 1465, startPoint y: 226, endPoint x: 1462, endPoint y: 242, distance: 16.3
click at [1466, 232] on div "Payment History" at bounding box center [784, 226] width 1412 height 51
drag, startPoint x: 1456, startPoint y: 222, endPoint x: 1459, endPoint y: 232, distance: 10.4
click at [1458, 230] on button "Close" at bounding box center [1458, 226] width 21 height 21
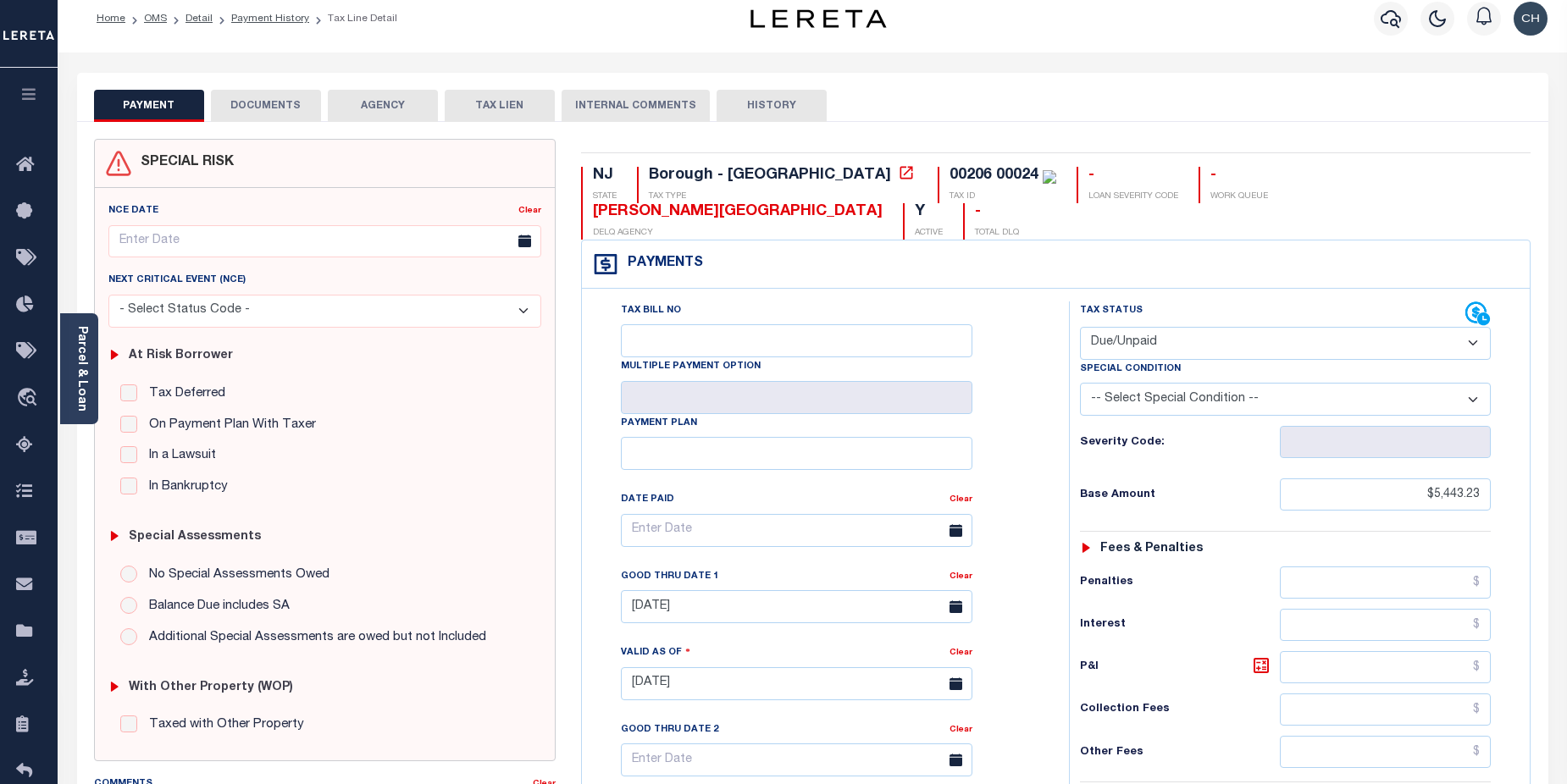
scroll to position [254, 0]
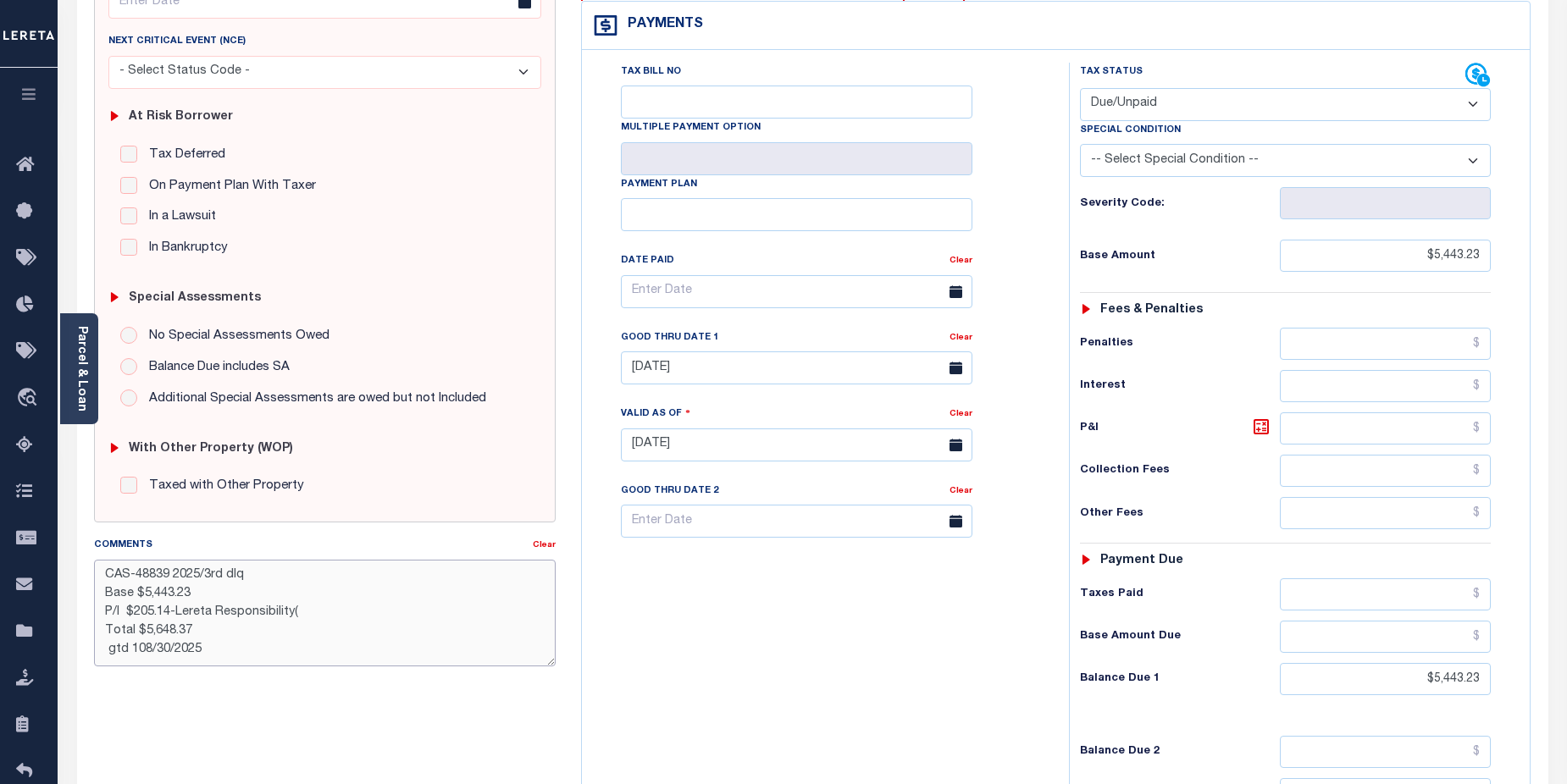
click at [466, 633] on textarea "CAS-48839 2025/3rd dlq Base $5,443.23 P/I $205.14-Lereta Responsibility( Total …" at bounding box center [325, 613] width 463 height 107
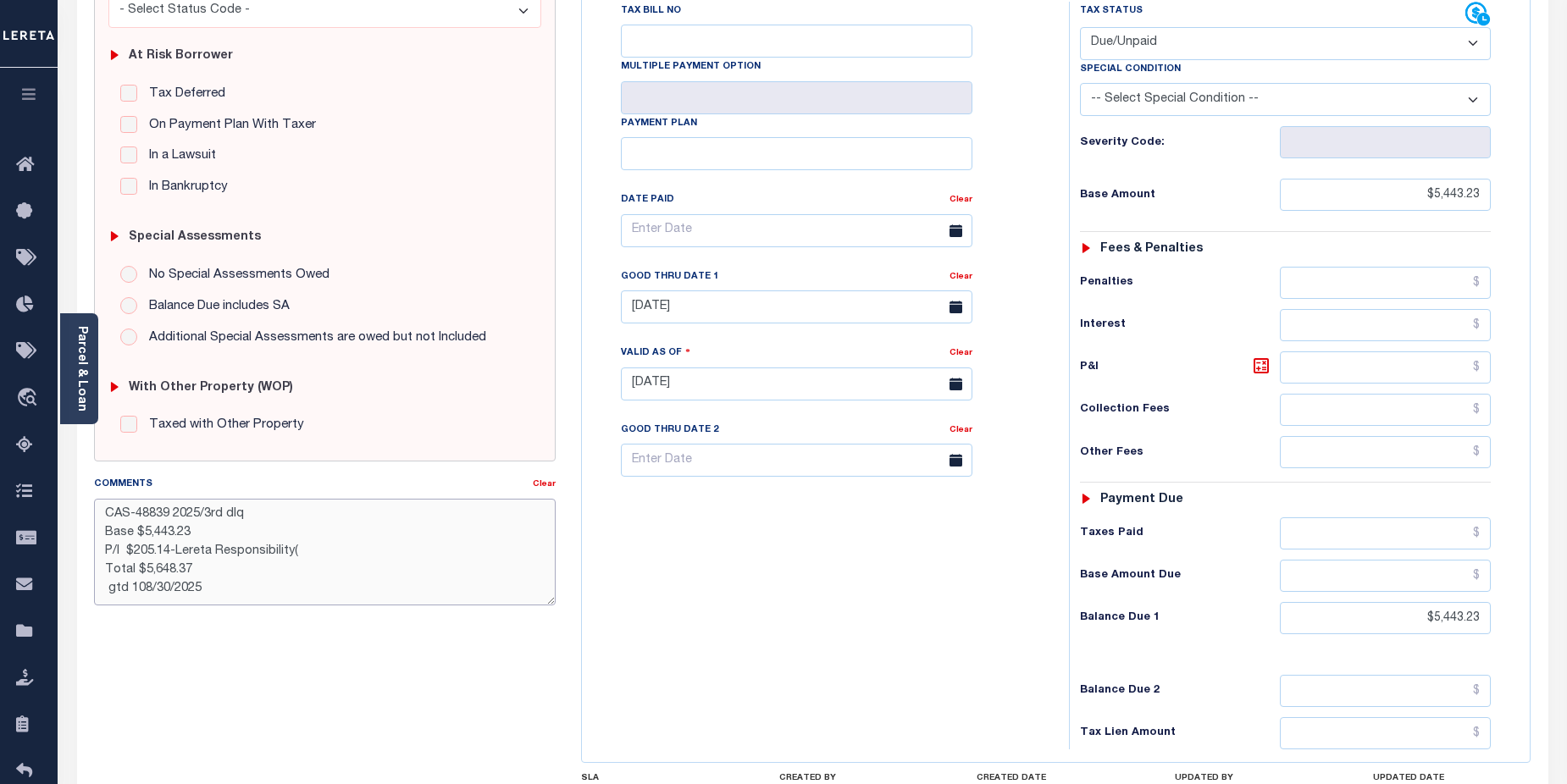
scroll to position [462, 0]
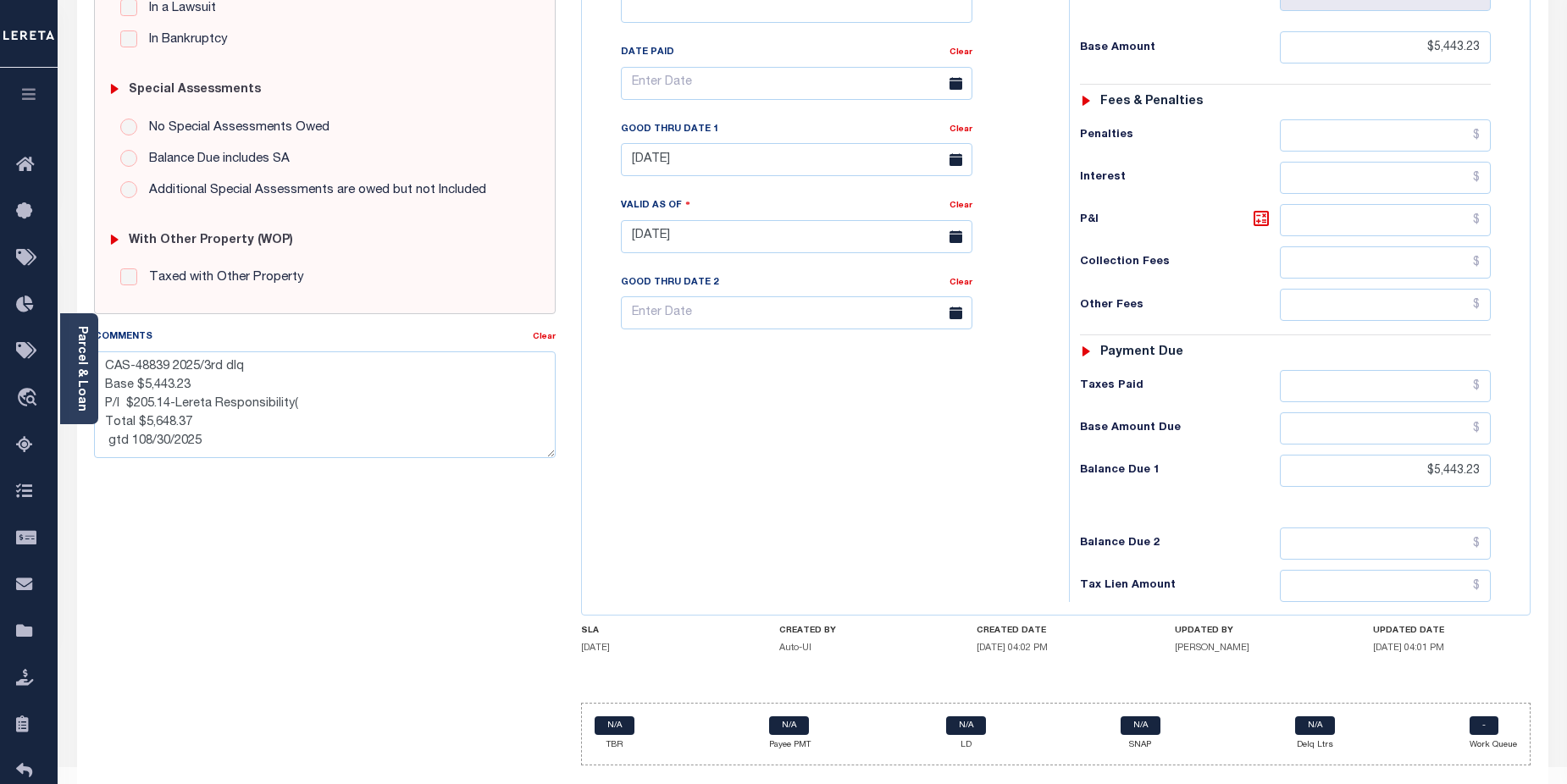
click at [942, 502] on div "Tax Bill No Multiple Payment Option Payment Plan Clear" at bounding box center [821, 228] width 470 height 747
click at [1355, 651] on div "NJ STATE Borough - NJ TAX TYPE 00206 00024 TAX ID - LOAN SEVERITY CODE - WORK Q…" at bounding box center [1056, 242] width 950 height 1046
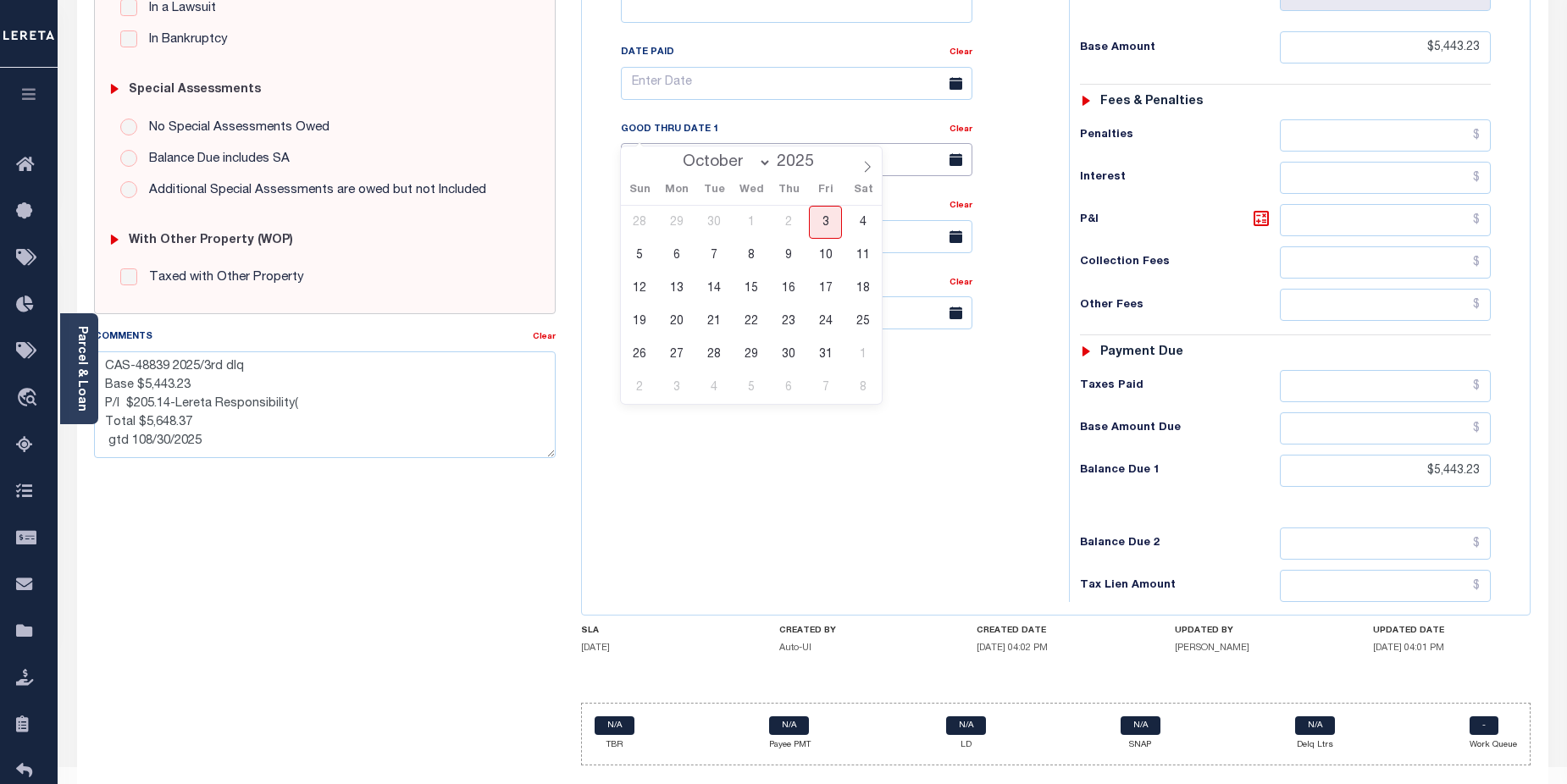
click at [883, 143] on input "[DATE]" at bounding box center [797, 159] width 352 height 33
click at [821, 354] on span "31" at bounding box center [825, 354] width 33 height 33
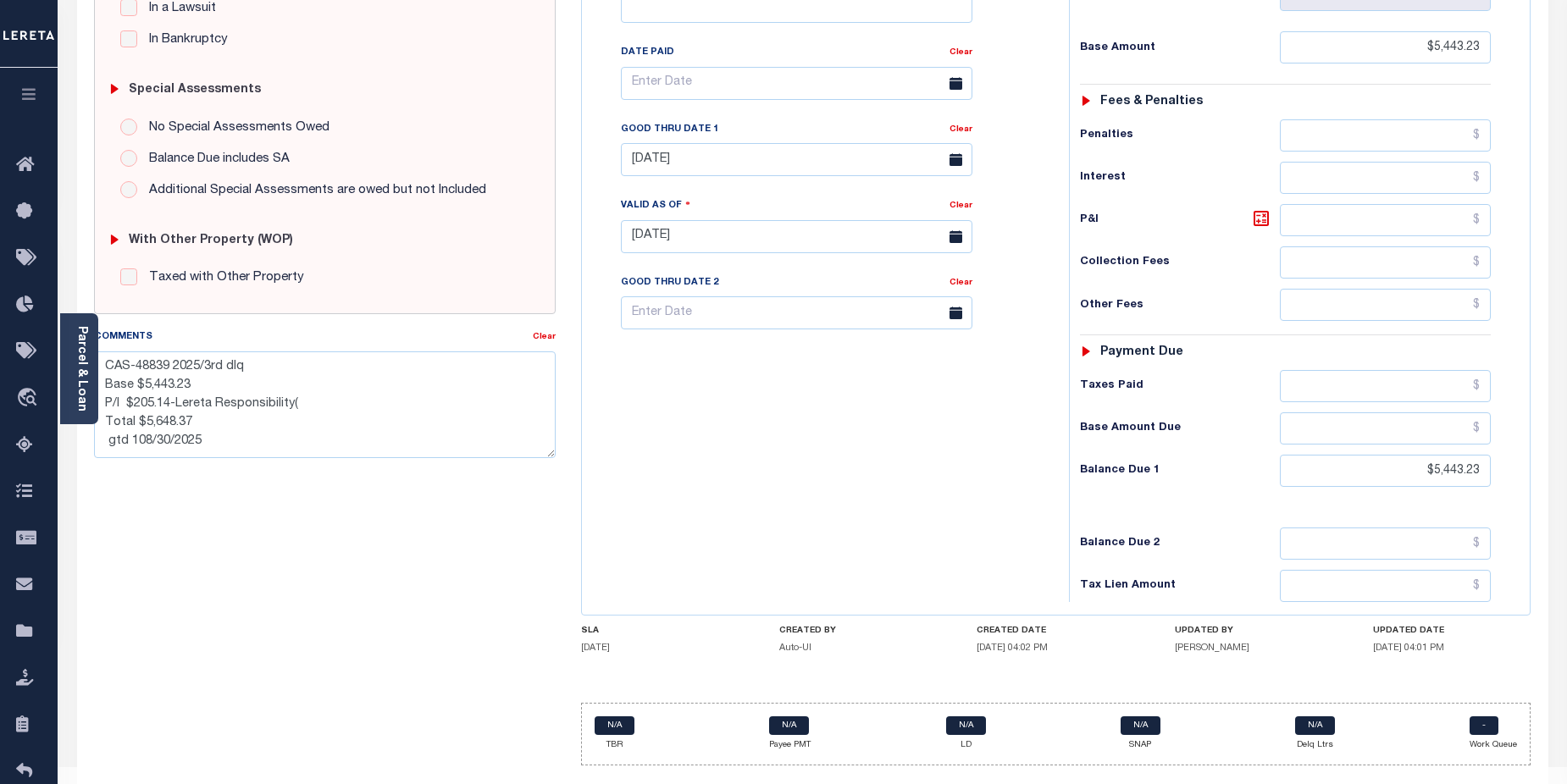
click at [996, 461] on div "Tax Bill No Multiple Payment Option Payment Plan Clear" at bounding box center [821, 228] width 470 height 747
click at [1432, 767] on footer "2025 © LERETA. Tax Admin v.1.0.0.1" at bounding box center [812, 792] width 1510 height 51
click at [825, 143] on input "[DATE]" at bounding box center [797, 159] width 352 height 33
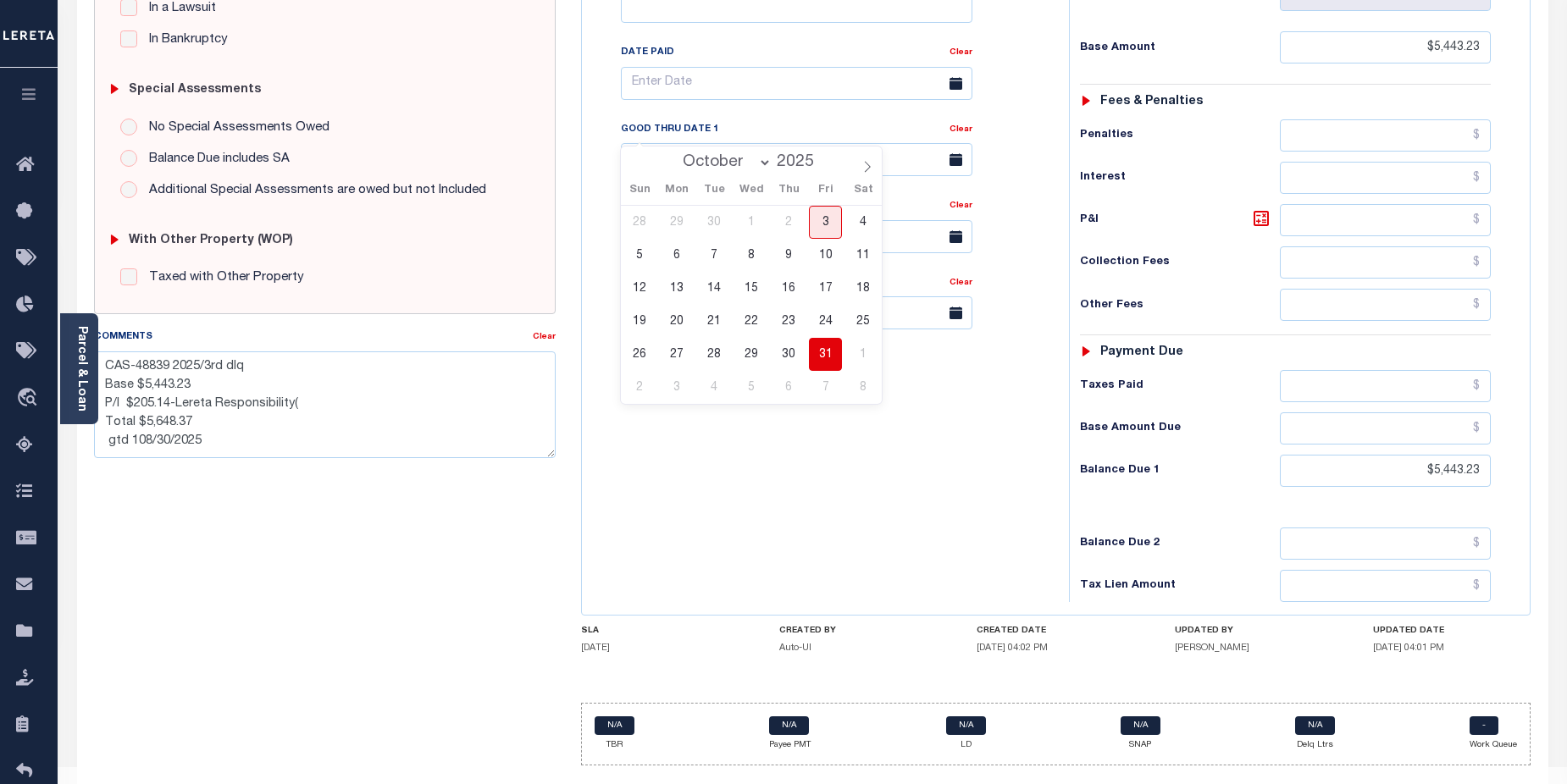
click at [837, 361] on span "31" at bounding box center [825, 354] width 33 height 33
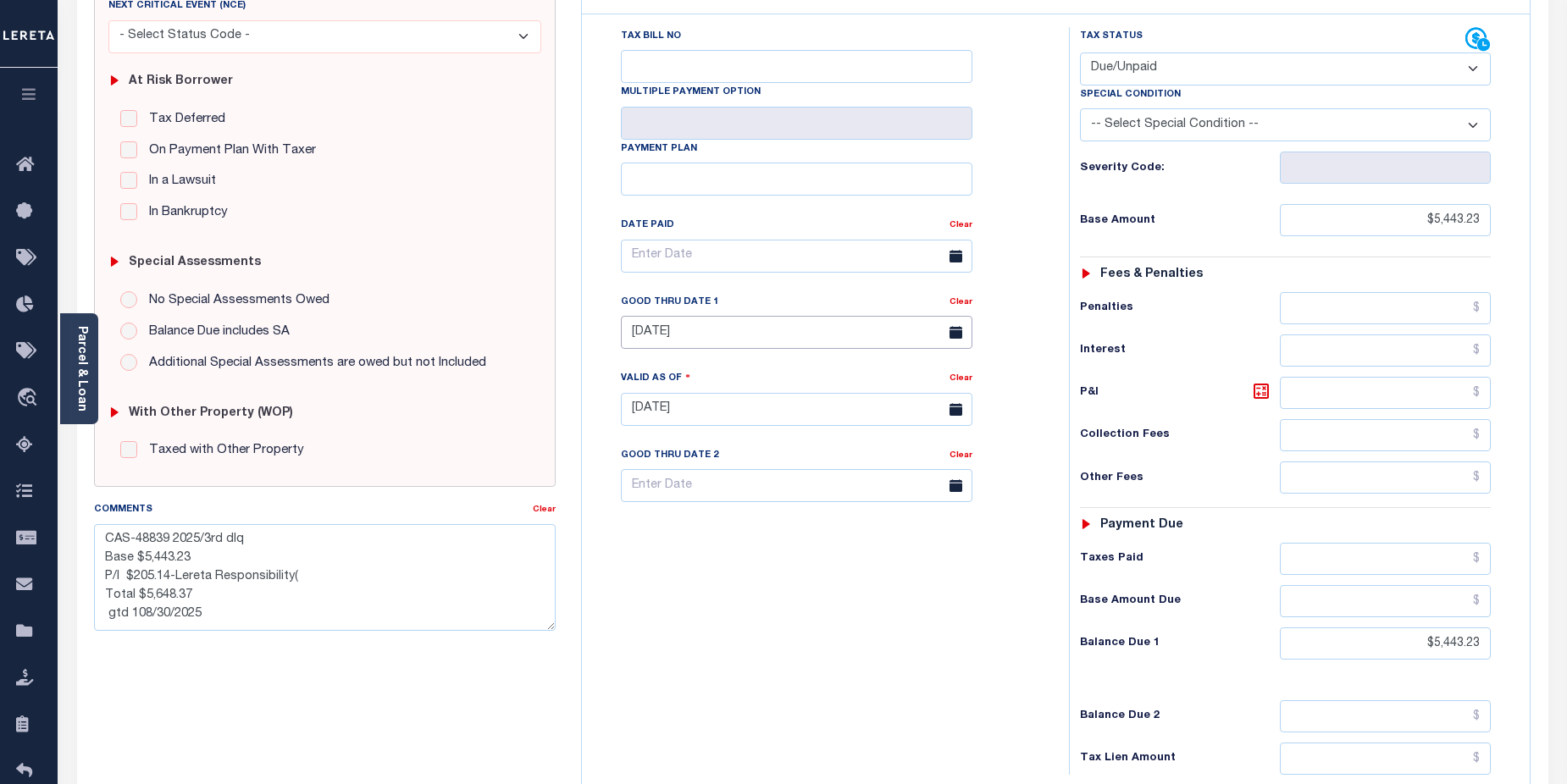
scroll to position [319, 0]
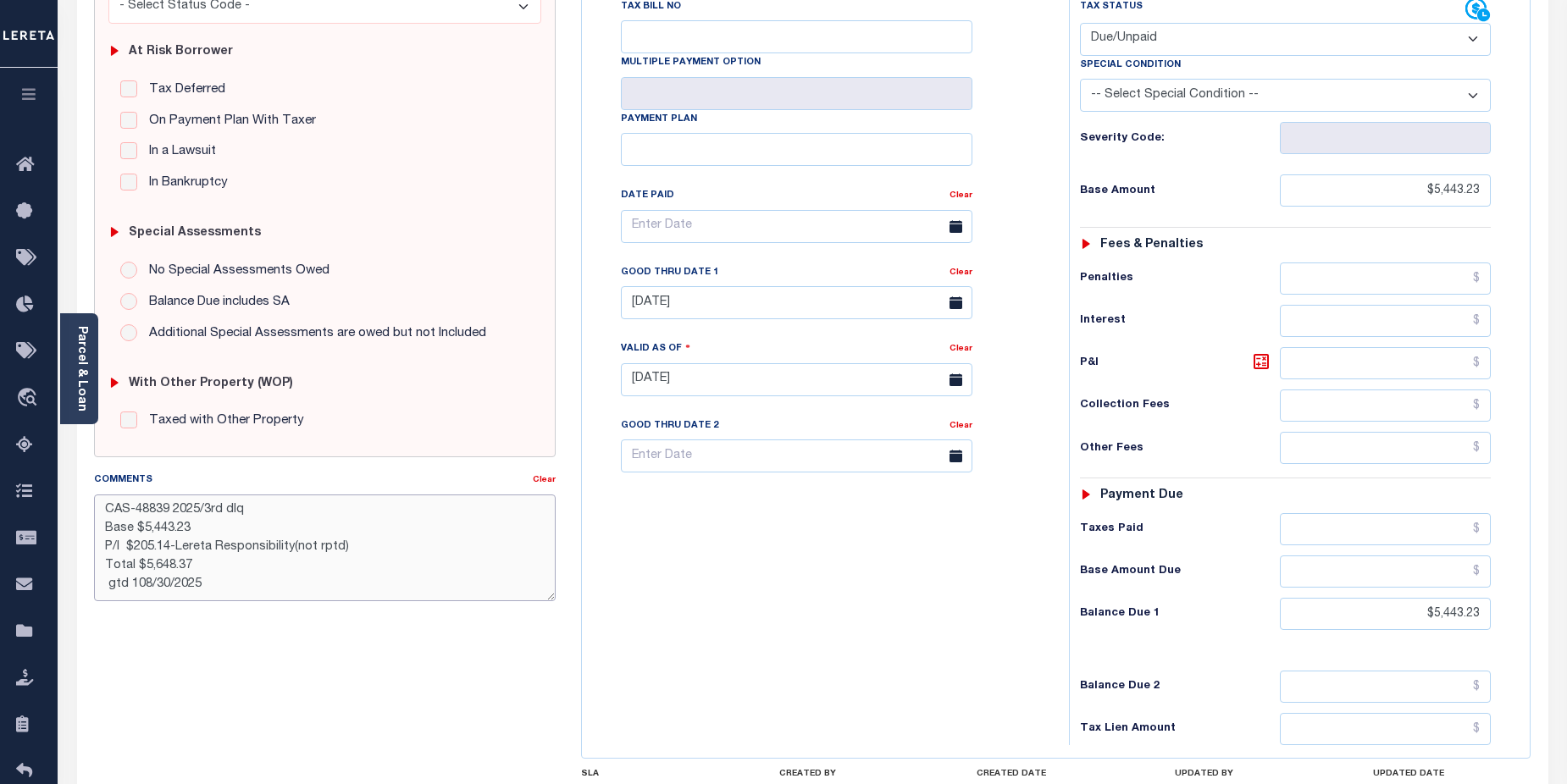
drag, startPoint x: 449, startPoint y: 547, endPoint x: 771, endPoint y: 620, distance: 330.2
click at [450, 546] on textarea "CAS-48839 2025/3rd dlq Base $5,443.23 P/I $205.14-Lereta Responsibility(not rpt…" at bounding box center [325, 548] width 463 height 107
type textarea "CAS-48839 2025/3rd dlq Base $5,443.23 P/I $205.14-Lereta Responsibility(not rpt…"
click at [914, 581] on div "Tax Bill No Multiple Payment Option Payment Plan Clear" at bounding box center [821, 370] width 470 height 747
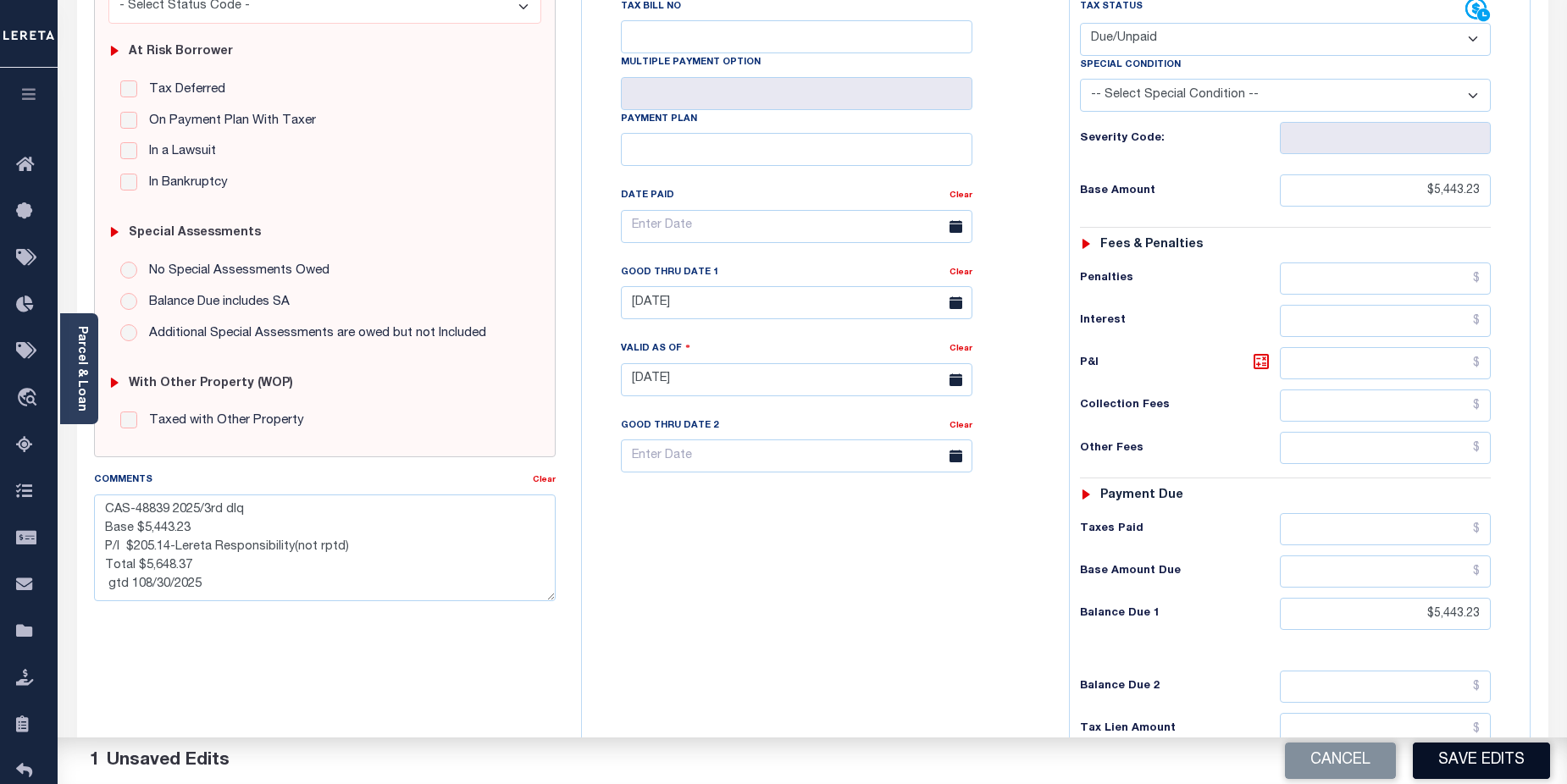
click at [1510, 765] on button "Save Edits" at bounding box center [1482, 761] width 137 height 37
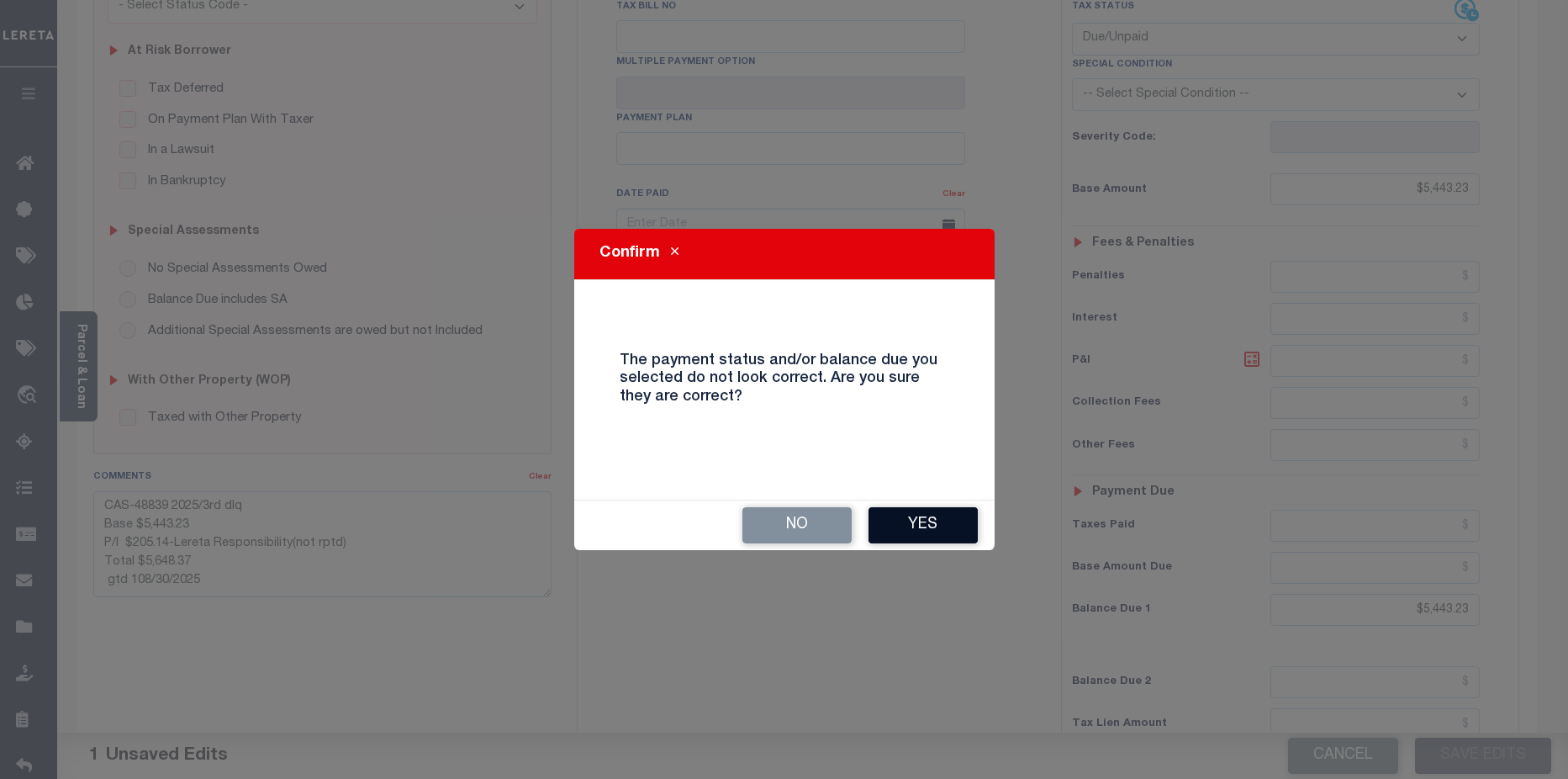
click at [963, 530] on button "Yes" at bounding box center [922, 525] width 109 height 36
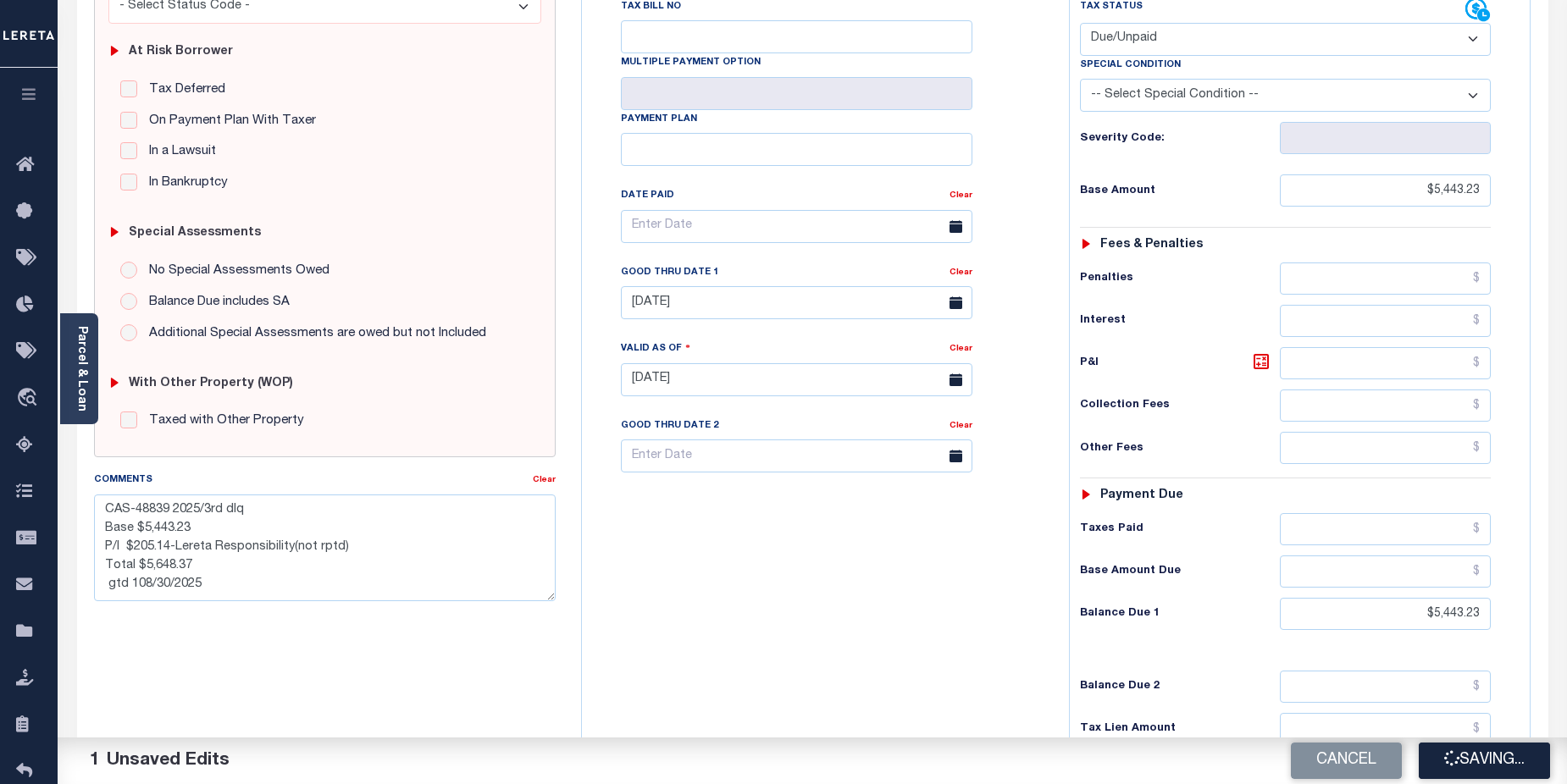
checkbox input "false"
type textarea "CAS-48839 2025/3rd dlq Base $5,443.23 P/I $205.14-Lereta Responsibility(not rpt…"
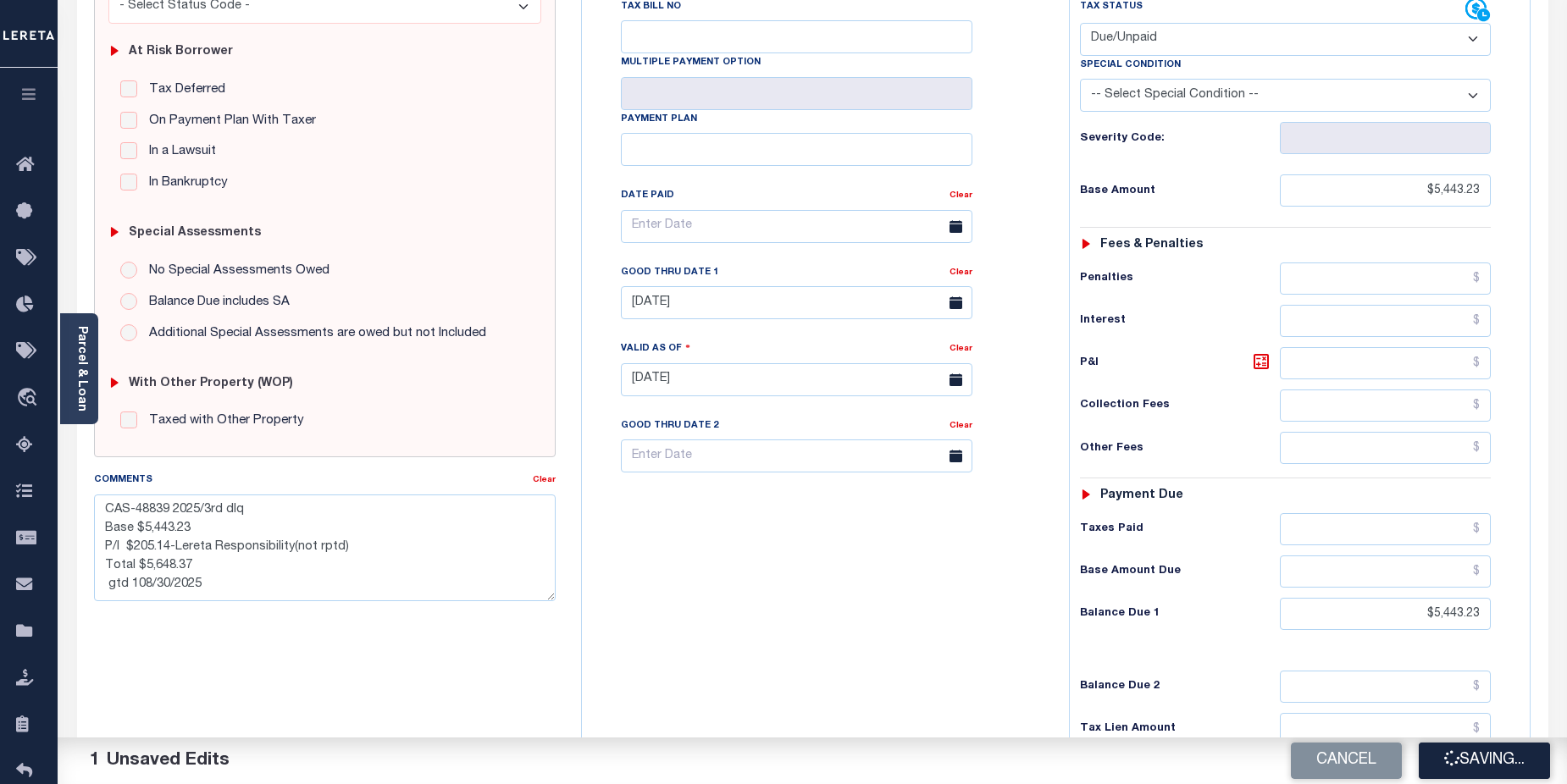
type input "$5,443.23"
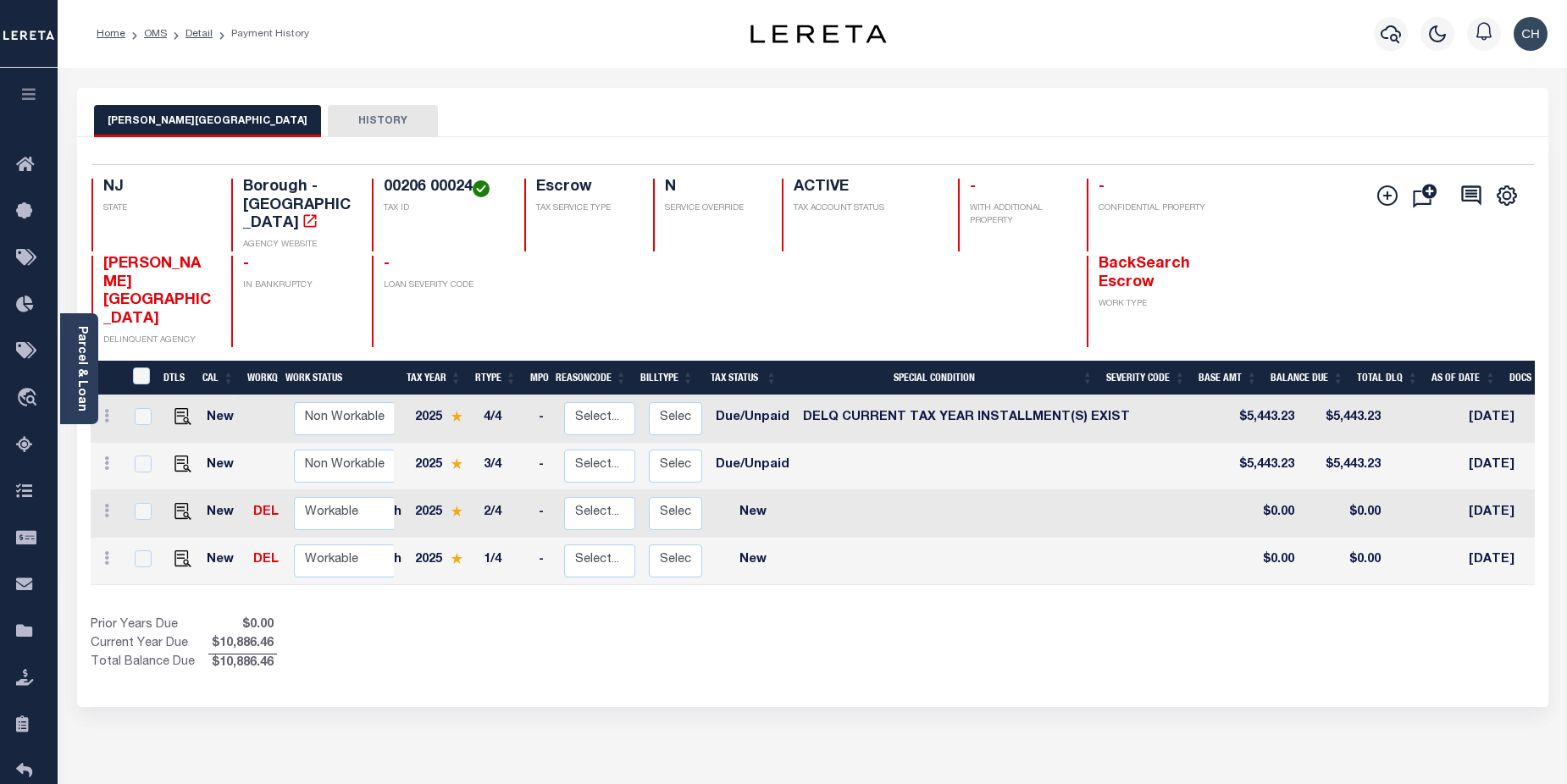
scroll to position [0, 46]
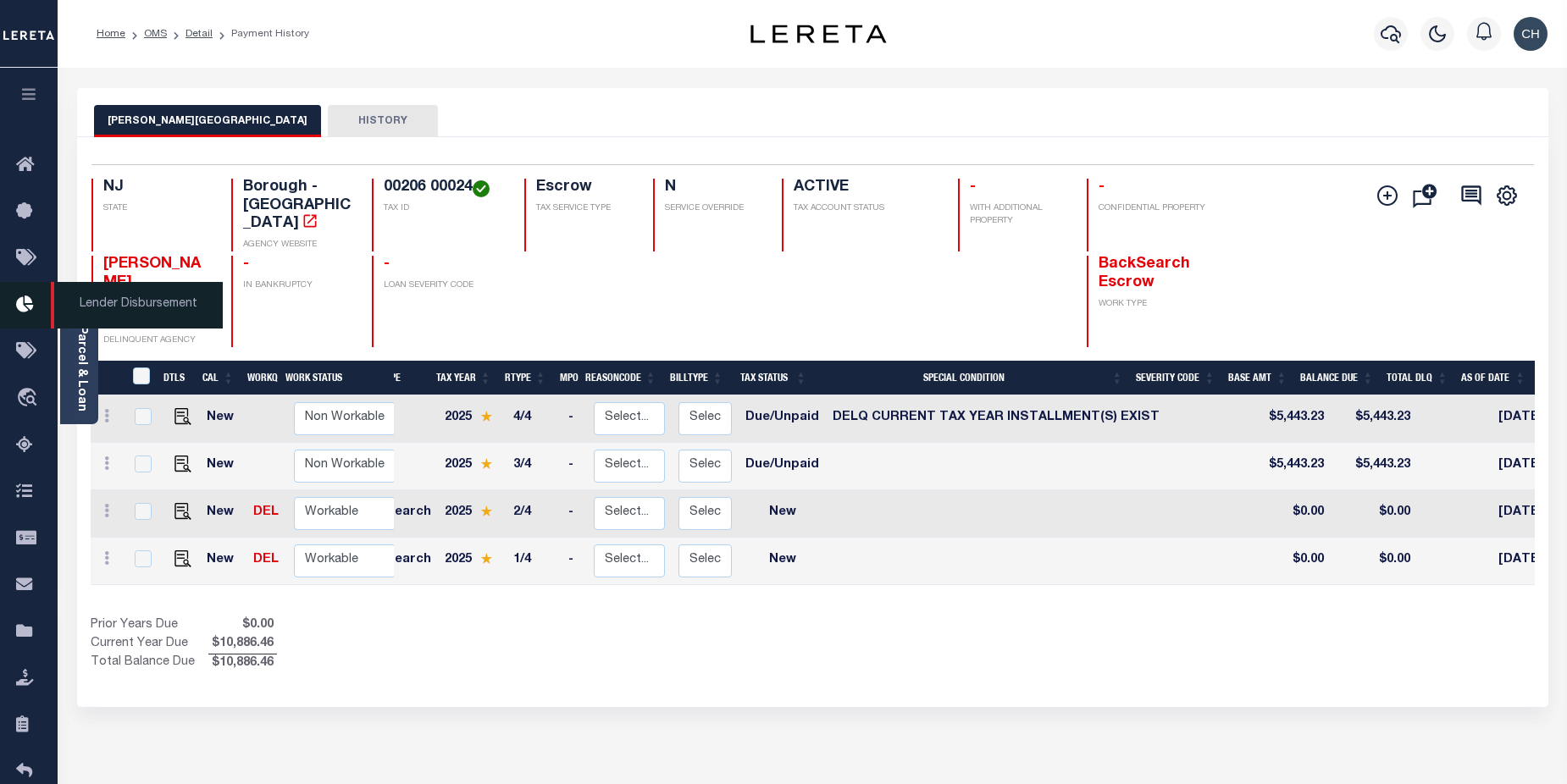
click at [30, 311] on icon at bounding box center [29, 305] width 27 height 22
